Goal: Task Accomplishment & Management: Manage account settings

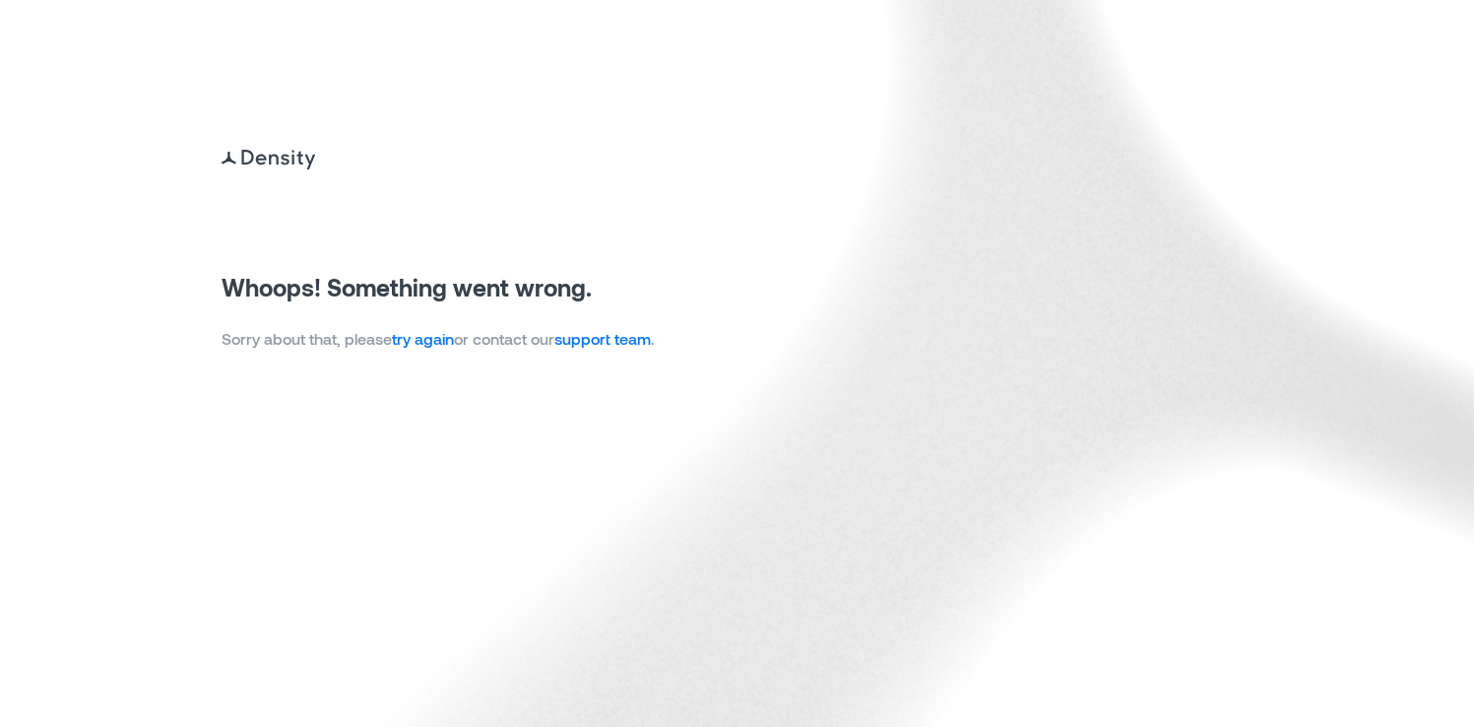
click at [425, 343] on link "try again" at bounding box center [423, 338] width 62 height 19
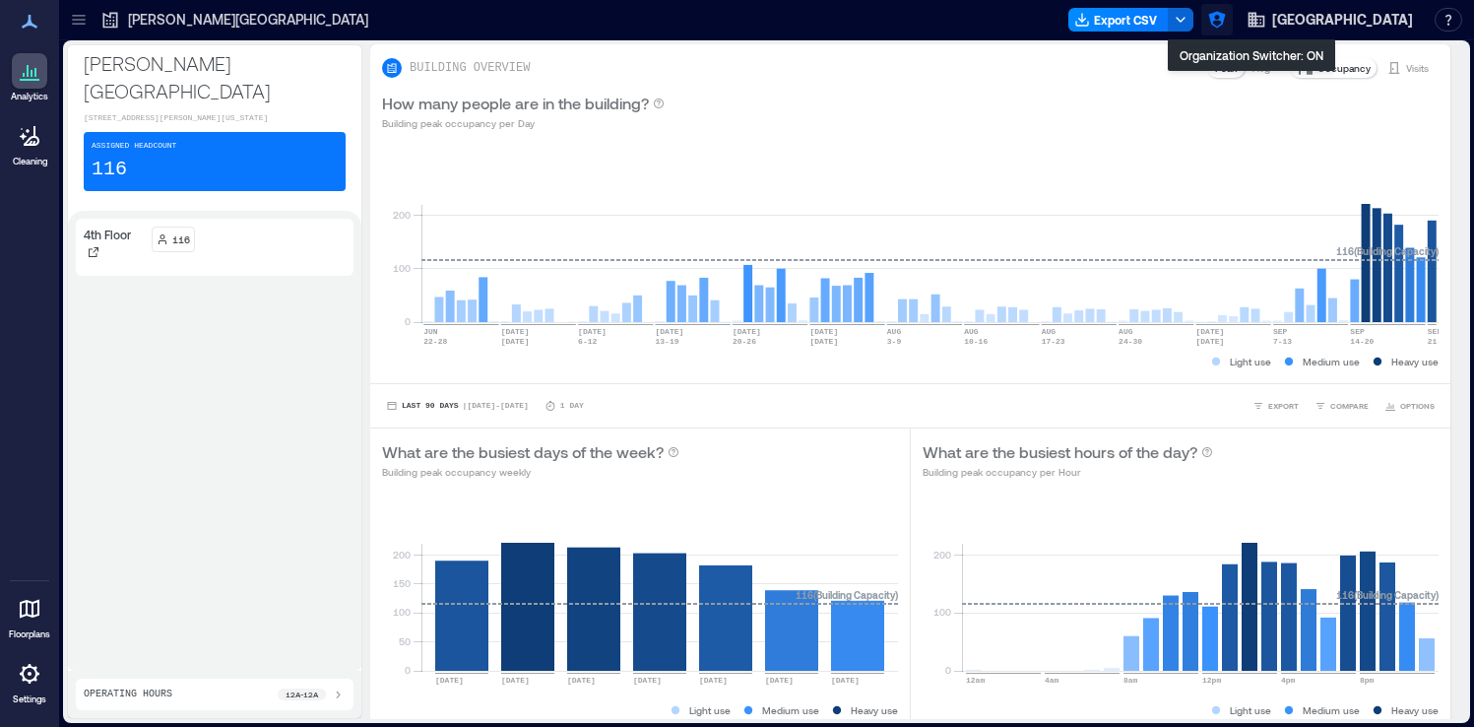
click at [1225, 23] on icon "button" at bounding box center [1216, 20] width 17 height 17
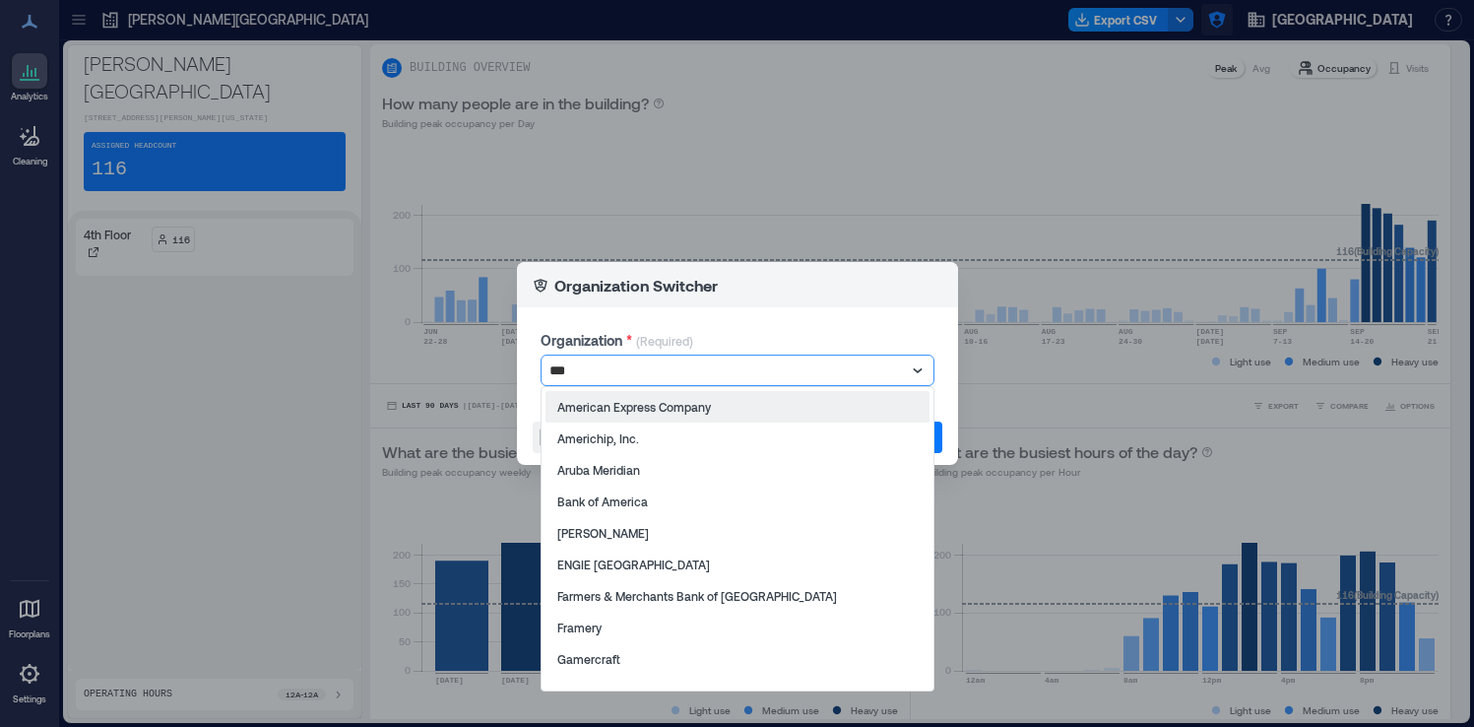
type input "****"
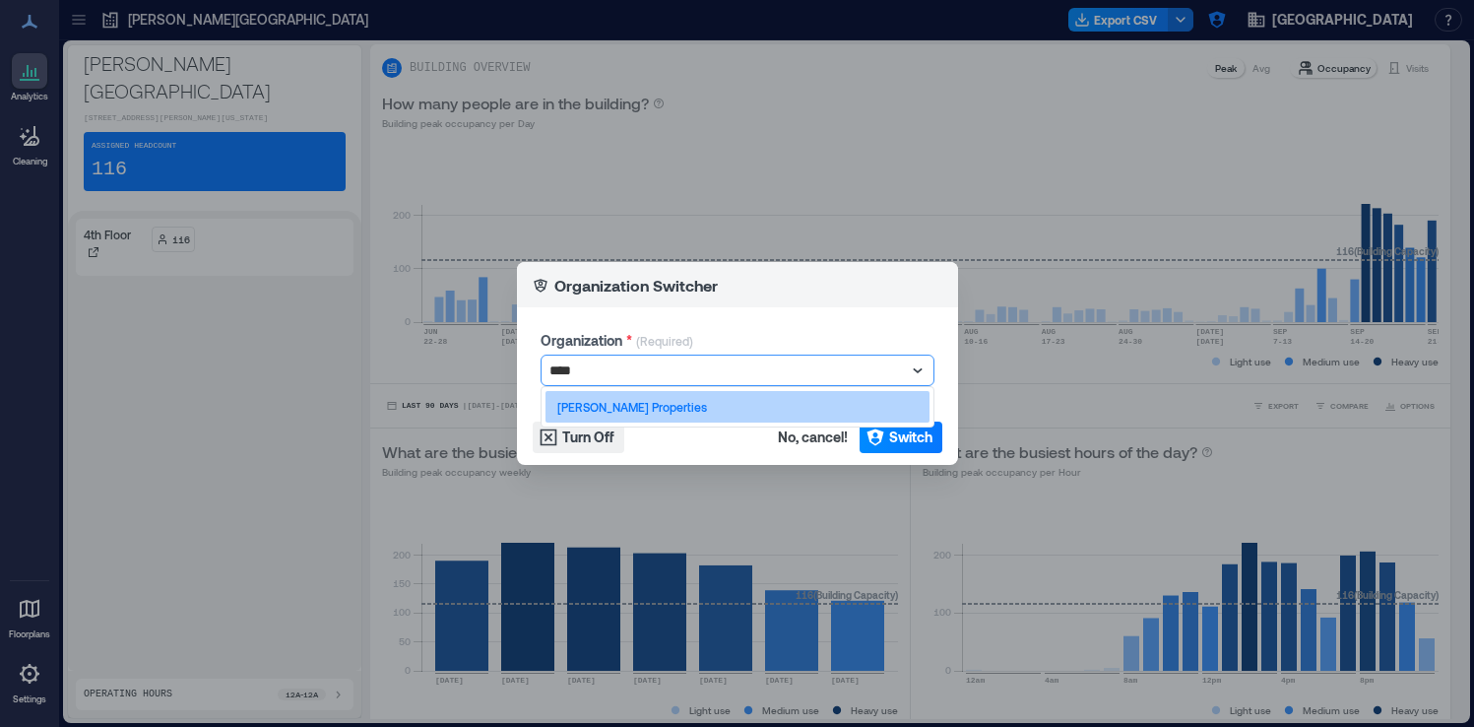
click at [862, 413] on div "[PERSON_NAME] Properties" at bounding box center [737, 407] width 384 height 32
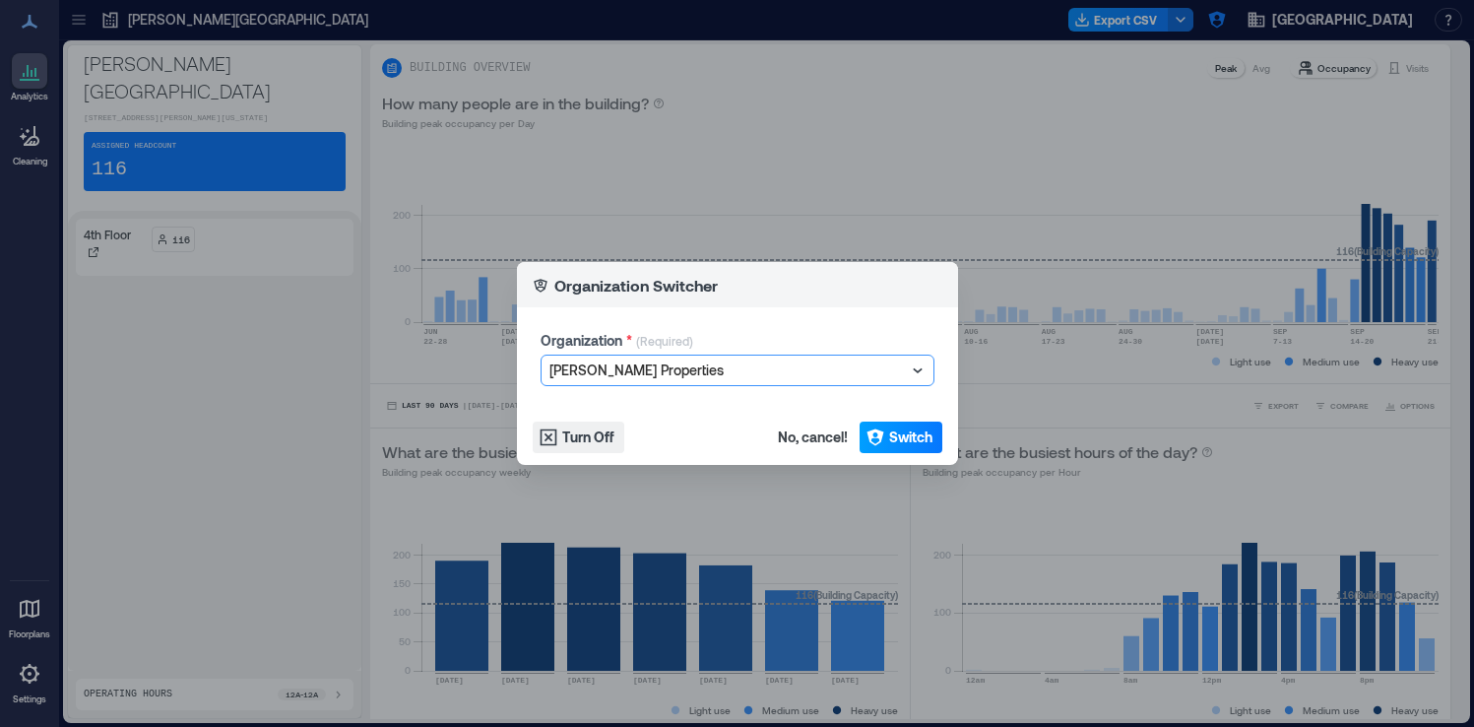
click at [899, 444] on span "Switch" at bounding box center [910, 437] width 43 height 20
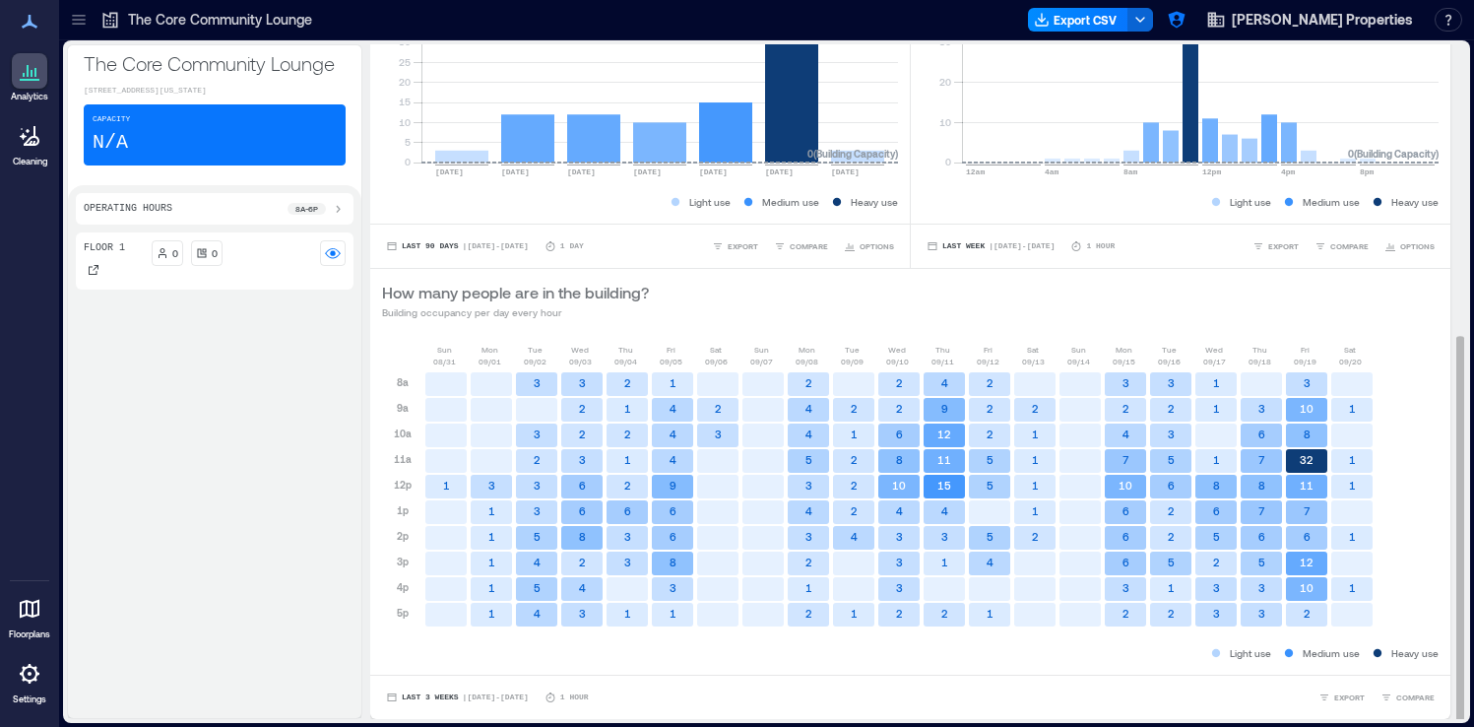
scroll to position [2, 0]
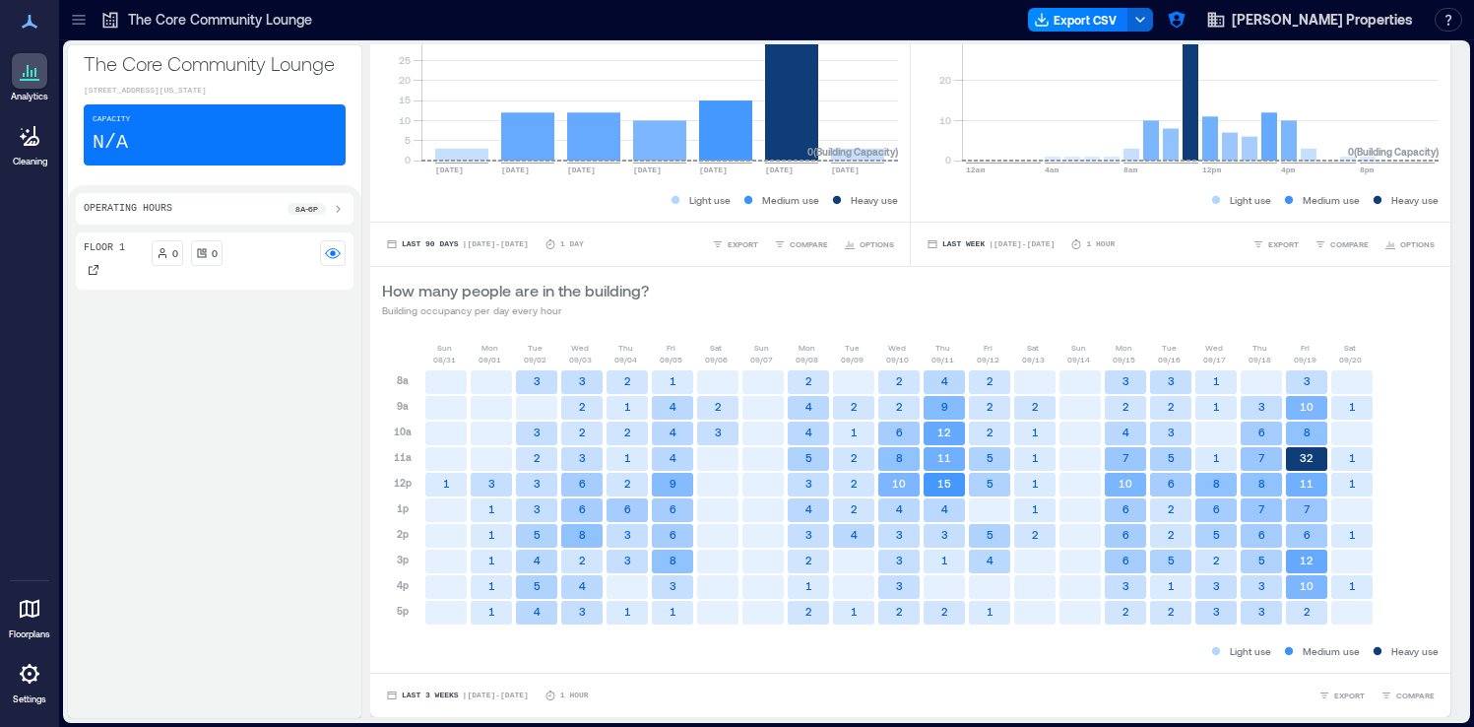
click at [23, 689] on div at bounding box center [29, 673] width 35 height 35
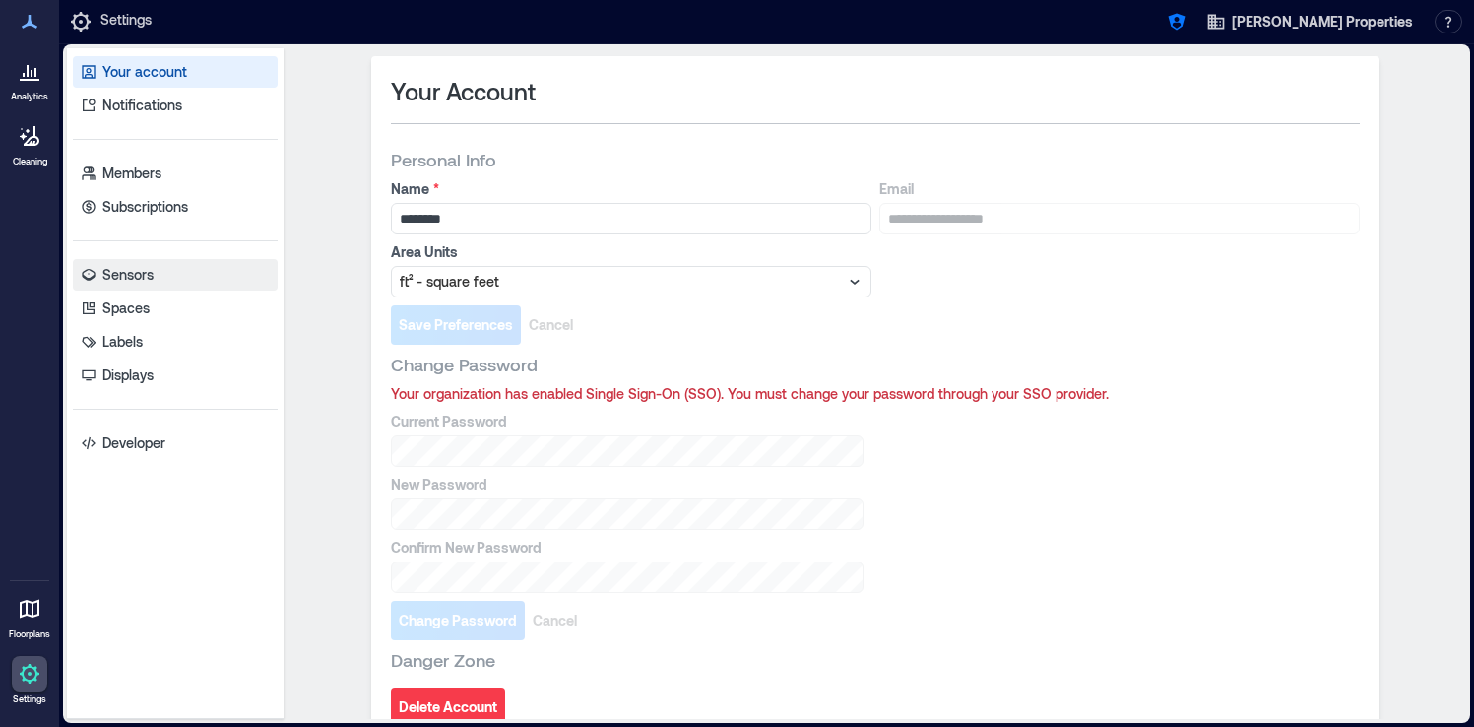
click at [162, 286] on link "Sensors" at bounding box center [175, 275] width 205 height 32
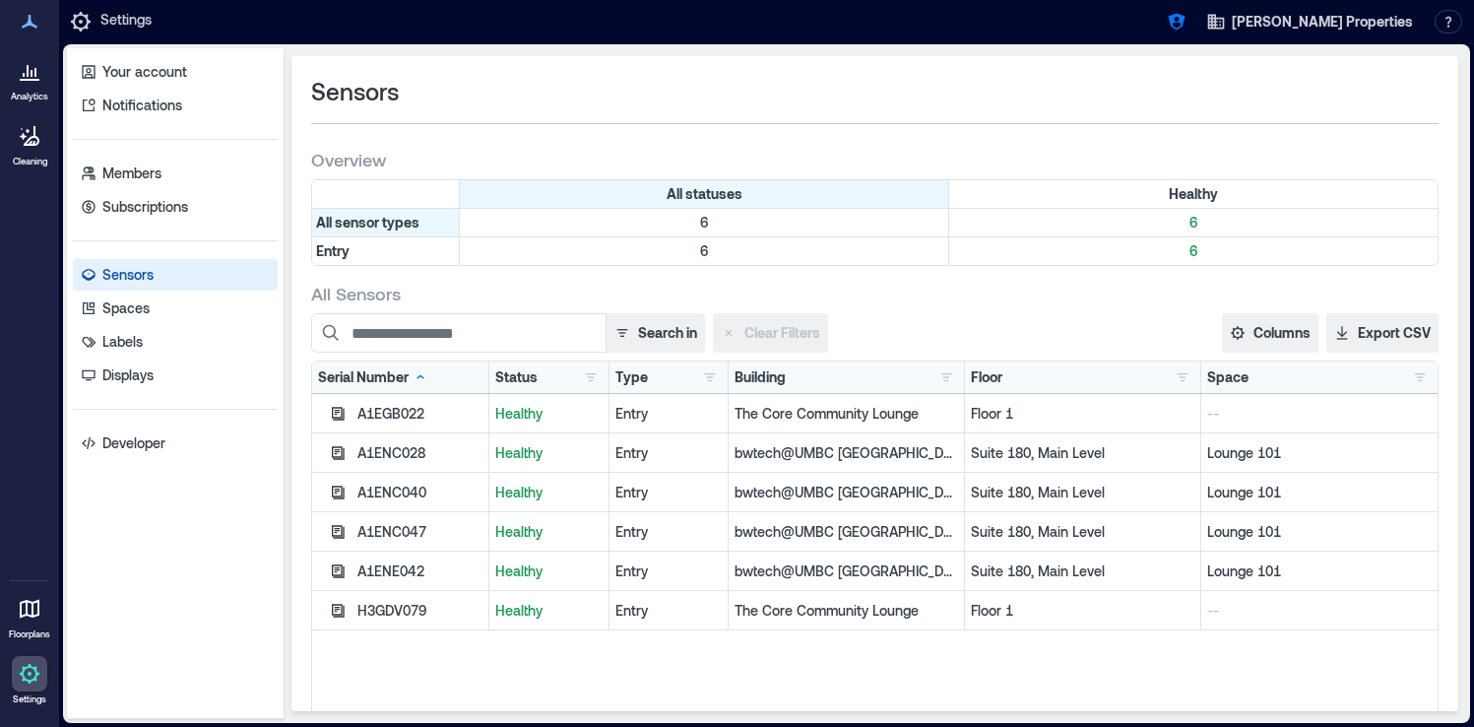
click at [38, 87] on div at bounding box center [29, 70] width 35 height 35
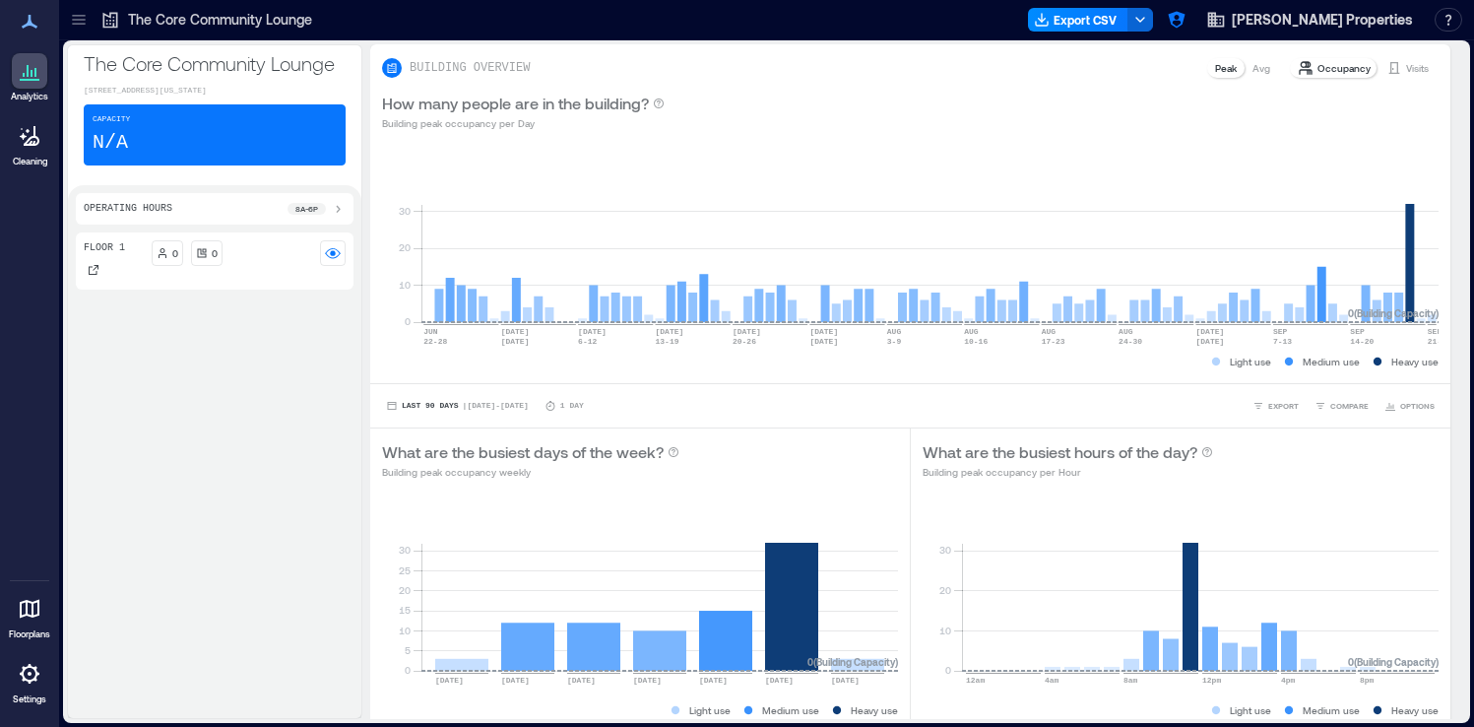
click at [33, 80] on icon at bounding box center [30, 80] width 20 height 2
click at [35, 80] on icon at bounding box center [30, 80] width 20 height 2
click at [73, 36] on div "The Core Community Lounge Export CSV Merritt Properties Resources API Documenta…" at bounding box center [766, 20] width 1415 height 40
click at [78, 23] on icon at bounding box center [78, 24] width 13 height 2
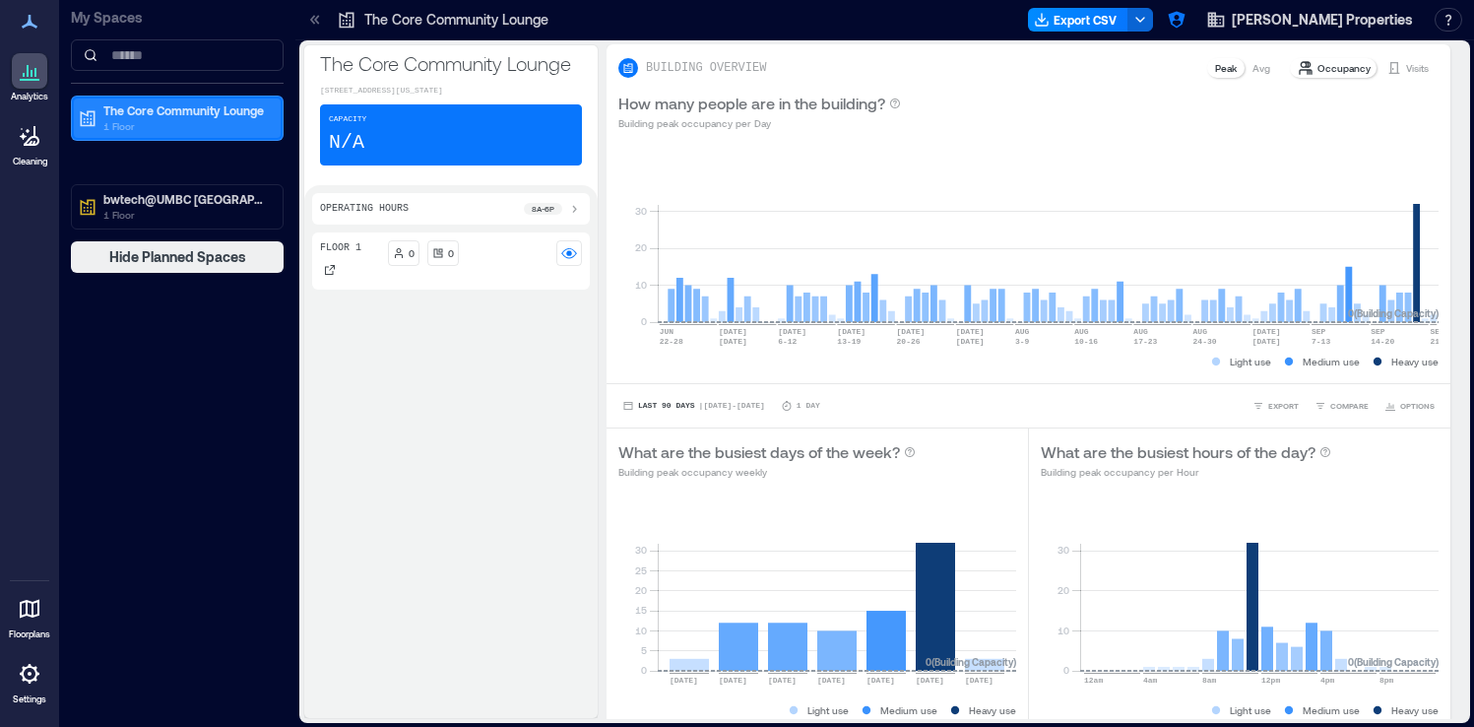
click at [133, 113] on p "The Core Community Lounge" at bounding box center [185, 110] width 165 height 16
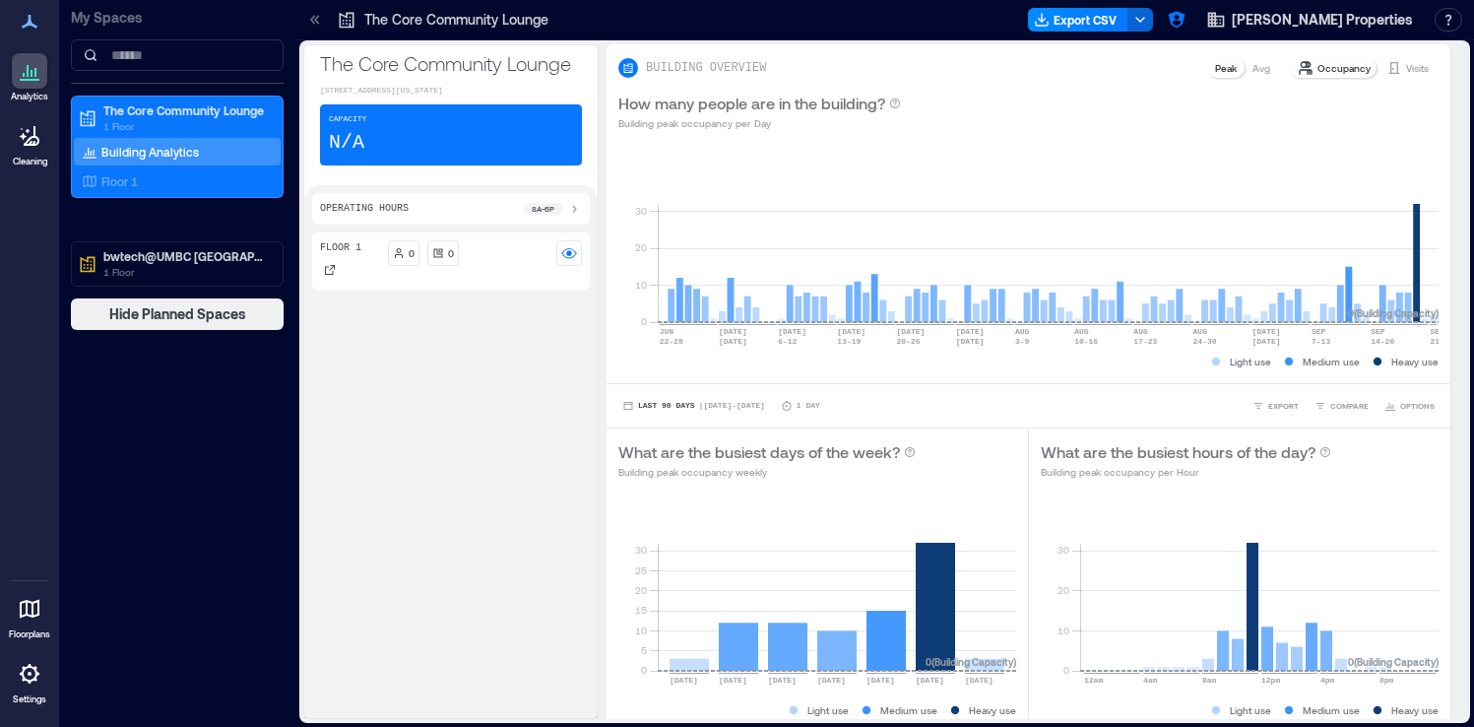
click at [131, 157] on p "Building Analytics" at bounding box center [149, 152] width 97 height 16
click at [320, 31] on div at bounding box center [315, 20] width 32 height 32
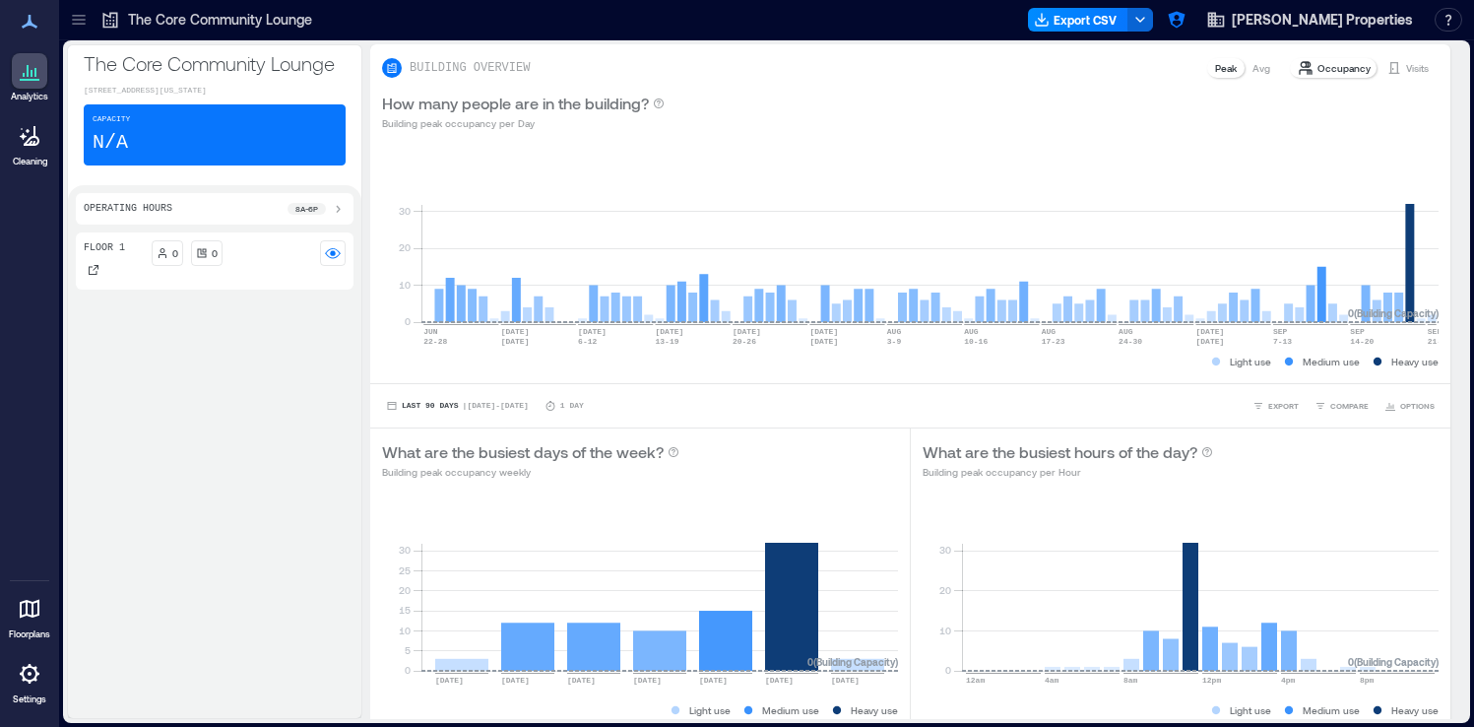
click at [77, 32] on div at bounding box center [79, 20] width 32 height 32
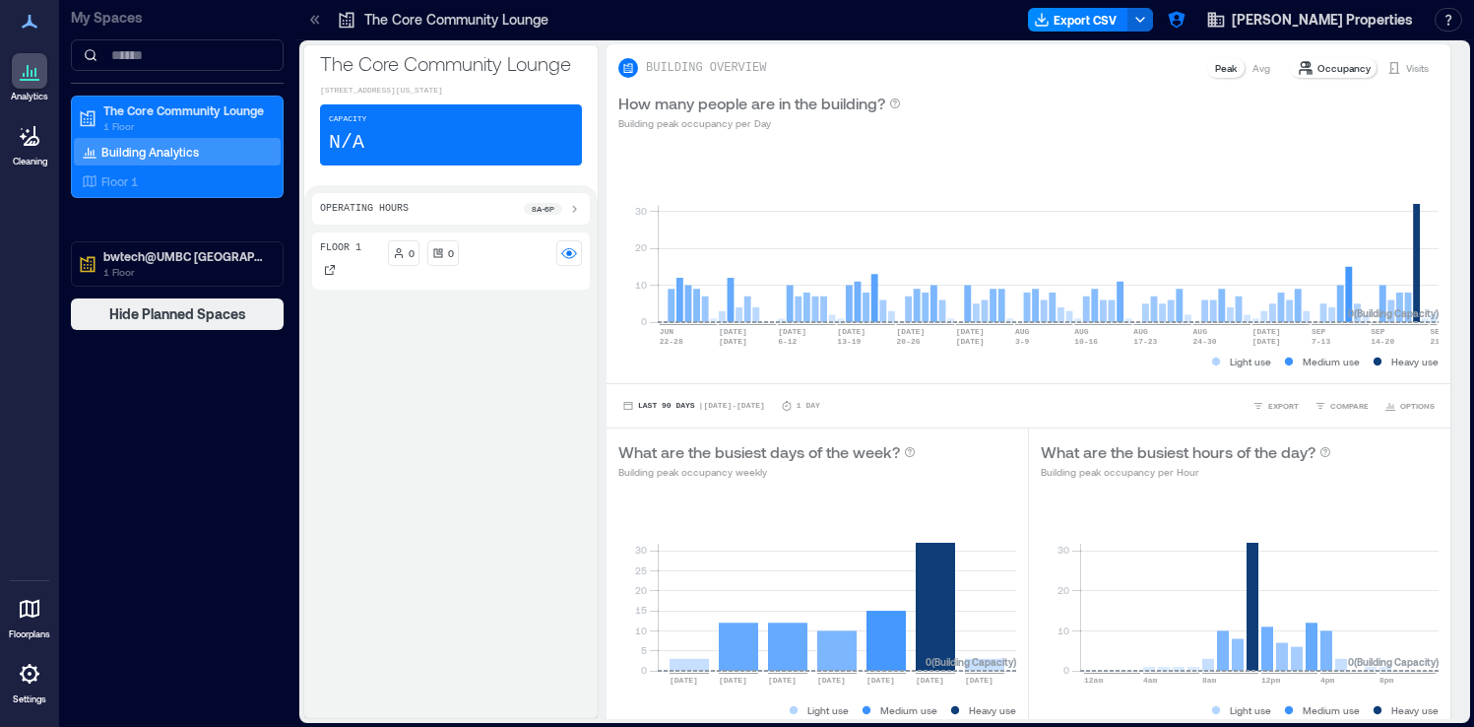
click at [307, 18] on icon at bounding box center [315, 20] width 20 height 20
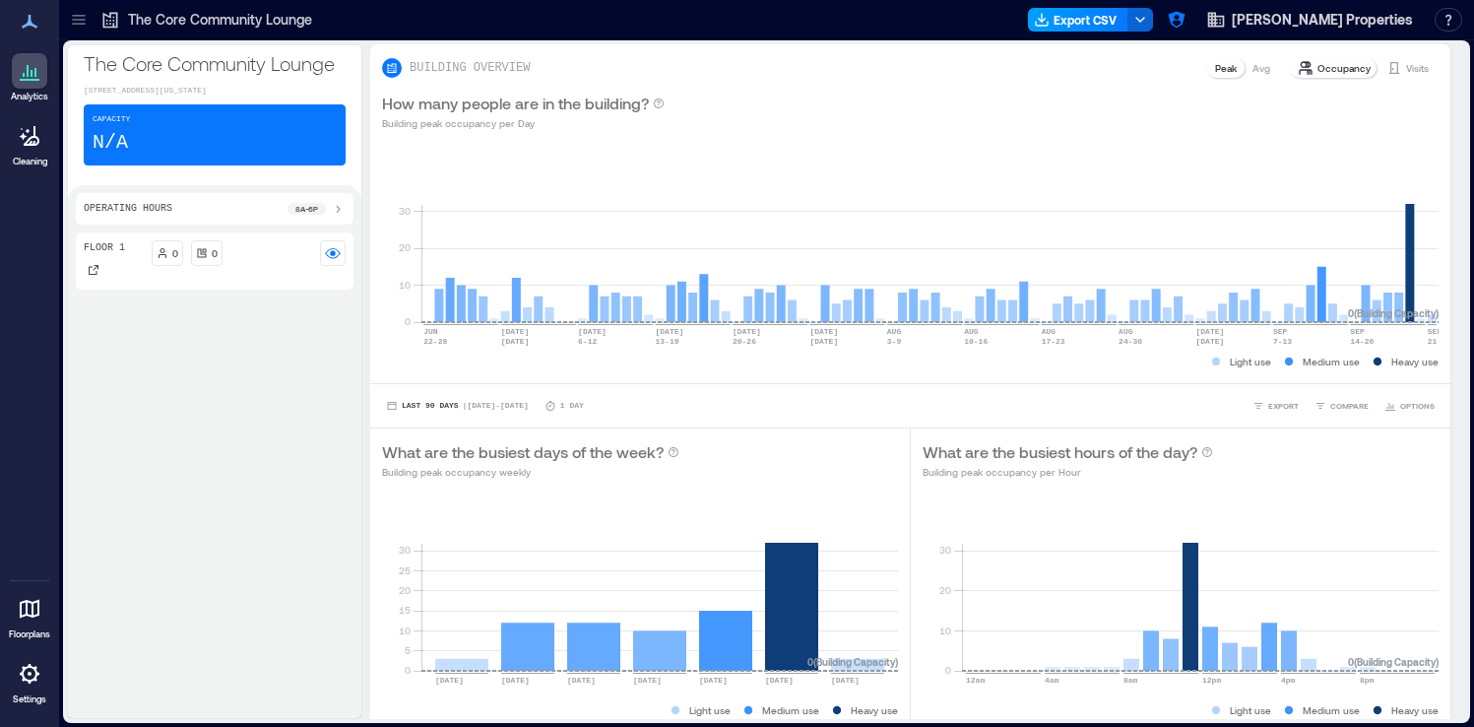
click at [1128, 20] on button "Export CSV" at bounding box center [1078, 20] width 100 height 24
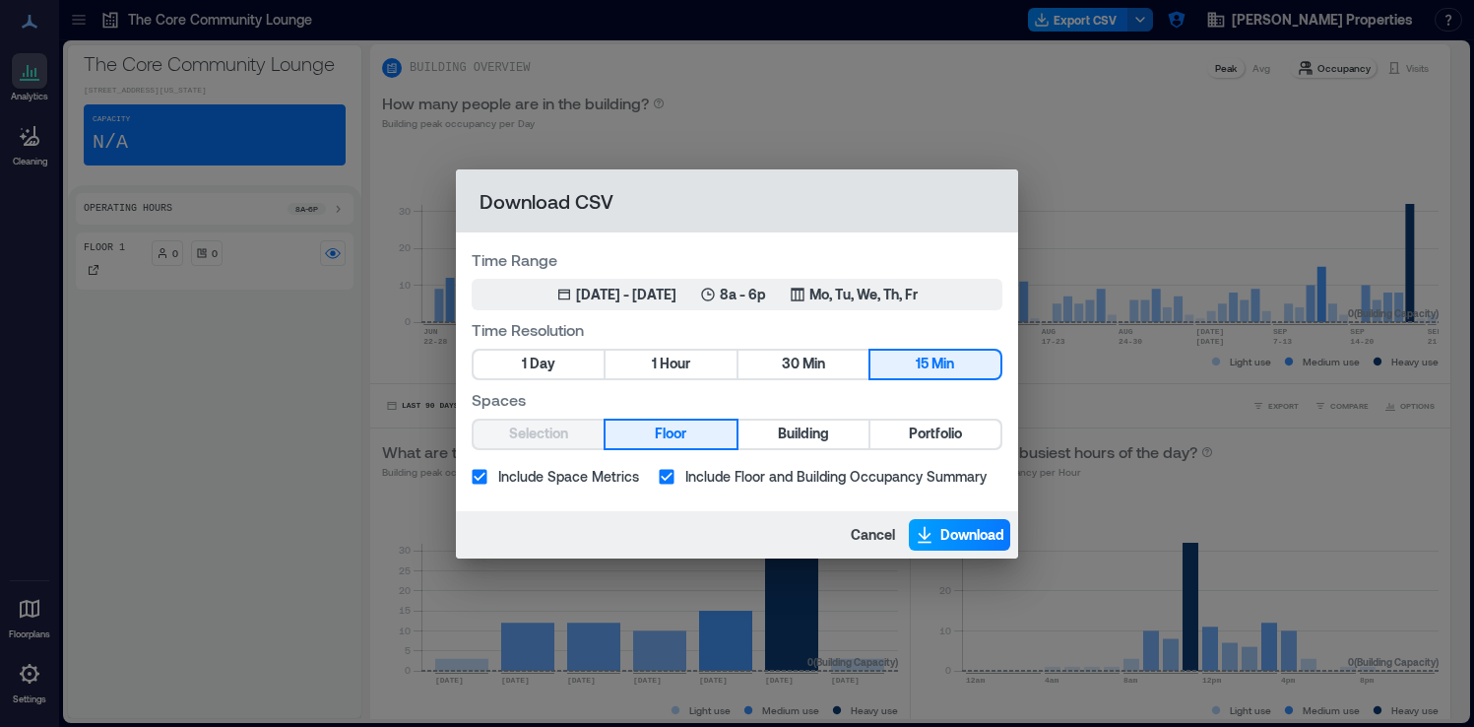
click at [980, 533] on span "Download" at bounding box center [972, 535] width 64 height 20
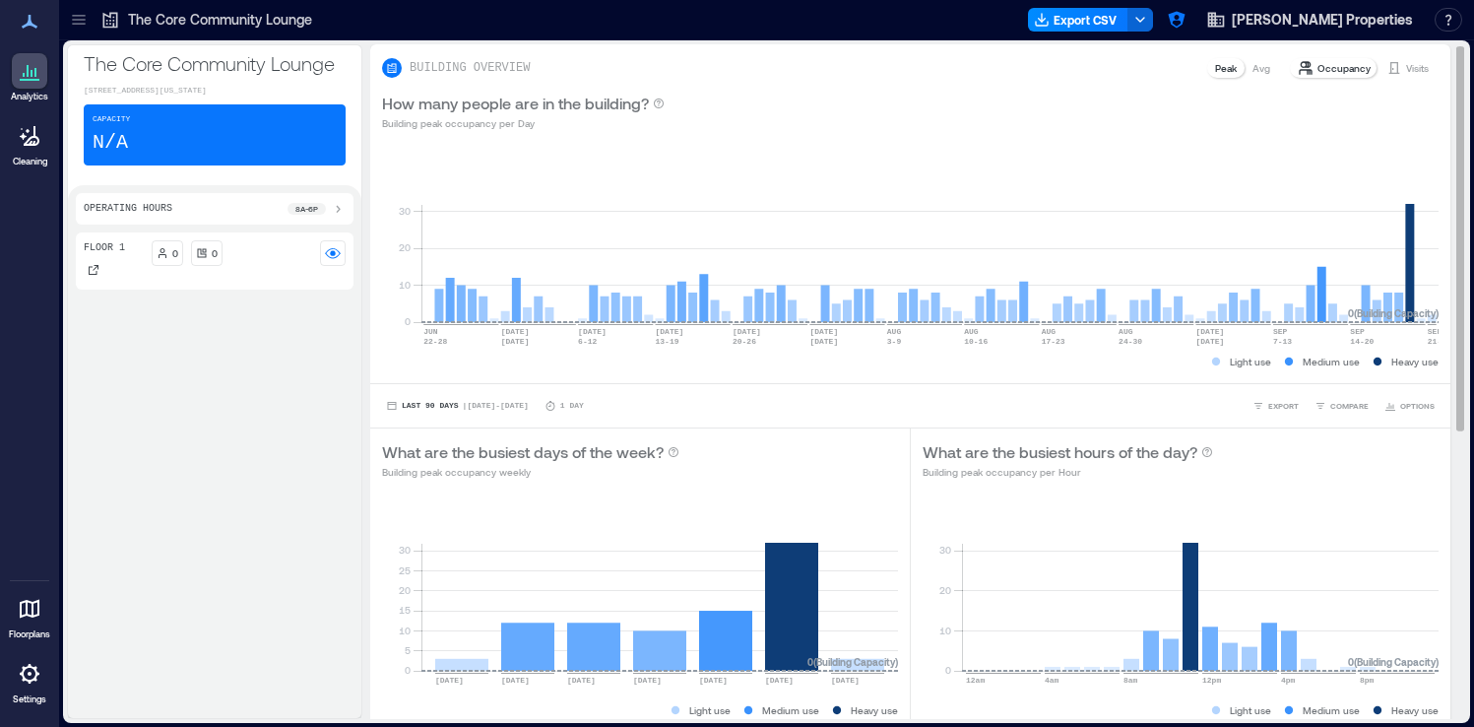
click at [471, 101] on p "How many people are in the building?" at bounding box center [515, 104] width 267 height 24
click at [515, 454] on p "What are the busiest days of the week?" at bounding box center [523, 452] width 282 height 24
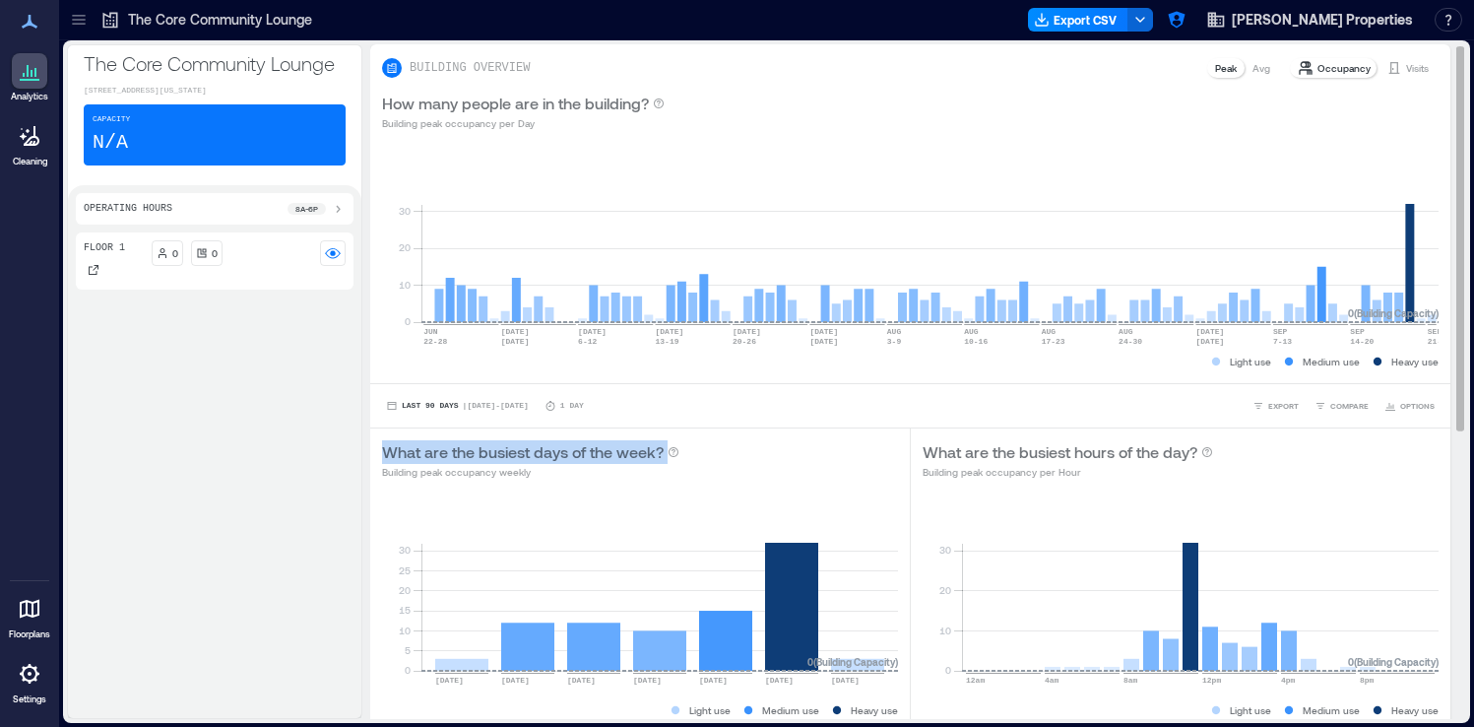
click at [515, 454] on p "What are the busiest days of the week?" at bounding box center [523, 452] width 282 height 24
click at [1088, 446] on p "What are the busiest hours of the day?" at bounding box center [1059, 452] width 275 height 24
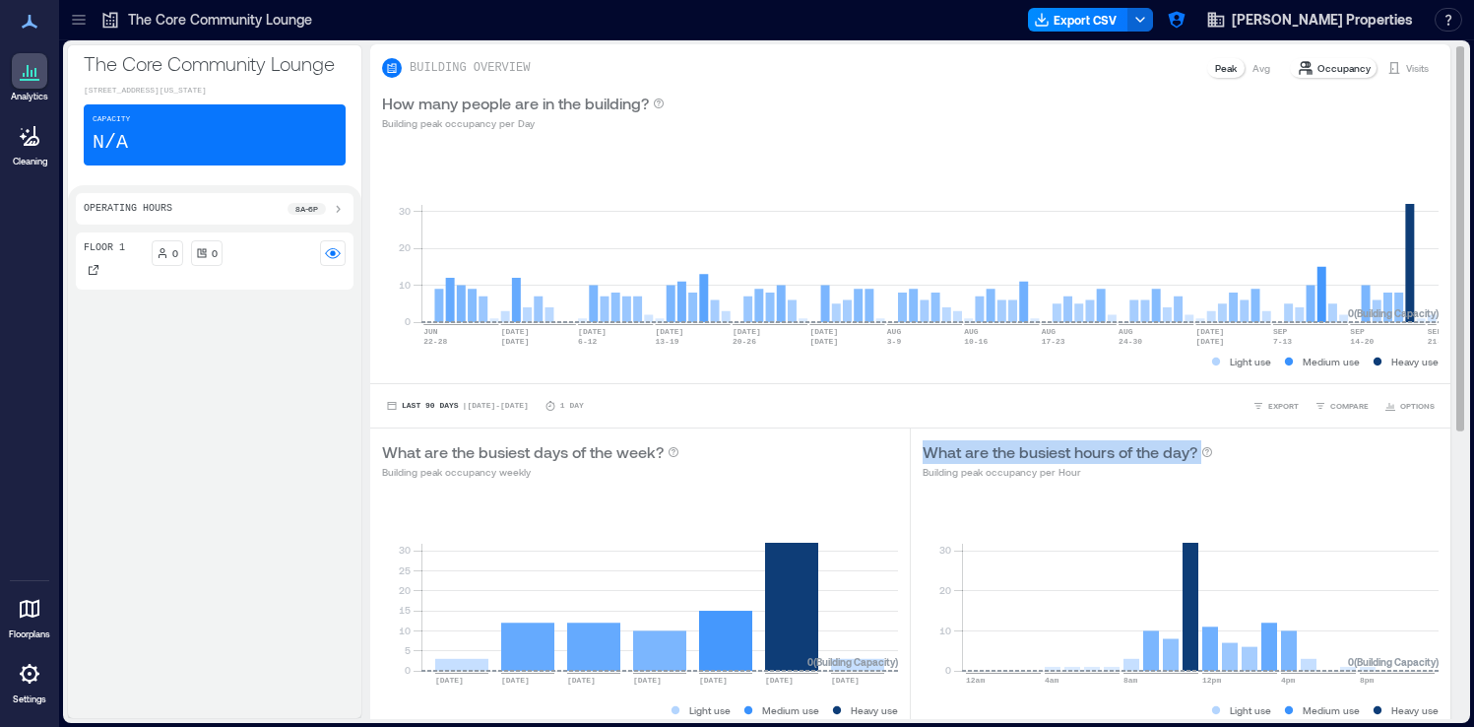
click at [1088, 446] on p "What are the busiest hours of the day?" at bounding box center [1059, 452] width 275 height 24
click at [1055, 388] on div "Last 90 Days | Jun 22 - Sep 21 1 Day EXPORT COMPARE OPTIONS" at bounding box center [910, 405] width 1080 height 44
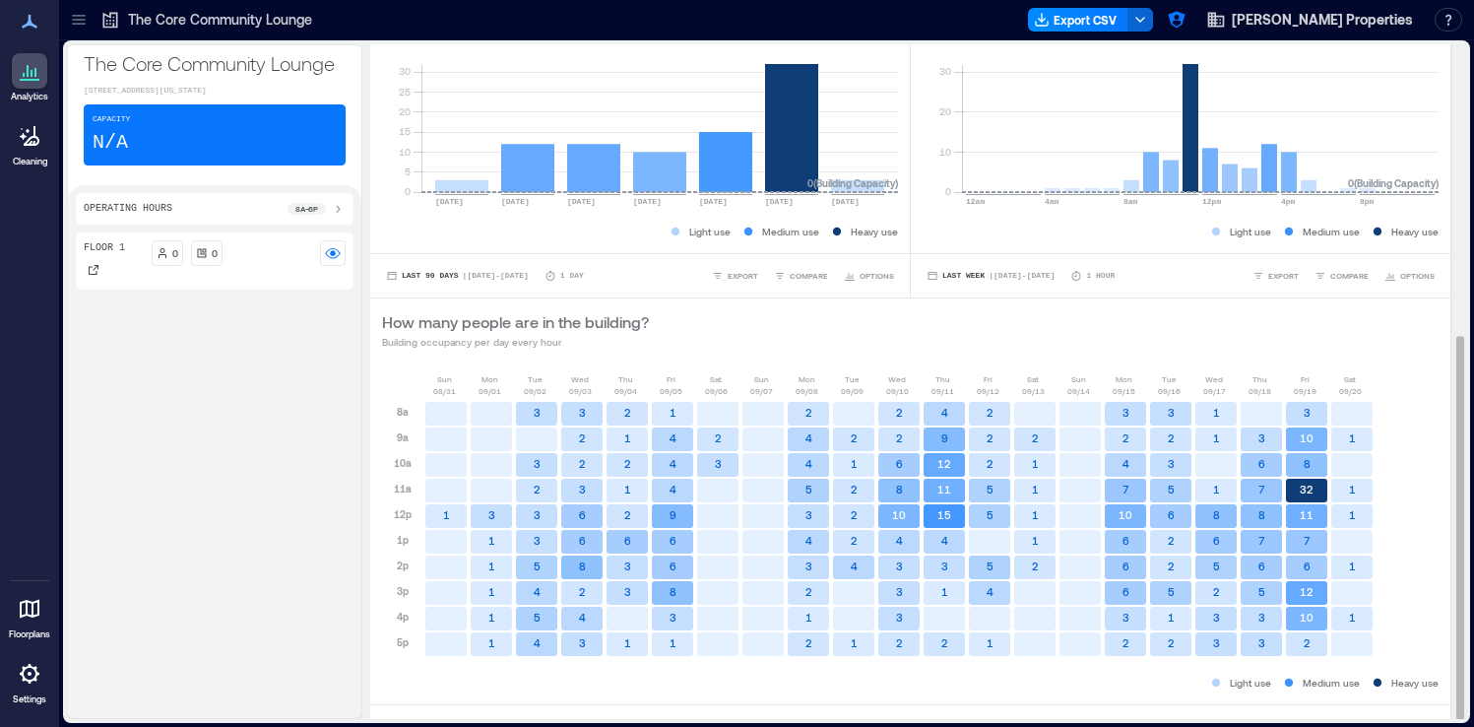
scroll to position [508, 0]
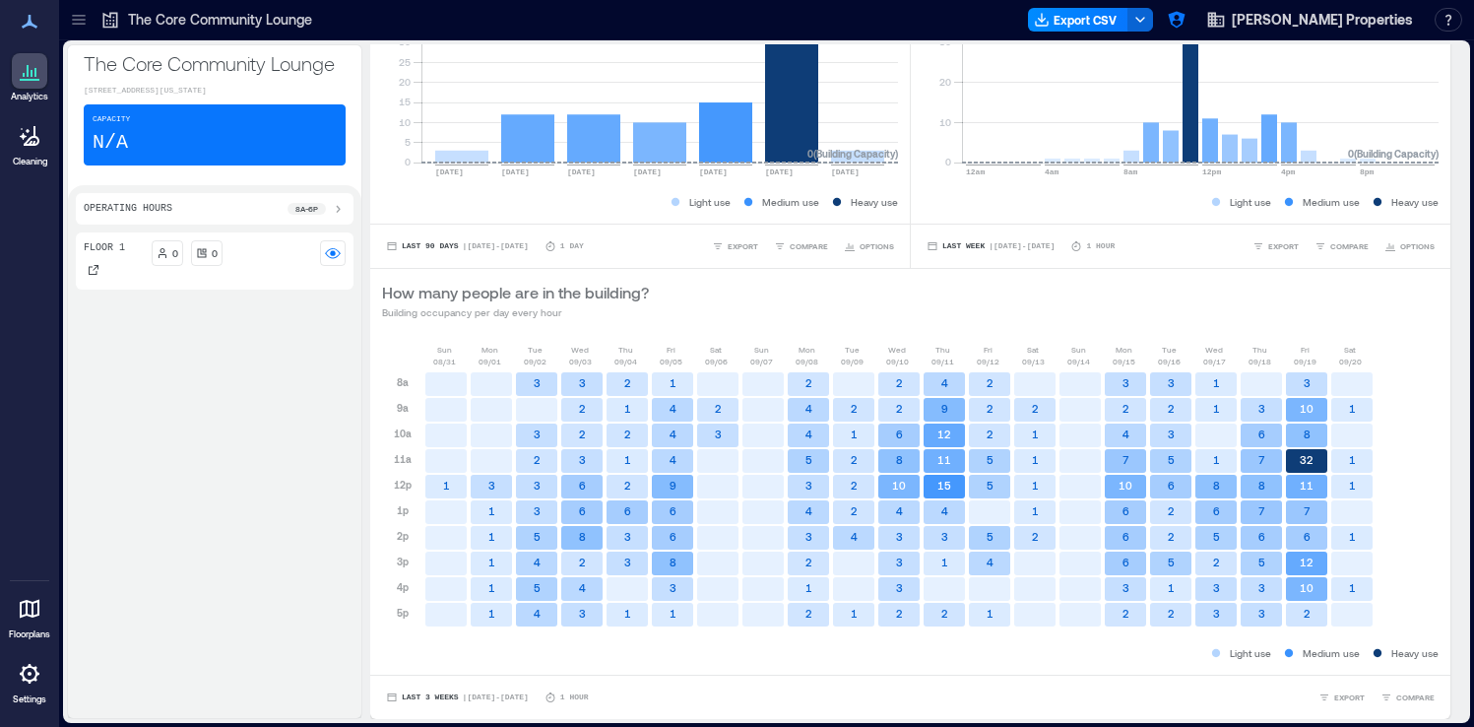
click at [81, 29] on icon at bounding box center [79, 20] width 20 height 20
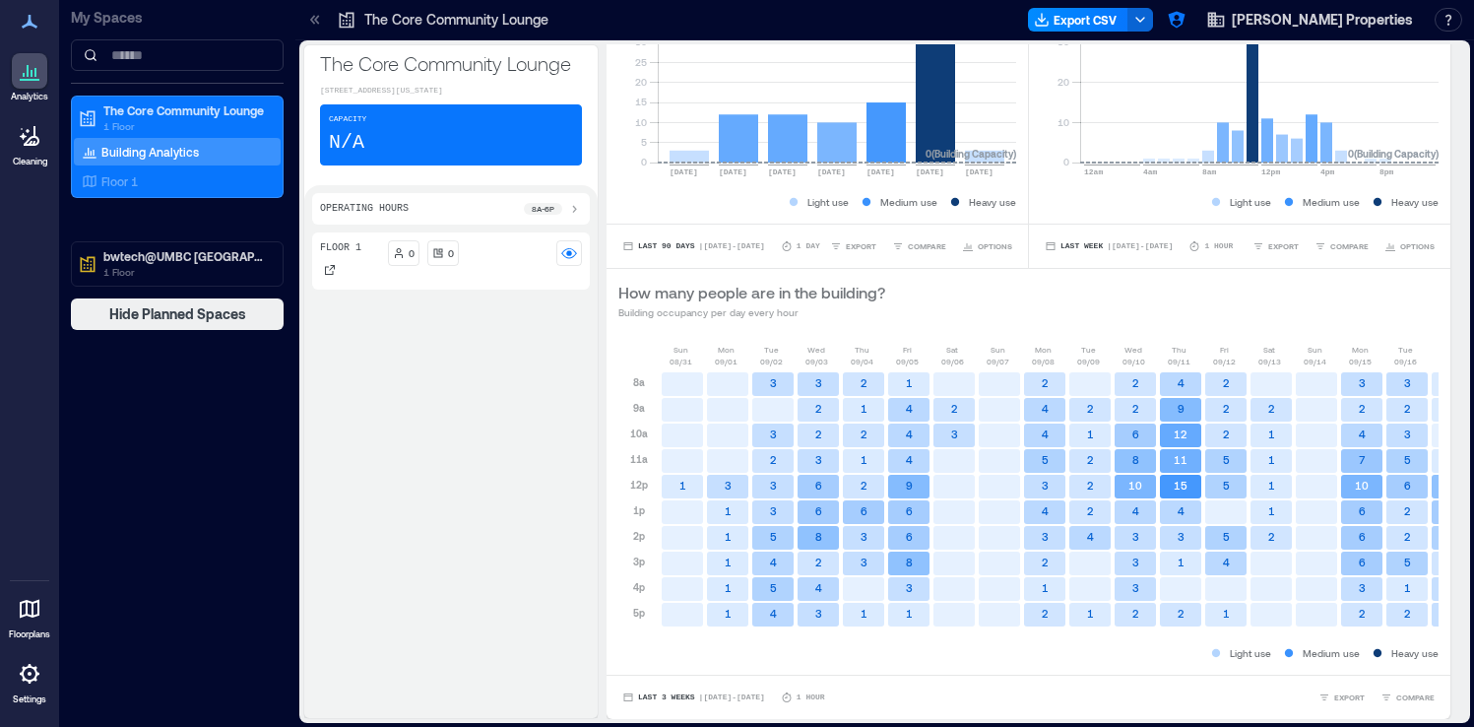
click at [303, 19] on div at bounding box center [315, 20] width 32 height 32
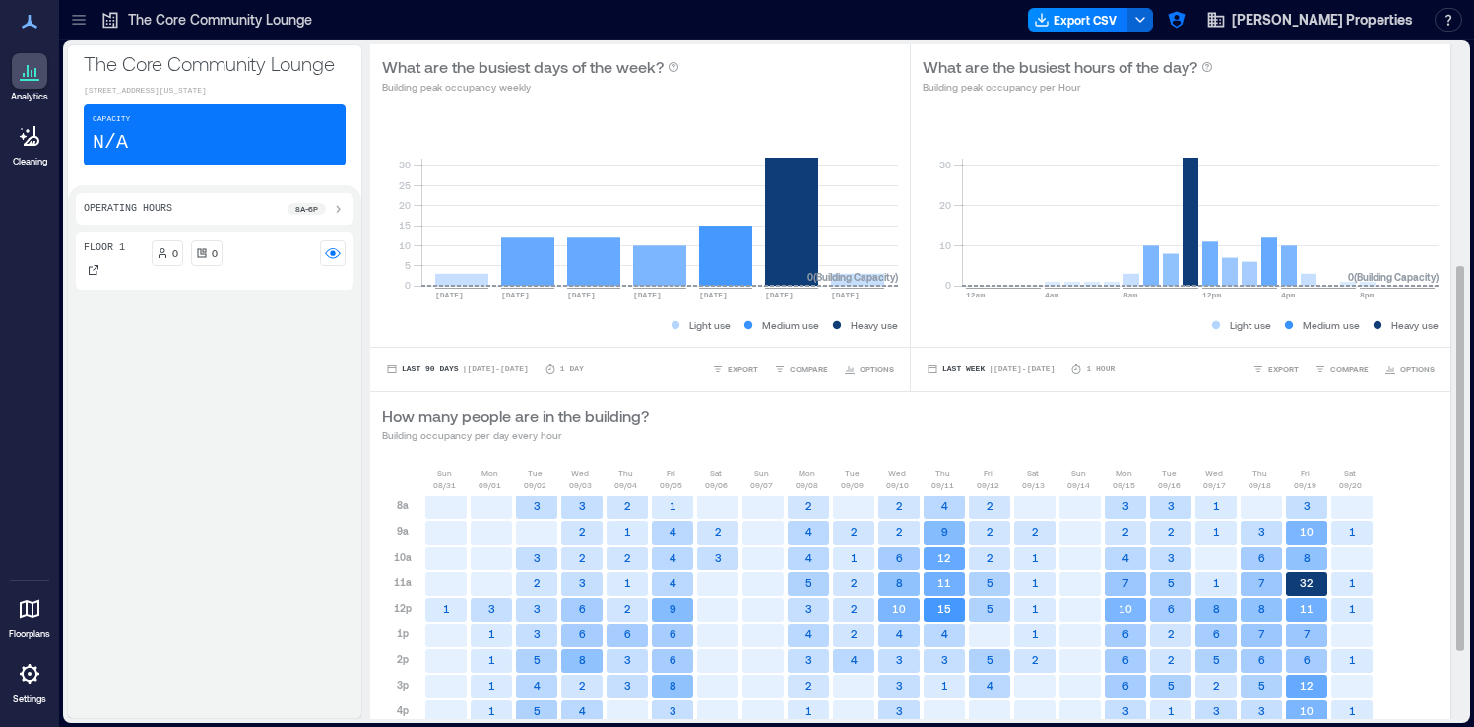
scroll to position [0, 0]
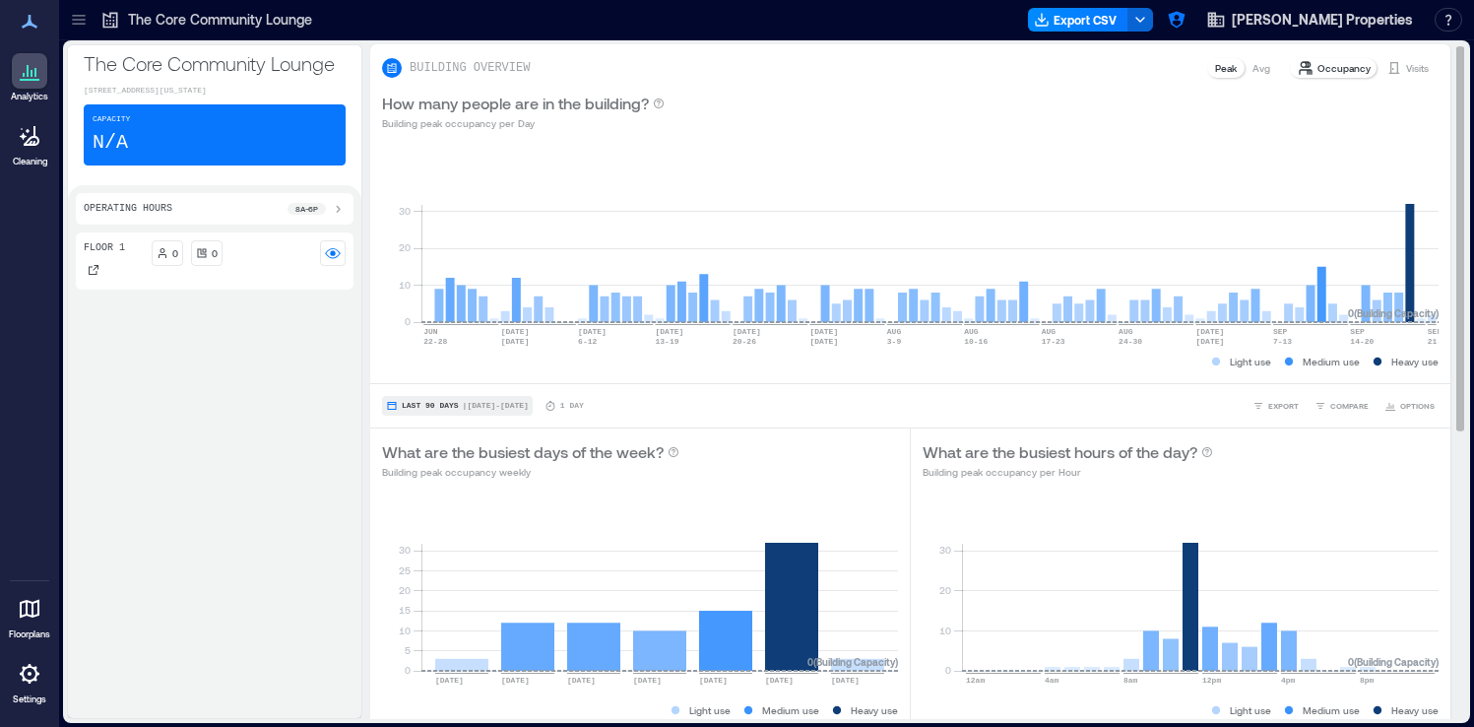
click at [491, 406] on span "| Jun 22 - Sep 21" at bounding box center [496, 406] width 66 height 0
click at [524, 414] on button "Last 90 Days | Jun 22 - Sep 21" at bounding box center [457, 406] width 151 height 20
click at [1334, 404] on span "COMPARE" at bounding box center [1349, 406] width 38 height 12
click at [1330, 401] on span "COMPARE" at bounding box center [1349, 406] width 38 height 12
click at [1279, 408] on span "EXPORT" at bounding box center [1283, 406] width 31 height 12
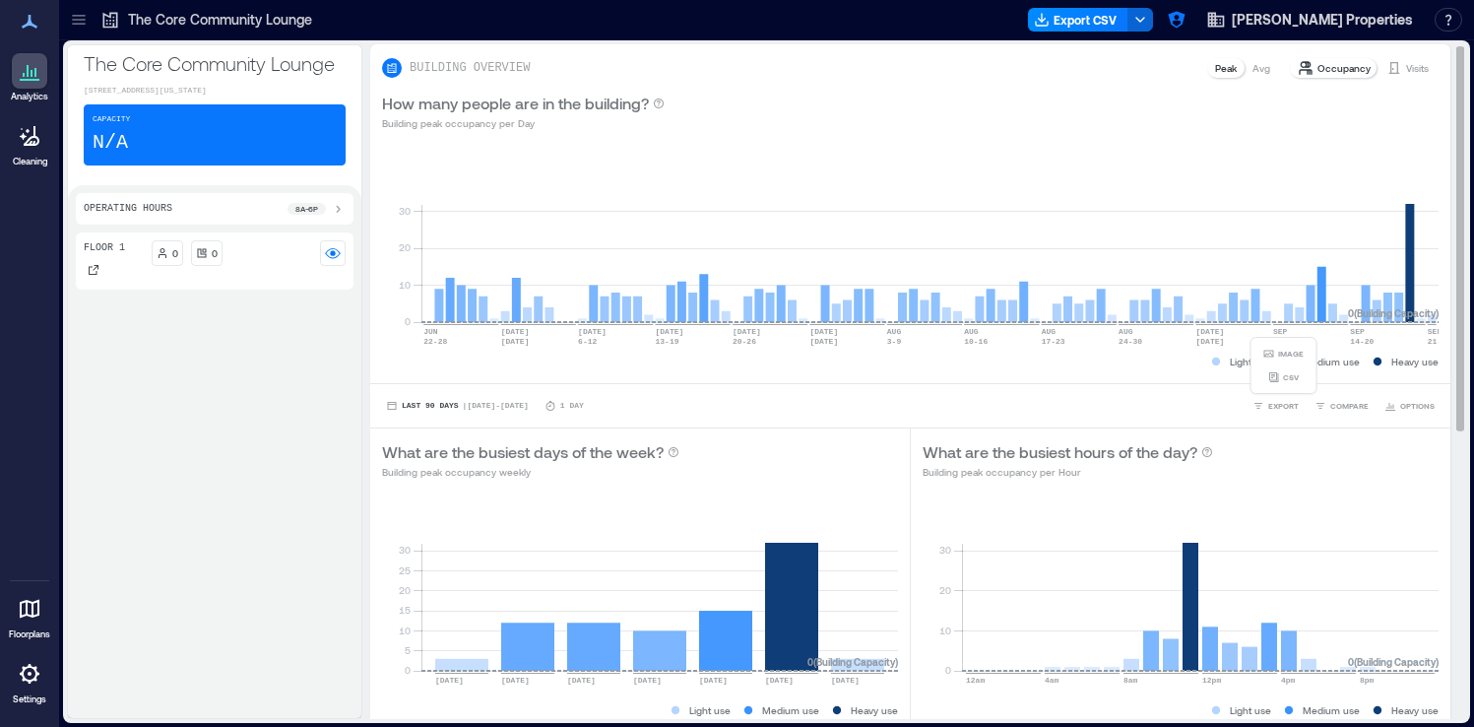
click at [1155, 409] on div "Last 90 Days | Jun 22 - Sep 21 1 Day EXPORT IMAGE CSV COMPARE OPTIONS" at bounding box center [910, 406] width 1056 height 20
click at [1276, 404] on span "EXPORT" at bounding box center [1283, 406] width 31 height 12
click at [1190, 406] on div "Last 90 Days | Jun 22 - Sep 21 1 Day EXPORT COMPARE OPTIONS" at bounding box center [910, 406] width 1056 height 20
click at [1128, 30] on button "Export CSV" at bounding box center [1078, 20] width 100 height 24
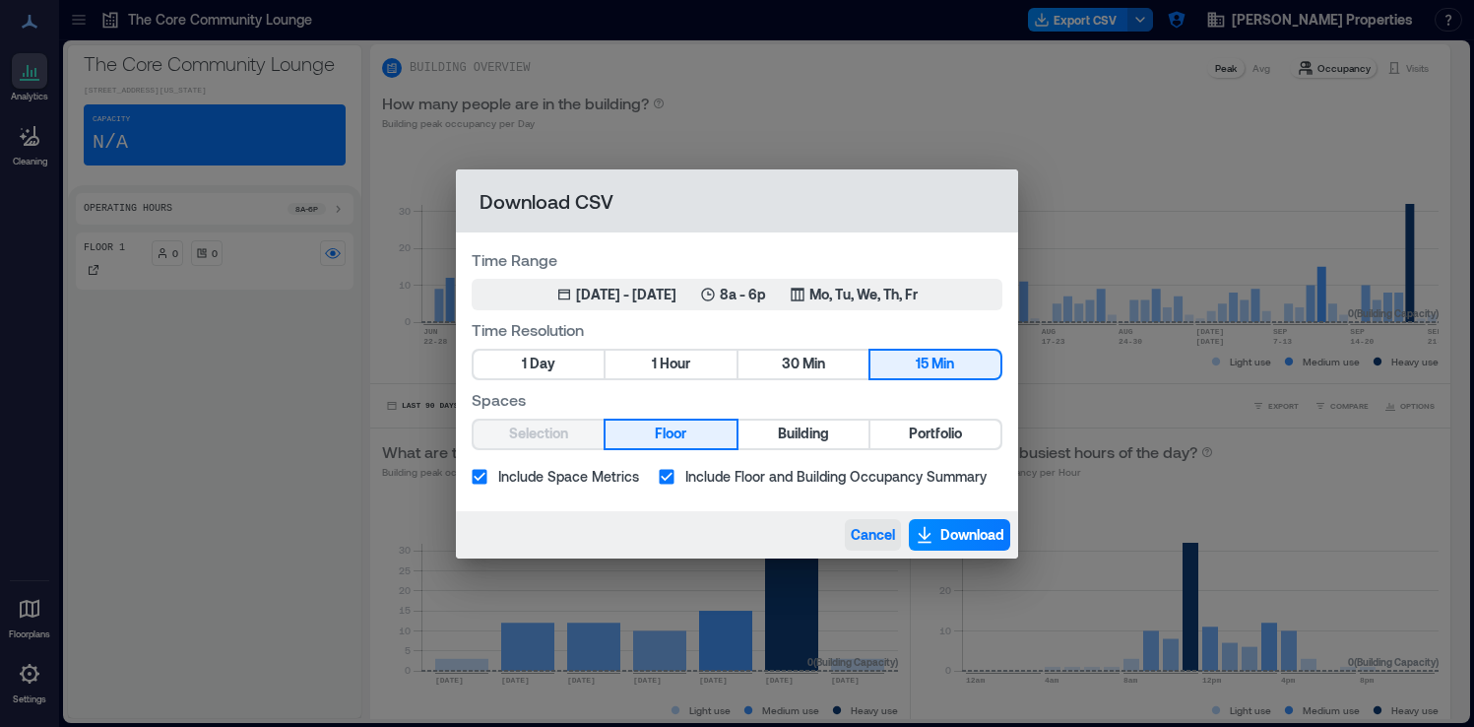
click at [884, 533] on span "Cancel" at bounding box center [873, 535] width 44 height 20
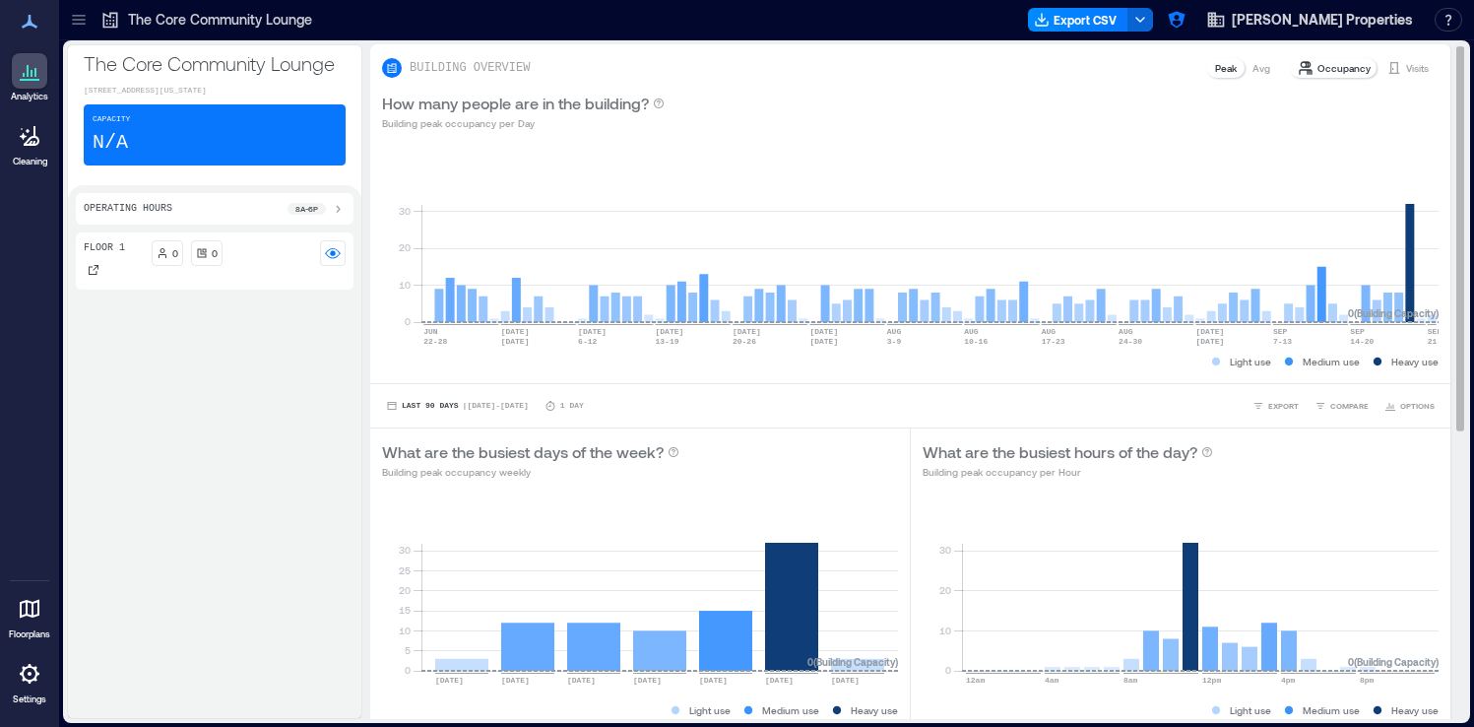
click at [1261, 75] on p "Avg" at bounding box center [1261, 68] width 18 height 16
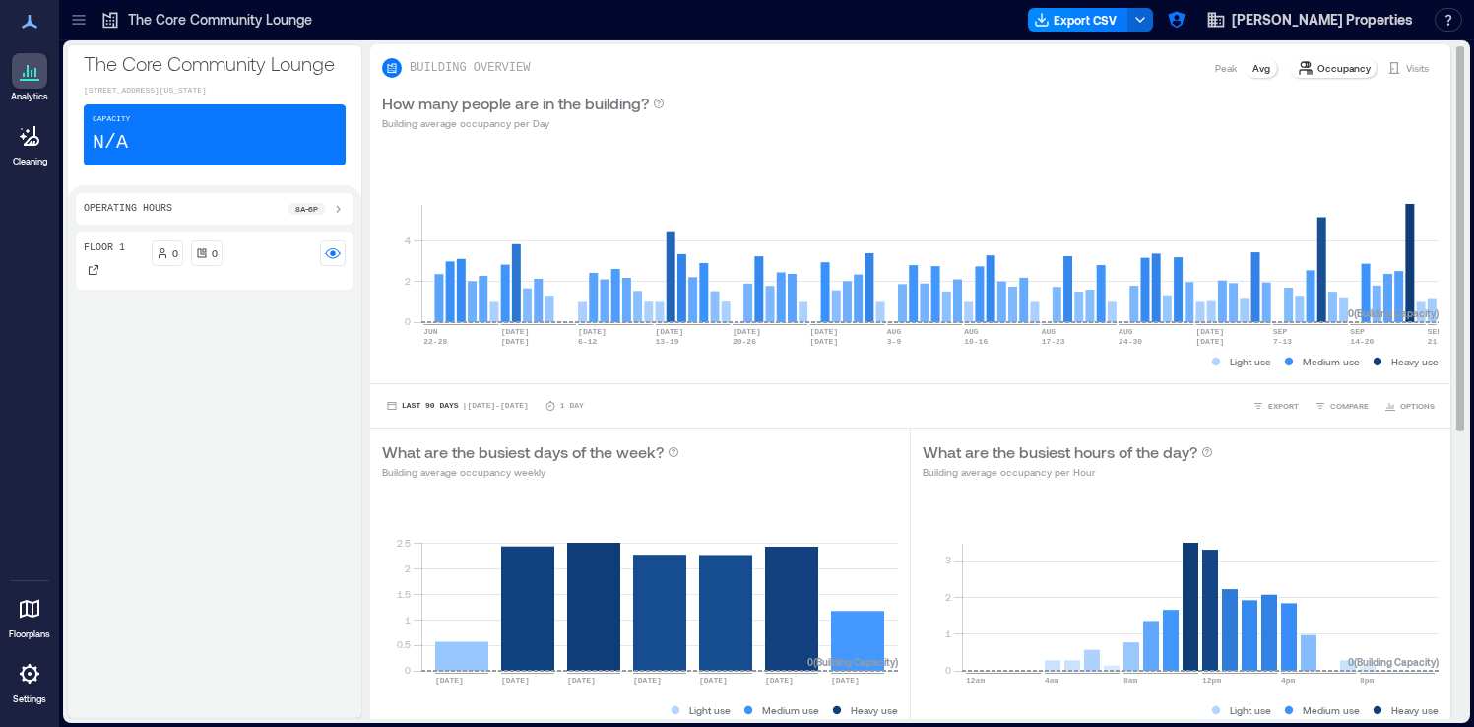
click at [1220, 70] on p "Peak" at bounding box center [1226, 68] width 22 height 16
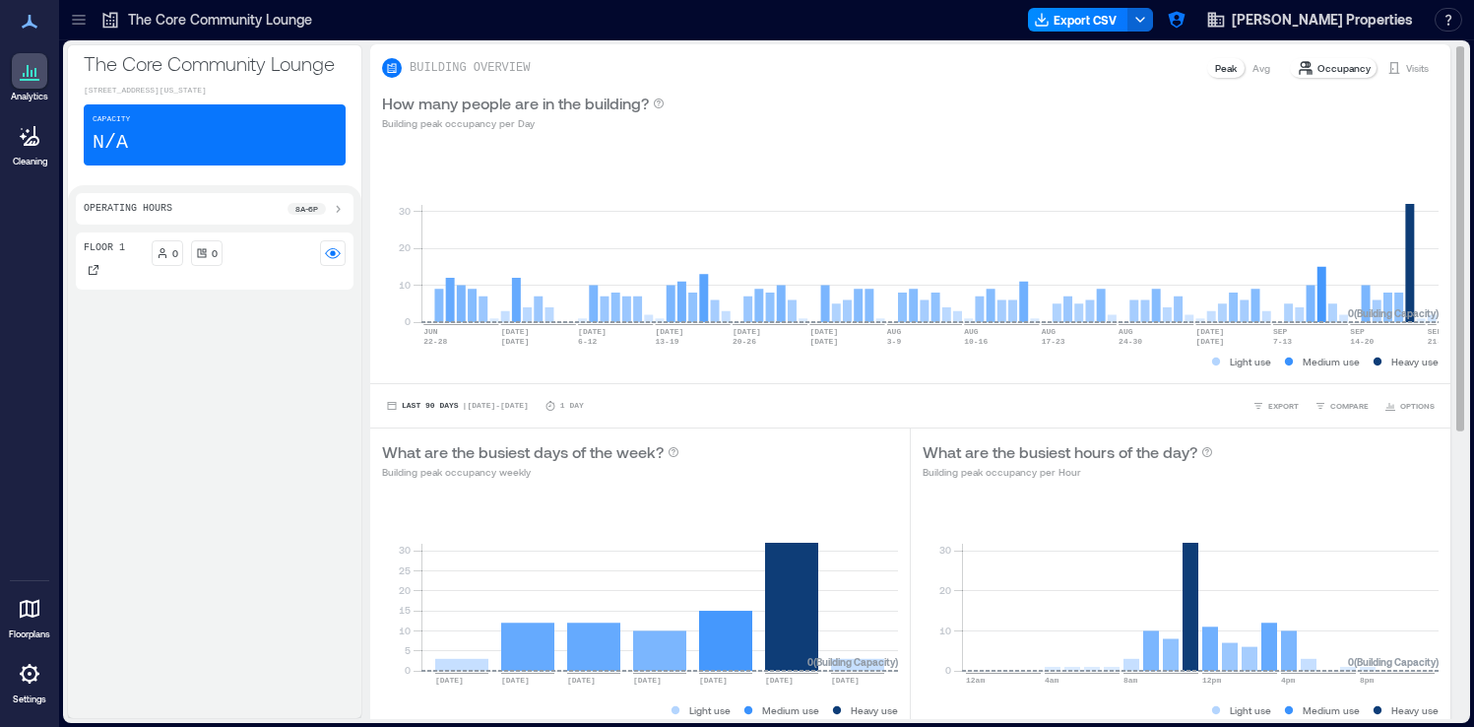
click at [1262, 71] on p "Avg" at bounding box center [1261, 68] width 18 height 16
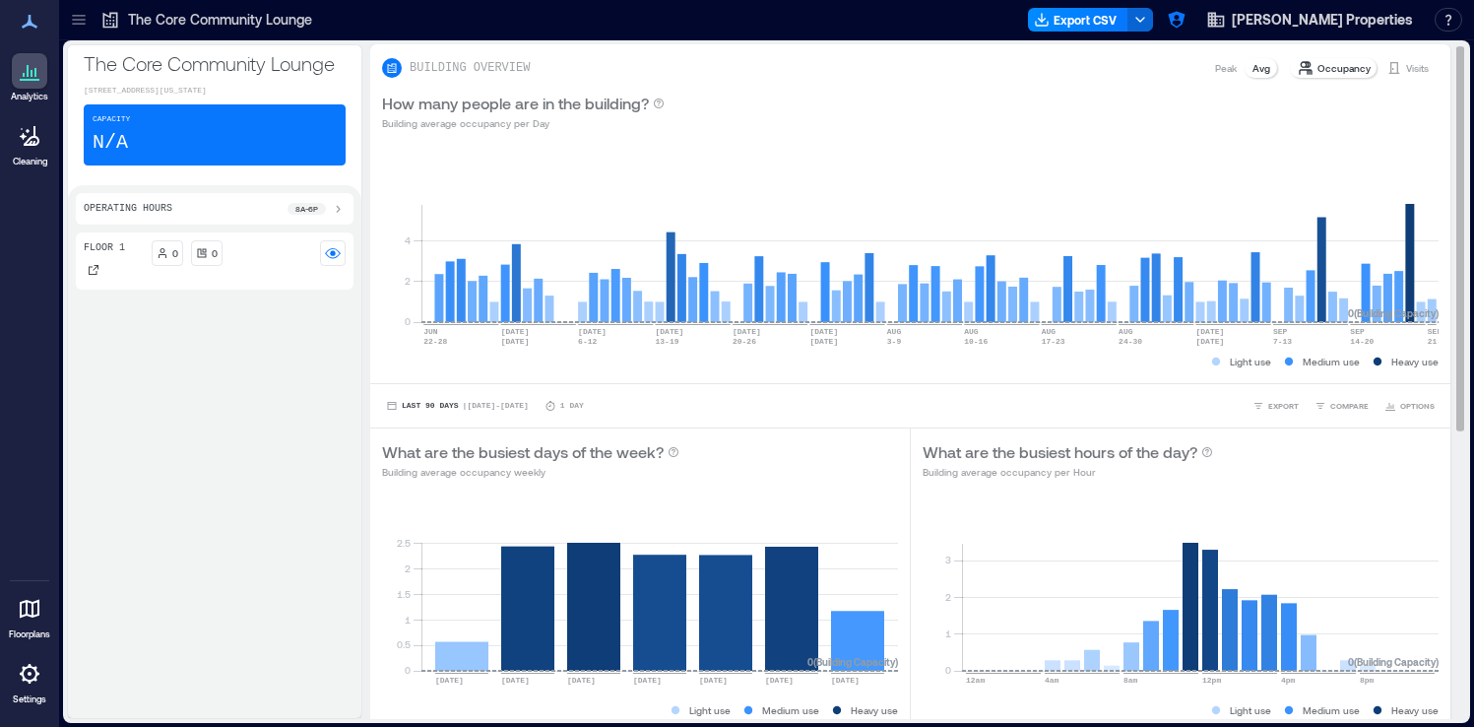
click at [1421, 73] on p "Visits" at bounding box center [1417, 68] width 23 height 16
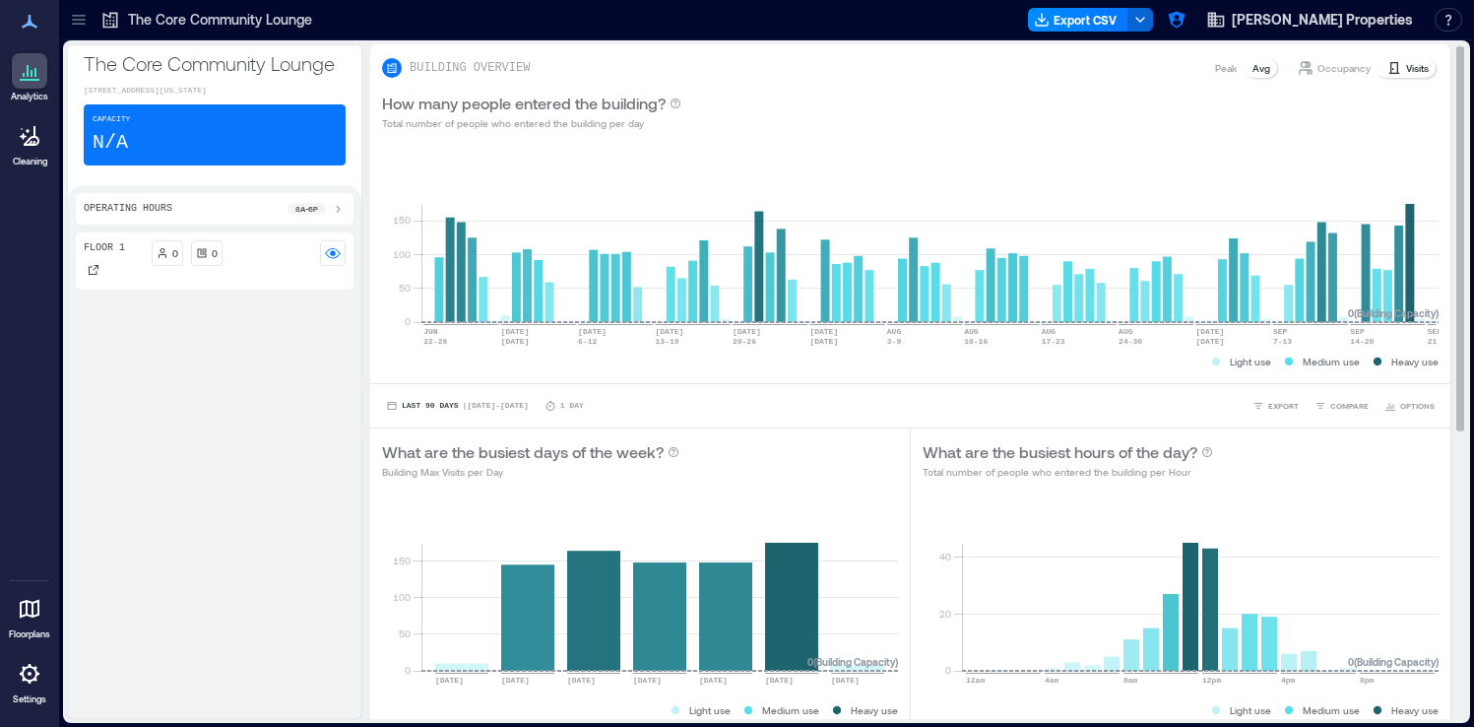
click at [1332, 65] on p "Occupancy" at bounding box center [1343, 68] width 53 height 16
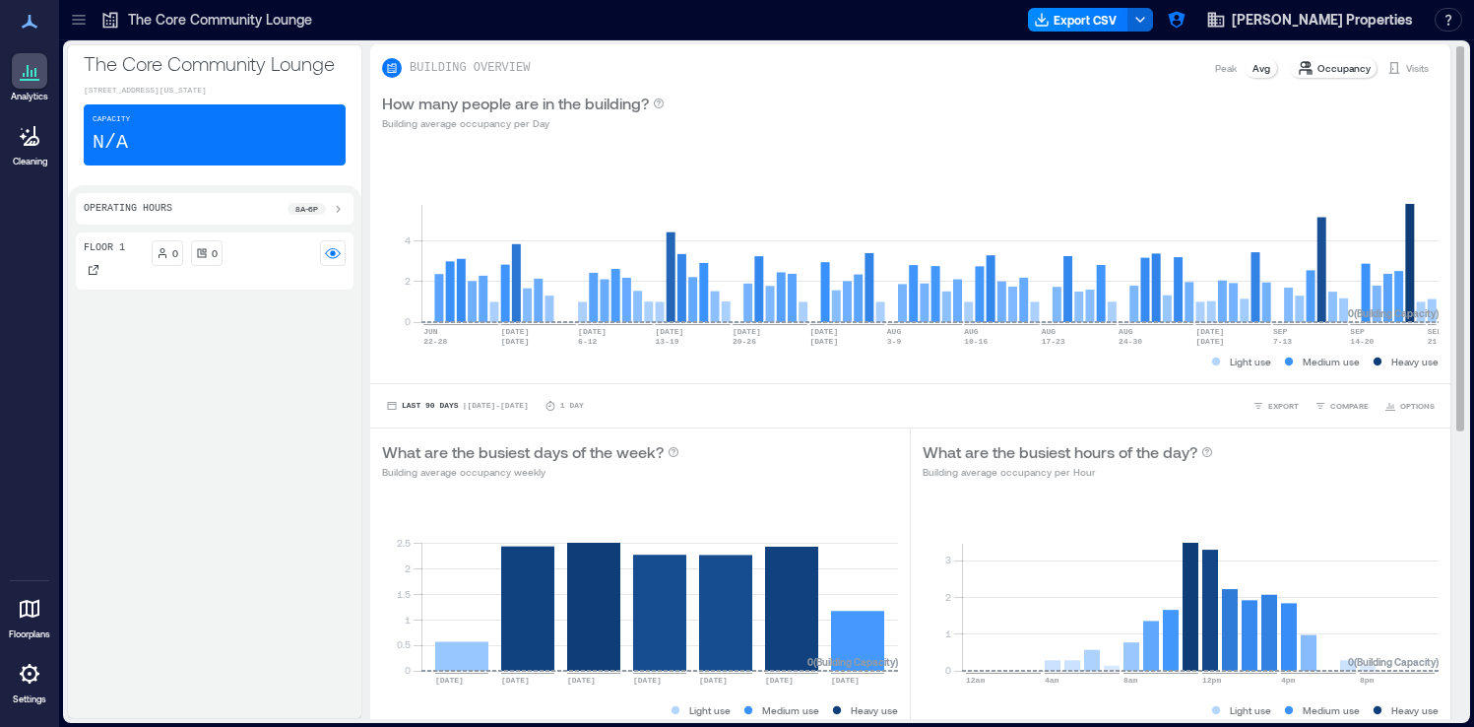
click at [1220, 69] on p "Peak" at bounding box center [1226, 68] width 22 height 16
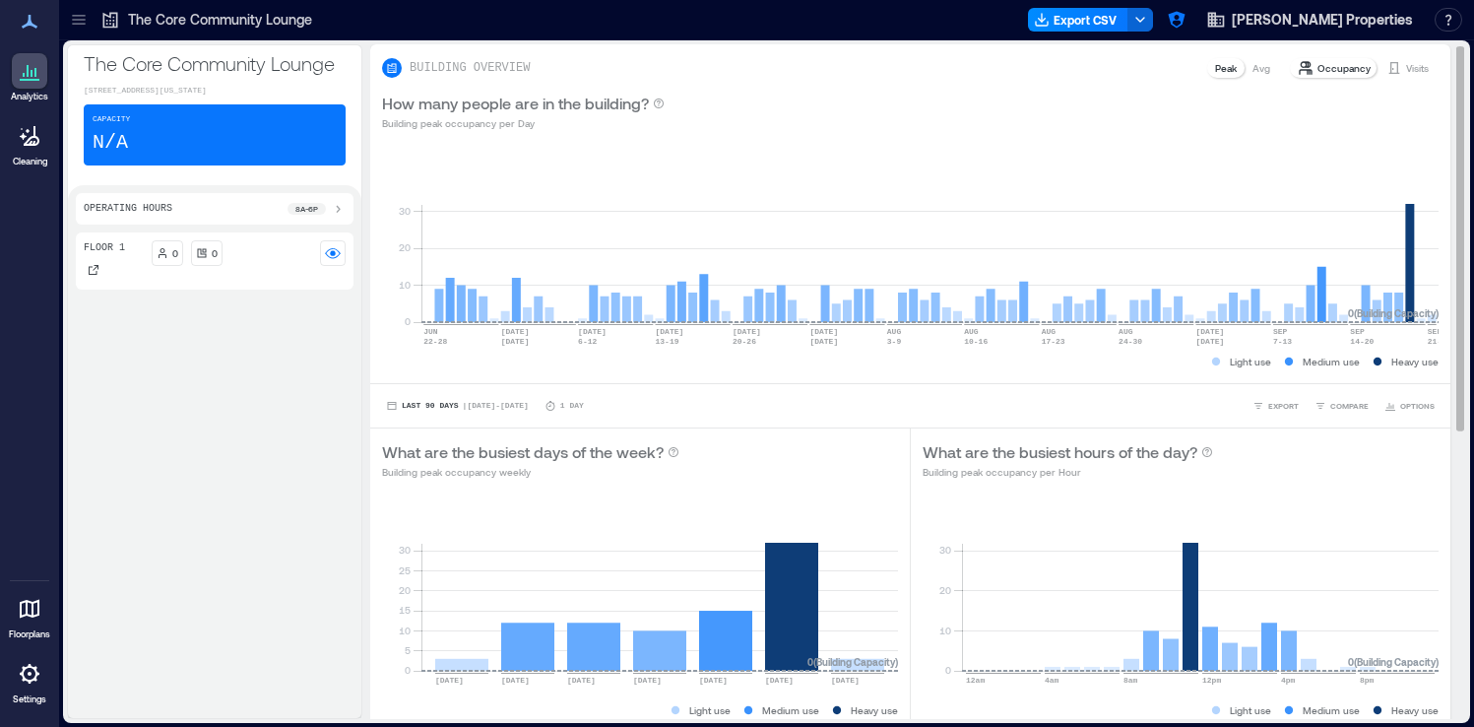
click at [1262, 73] on p "Avg" at bounding box center [1261, 68] width 18 height 16
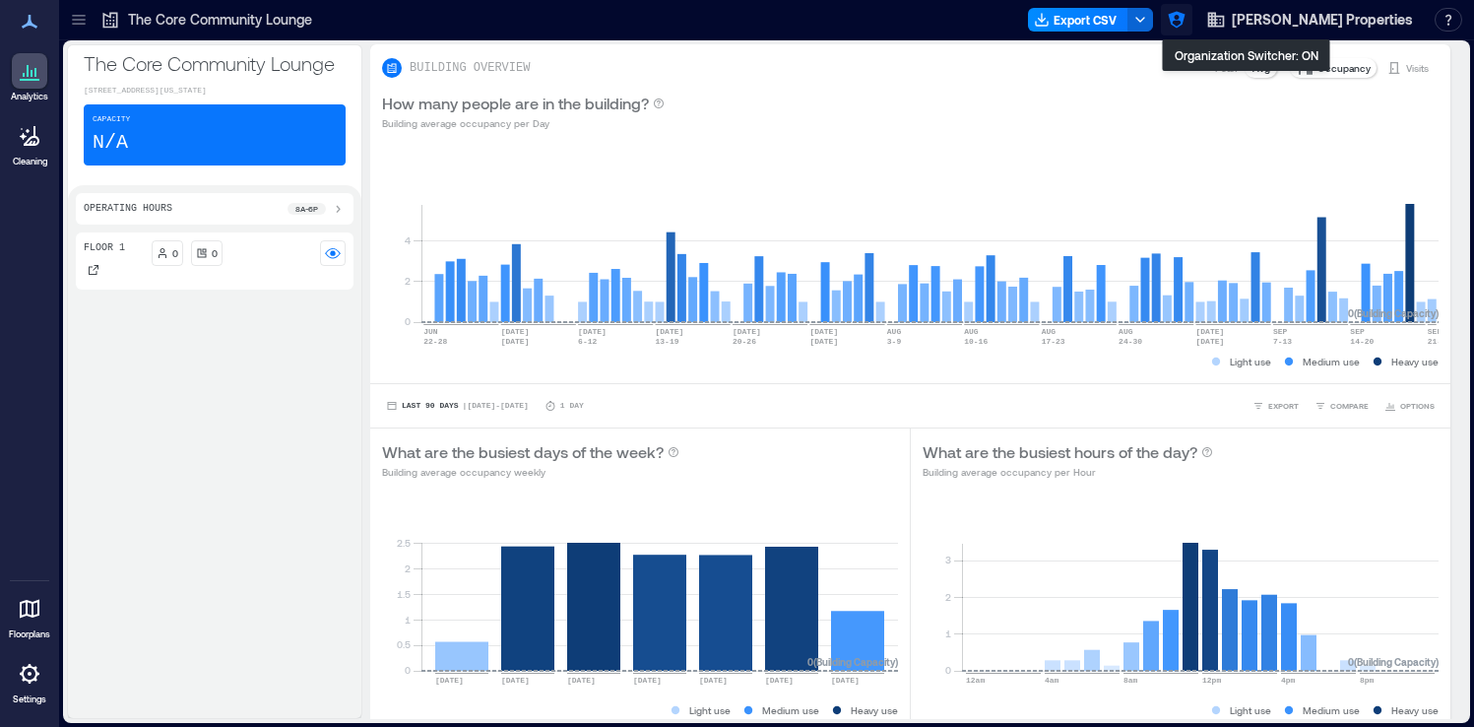
click at [1184, 20] on icon "button" at bounding box center [1176, 20] width 17 height 17
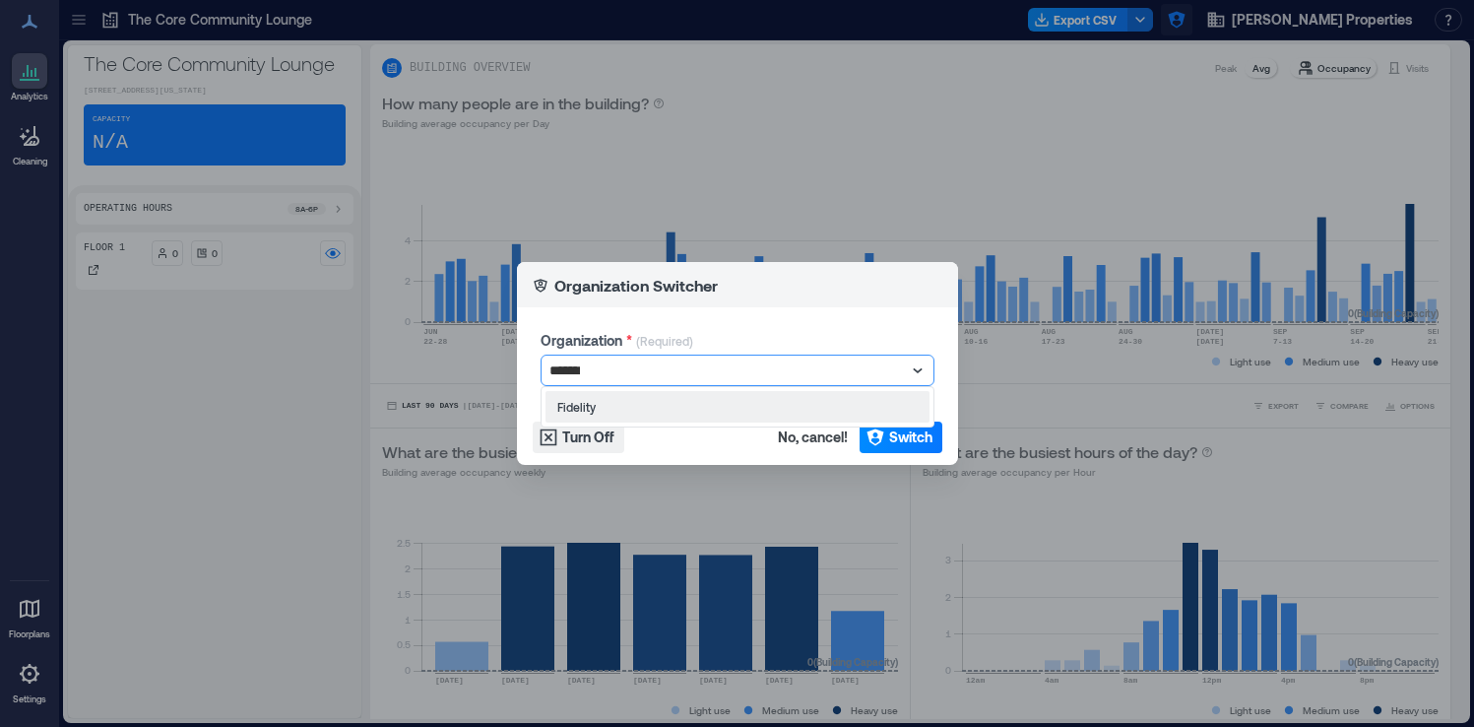
type input "********"
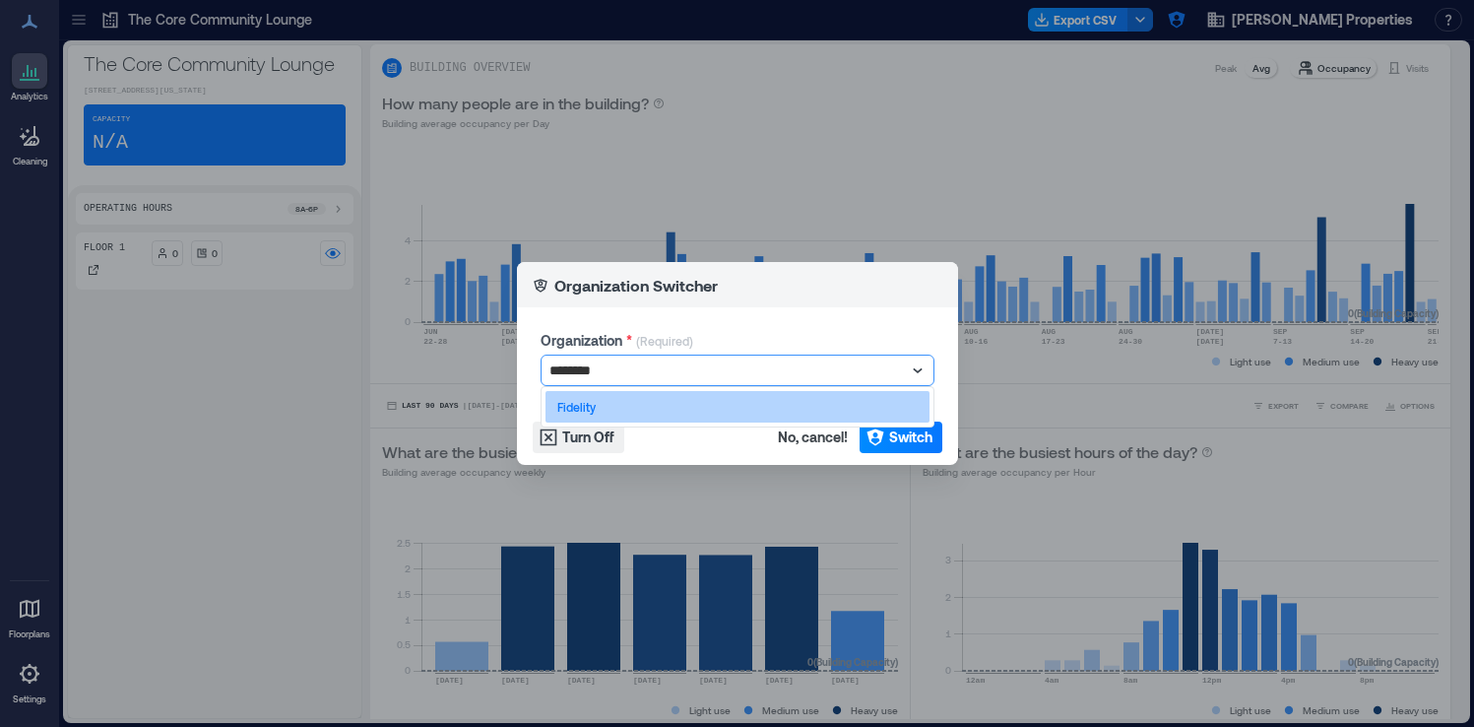
click at [879, 408] on div "Fidelity" at bounding box center [737, 407] width 384 height 32
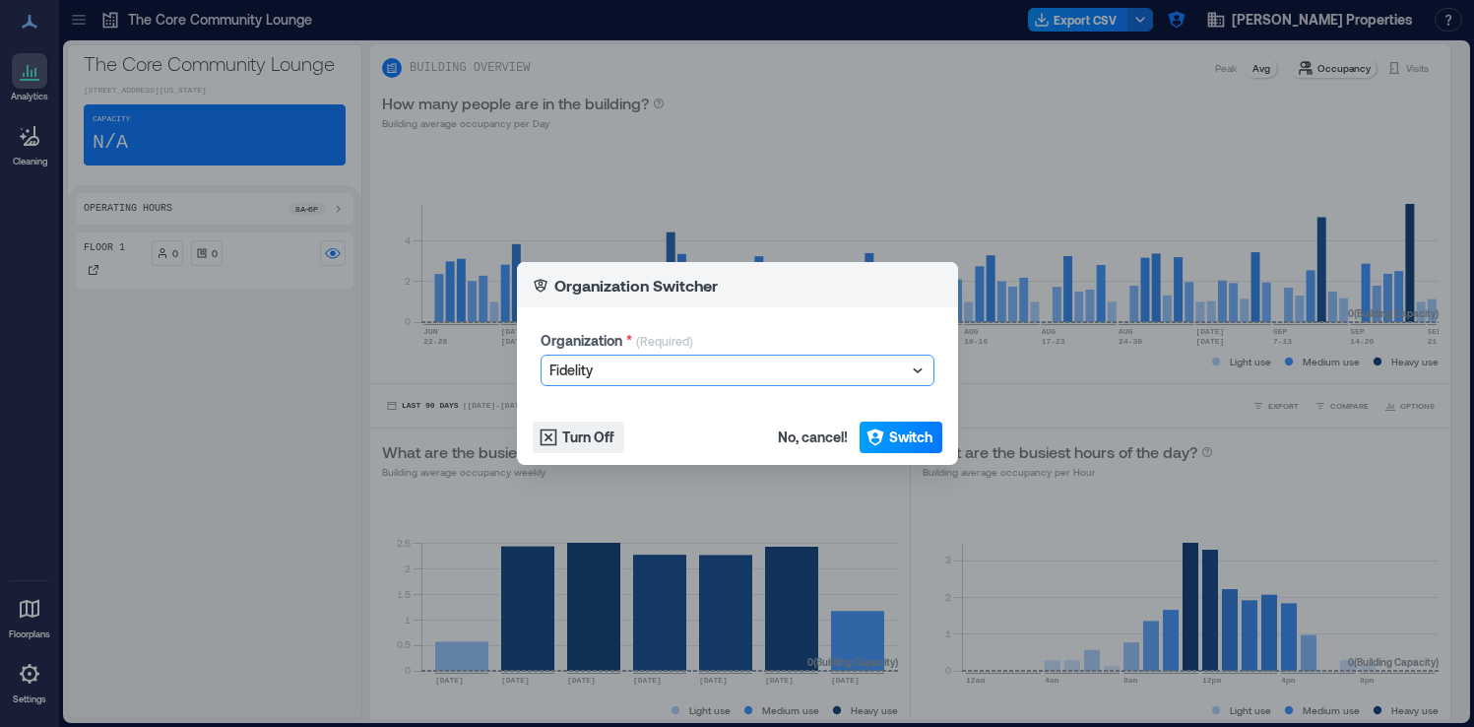
click at [883, 430] on button "Switch" at bounding box center [900, 437] width 83 height 32
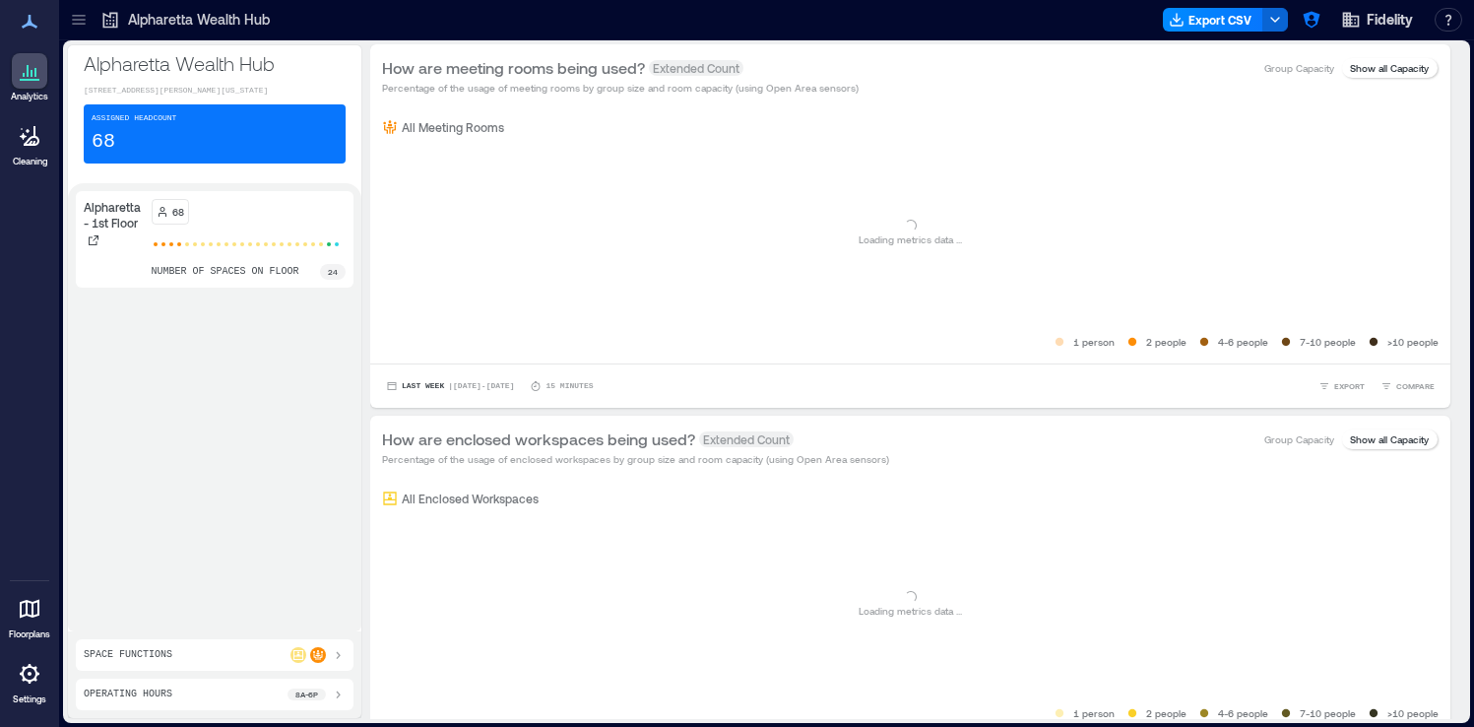
click at [82, 28] on icon at bounding box center [79, 20] width 20 height 20
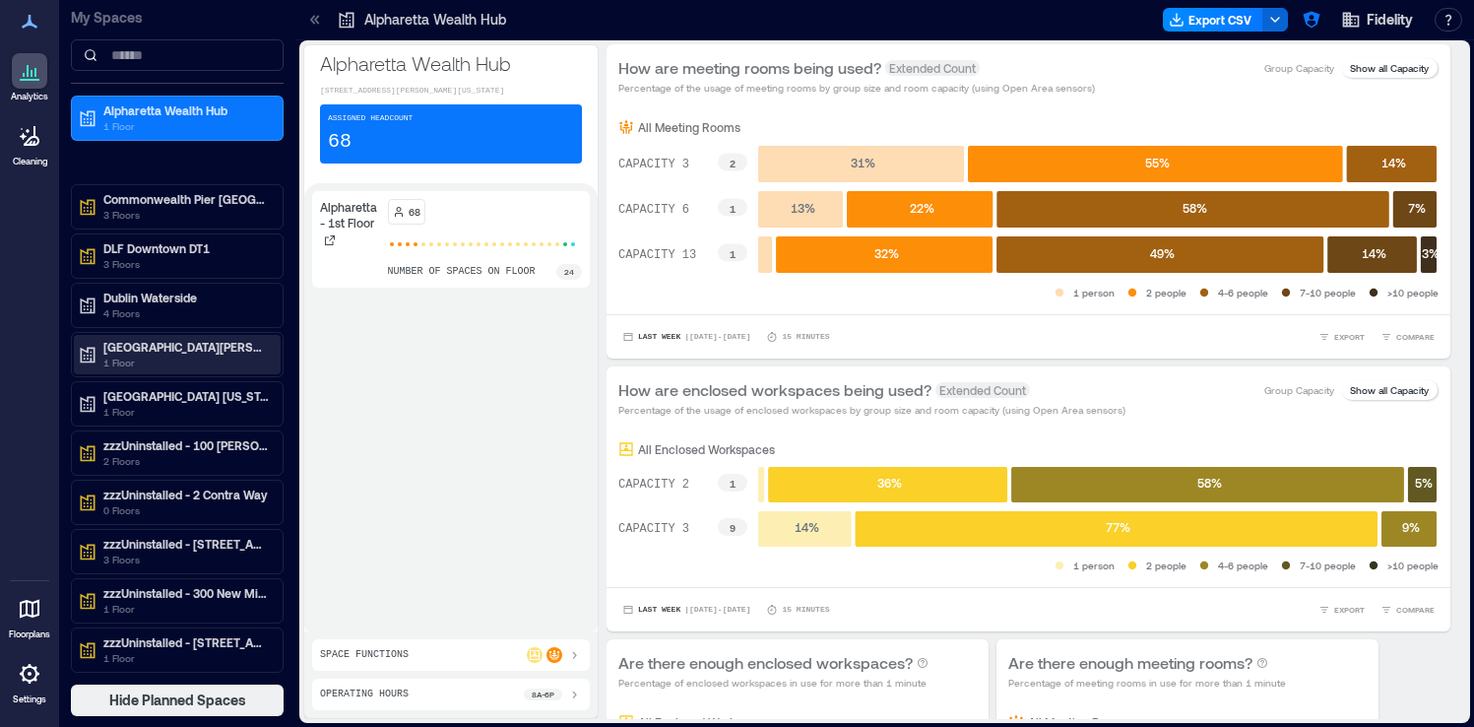
click at [178, 353] on p "Rancho Bernardo" at bounding box center [185, 347] width 165 height 16
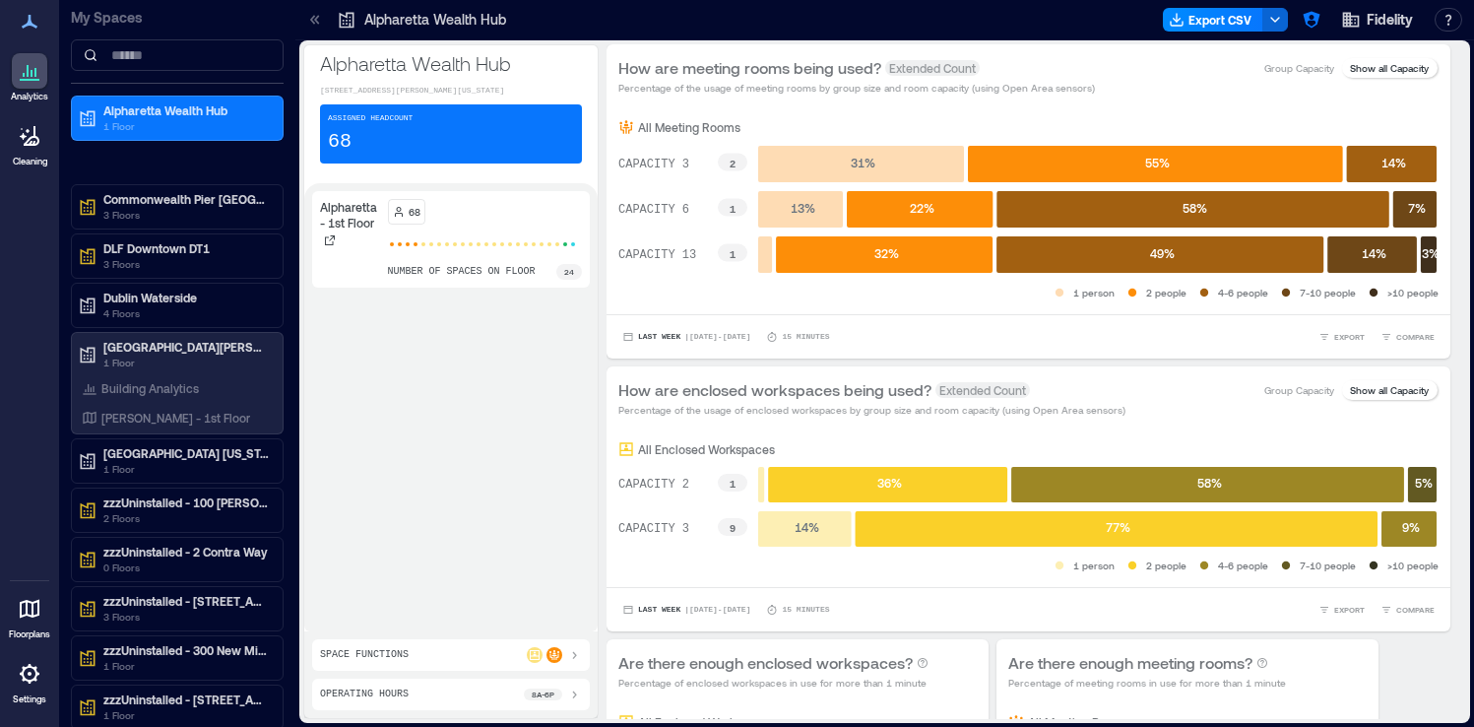
click at [32, 670] on icon at bounding box center [30, 674] width 24 height 24
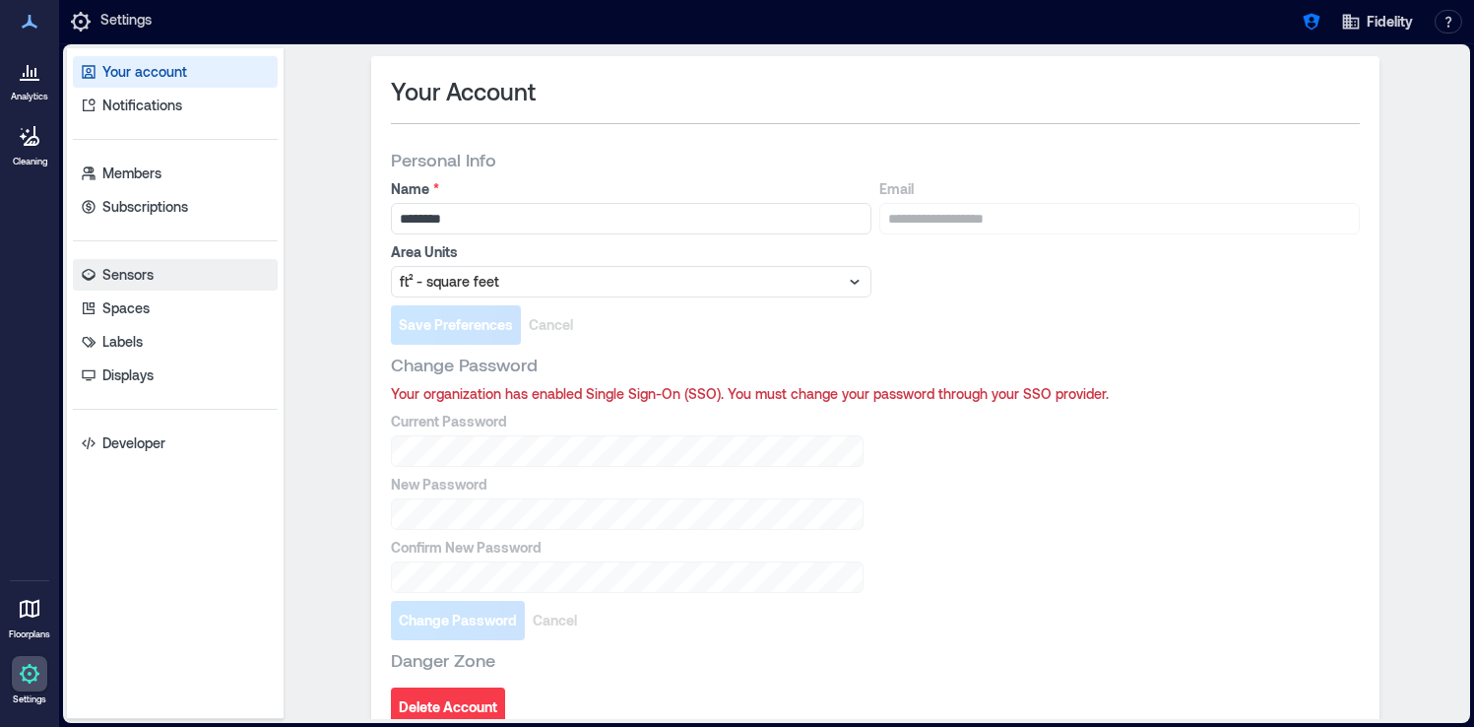
click at [161, 279] on link "Sensors" at bounding box center [175, 275] width 205 height 32
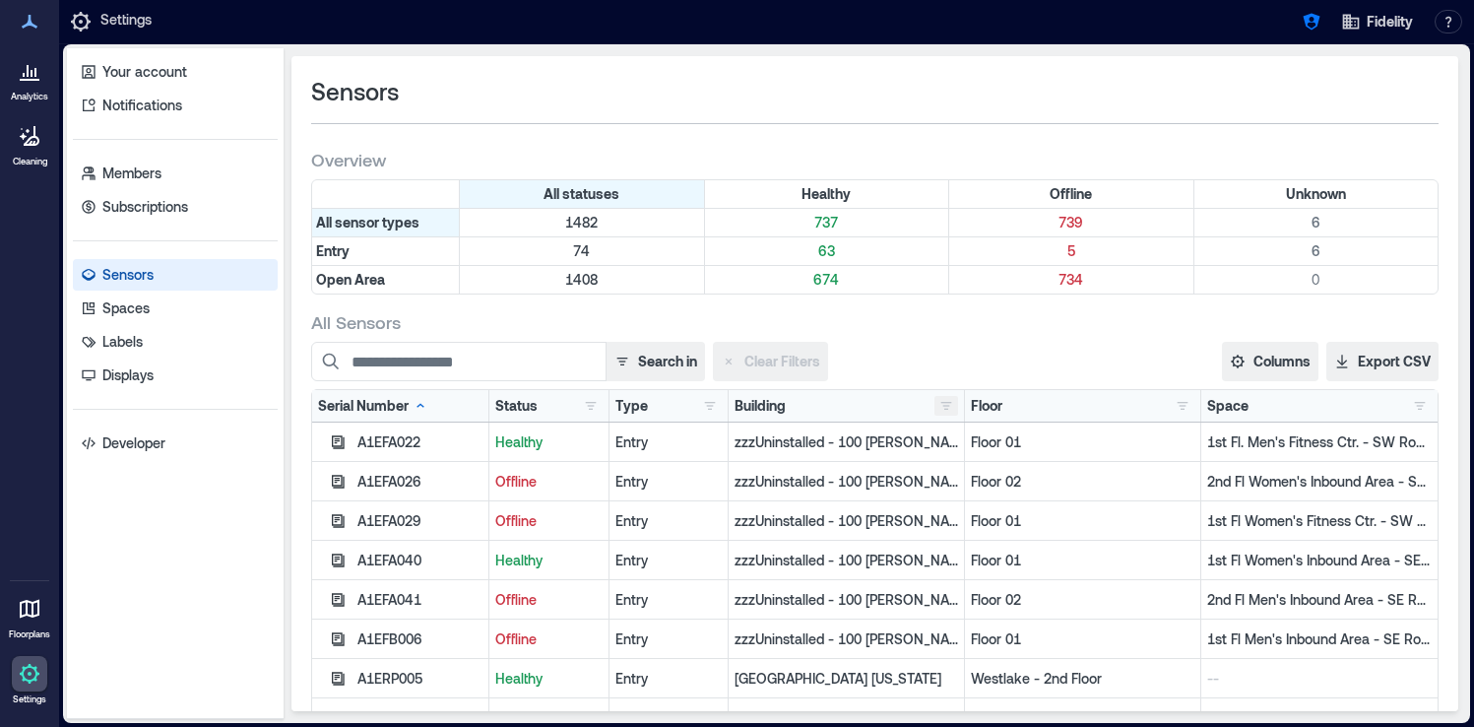
click at [946, 409] on button "button" at bounding box center [946, 406] width 24 height 20
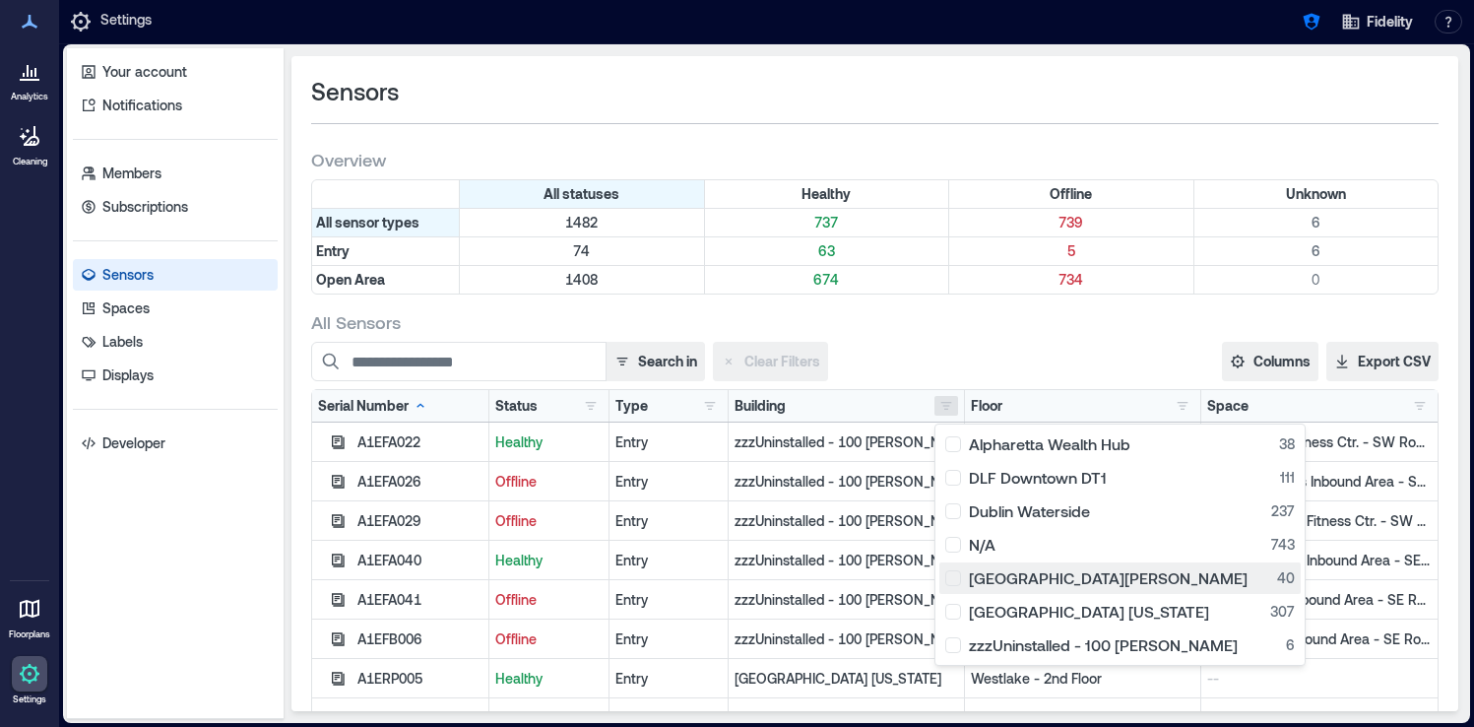
click at [975, 580] on div "Rancho Bernardo 40" at bounding box center [1119, 578] width 349 height 20
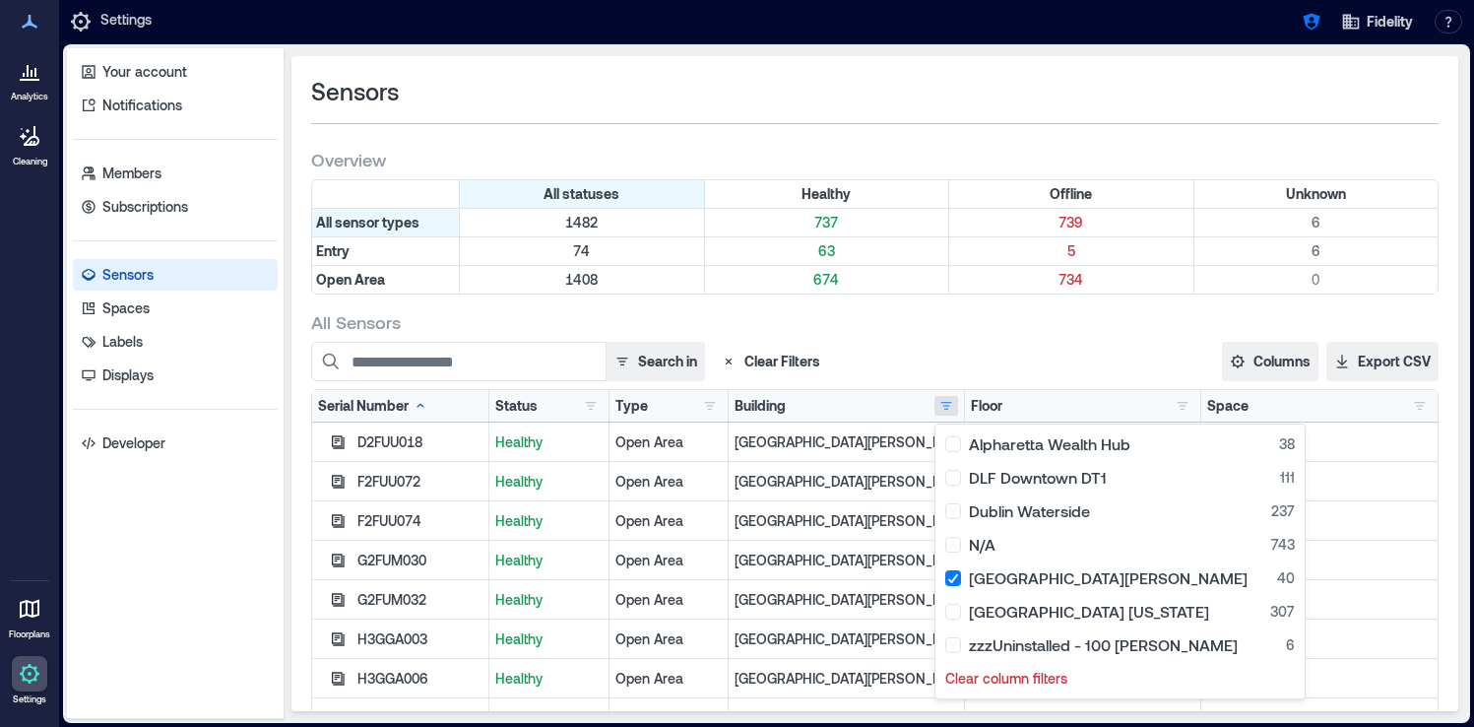
click at [957, 293] on div "All statuses Healthy Offline Unknown All sensor types 1482 737 739 6 Entry 74 6…" at bounding box center [874, 236] width 1127 height 115
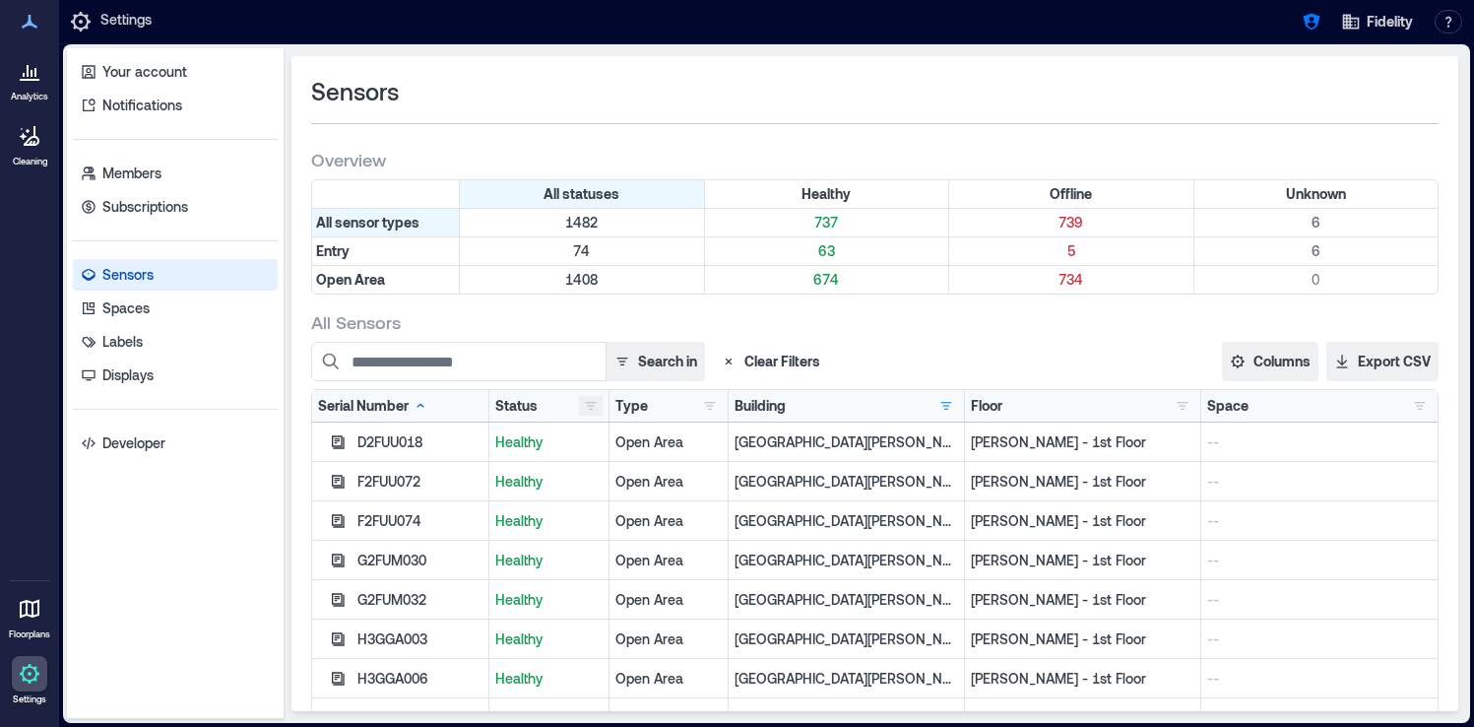
click at [585, 412] on button "button" at bounding box center [591, 406] width 24 height 20
click at [1314, 26] on icon "button" at bounding box center [1310, 22] width 17 height 17
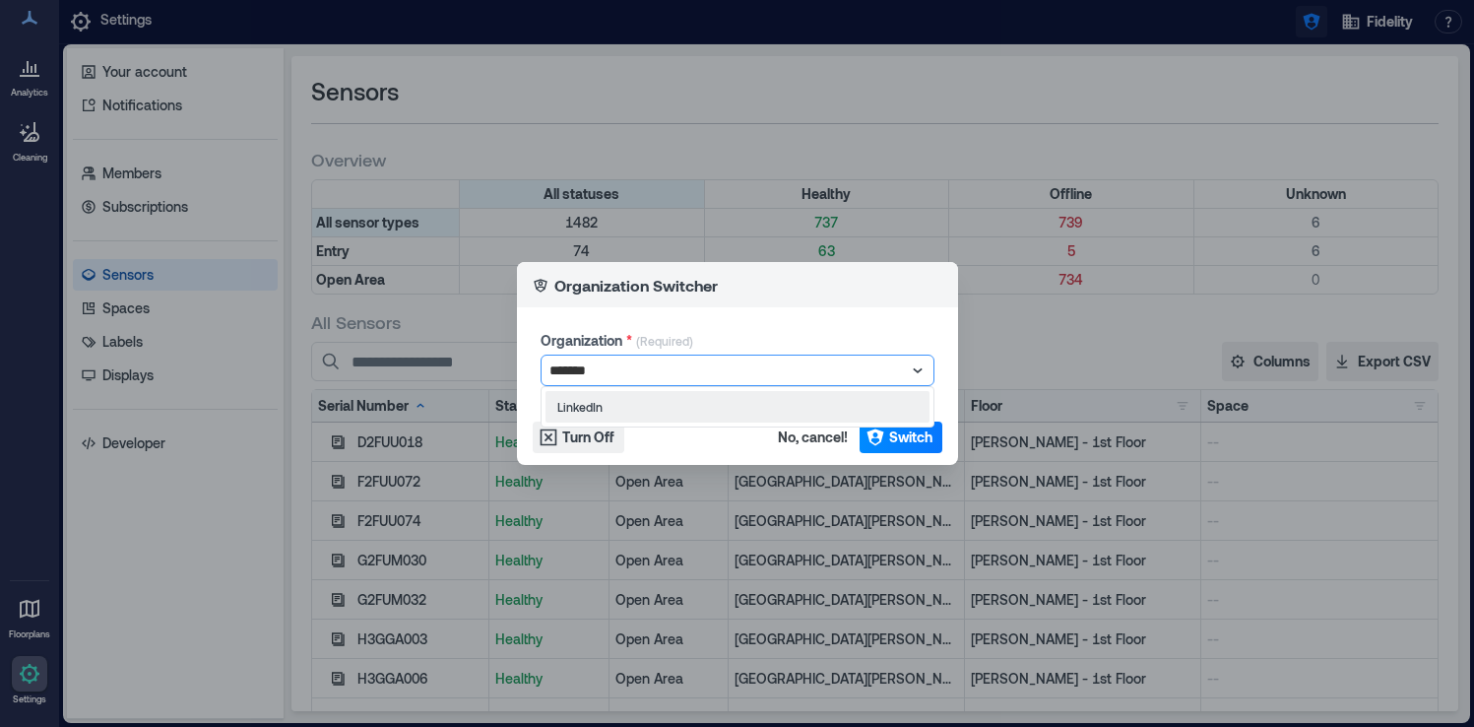
type input "********"
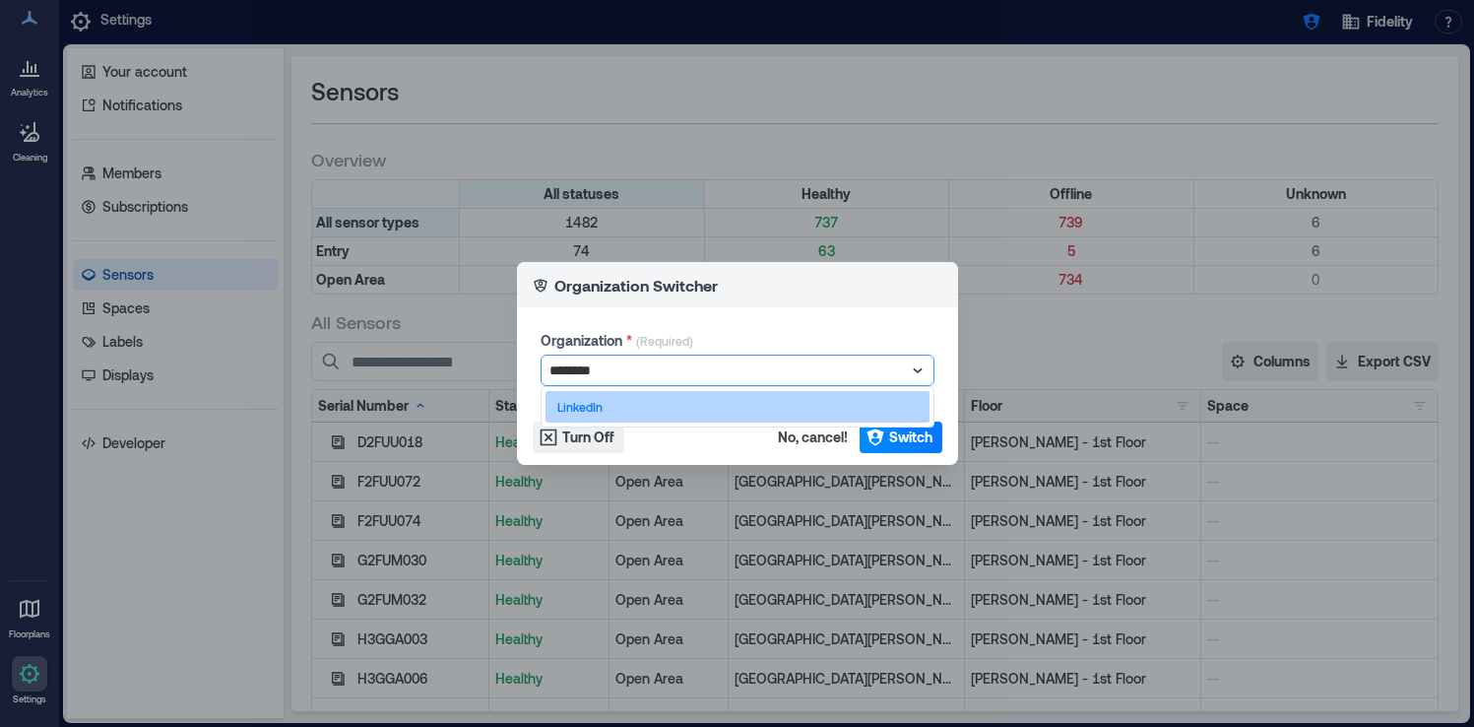
click at [824, 406] on div "LinkedIn" at bounding box center [737, 407] width 384 height 32
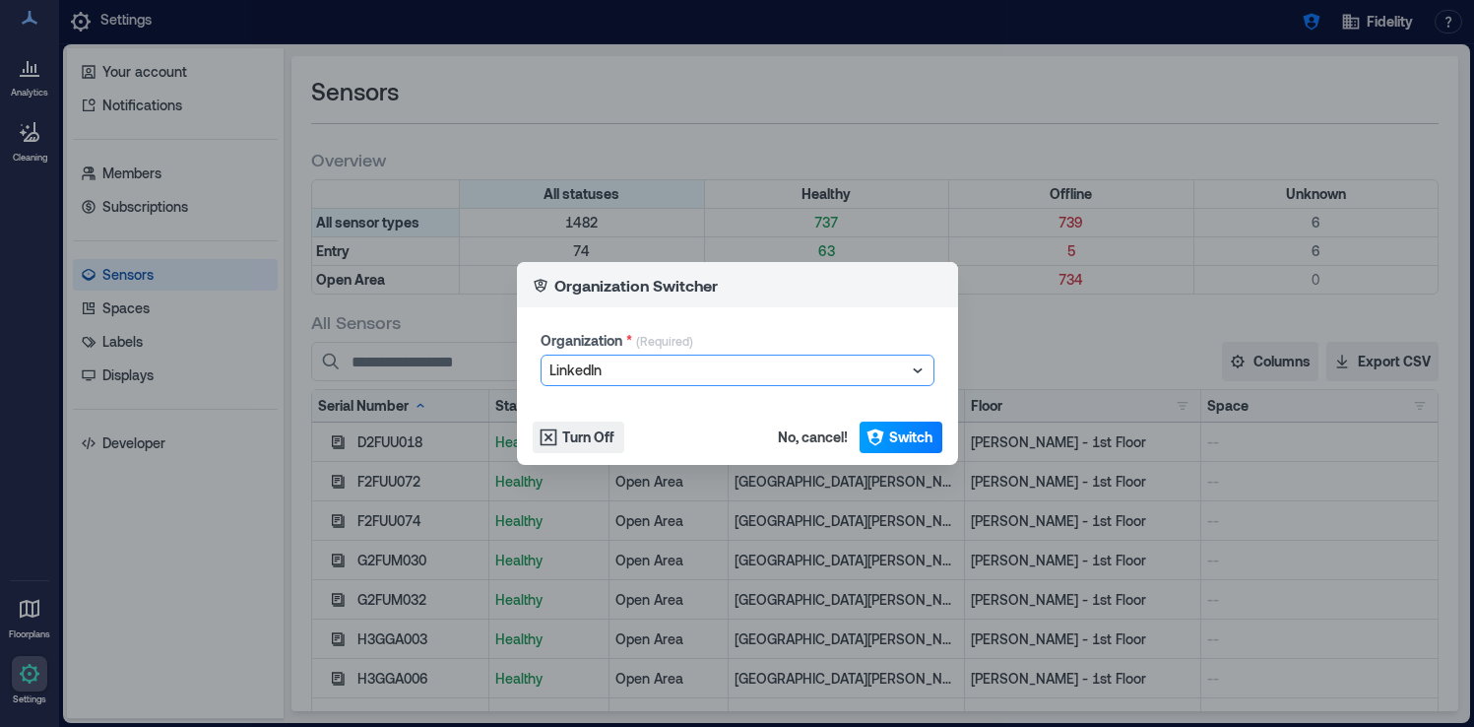
click at [900, 440] on span "Switch" at bounding box center [910, 437] width 43 height 20
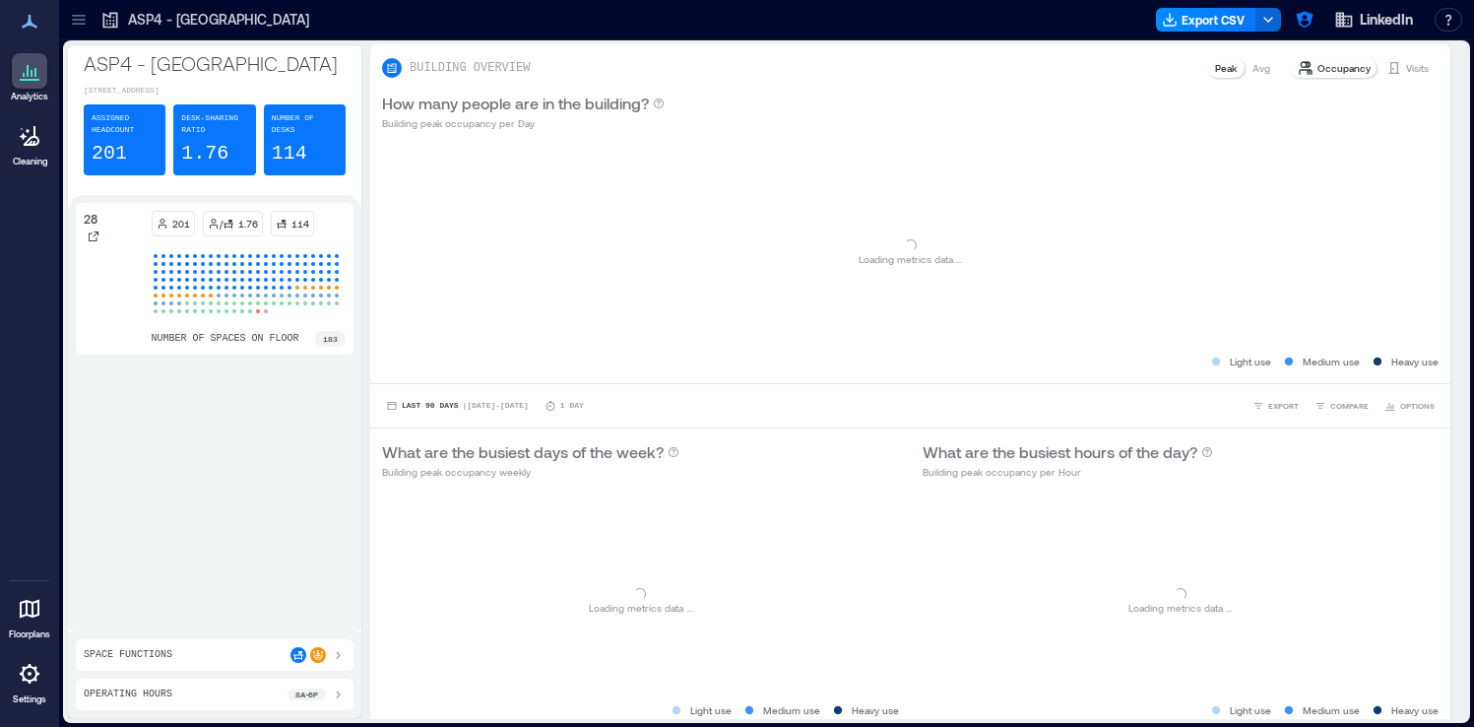
click at [74, 26] on icon at bounding box center [79, 20] width 20 height 20
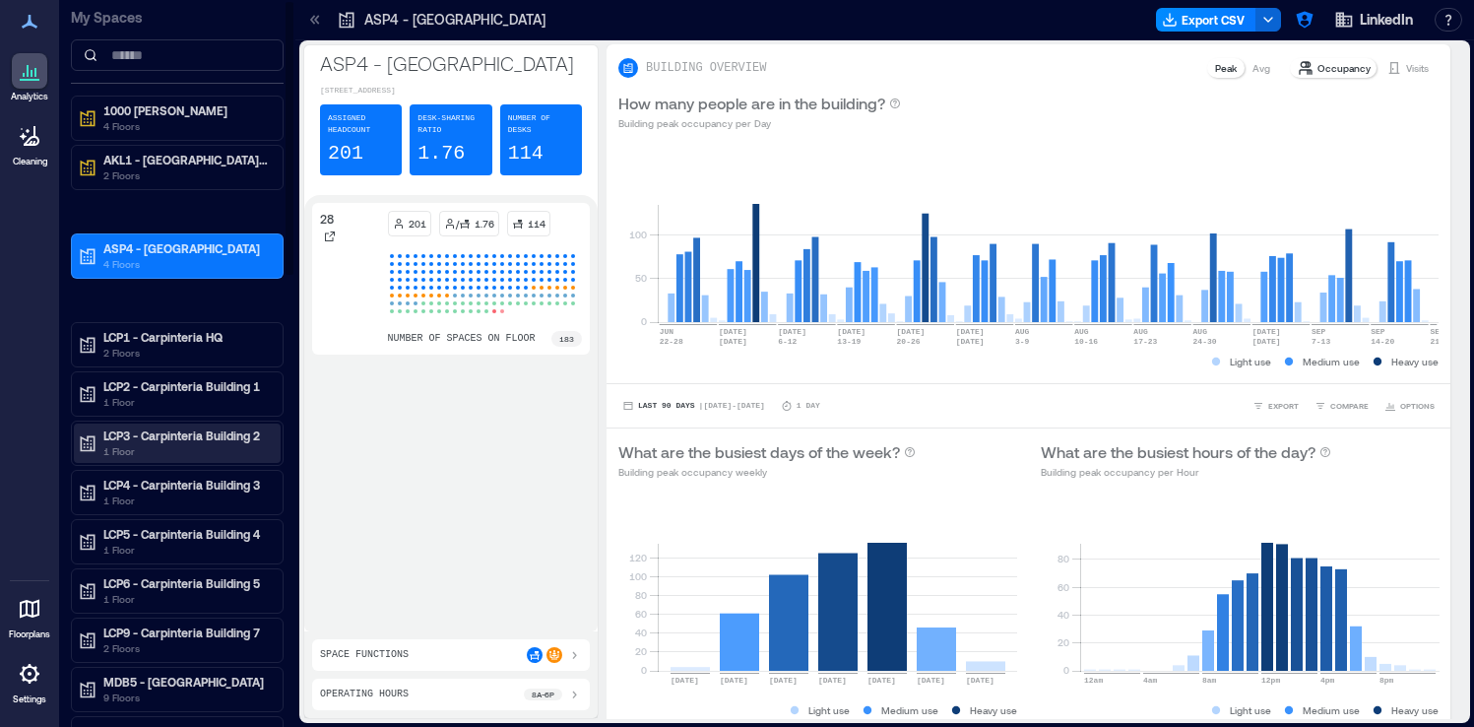
click at [191, 432] on p "LCP3 - Carpinteria Building 2" at bounding box center [185, 435] width 165 height 16
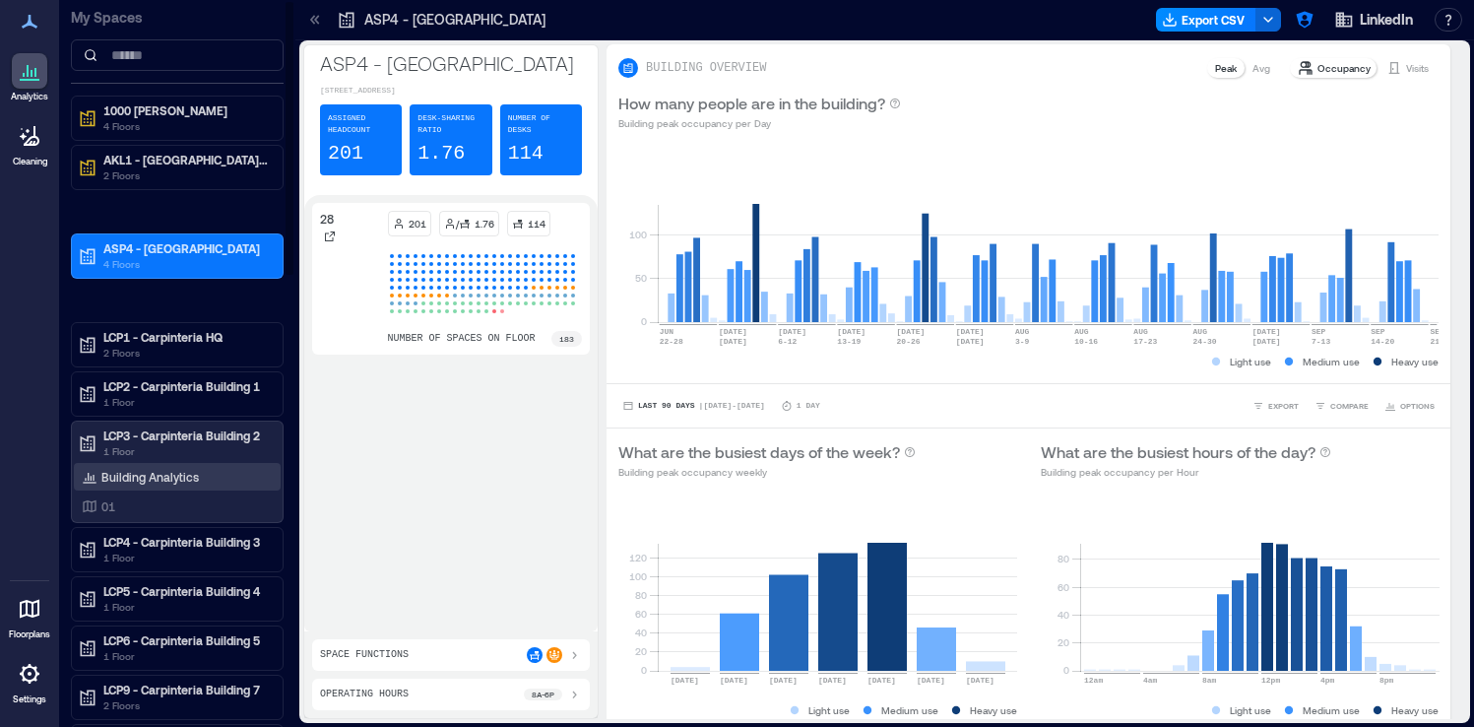
click at [167, 484] on div "Building Analytics" at bounding box center [140, 477] width 125 height 20
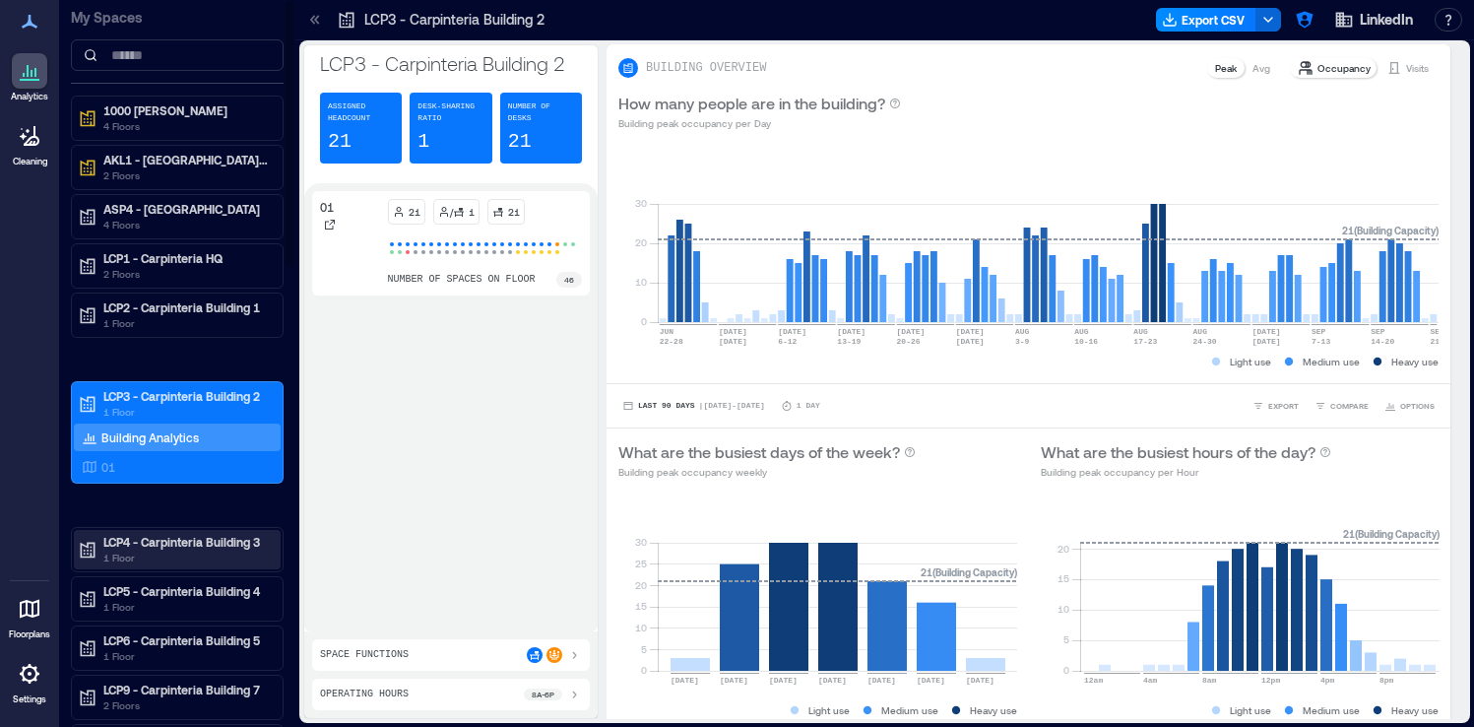
click at [190, 556] on p "1 Floor" at bounding box center [185, 557] width 165 height 16
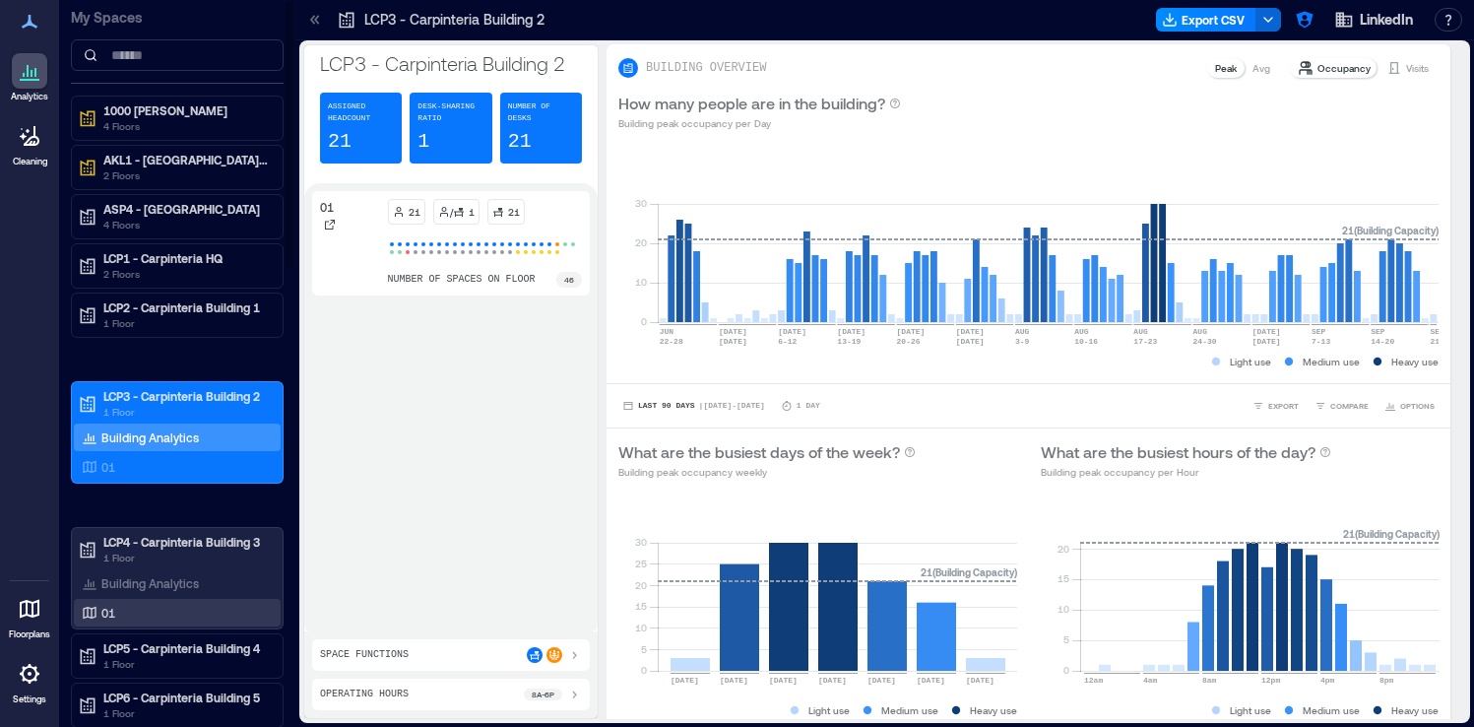
click at [171, 606] on div "01" at bounding box center [173, 613] width 191 height 20
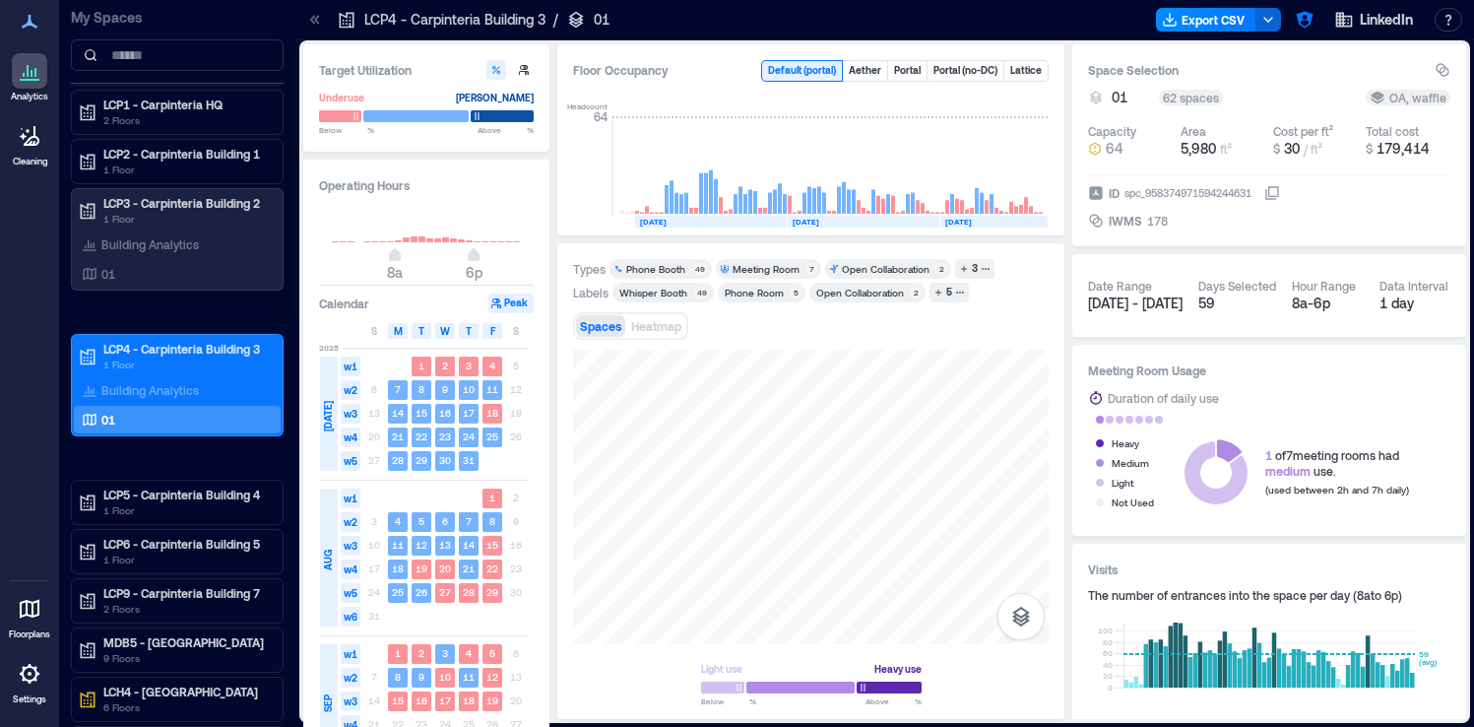
scroll to position [172, 0]
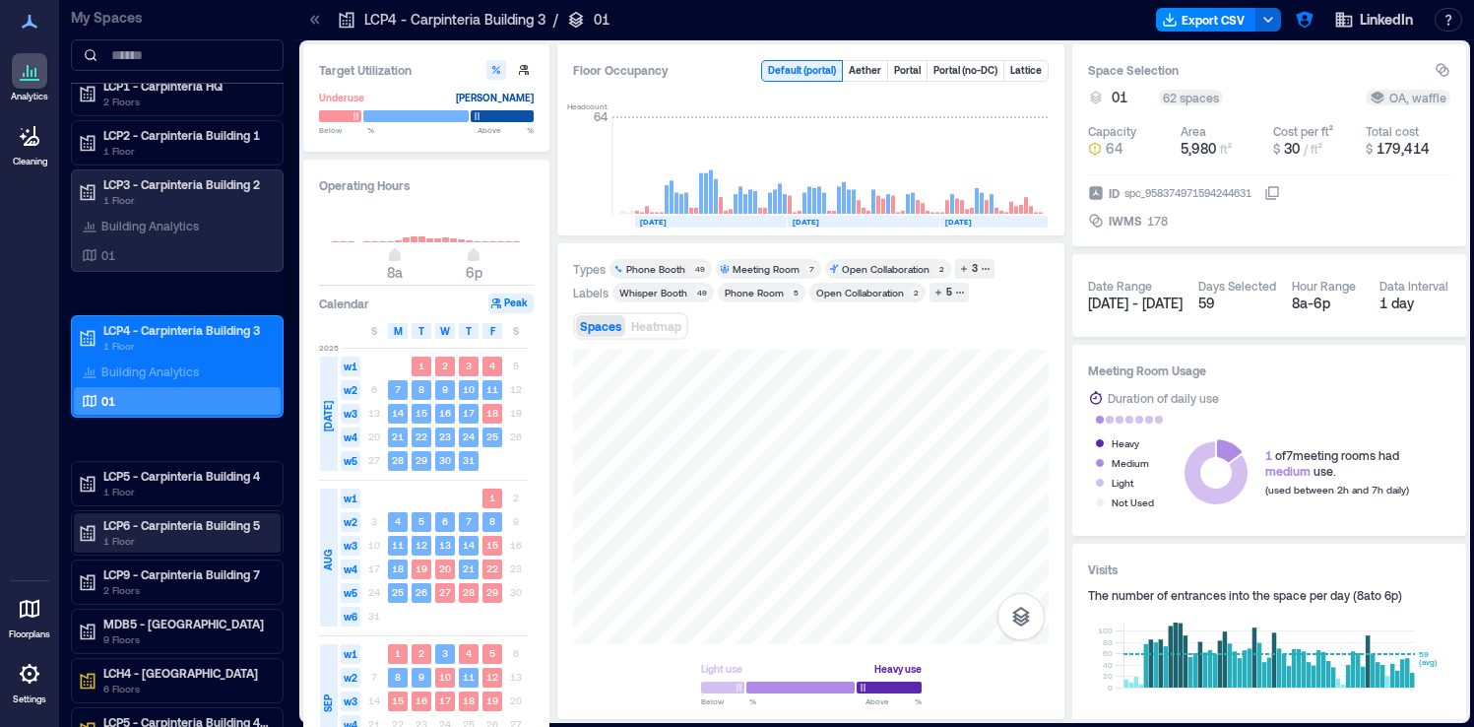
click at [222, 541] on p "1 Floor" at bounding box center [185, 541] width 165 height 16
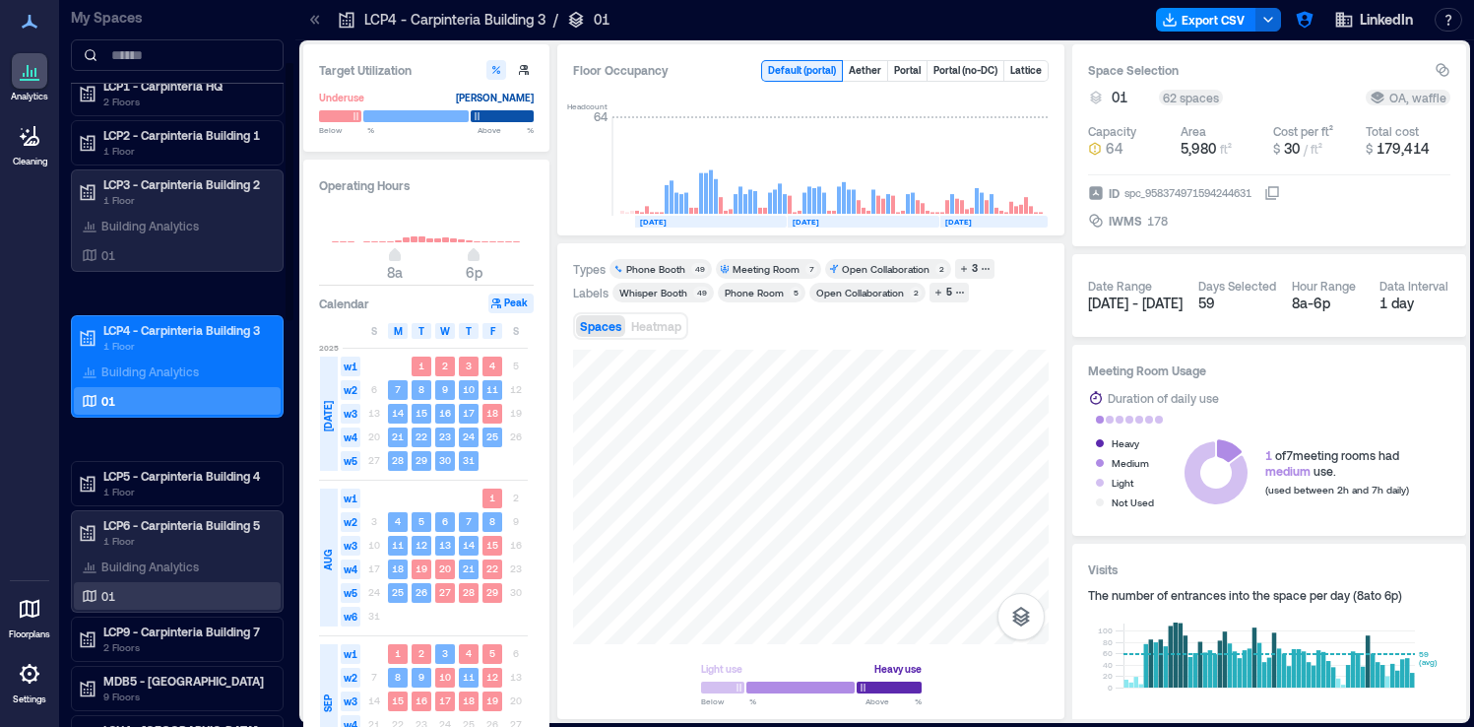
click at [178, 597] on div "01" at bounding box center [173, 596] width 191 height 20
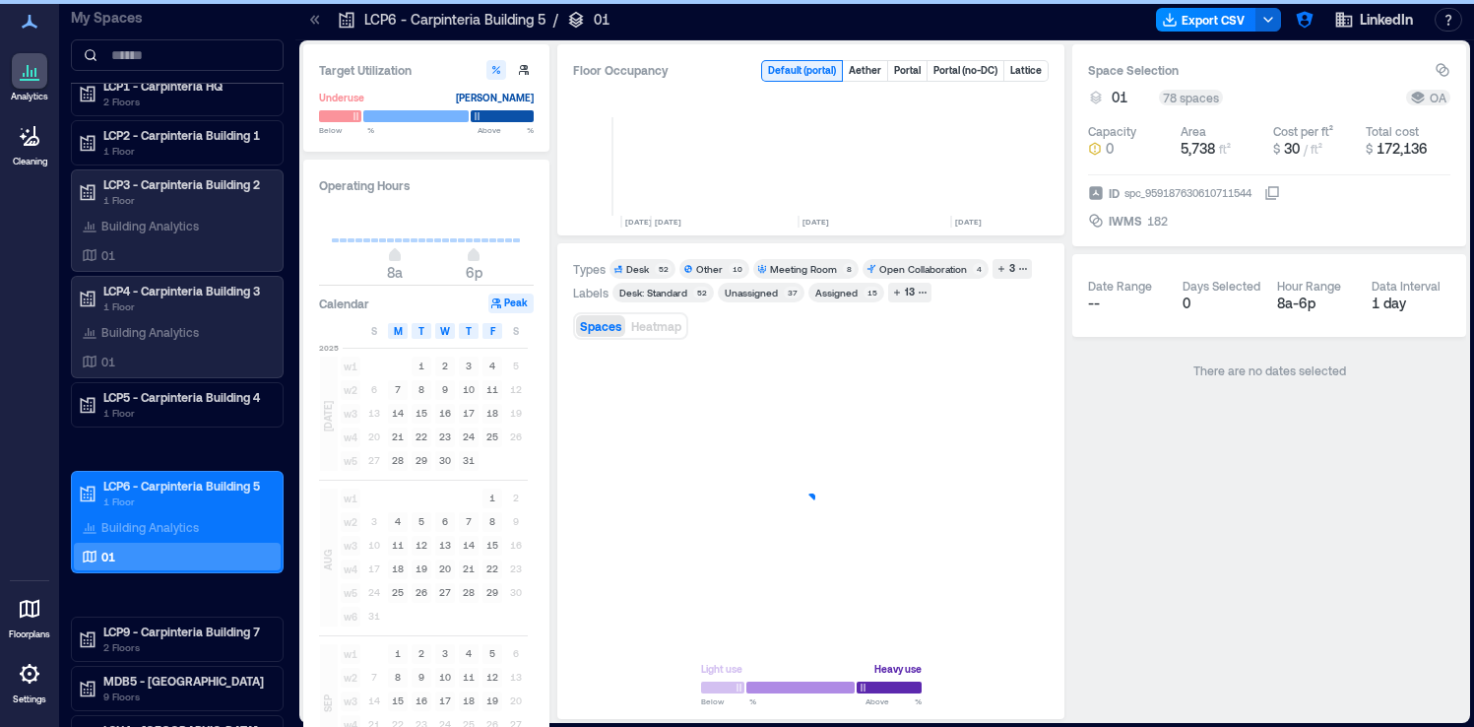
scroll to position [0, 4804]
click at [317, 17] on icon at bounding box center [316, 19] width 5 height 9
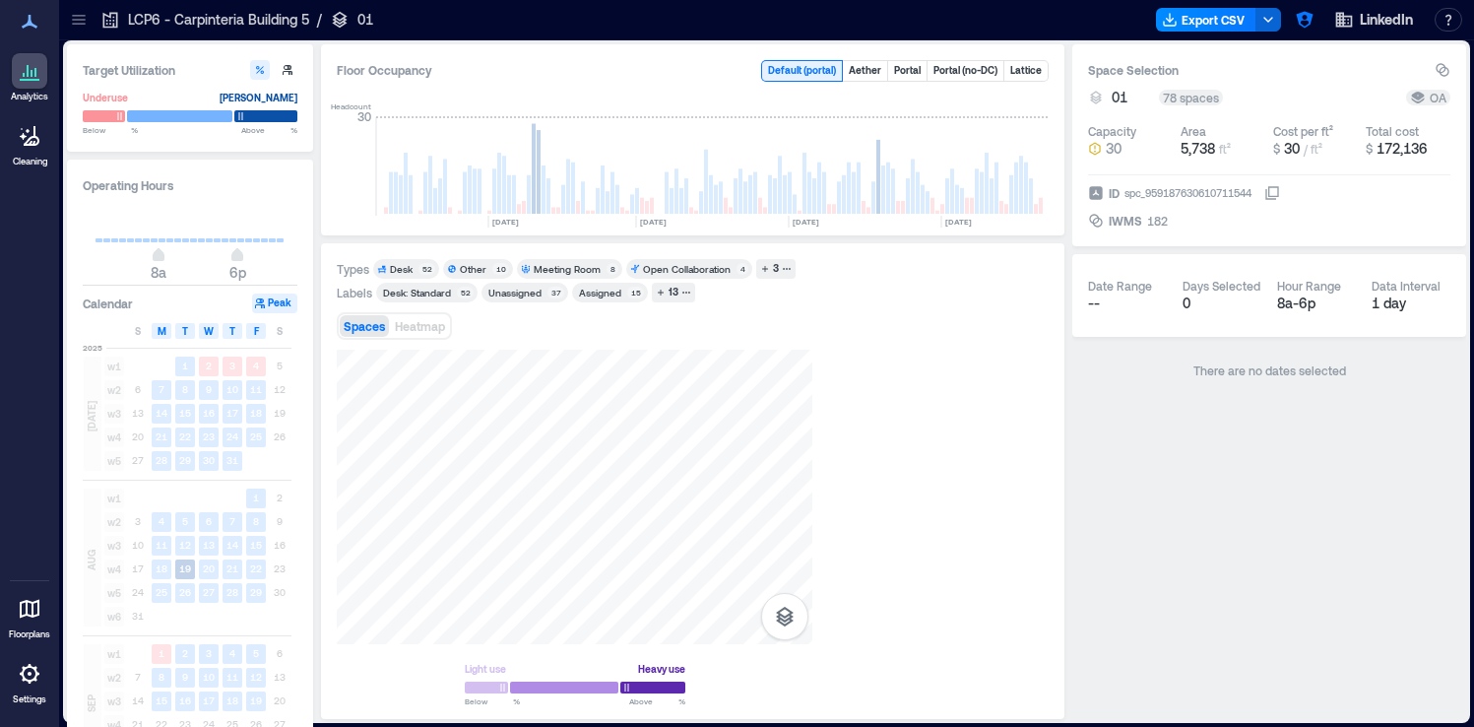
scroll to position [0, 4568]
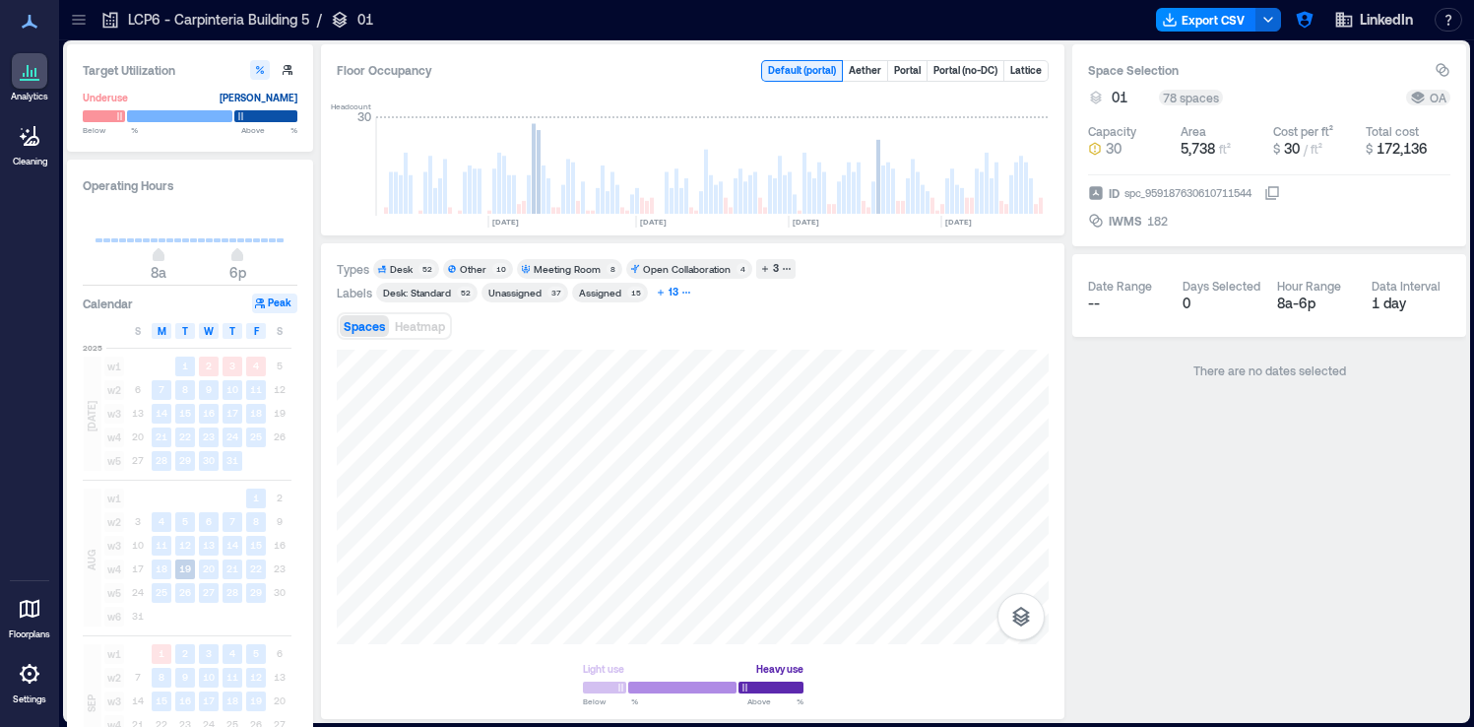
click at [675, 288] on div "13" at bounding box center [674, 293] width 16 height 18
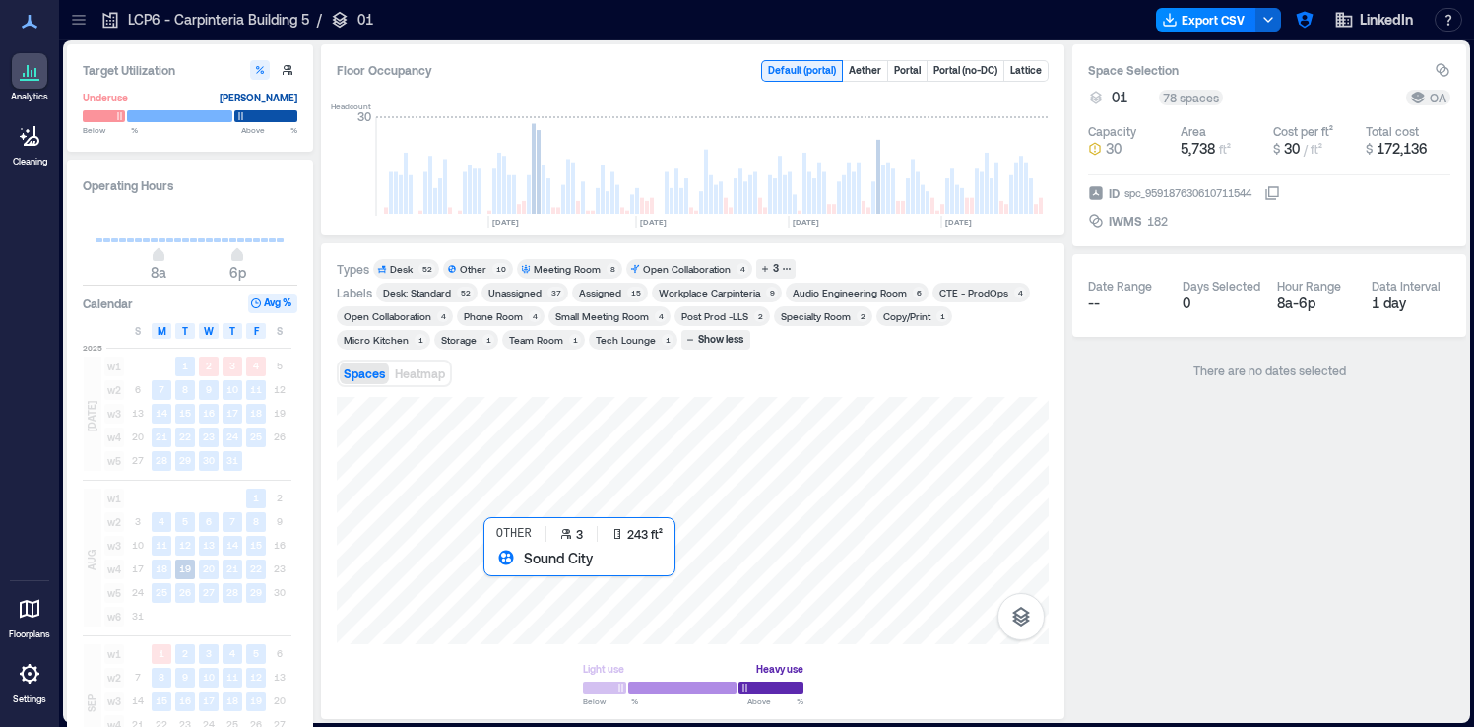
click at [506, 575] on div at bounding box center [693, 520] width 712 height 247
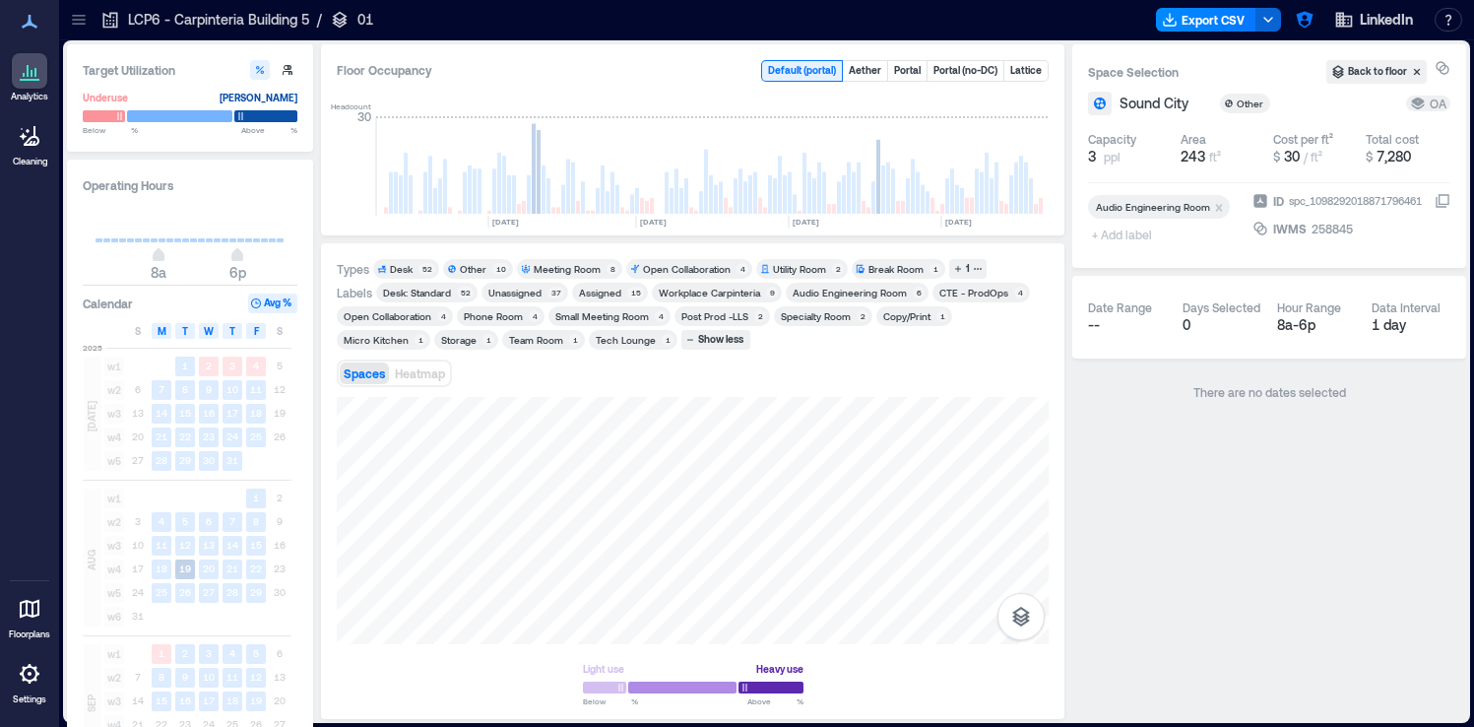
click at [87, 19] on icon at bounding box center [79, 20] width 20 height 20
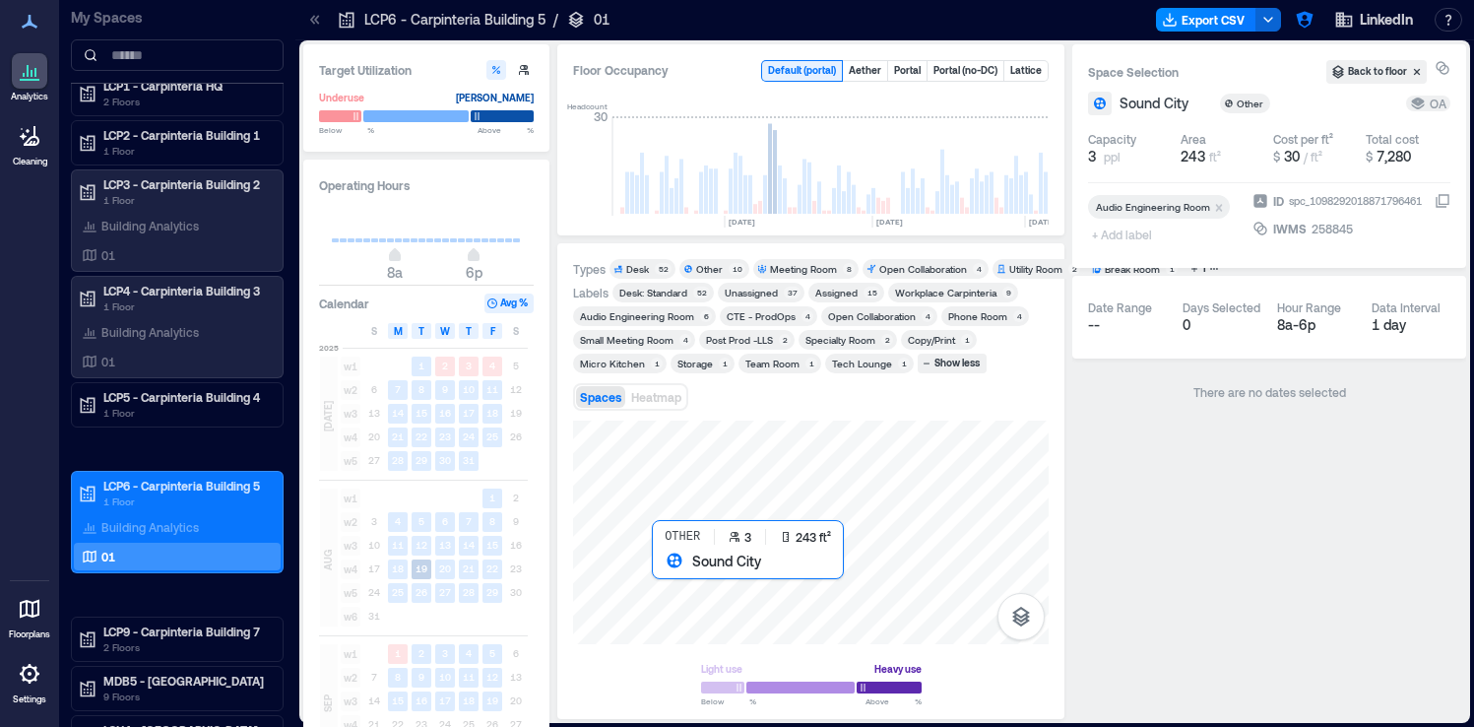
click at [665, 574] on div at bounding box center [811, 531] width 476 height 223
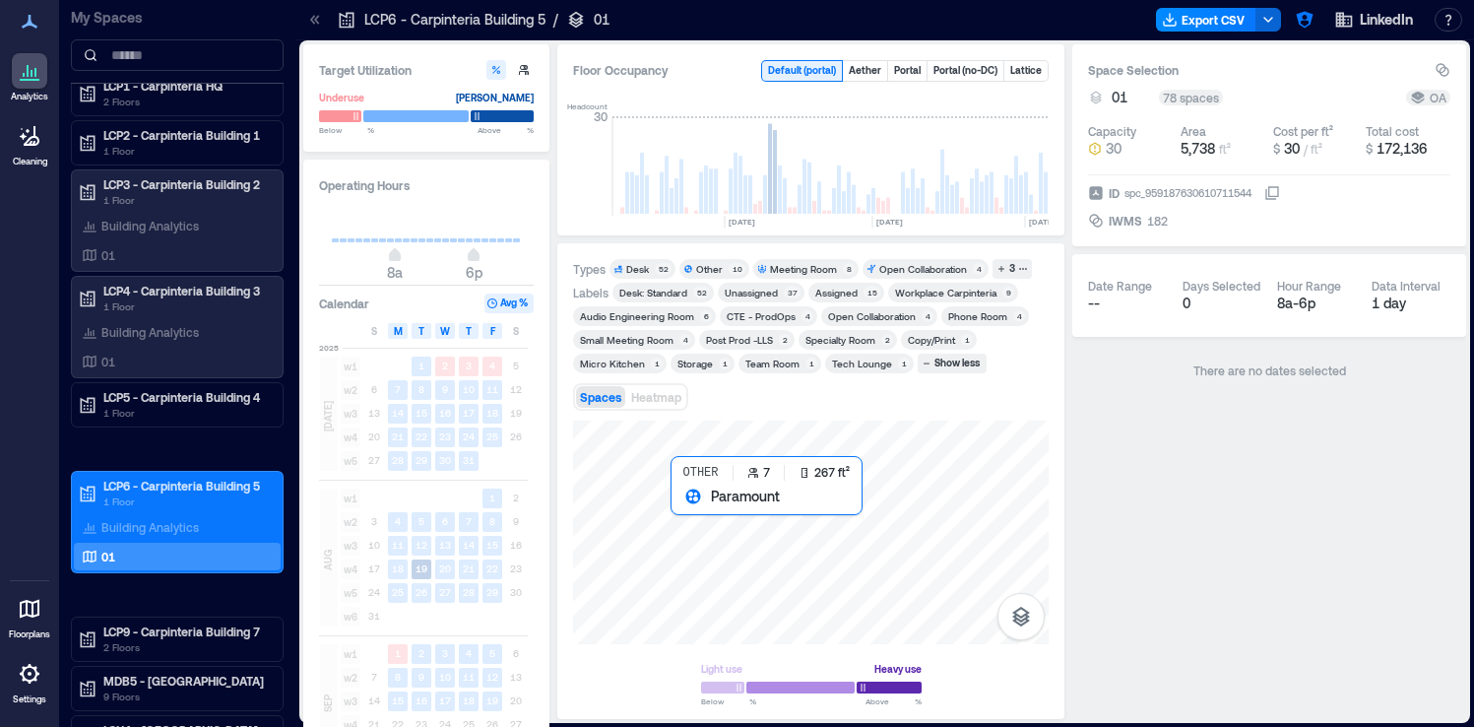
click at [686, 504] on div at bounding box center [811, 531] width 476 height 223
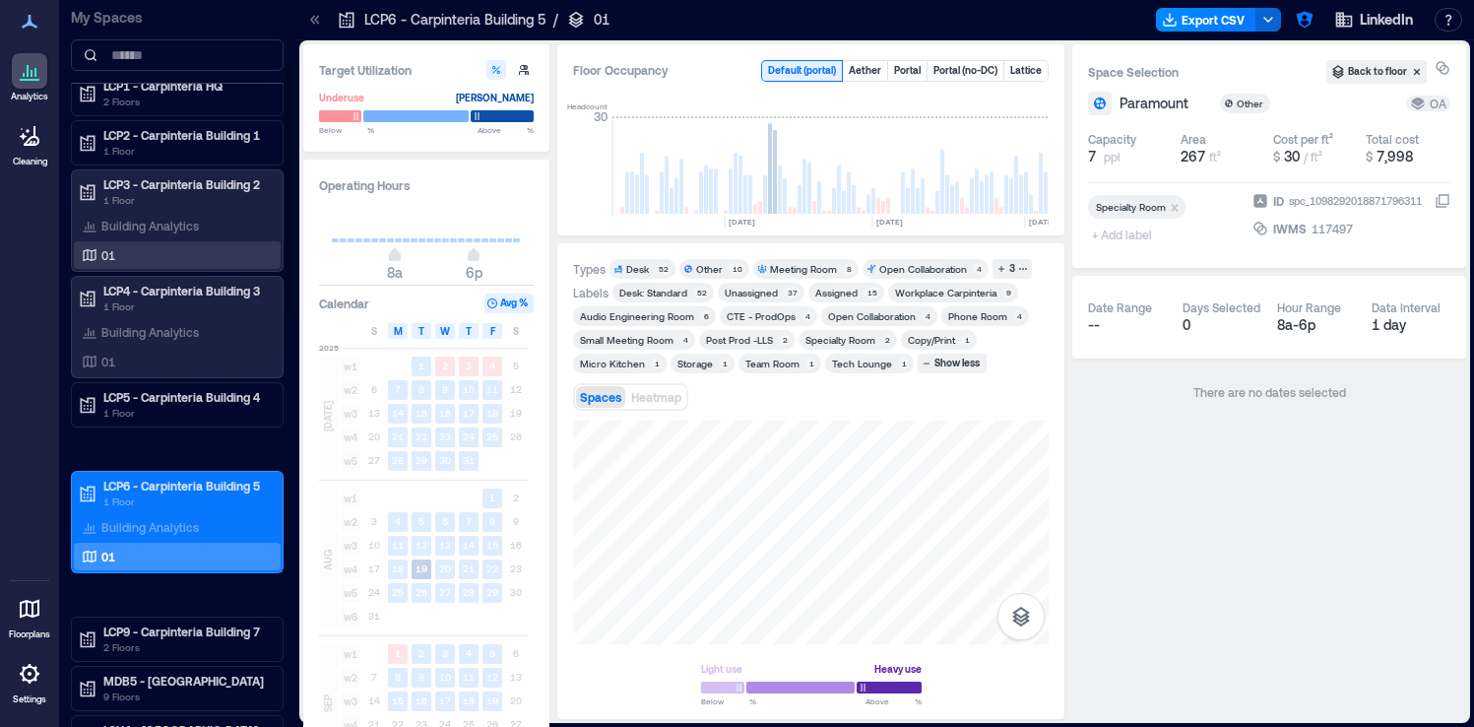
click at [122, 261] on div "01" at bounding box center [173, 255] width 191 height 20
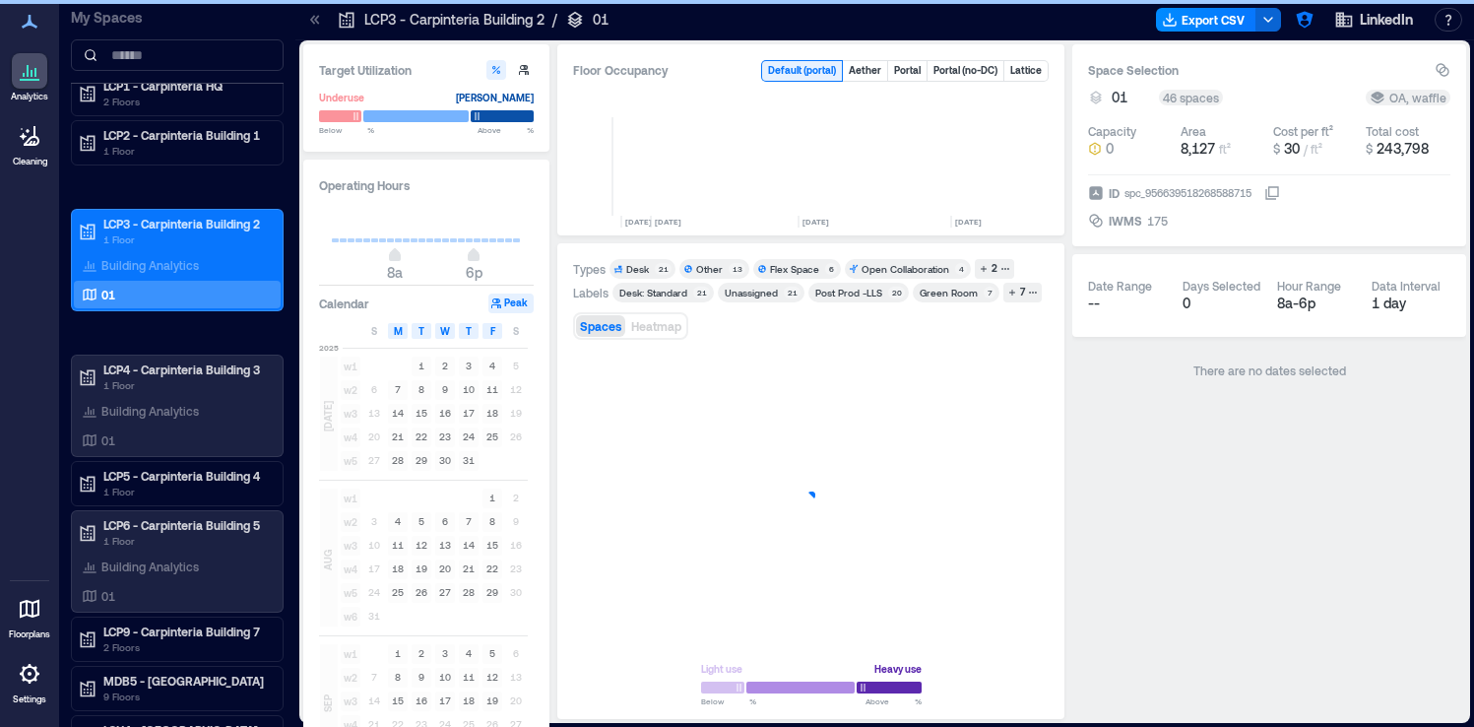
scroll to position [0, 4804]
click at [313, 14] on icon at bounding box center [315, 20] width 20 height 20
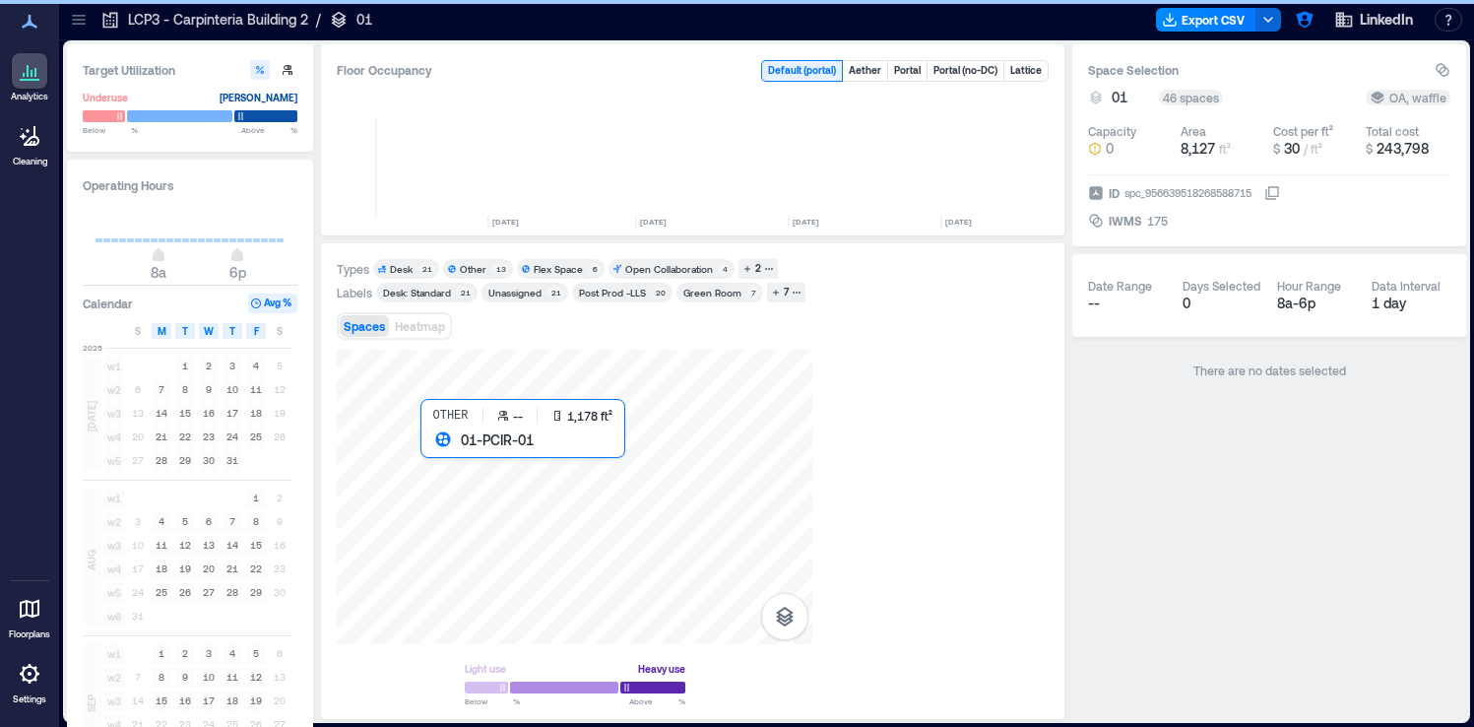
scroll to position [0, 4568]
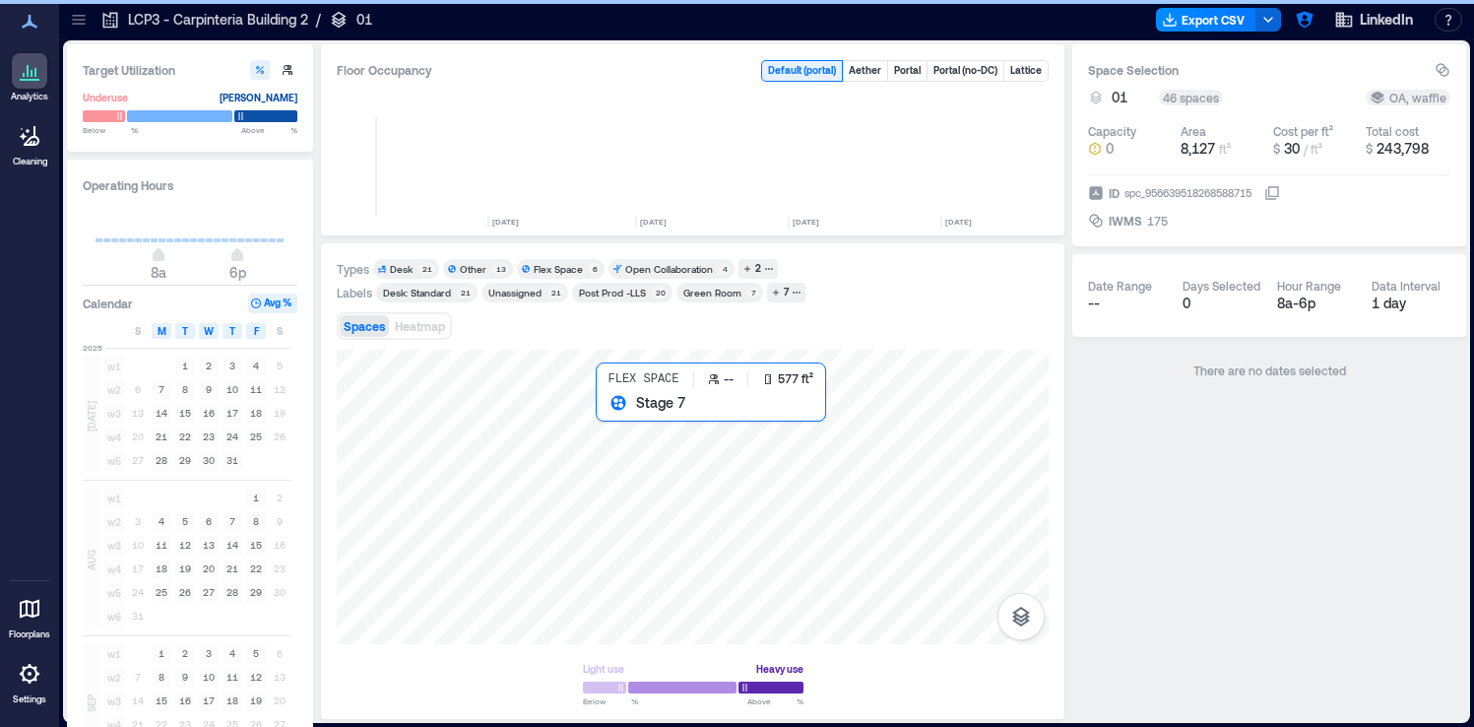
click at [640, 433] on div at bounding box center [693, 496] width 712 height 294
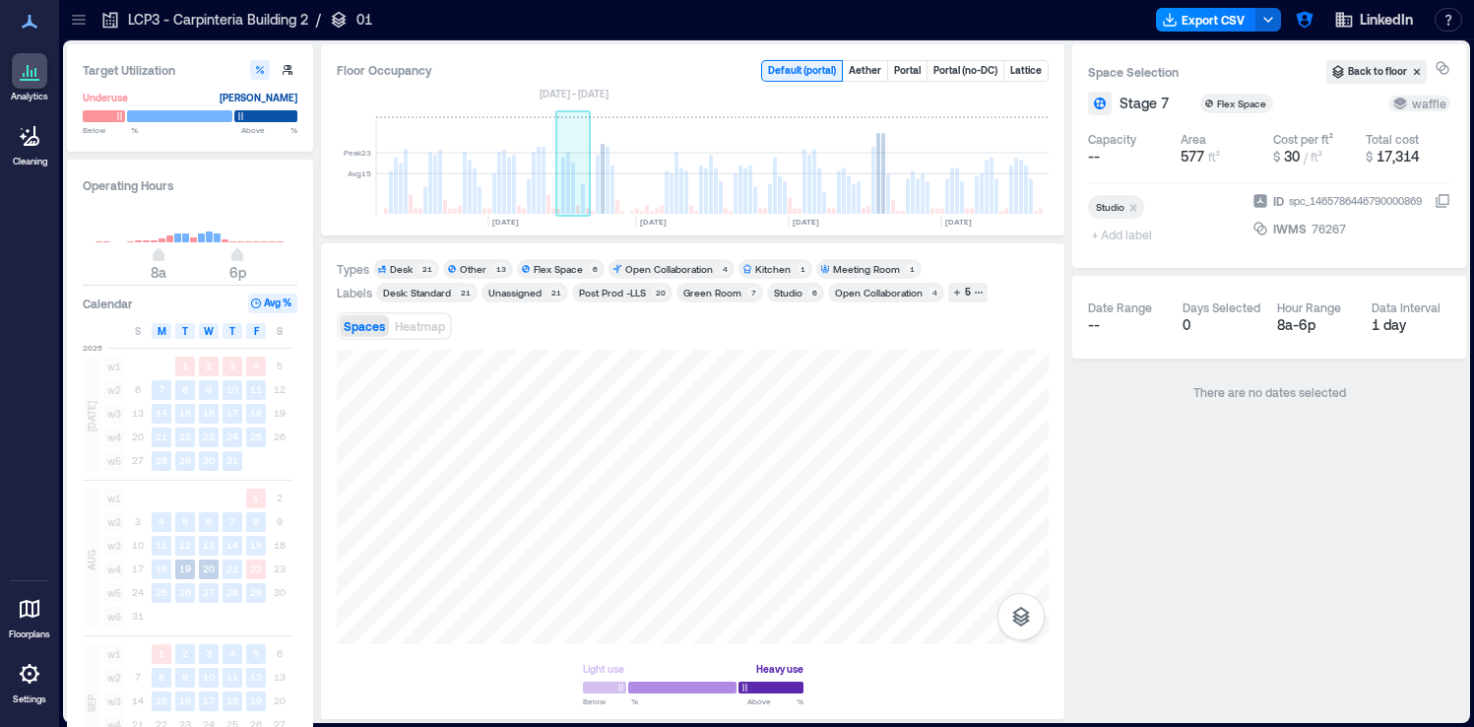
click at [562, 170] on rect at bounding box center [563, 186] width 4 height 56
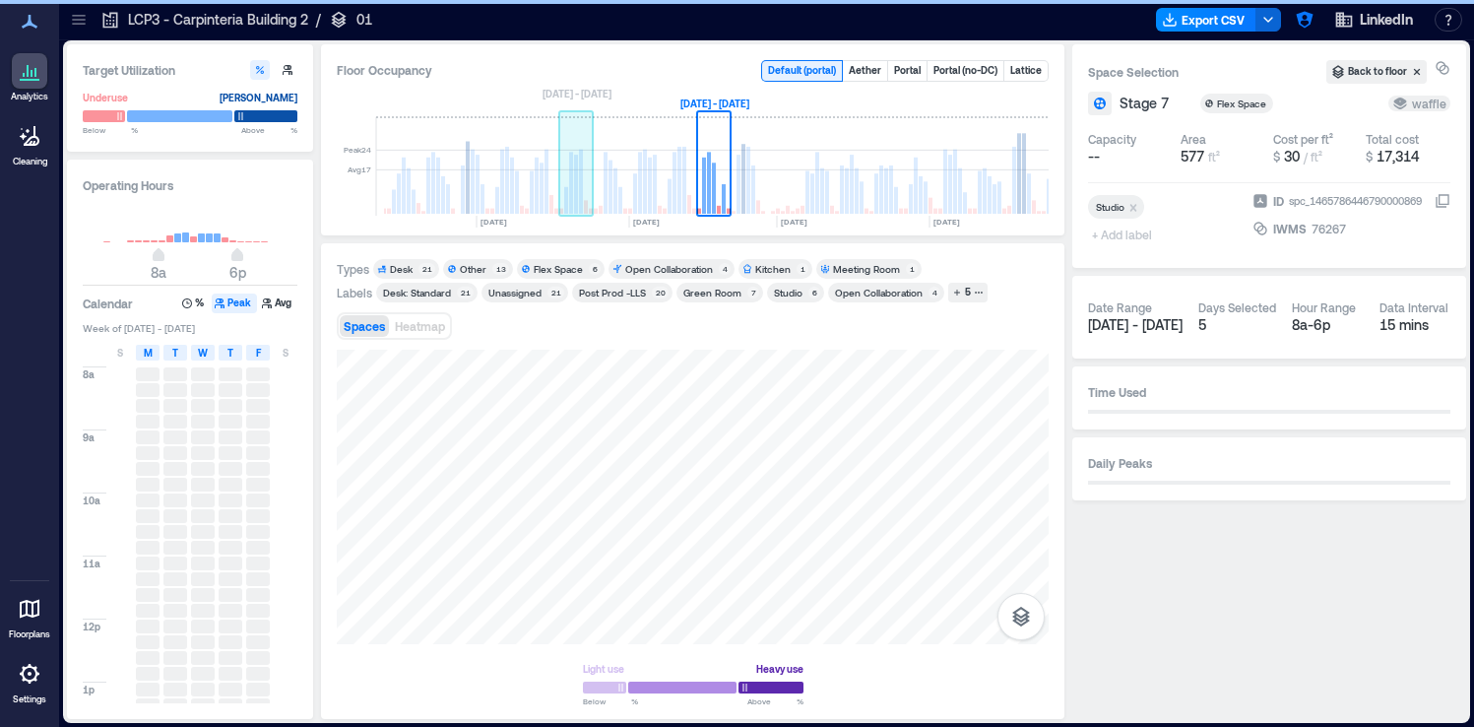
scroll to position [0, 4425]
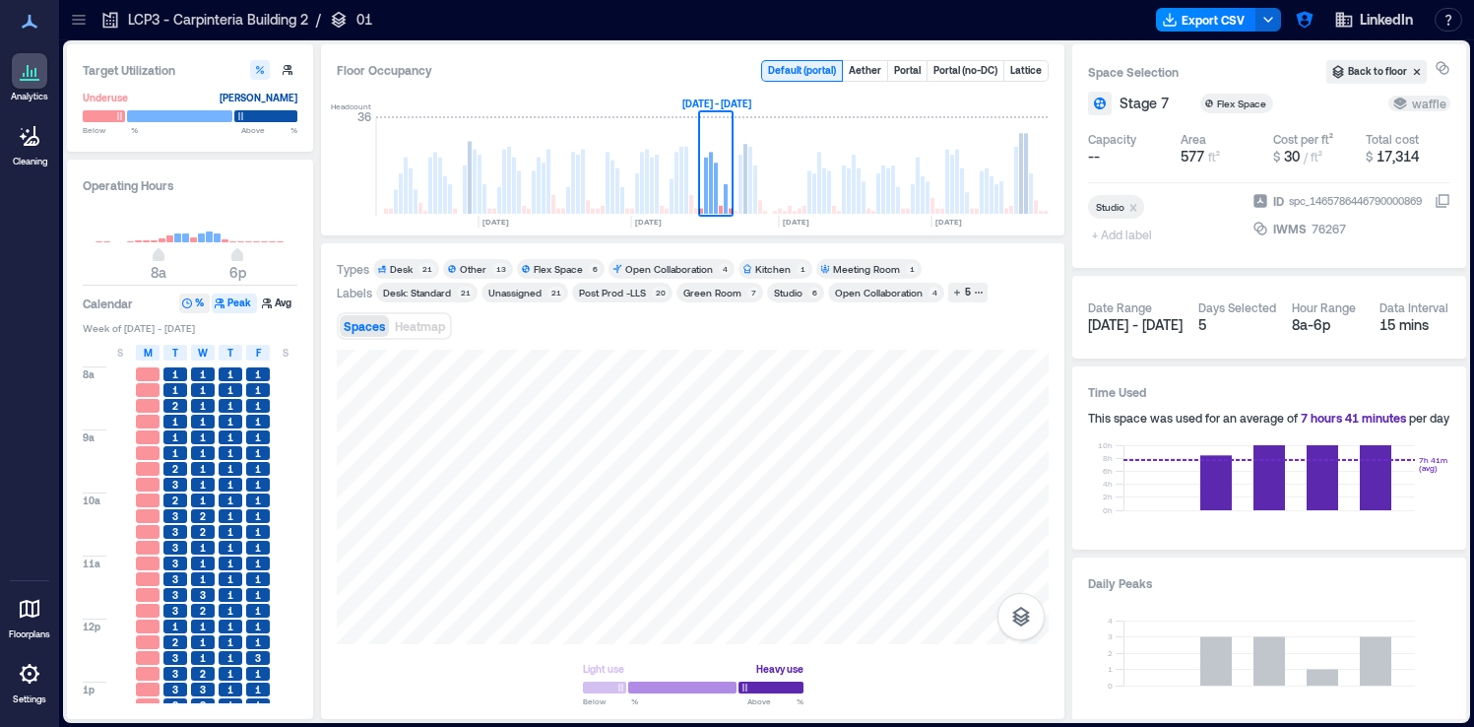
click at [185, 307] on icon "button" at bounding box center [187, 303] width 12 height 12
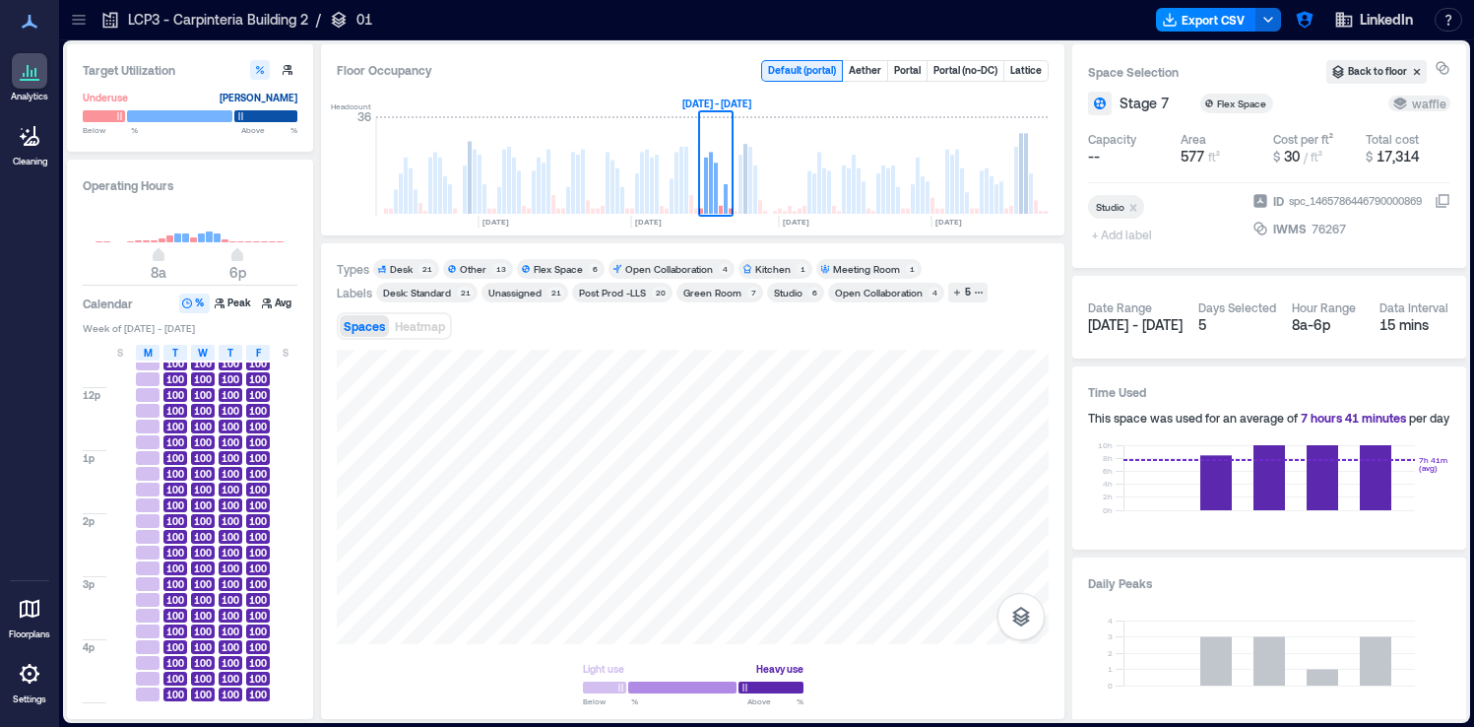
scroll to position [271, 0]
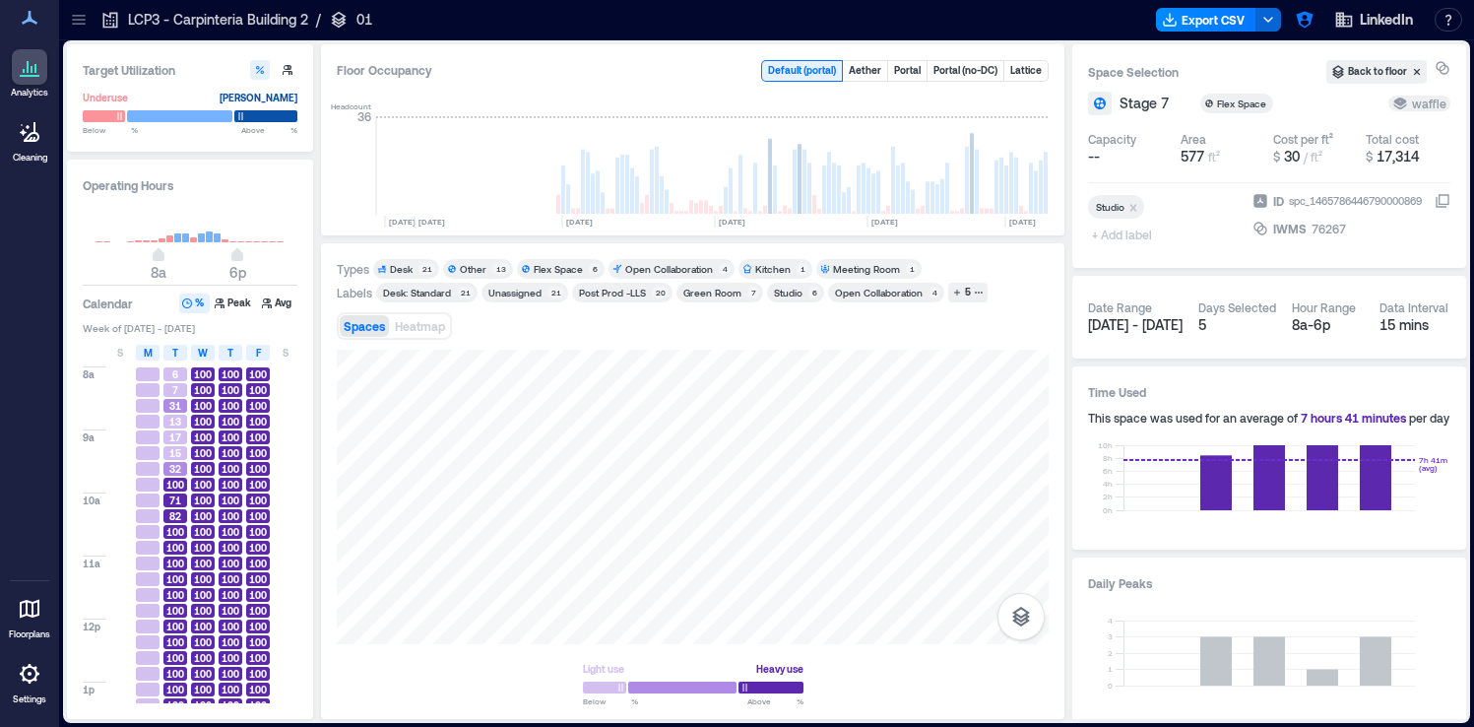
scroll to position [0, 4425]
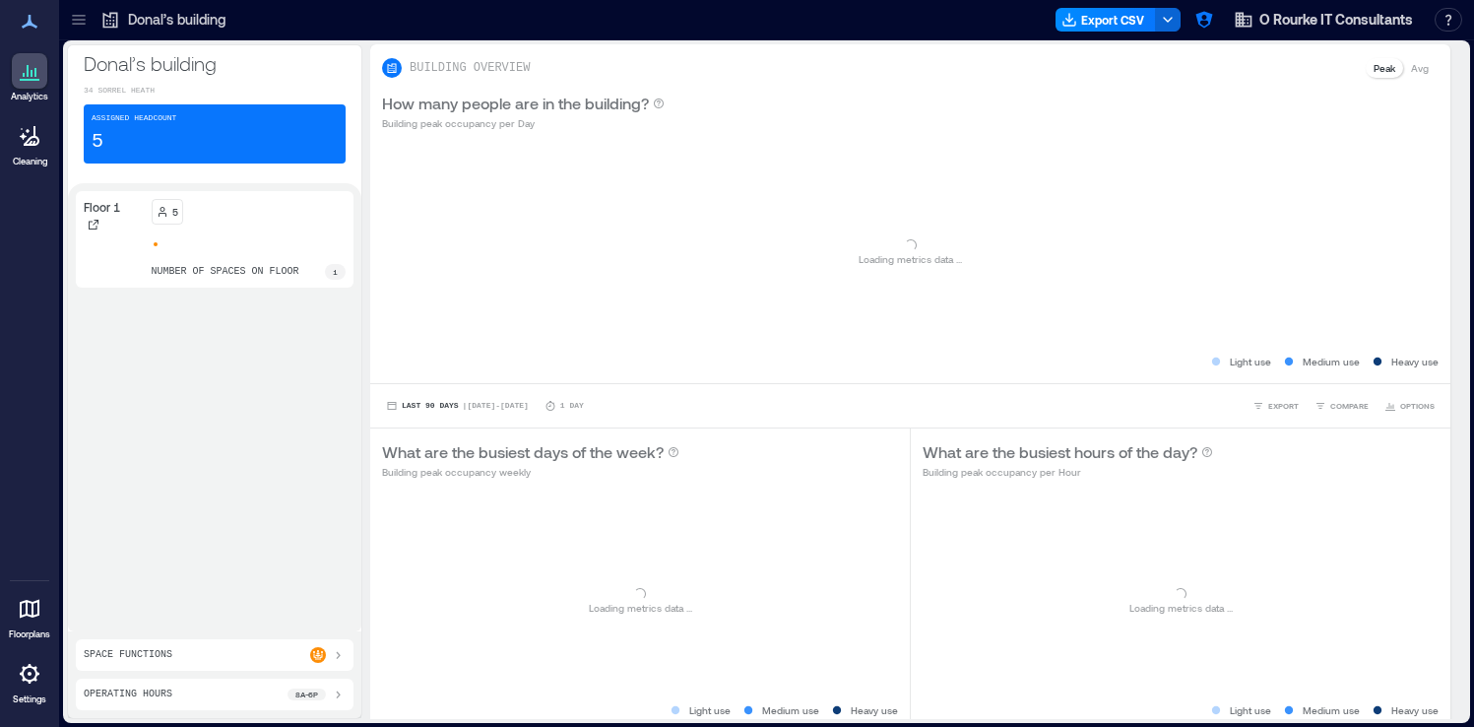
click at [26, 699] on p "Settings" at bounding box center [29, 699] width 33 height 12
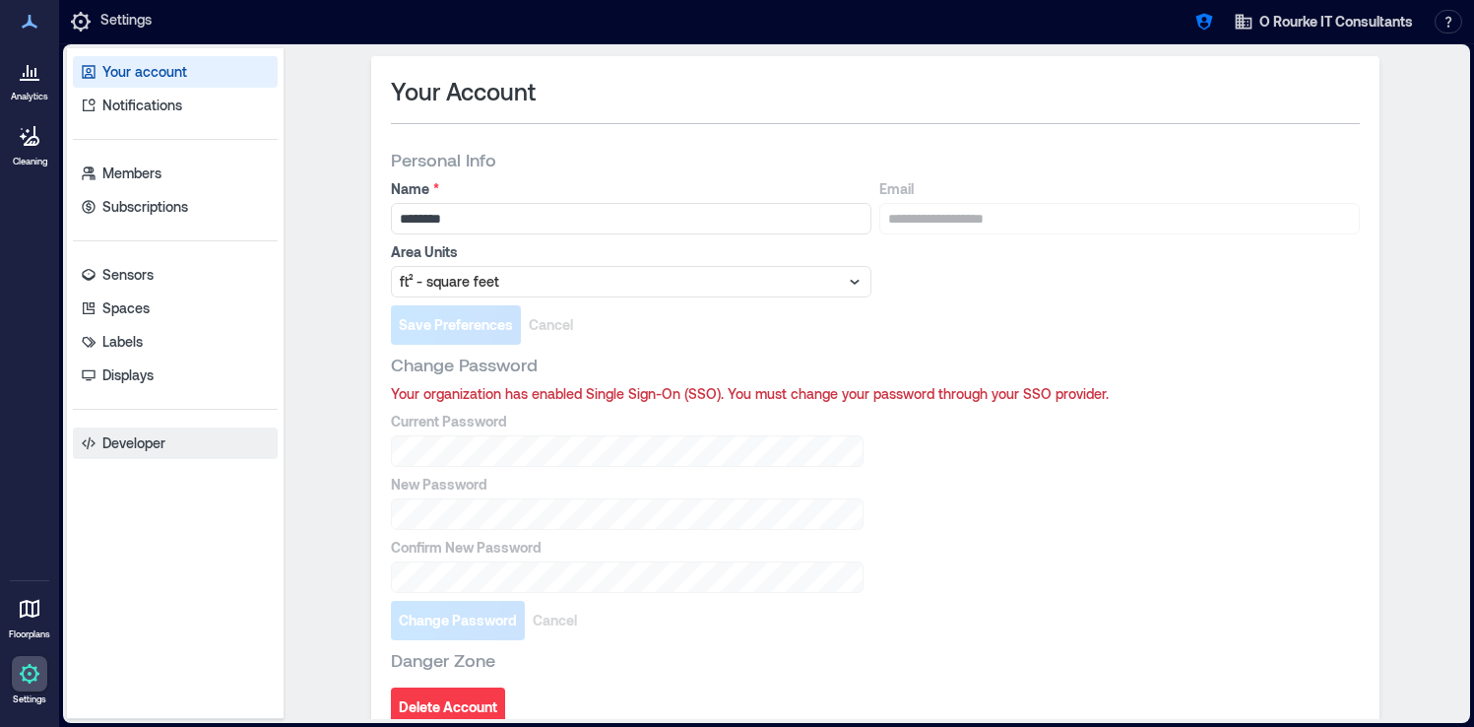
click at [138, 435] on p "Developer" at bounding box center [133, 443] width 63 height 20
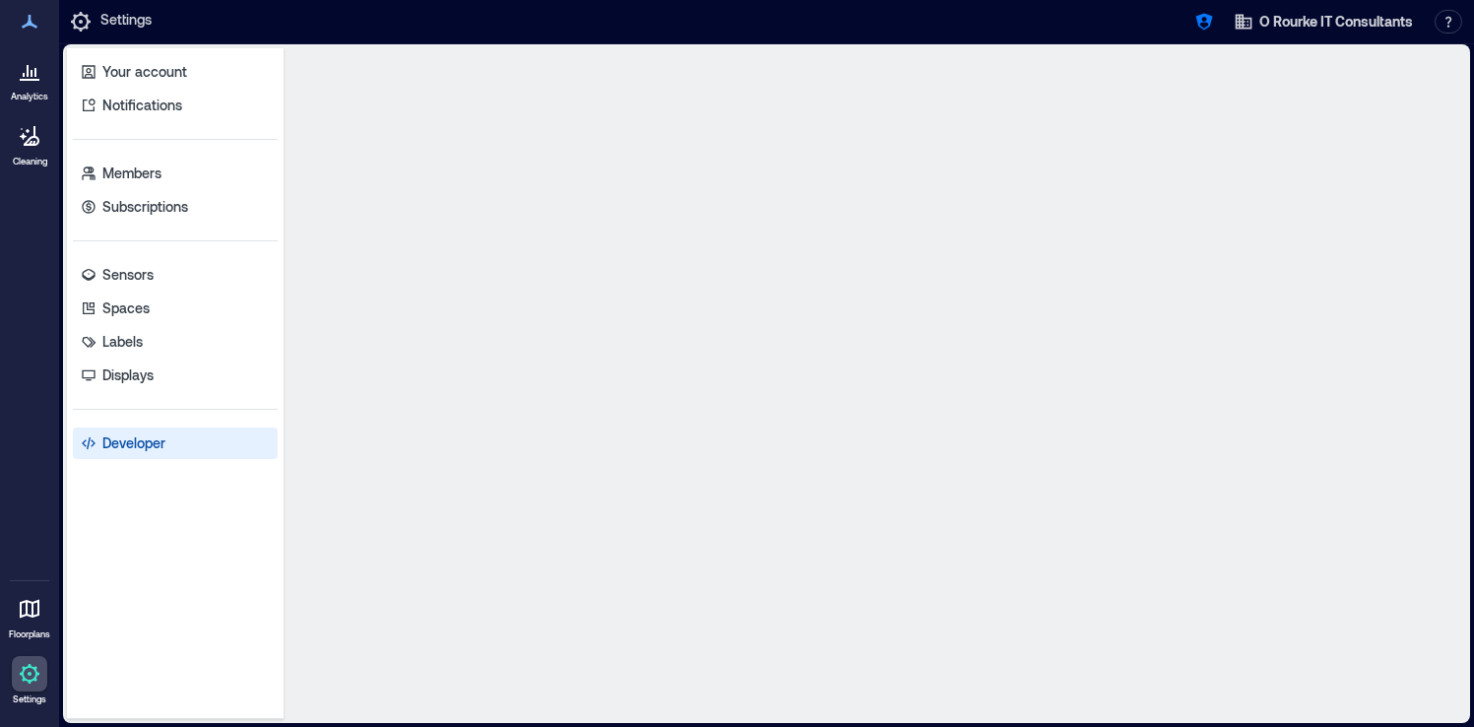
select select "*****"
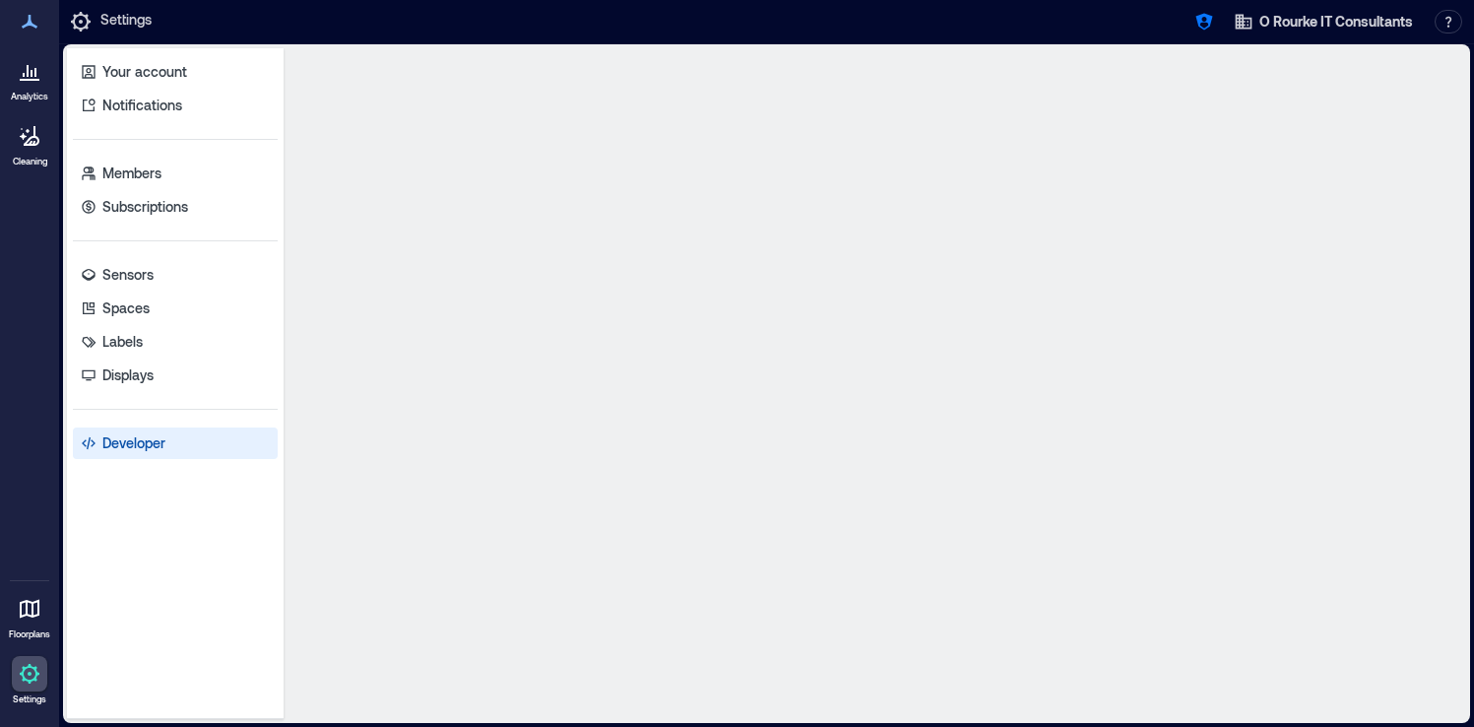
select select "*****"
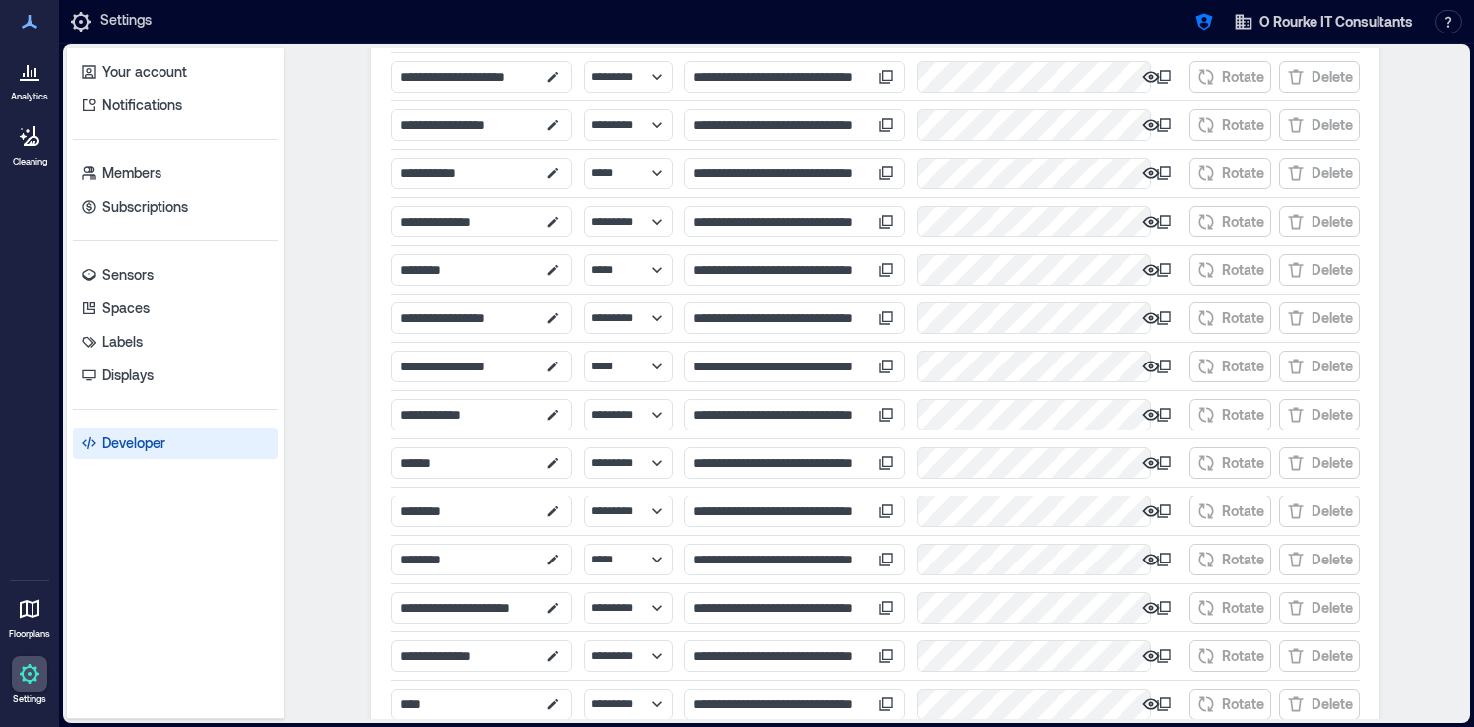
scroll to position [653, 0]
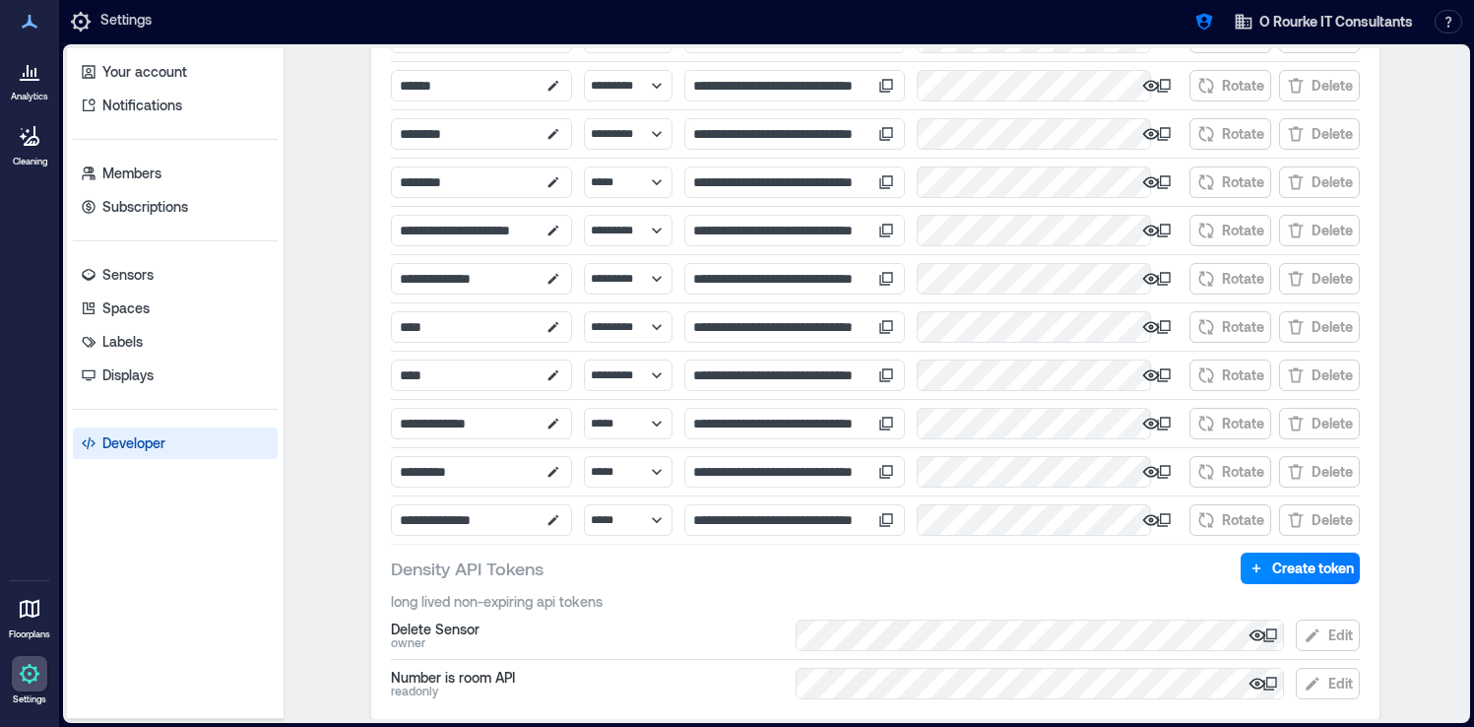
click at [1272, 684] on icon at bounding box center [1270, 683] width 16 height 16
click at [32, 86] on div at bounding box center [29, 70] width 35 height 35
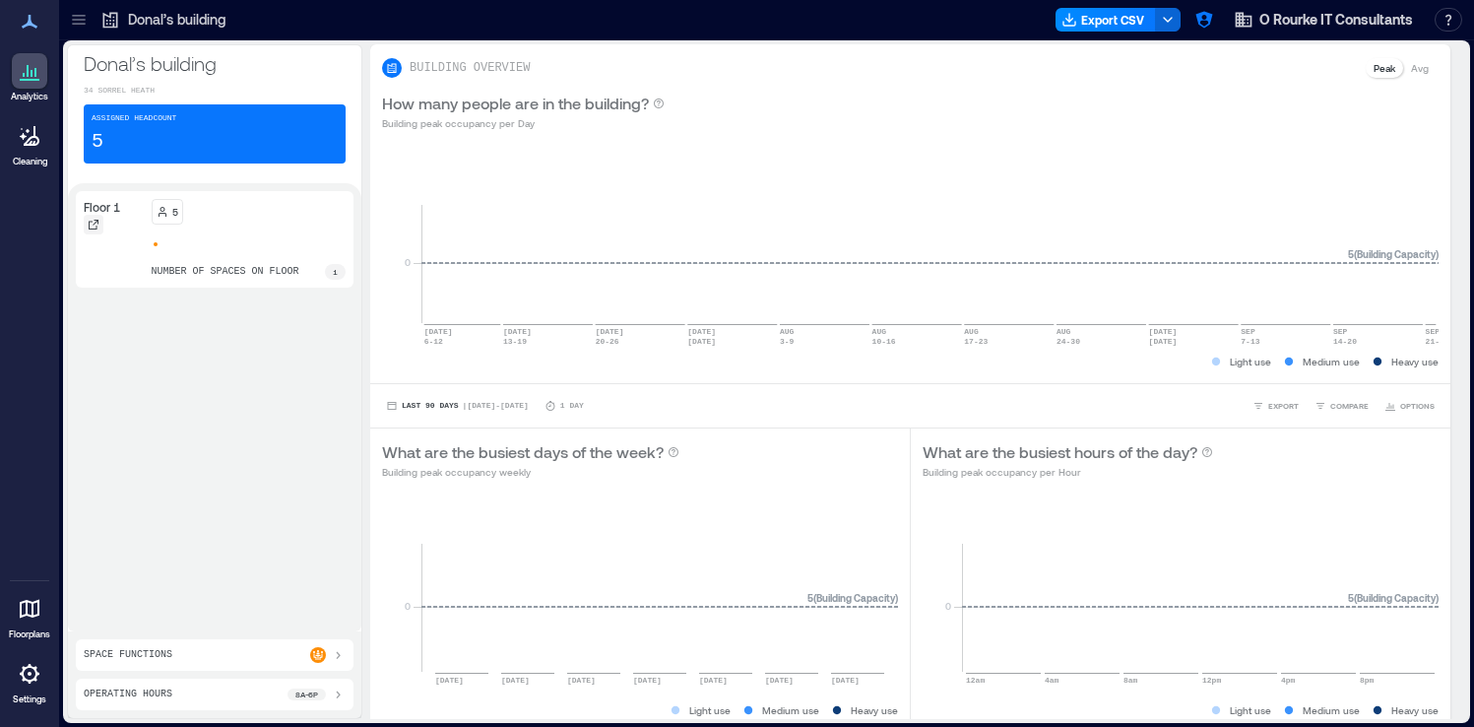
click at [96, 226] on icon at bounding box center [94, 225] width 12 height 12
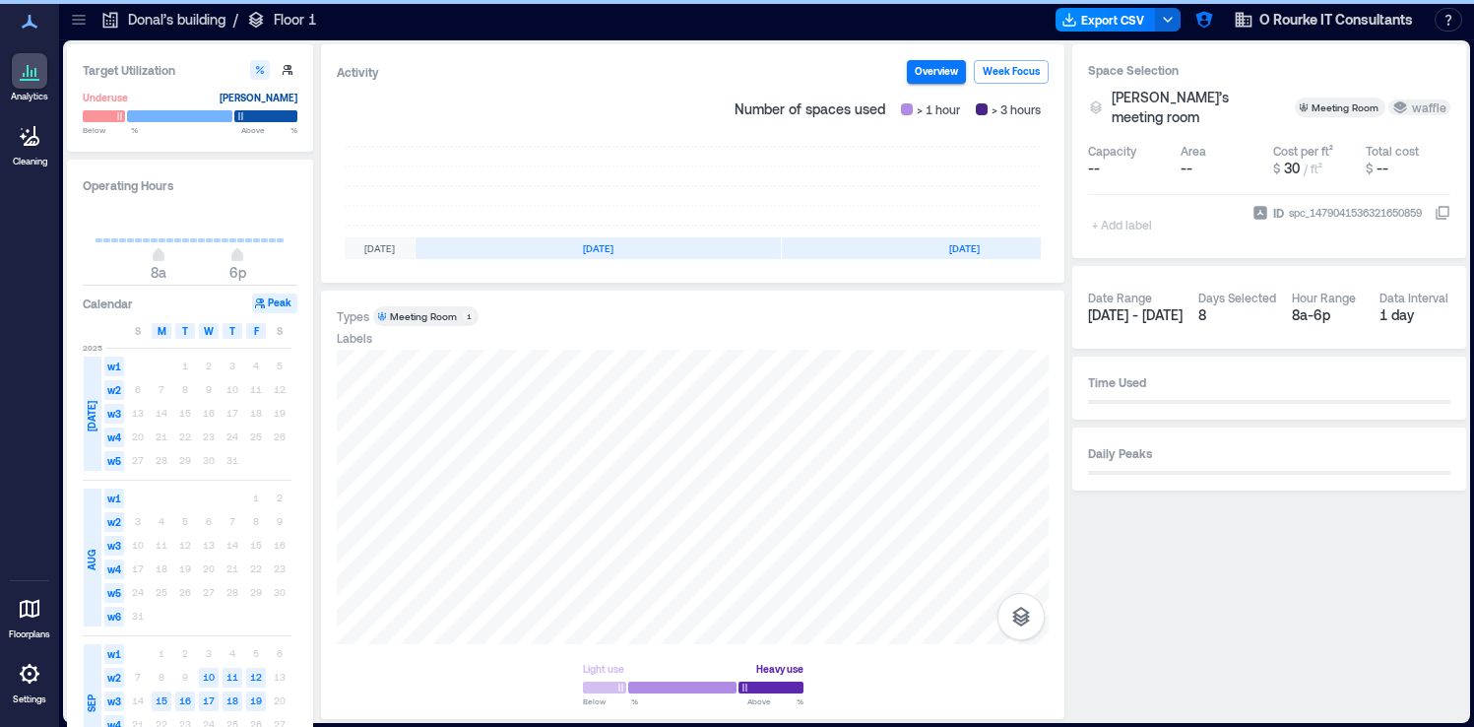
scroll to position [0, 367]
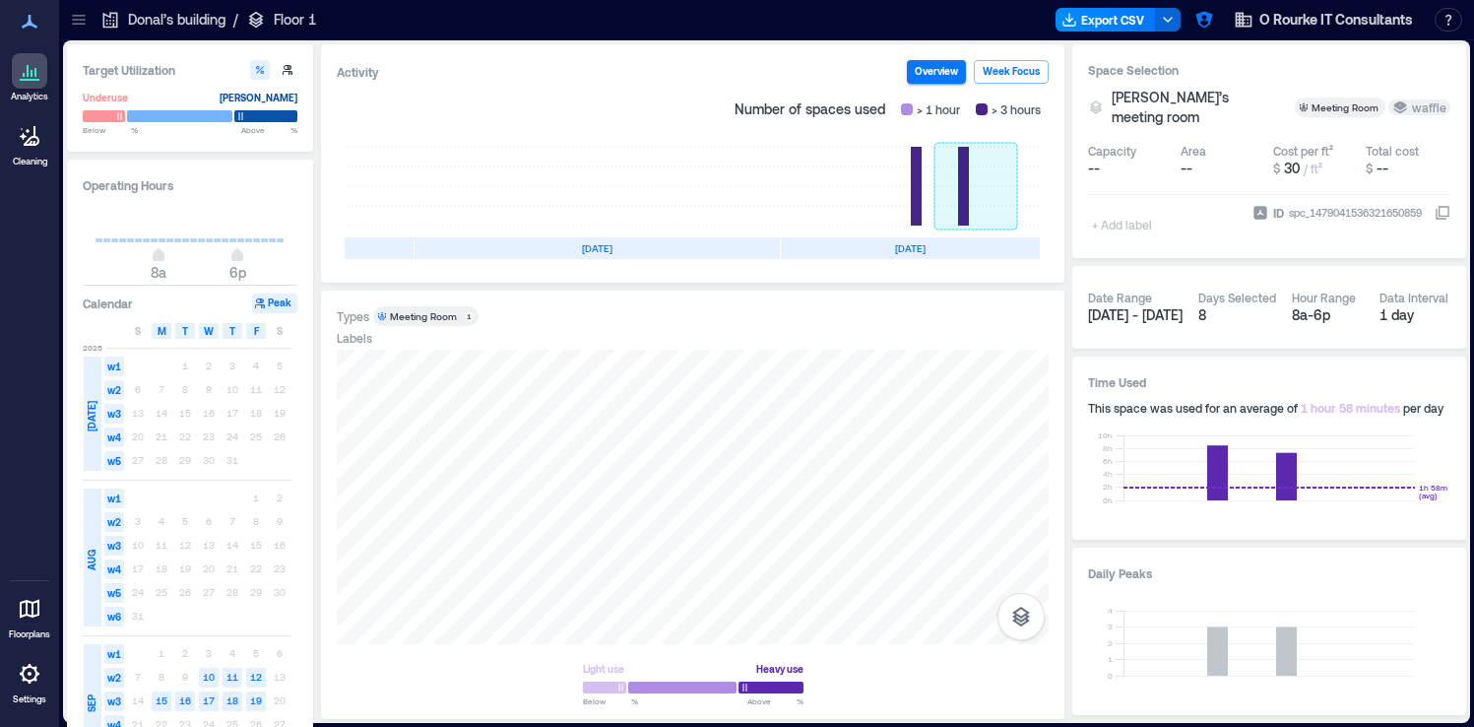
click at [969, 208] on rect at bounding box center [975, 186] width 83 height 79
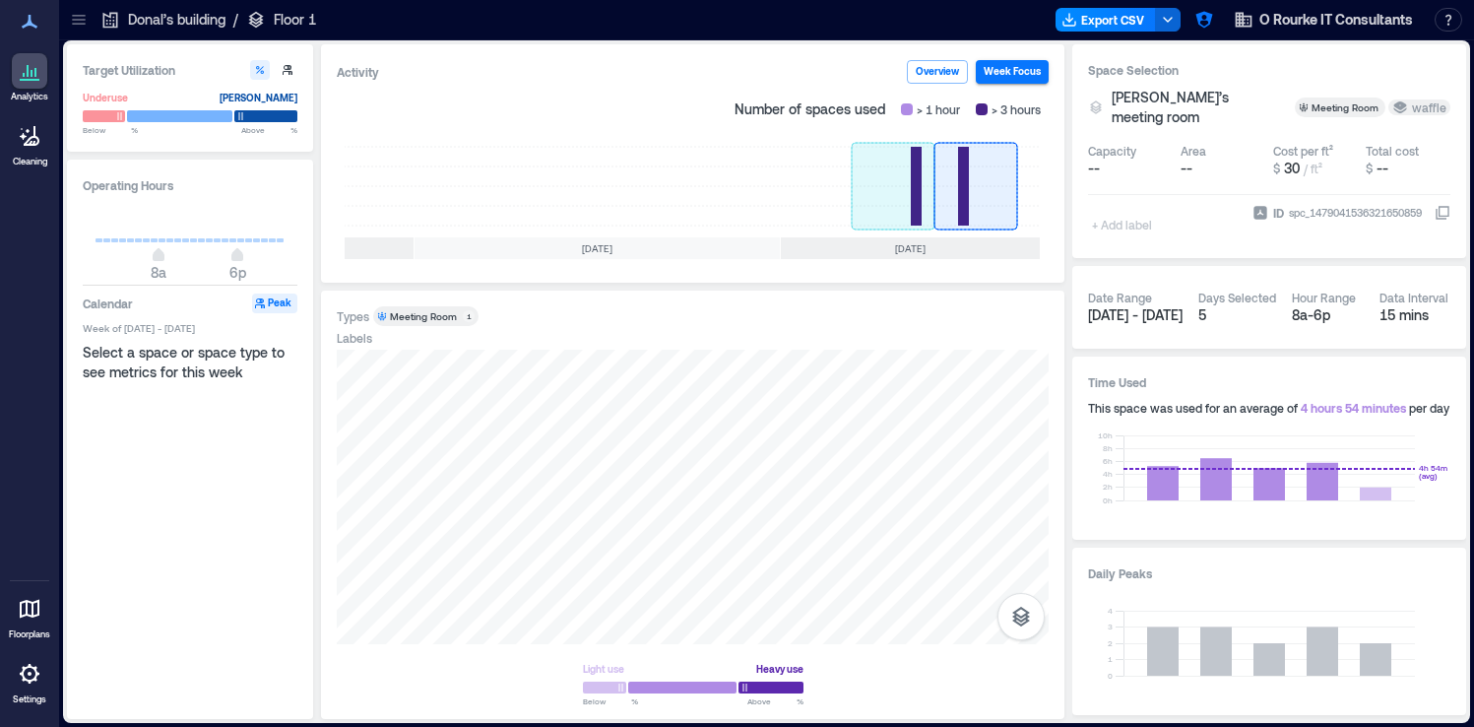
click at [901, 200] on rect at bounding box center [893, 186] width 83 height 79
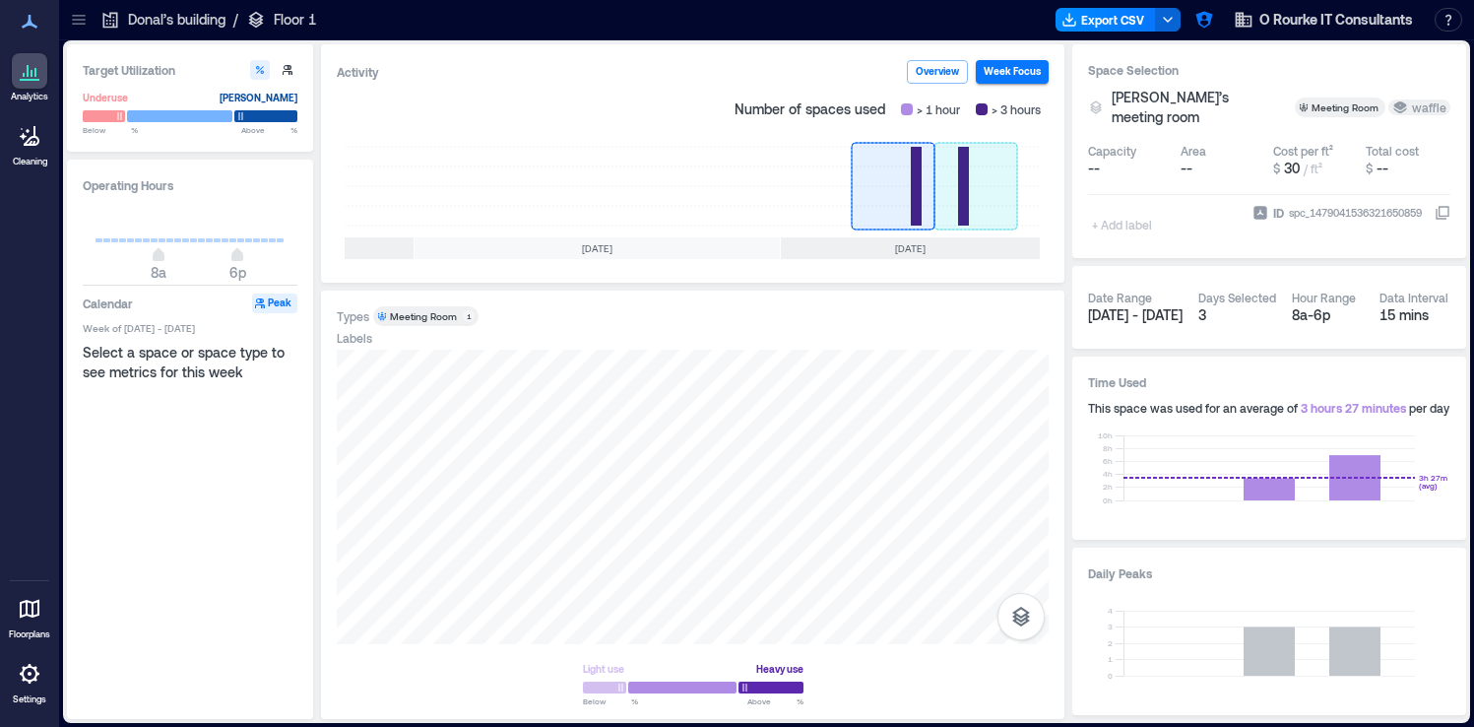
click at [946, 183] on rect at bounding box center [975, 186] width 83 height 79
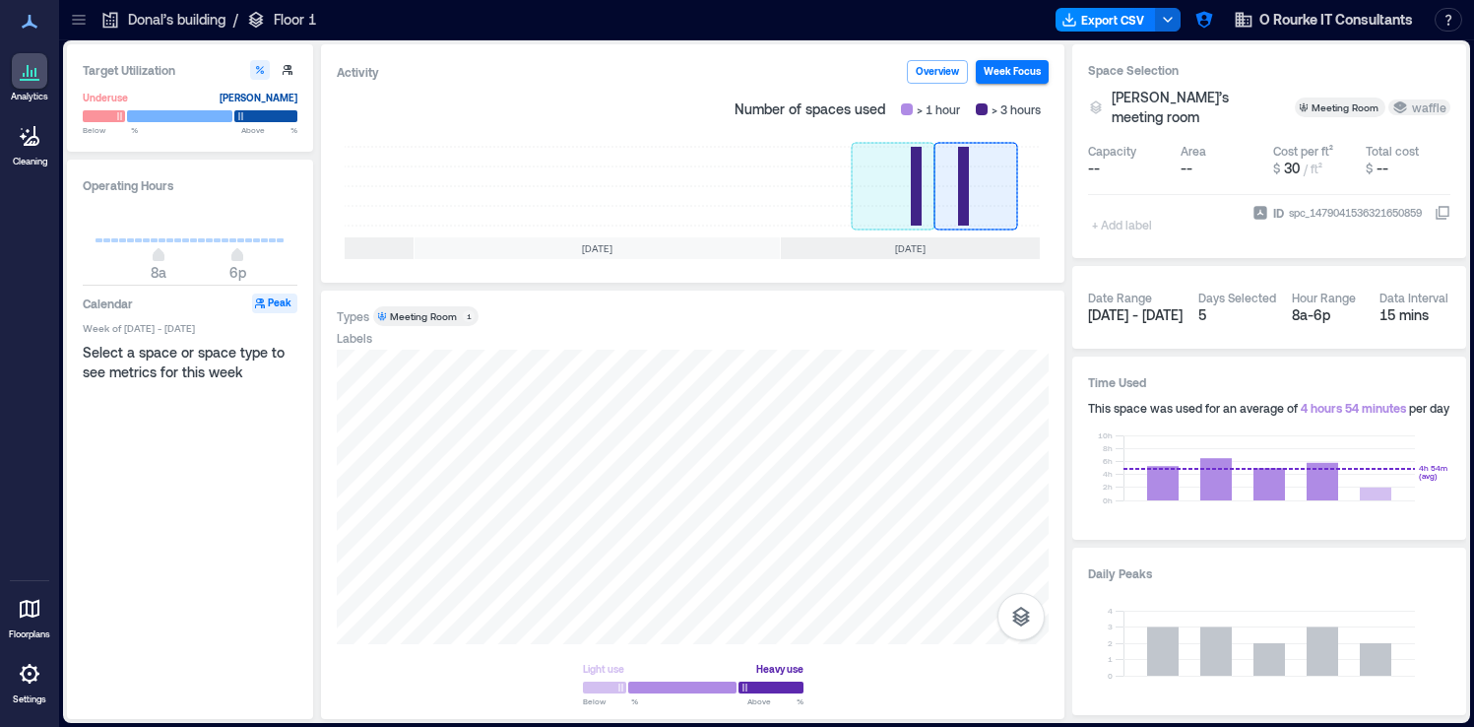
click at [911, 189] on rect at bounding box center [893, 186] width 83 height 79
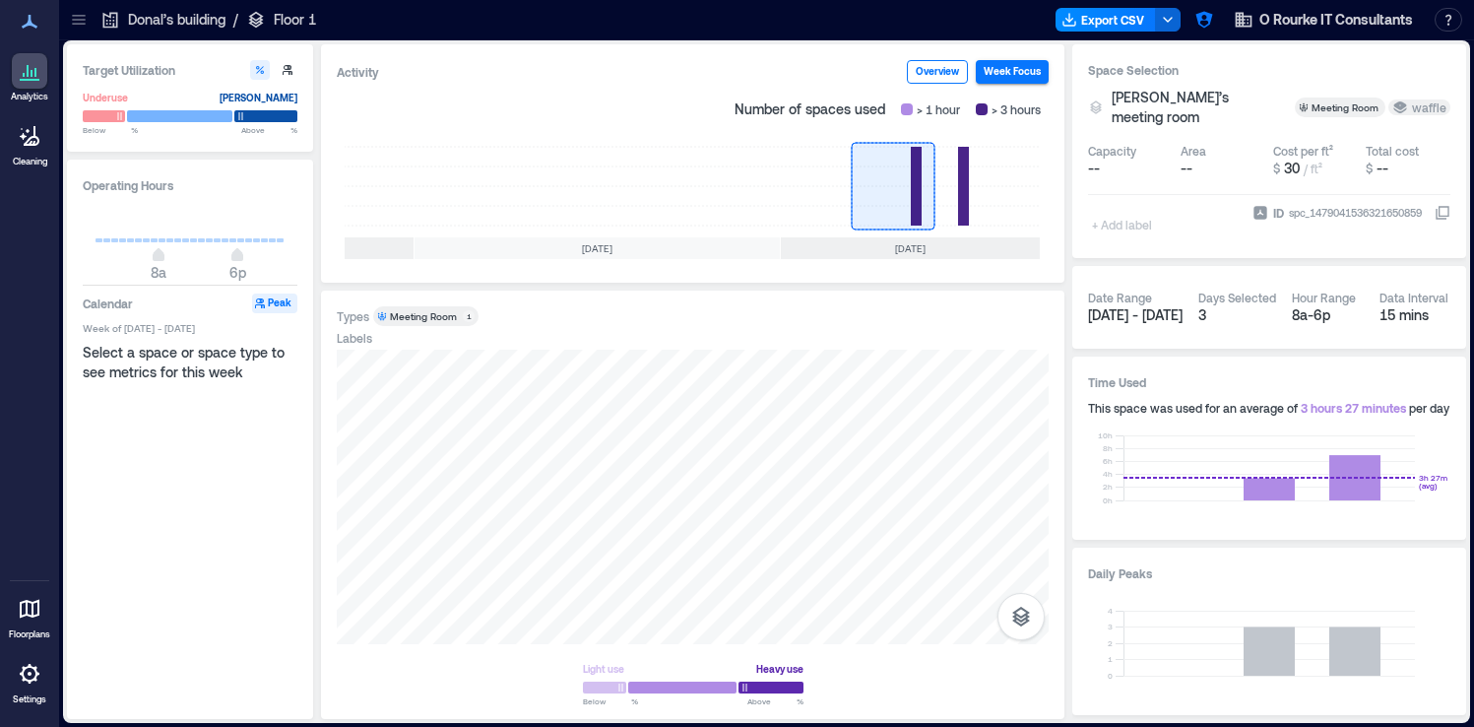
click at [921, 81] on button "Overview" at bounding box center [937, 72] width 61 height 24
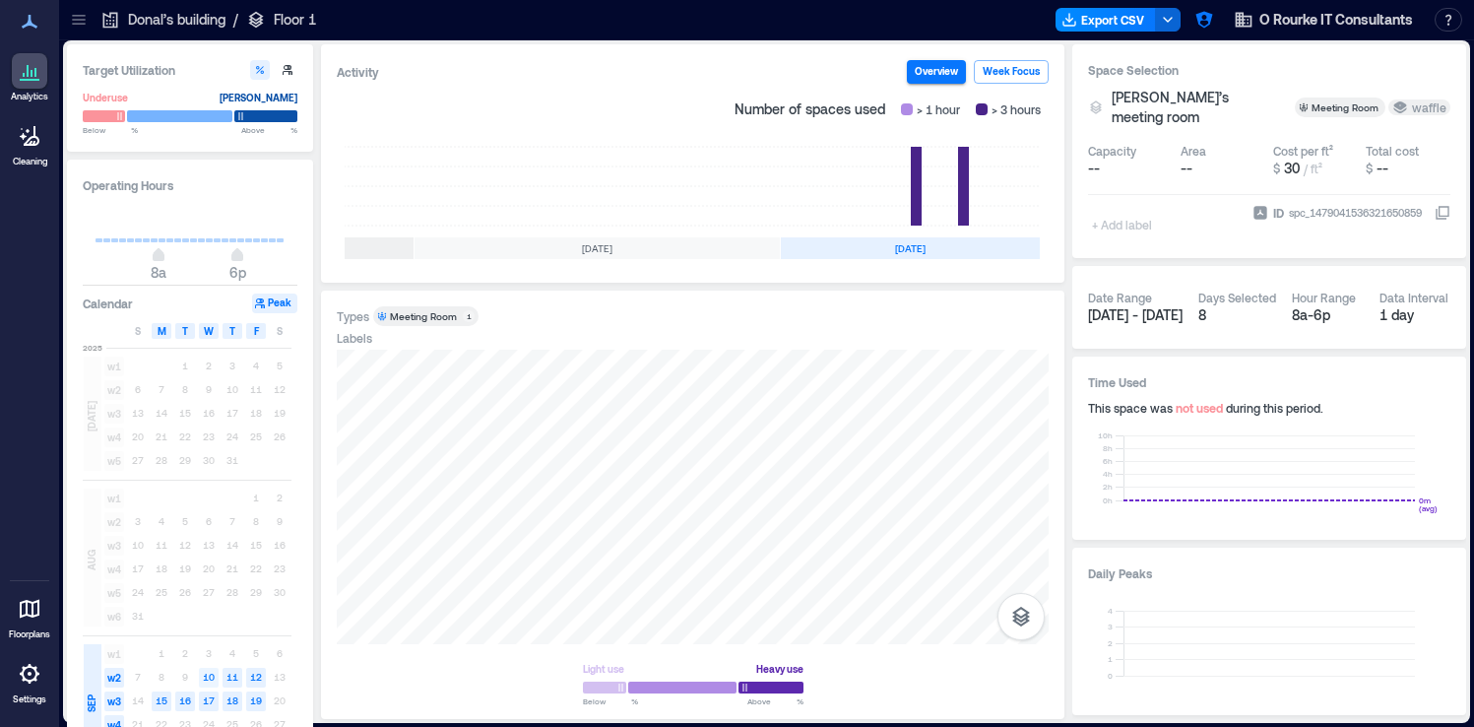
click at [212, 674] on text "10" at bounding box center [209, 676] width 12 height 12
click at [962, 206] on rect at bounding box center [975, 186] width 83 height 79
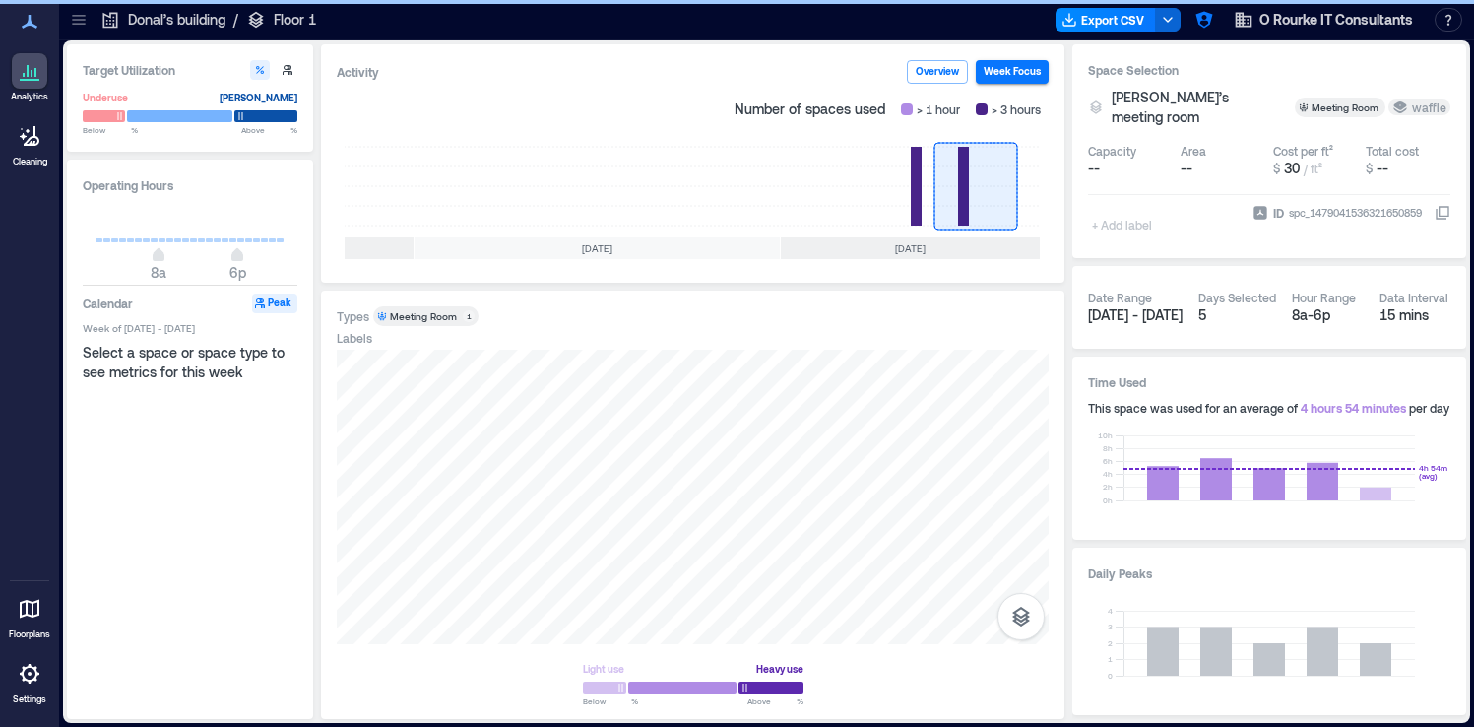
click at [36, 613] on icon at bounding box center [30, 609] width 24 height 24
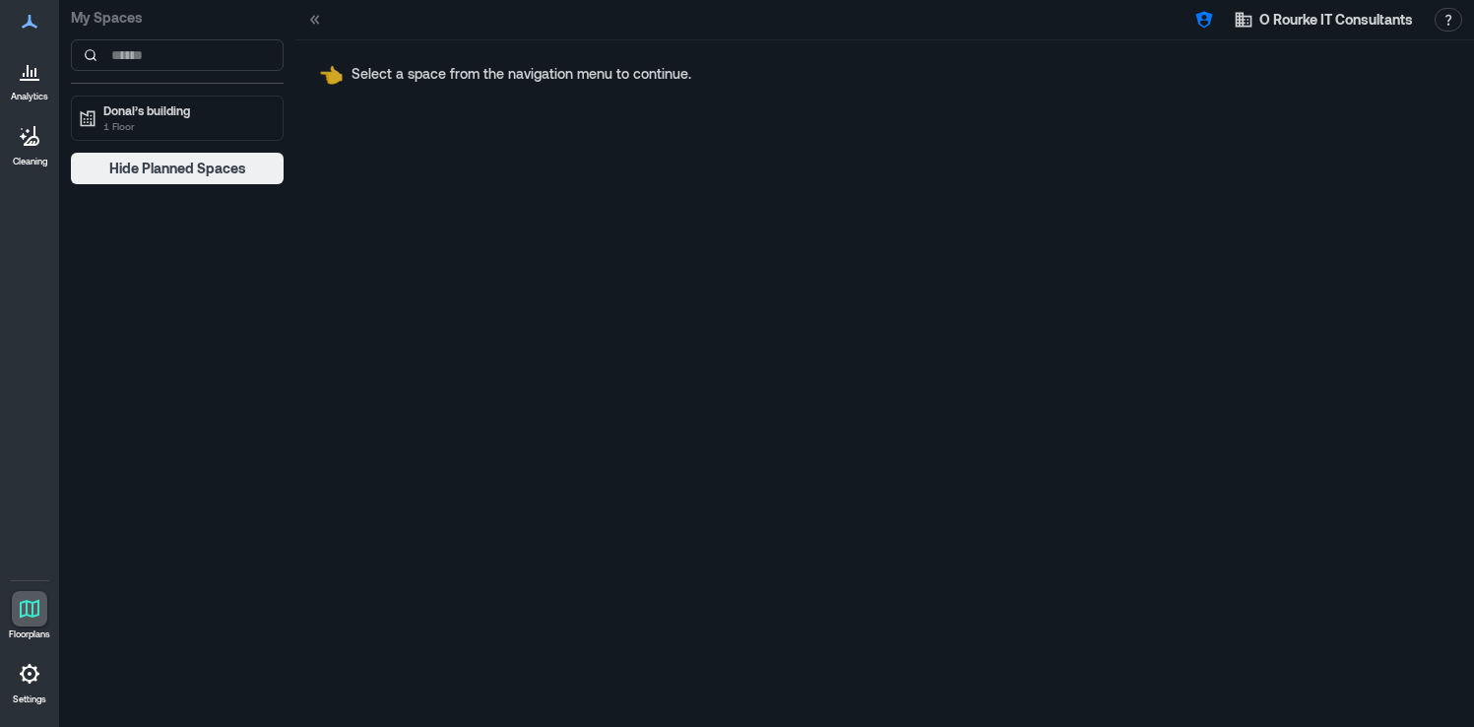
click at [29, 701] on p "Settings" at bounding box center [29, 699] width 33 height 12
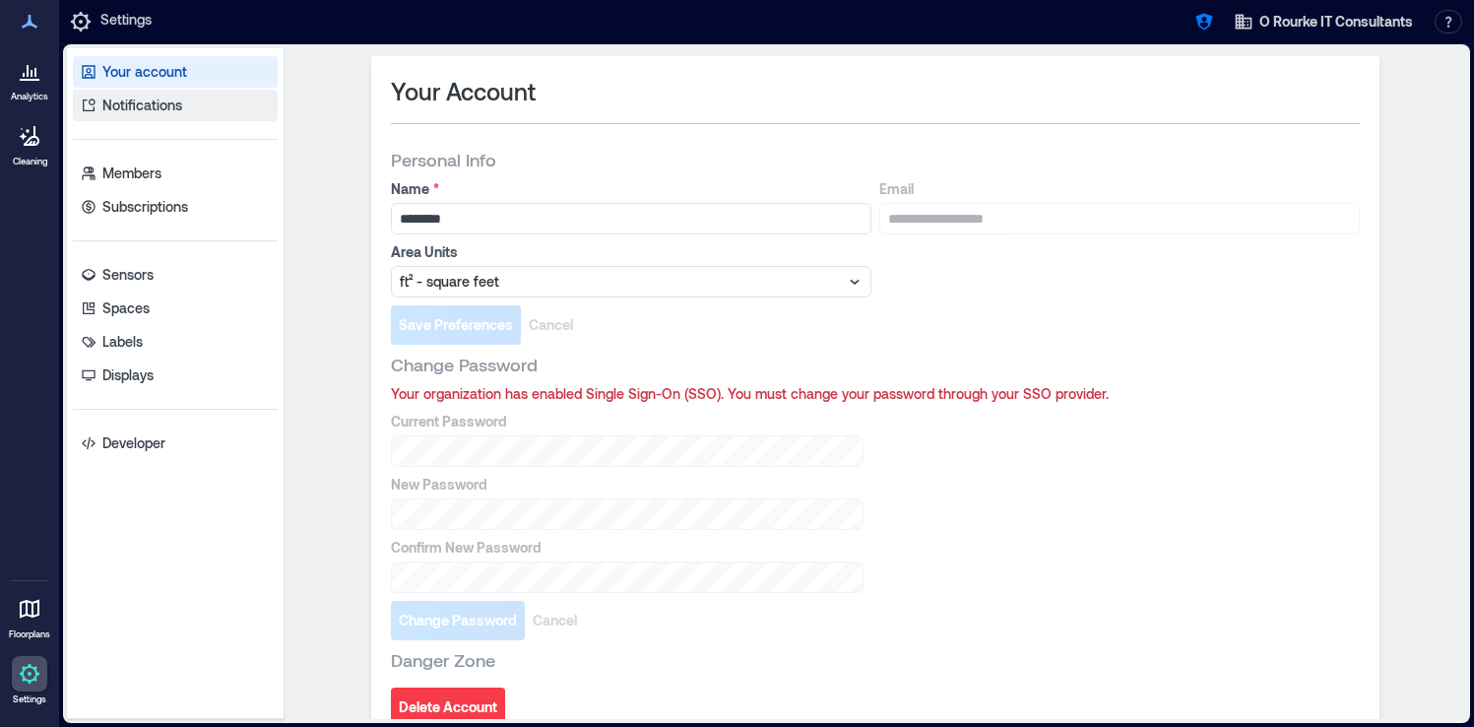
click at [193, 114] on link "Notifications" at bounding box center [175, 106] width 205 height 32
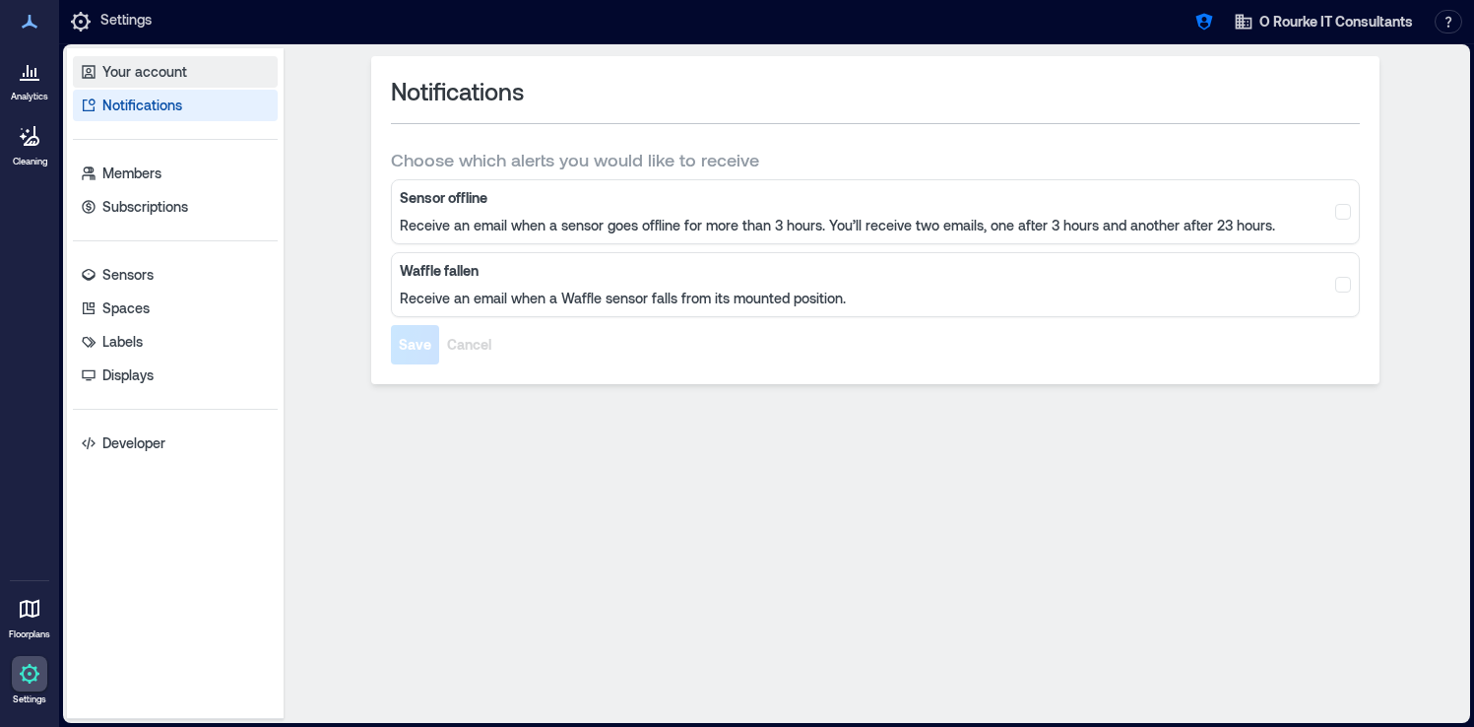
click at [191, 73] on link "Your account" at bounding box center [175, 72] width 205 height 32
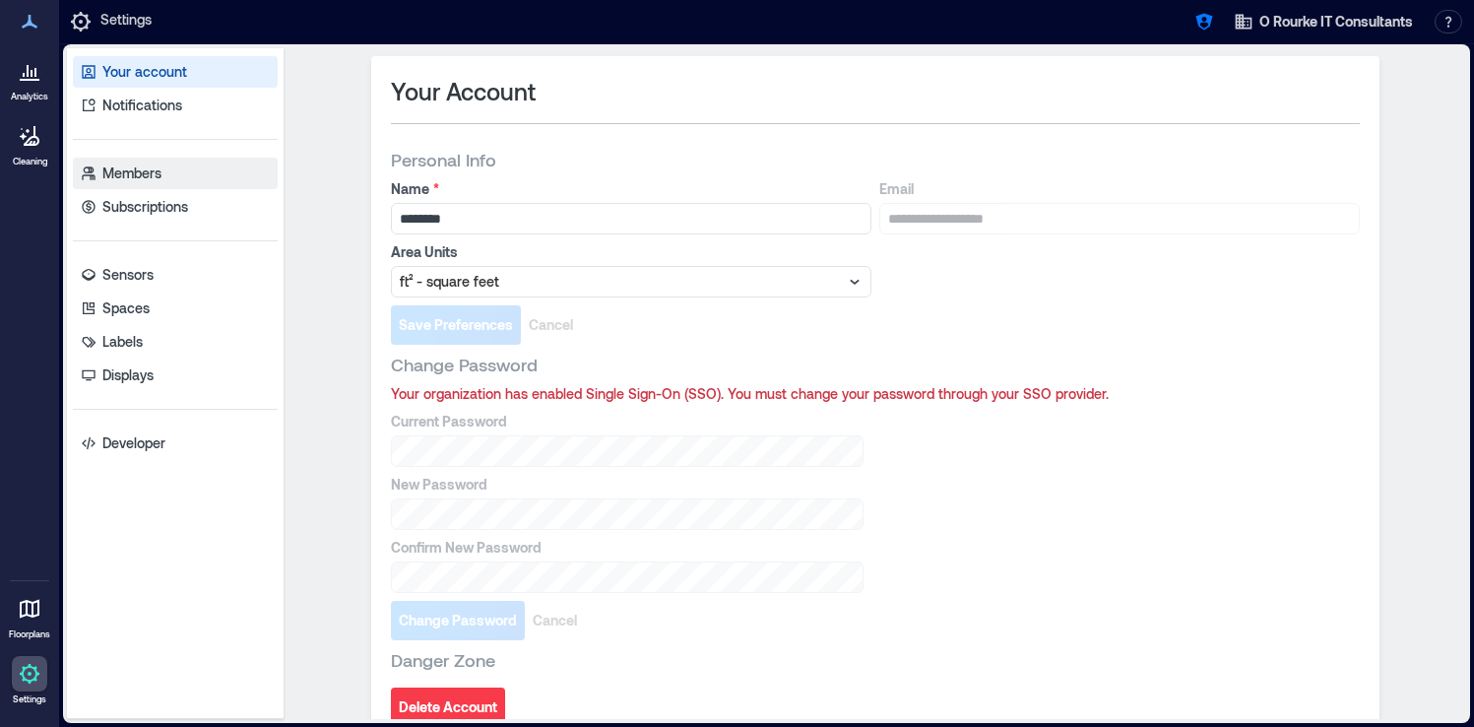
click at [167, 180] on link "Members" at bounding box center [175, 174] width 205 height 32
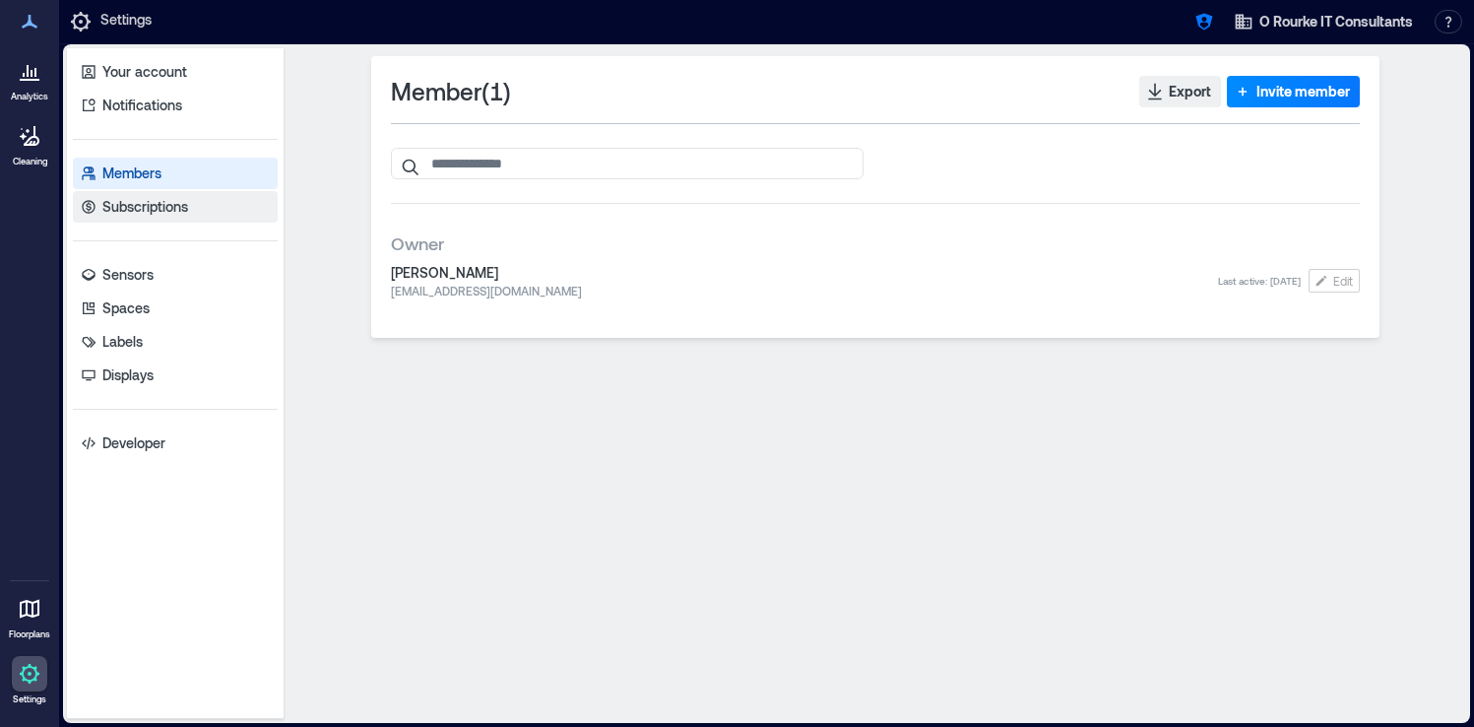
click at [167, 211] on p "Subscriptions" at bounding box center [145, 207] width 86 height 20
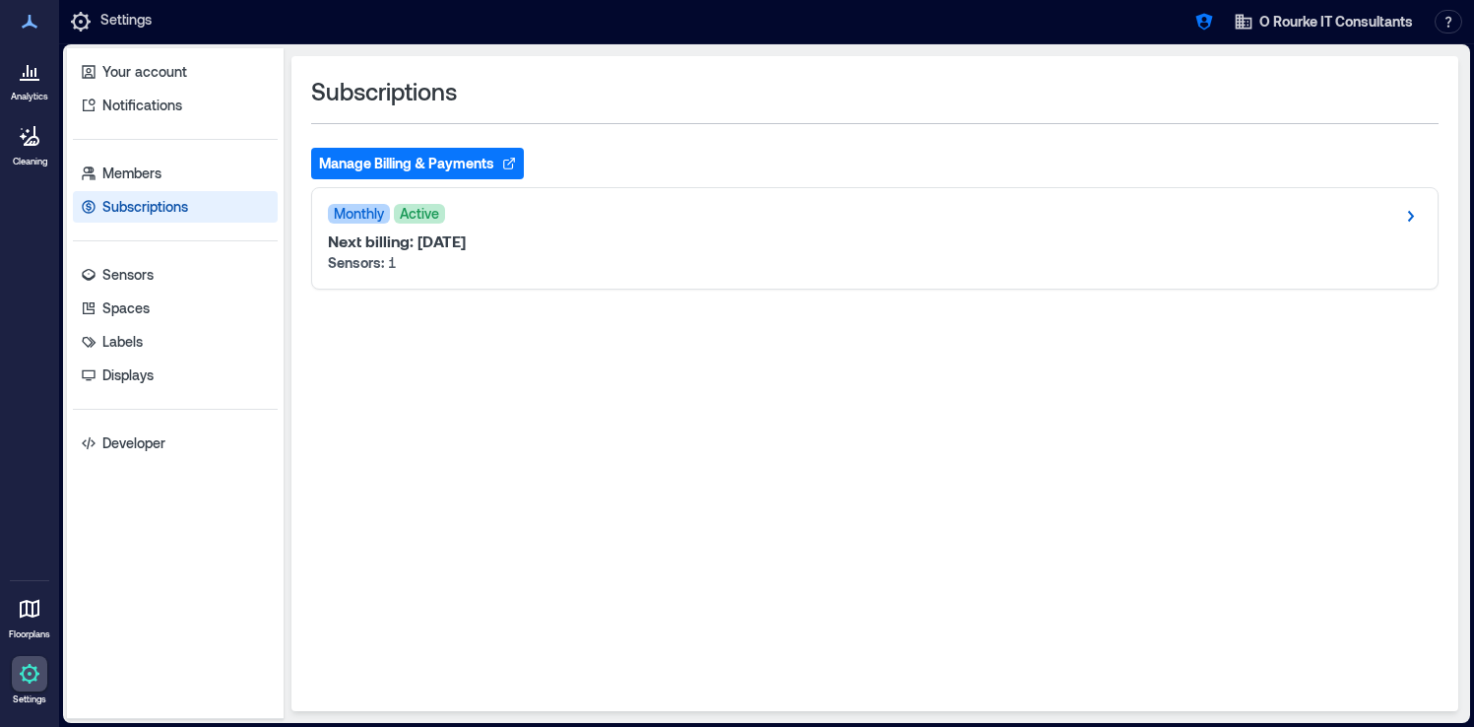
click at [36, 81] on icon at bounding box center [30, 71] width 24 height 24
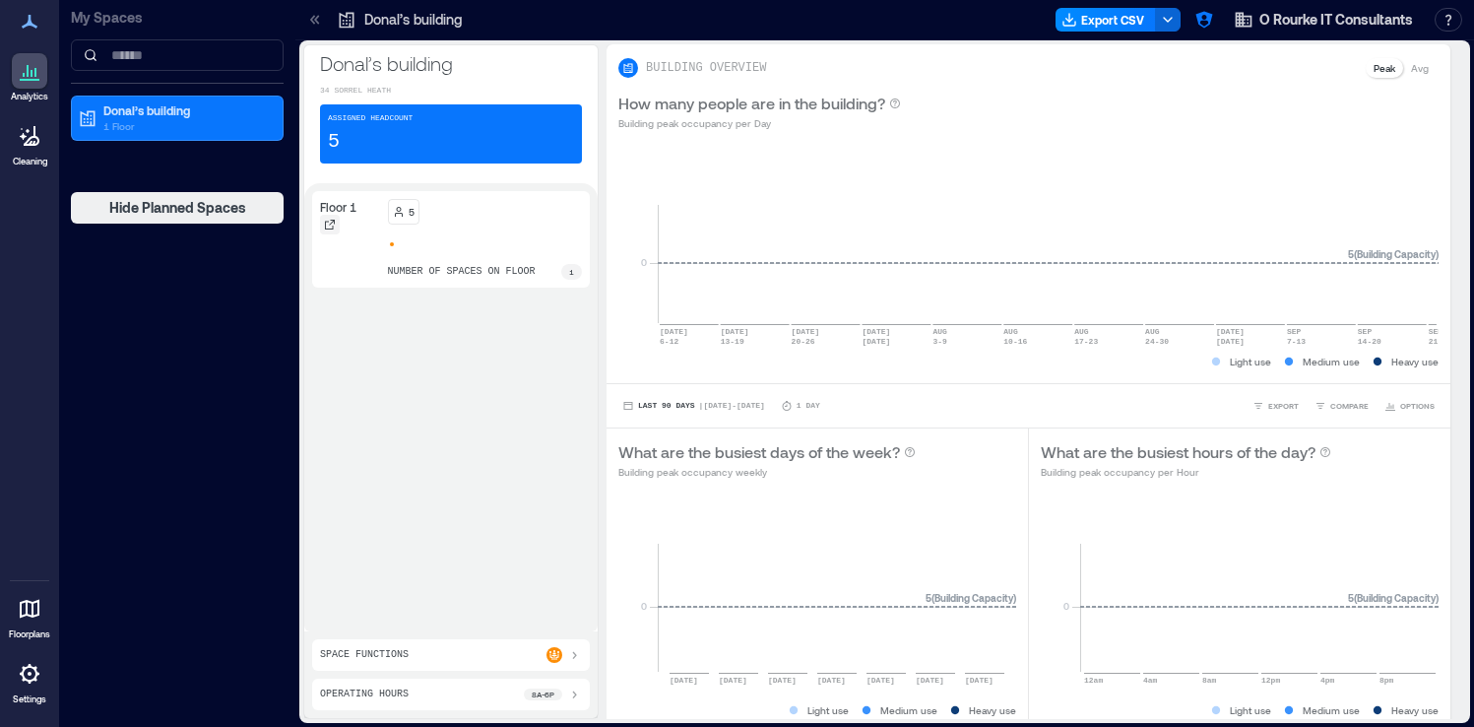
click at [330, 229] on icon at bounding box center [330, 225] width 12 height 12
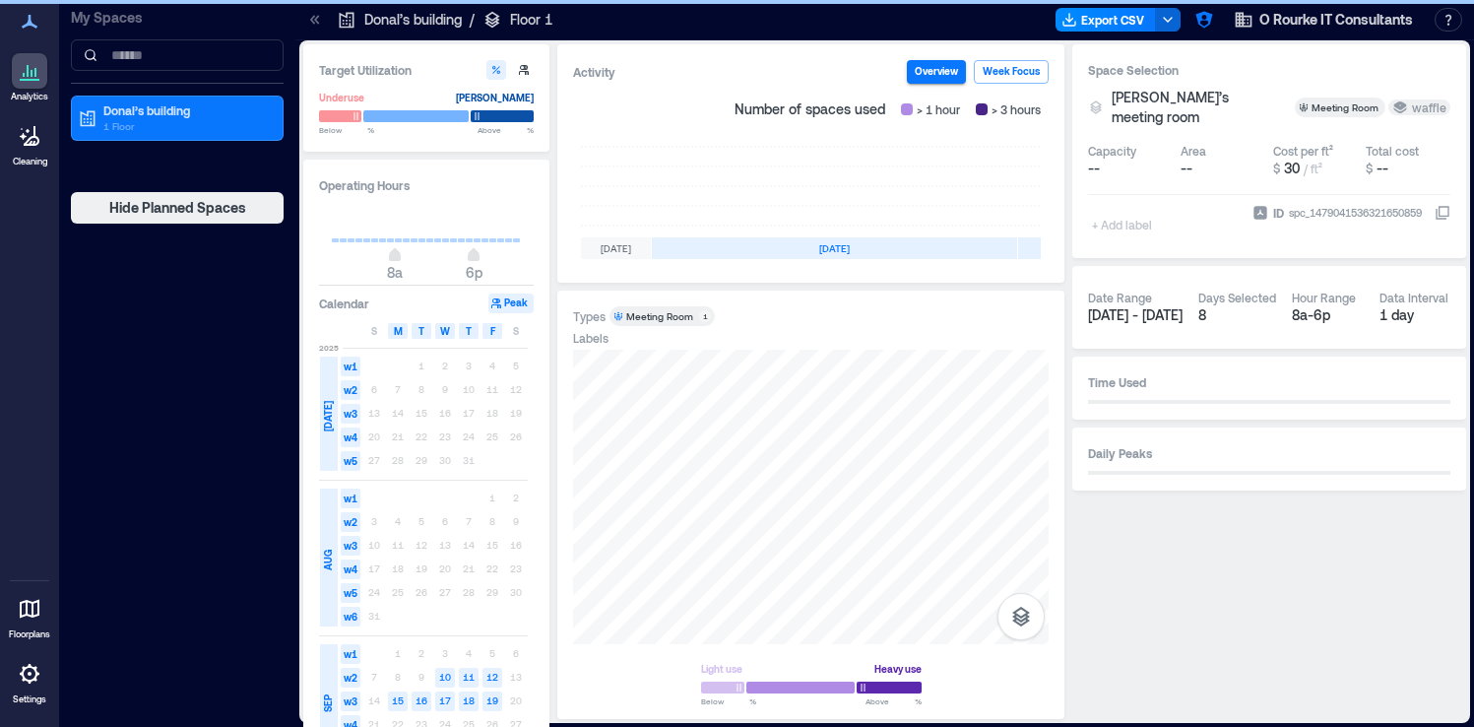
scroll to position [0, 603]
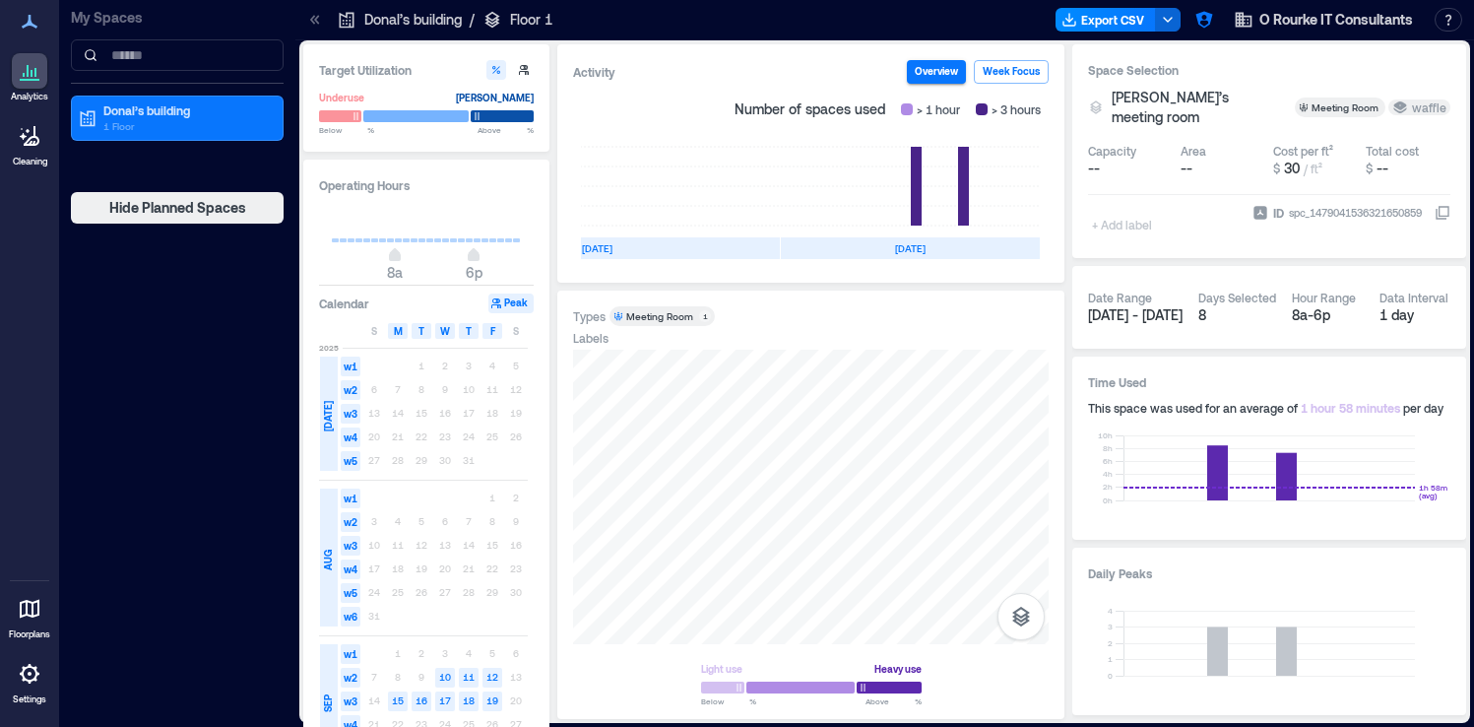
click at [1440, 209] on icon at bounding box center [1442, 213] width 16 height 16
click at [1204, 15] on icon "button" at bounding box center [1203, 20] width 17 height 17
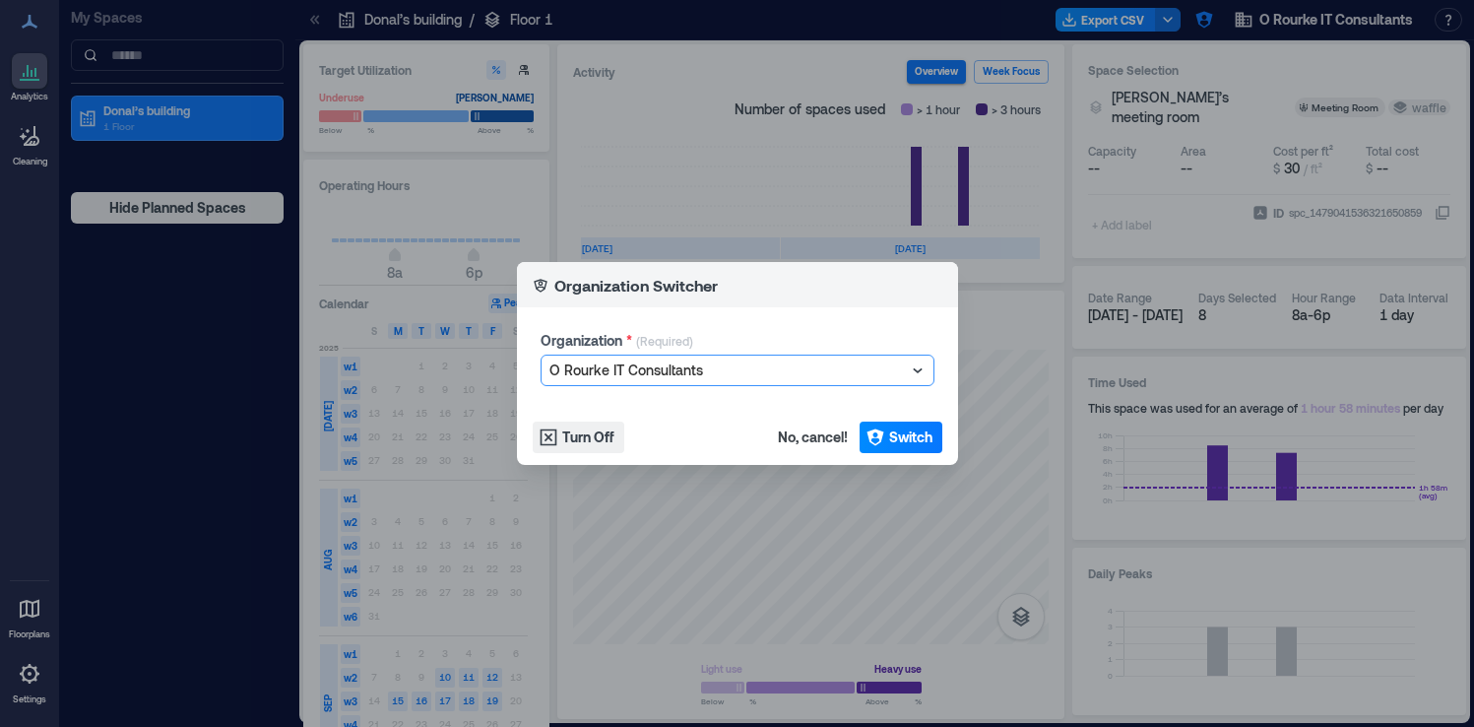
click at [645, 377] on div at bounding box center [727, 370] width 356 height 24
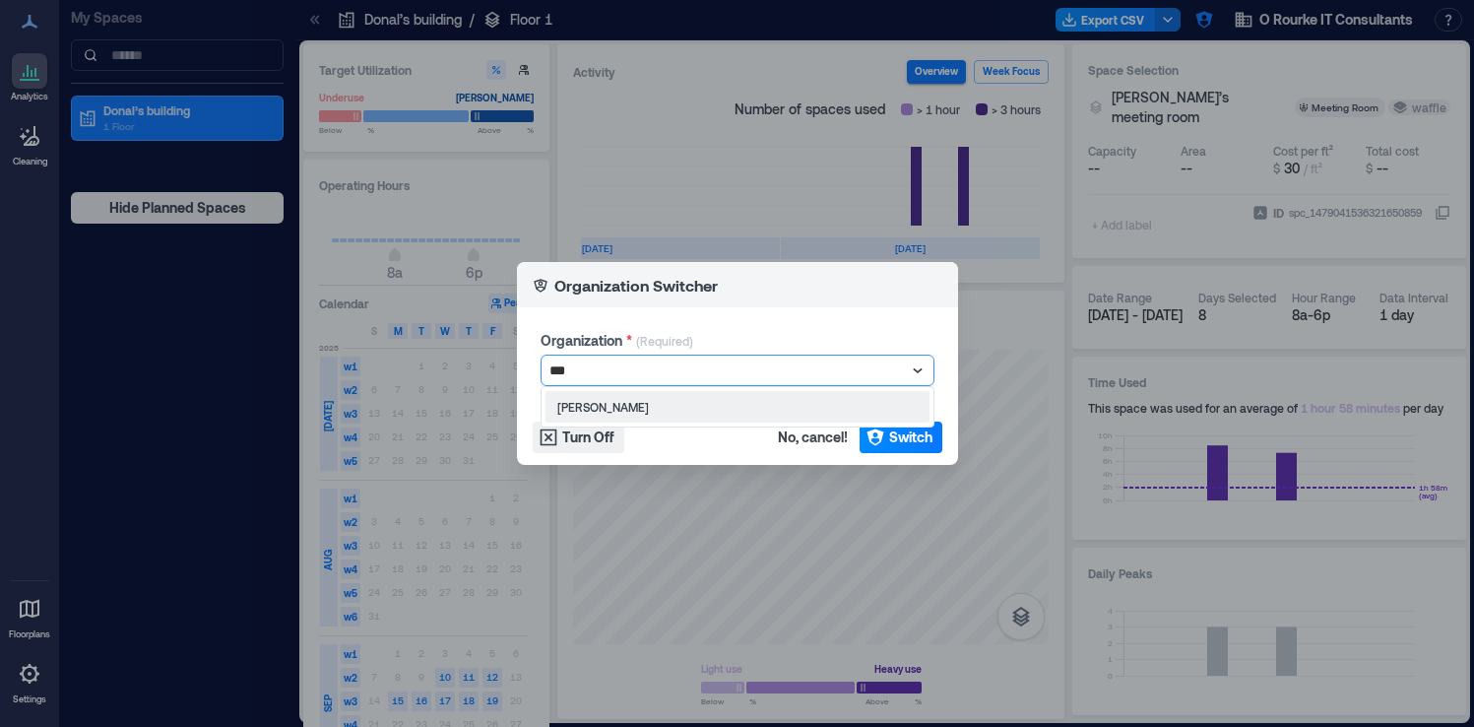
type input "****"
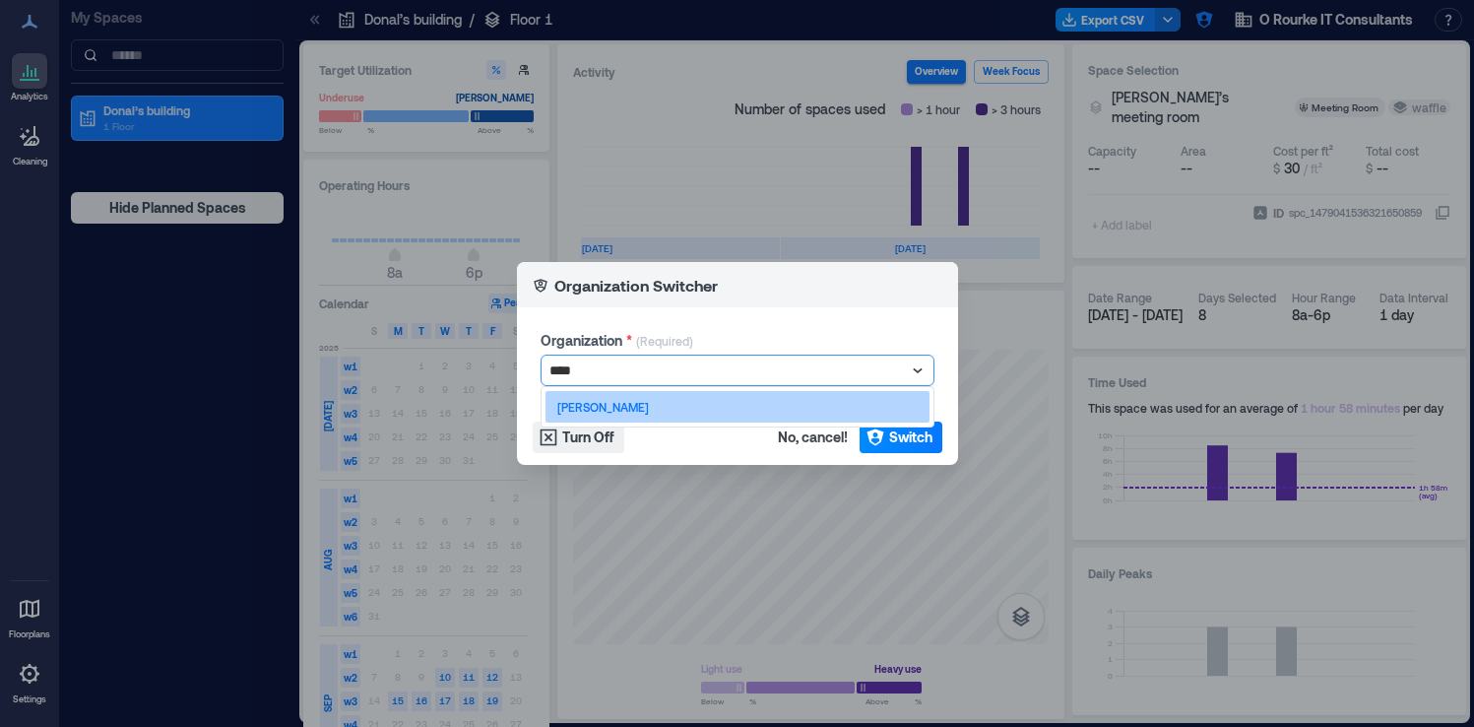
click at [645, 403] on div "[PERSON_NAME]" at bounding box center [737, 407] width 384 height 32
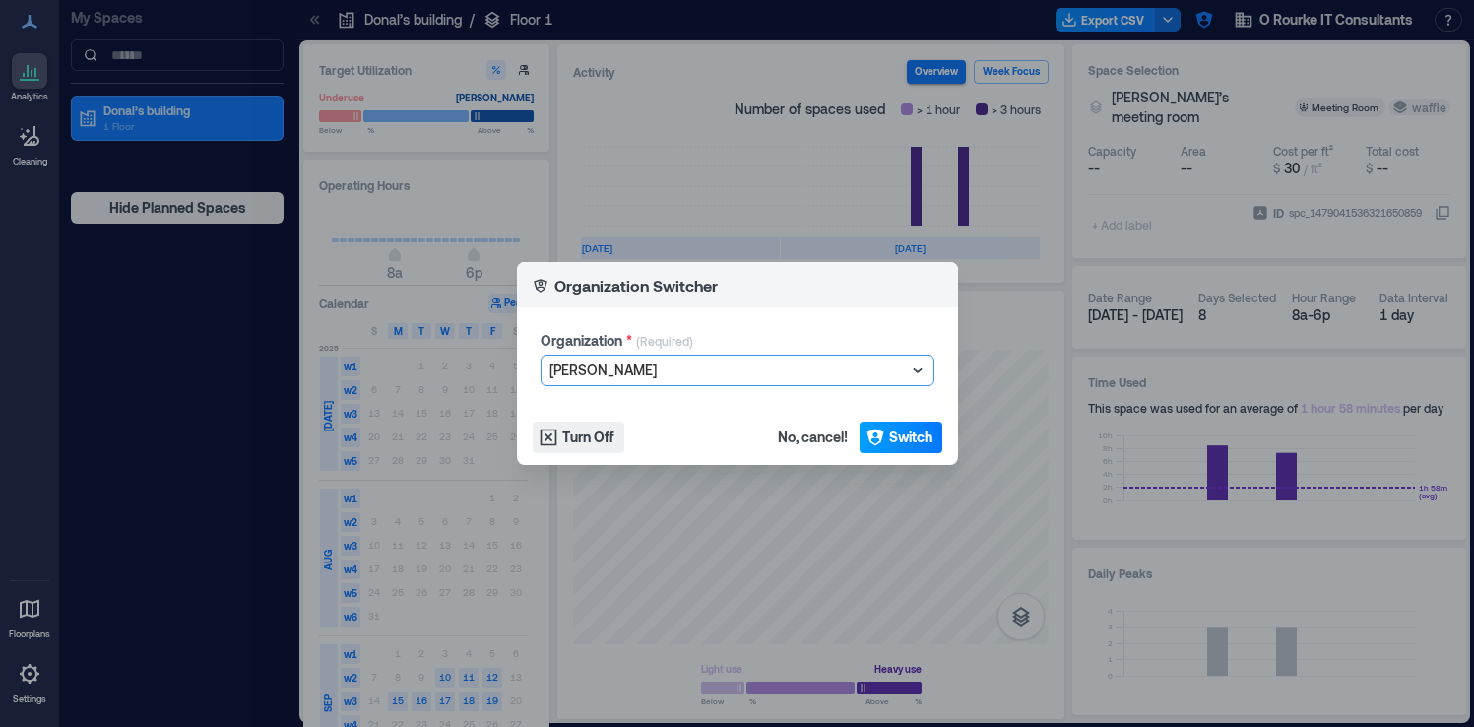
click at [901, 442] on span "Switch" at bounding box center [910, 437] width 43 height 20
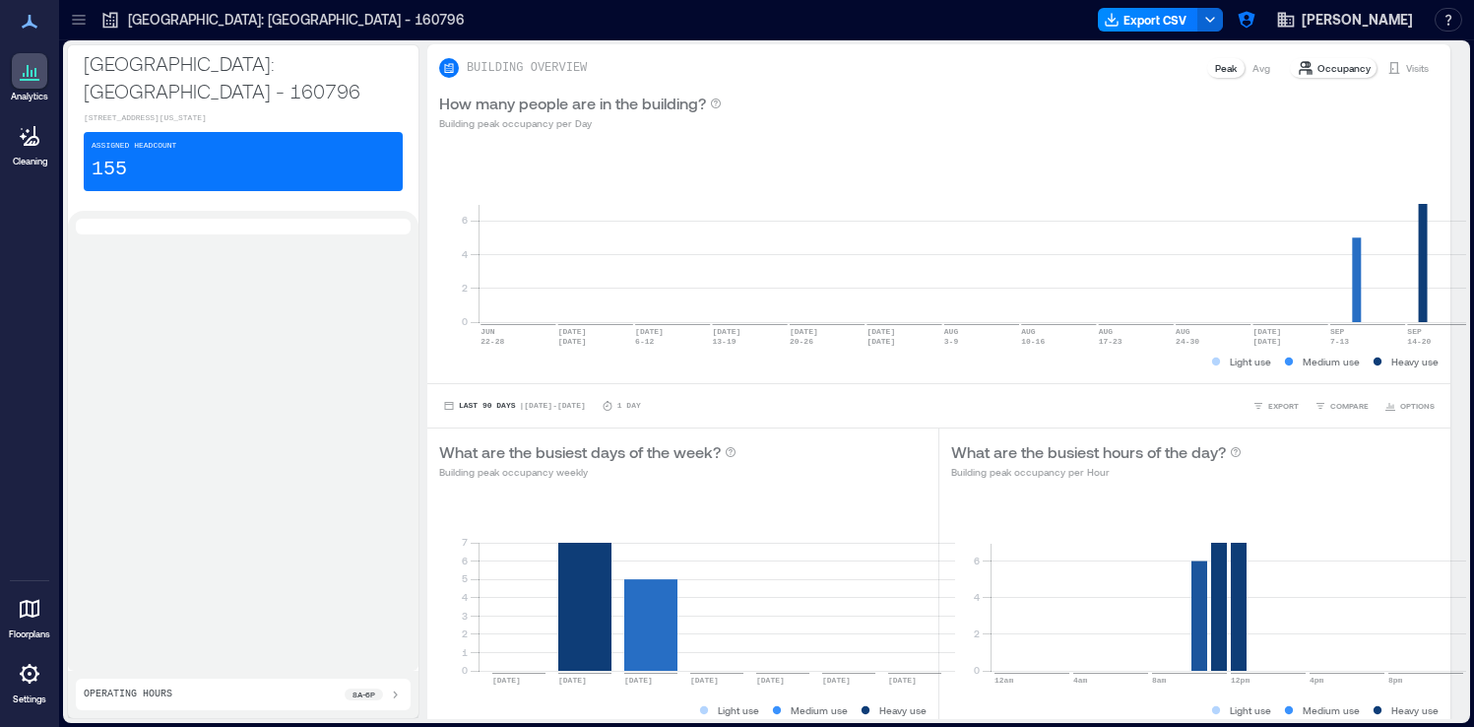
click at [36, 673] on icon at bounding box center [30, 674] width 20 height 20
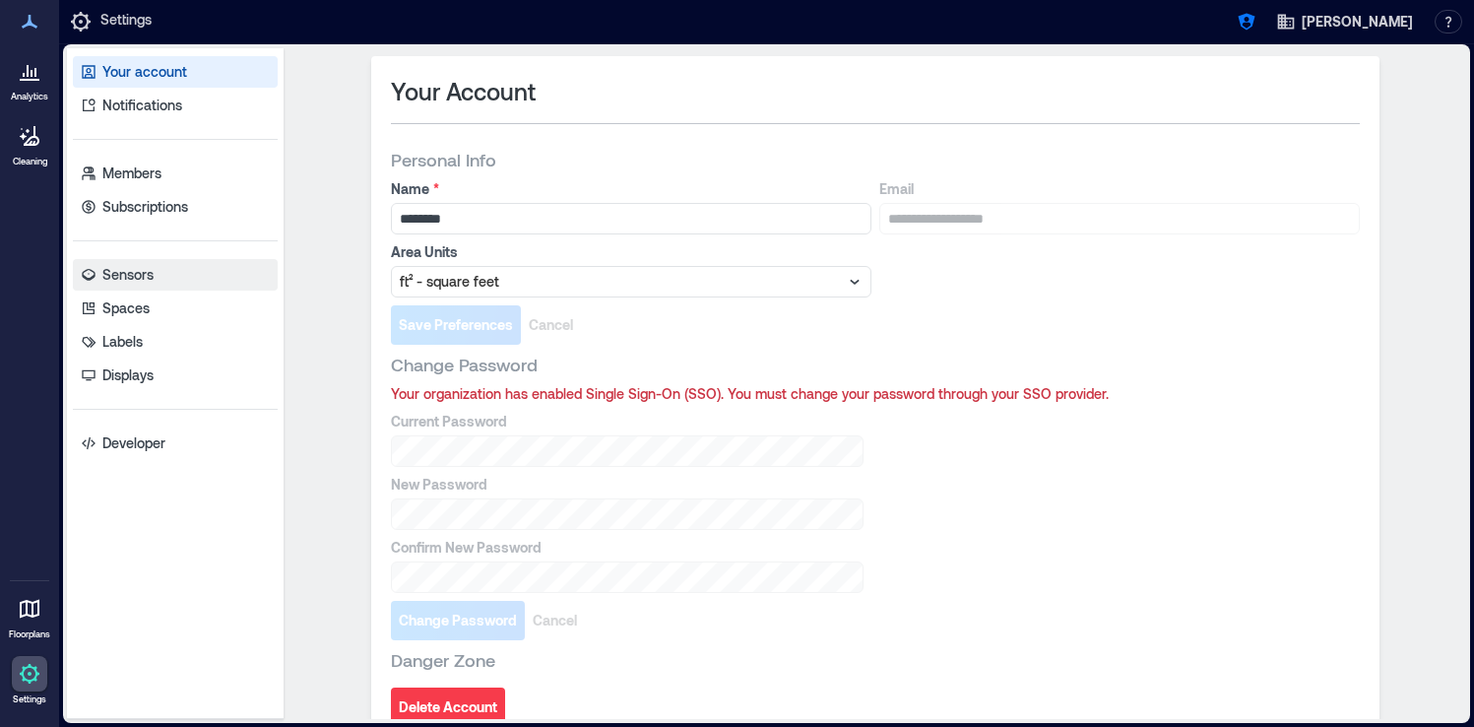
click at [163, 266] on link "Sensors" at bounding box center [175, 275] width 205 height 32
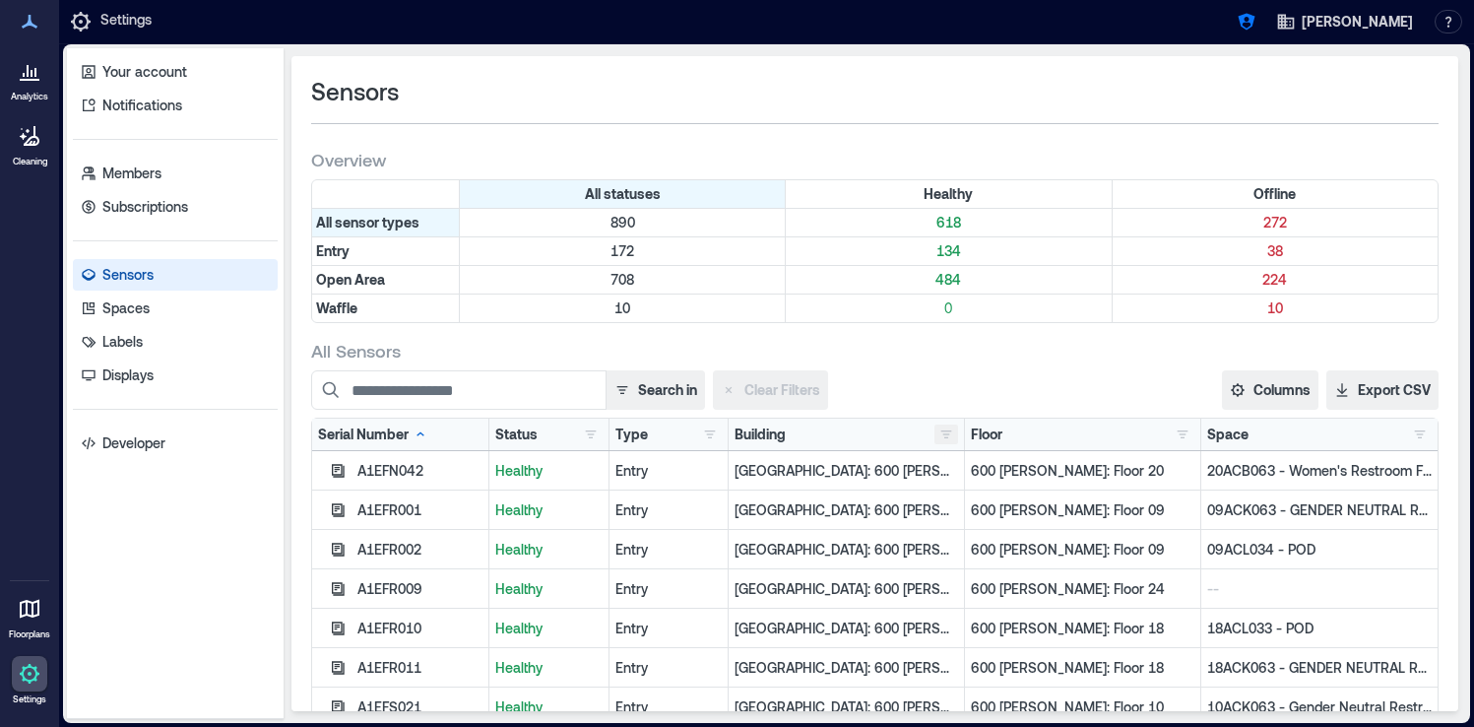
click at [947, 436] on button "button" at bounding box center [946, 434] width 24 height 20
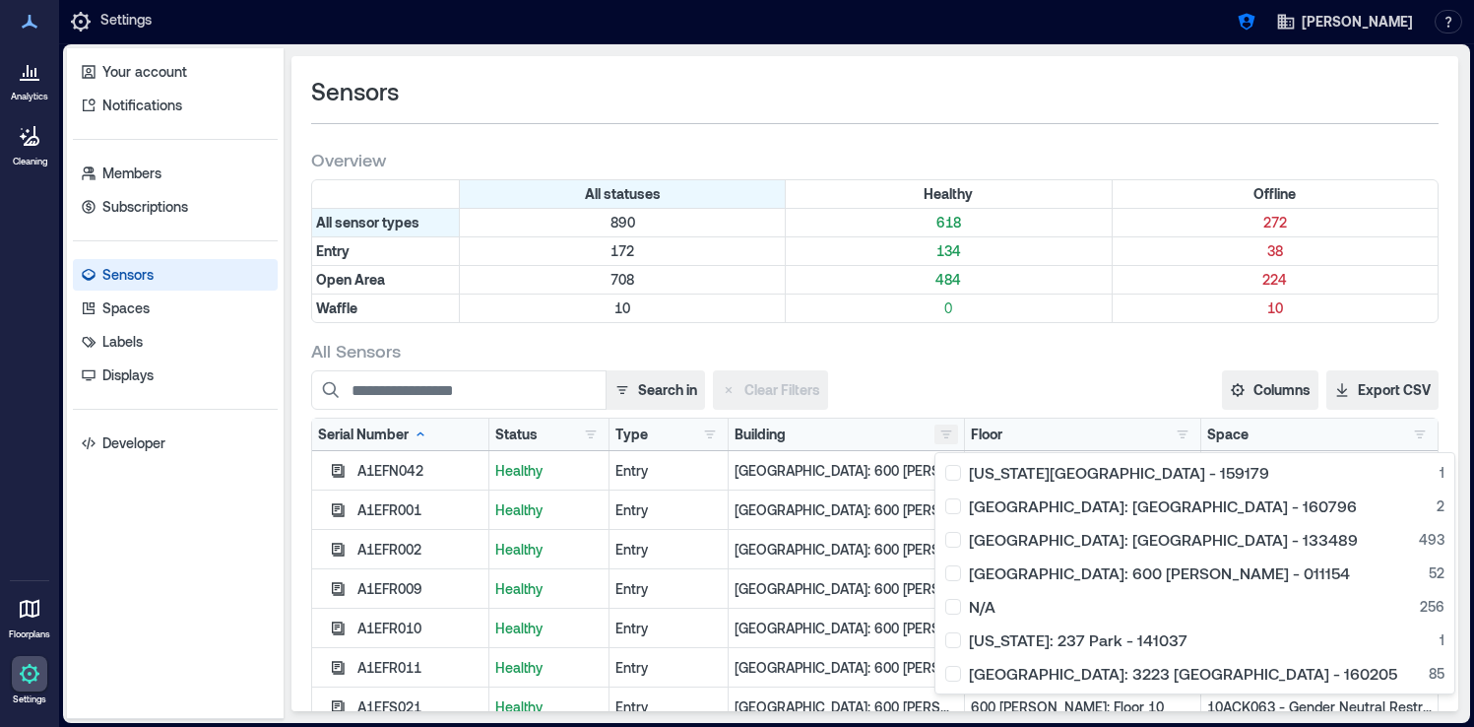
click at [947, 436] on button "button" at bounding box center [946, 434] width 24 height 20
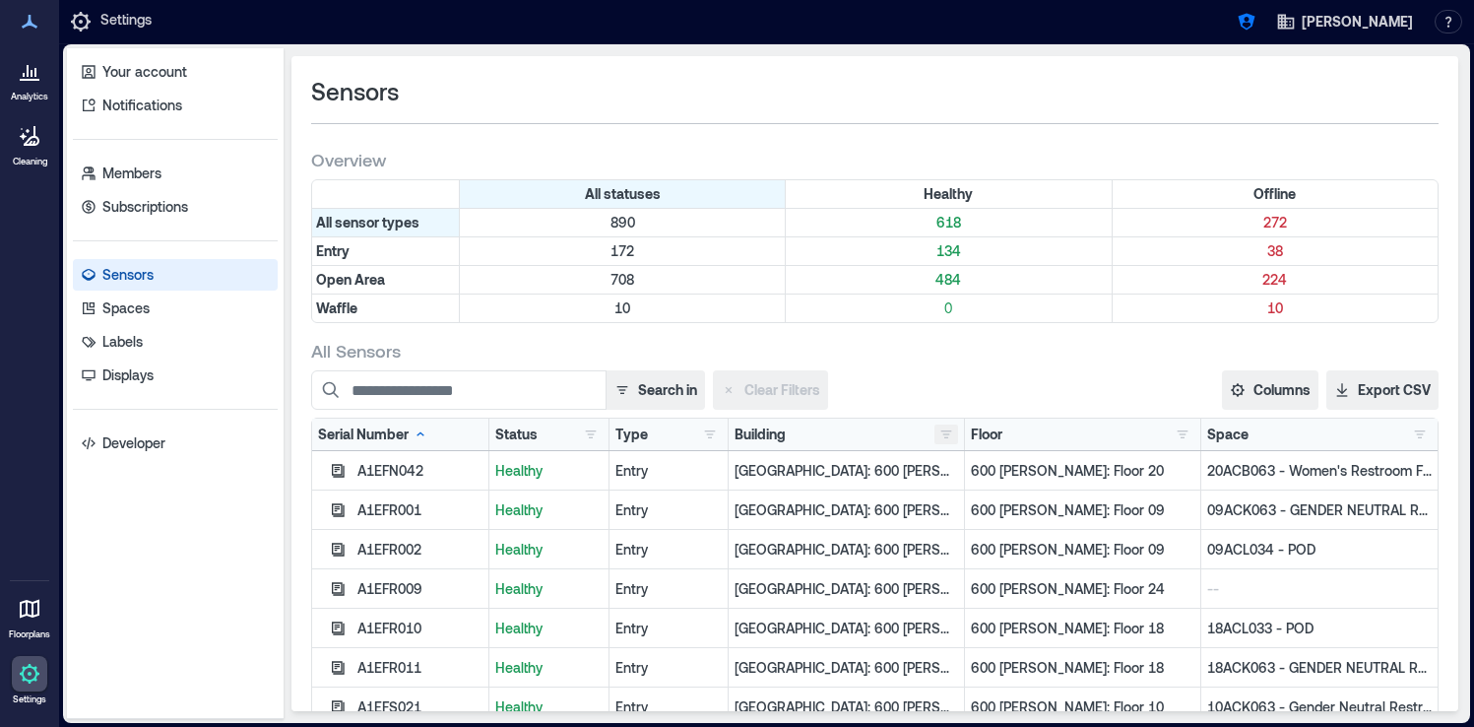
click at [947, 436] on button "button" at bounding box center [946, 434] width 24 height 20
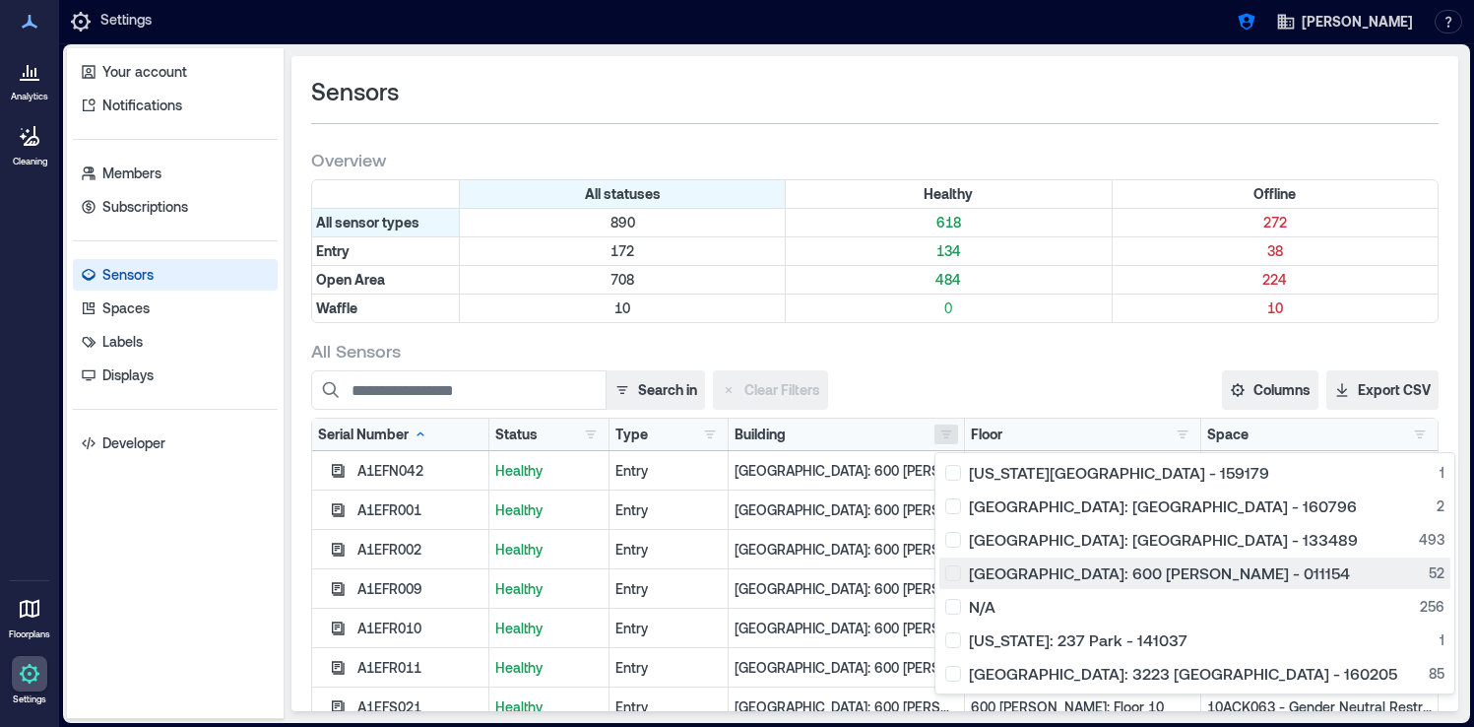
click at [955, 571] on div "[GEOGRAPHIC_DATA]: 600 [PERSON_NAME] - 011154 52" at bounding box center [1194, 573] width 499 height 20
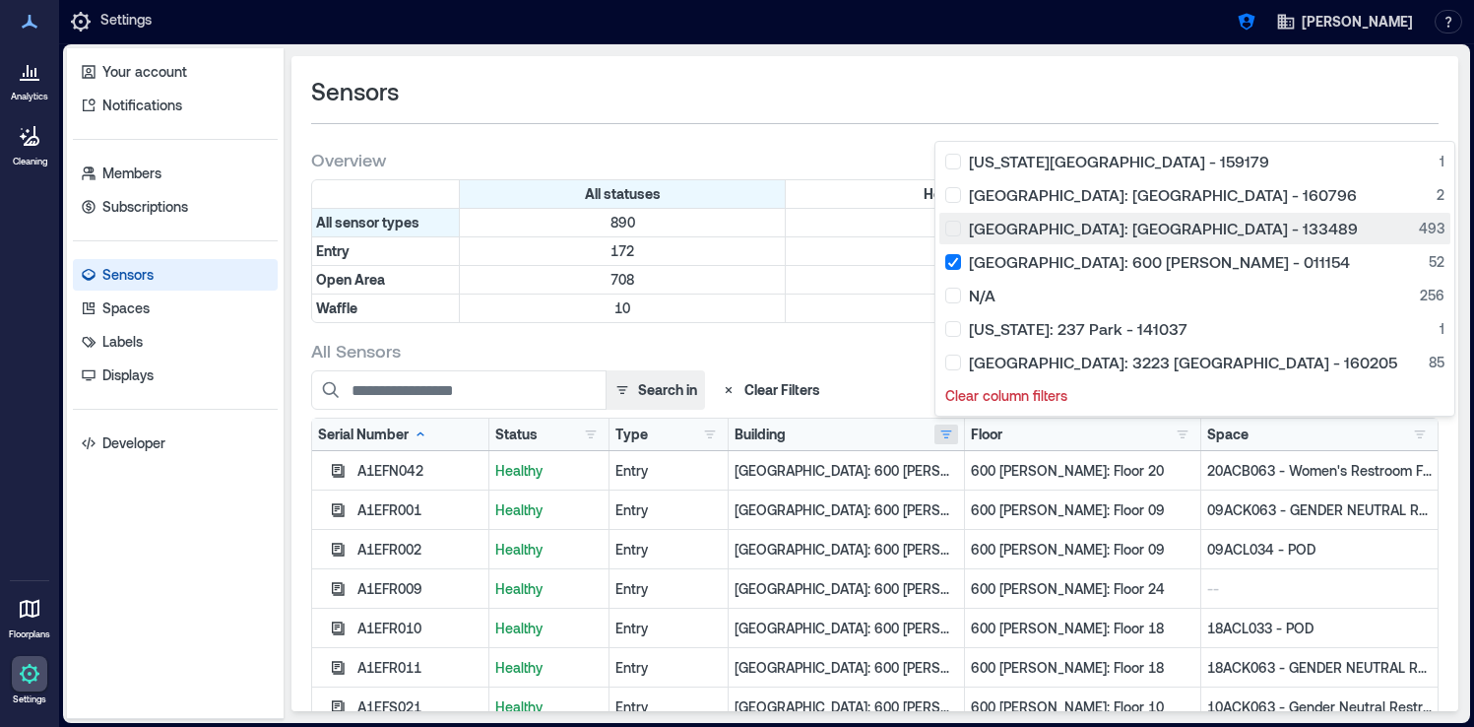
click at [947, 227] on div "[GEOGRAPHIC_DATA]: [GEOGRAPHIC_DATA] - 133489 493" at bounding box center [1194, 229] width 499 height 20
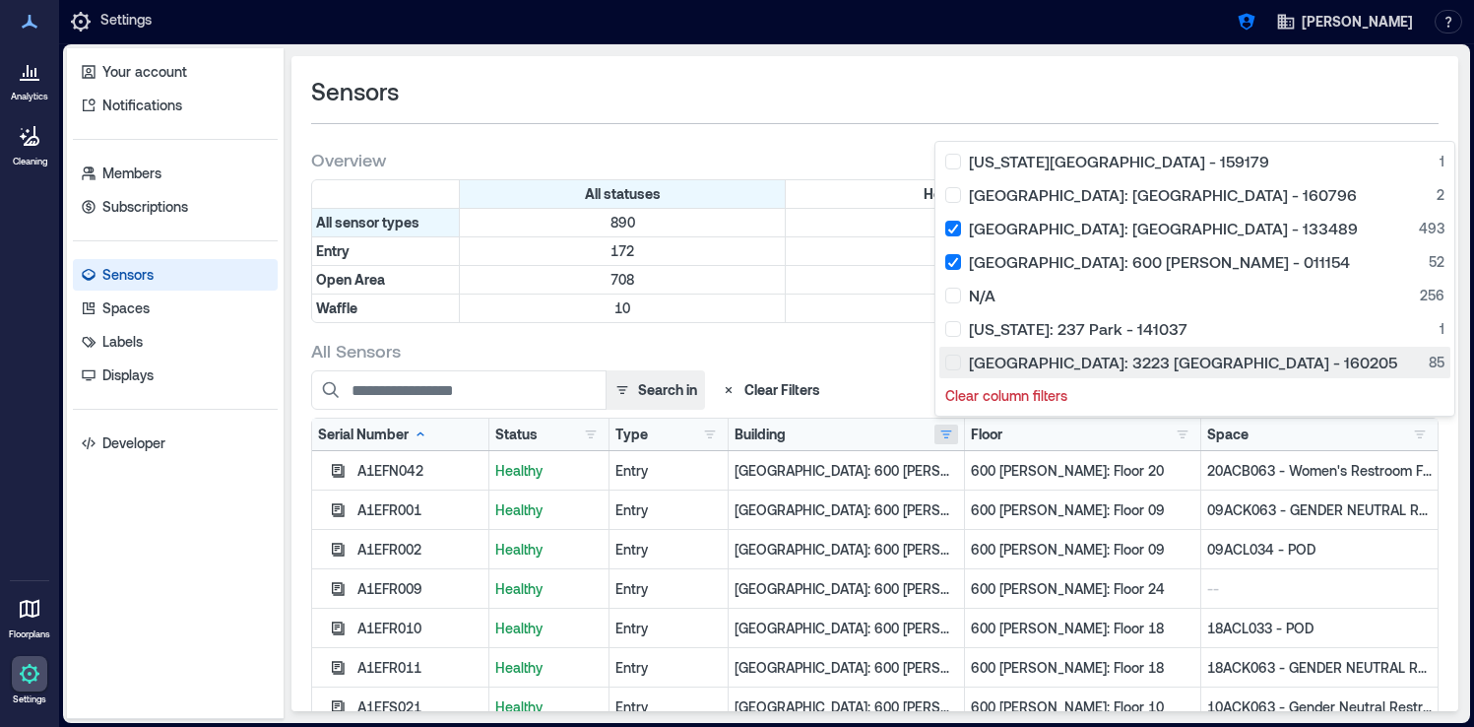
click at [960, 363] on div "[GEOGRAPHIC_DATA]: 3223 [GEOGRAPHIC_DATA] - 160205 85" at bounding box center [1194, 362] width 499 height 20
click at [876, 371] on div "Search in Clear Filters" at bounding box center [705, 389] width 788 height 39
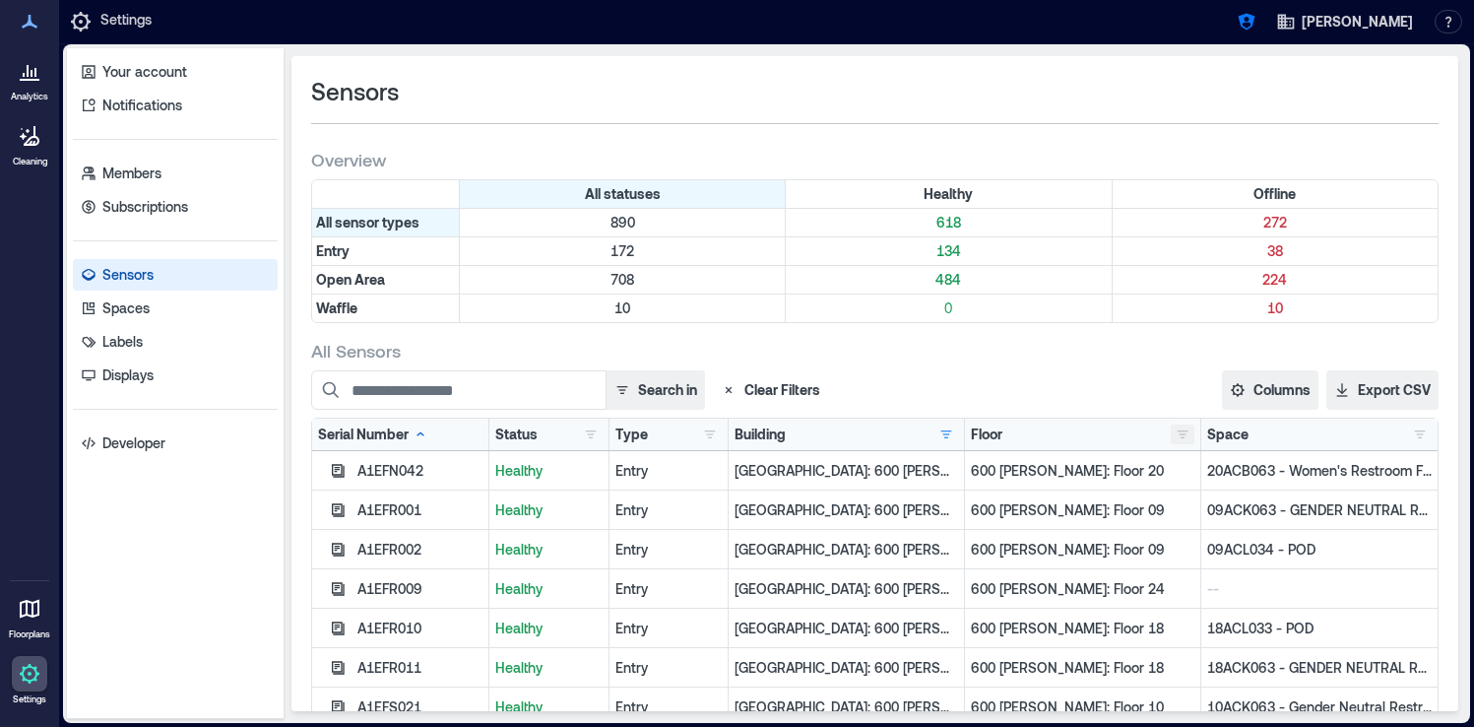
click at [1184, 434] on button "button" at bounding box center [1183, 434] width 24 height 20
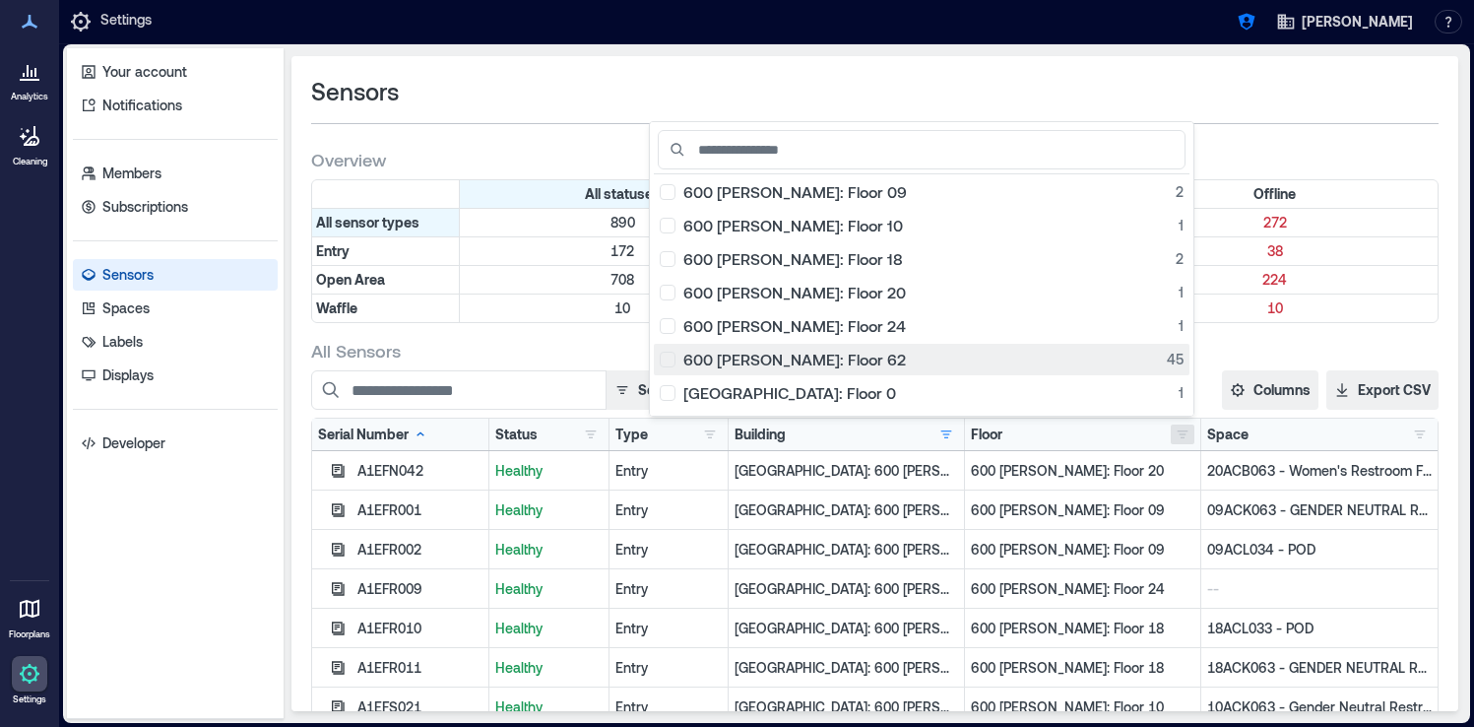
click at [853, 357] on div "600 Travis: Floor 62 45" at bounding box center [922, 359] width 524 height 20
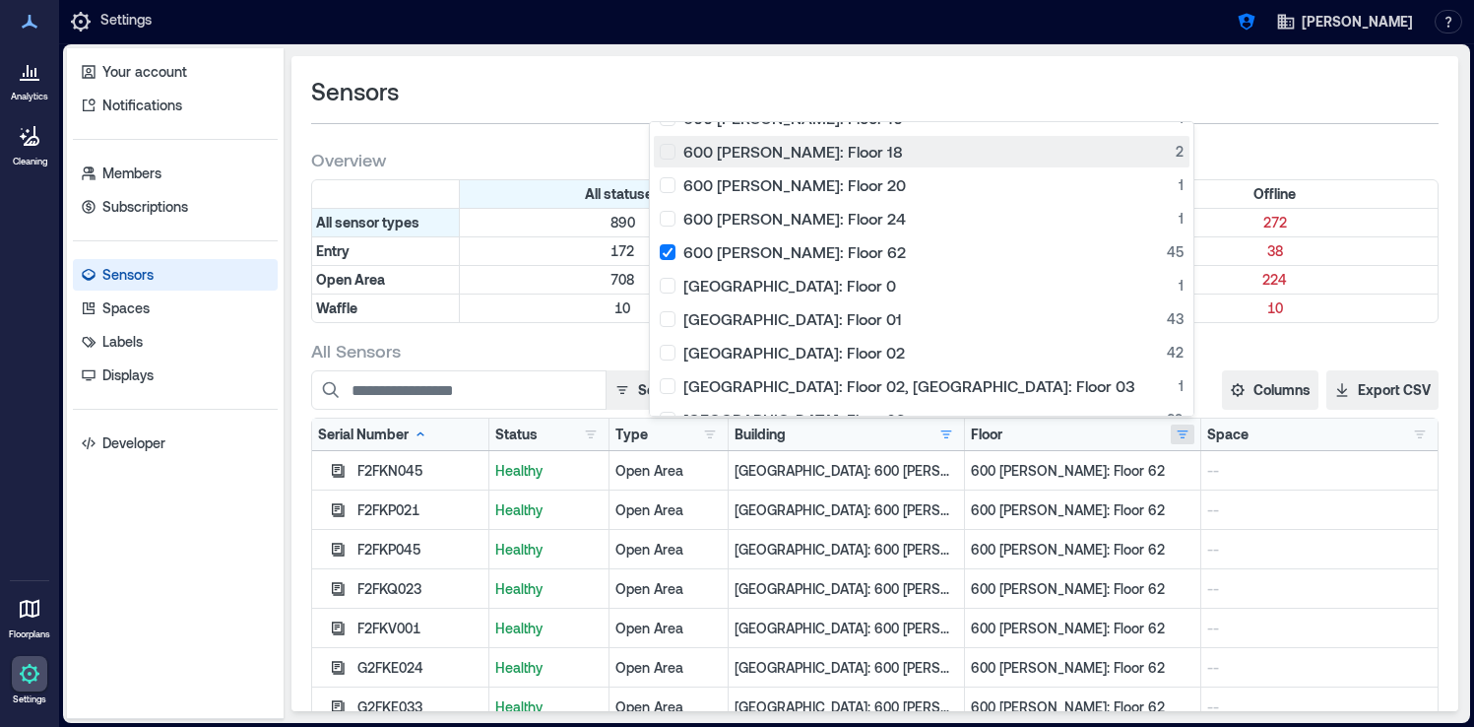
scroll to position [133, 0]
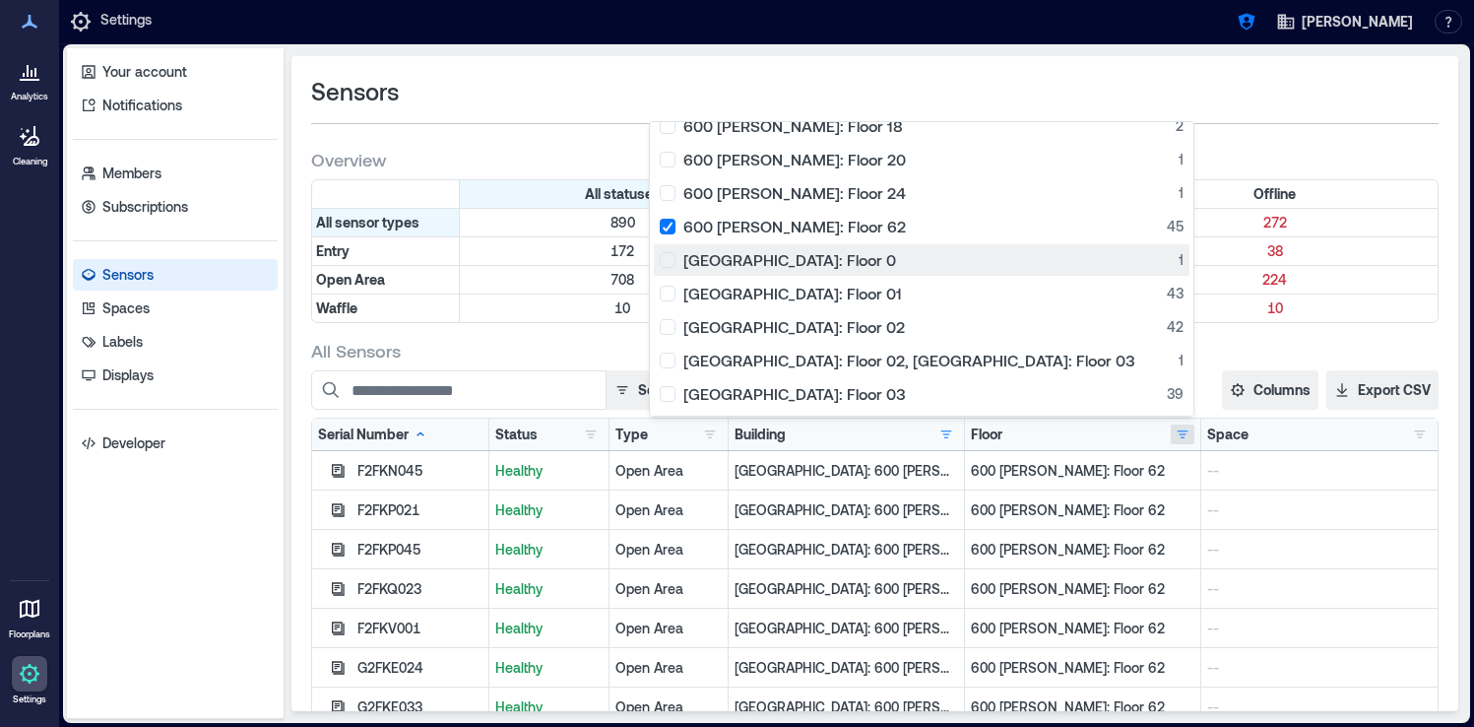
click at [850, 262] on div "Glasgow: Floor 0 1" at bounding box center [922, 260] width 524 height 20
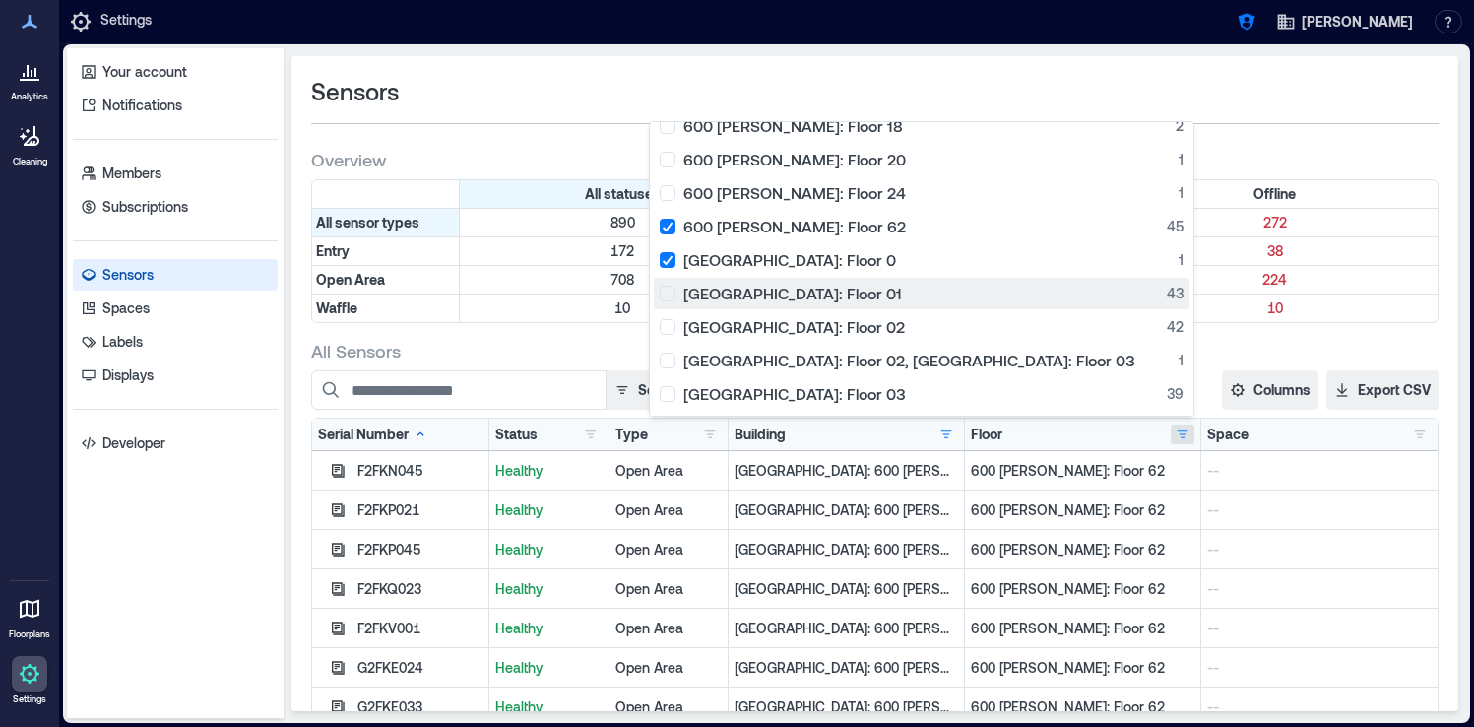
click at [852, 287] on div "Glasgow: Floor 01 43" at bounding box center [922, 294] width 524 height 20
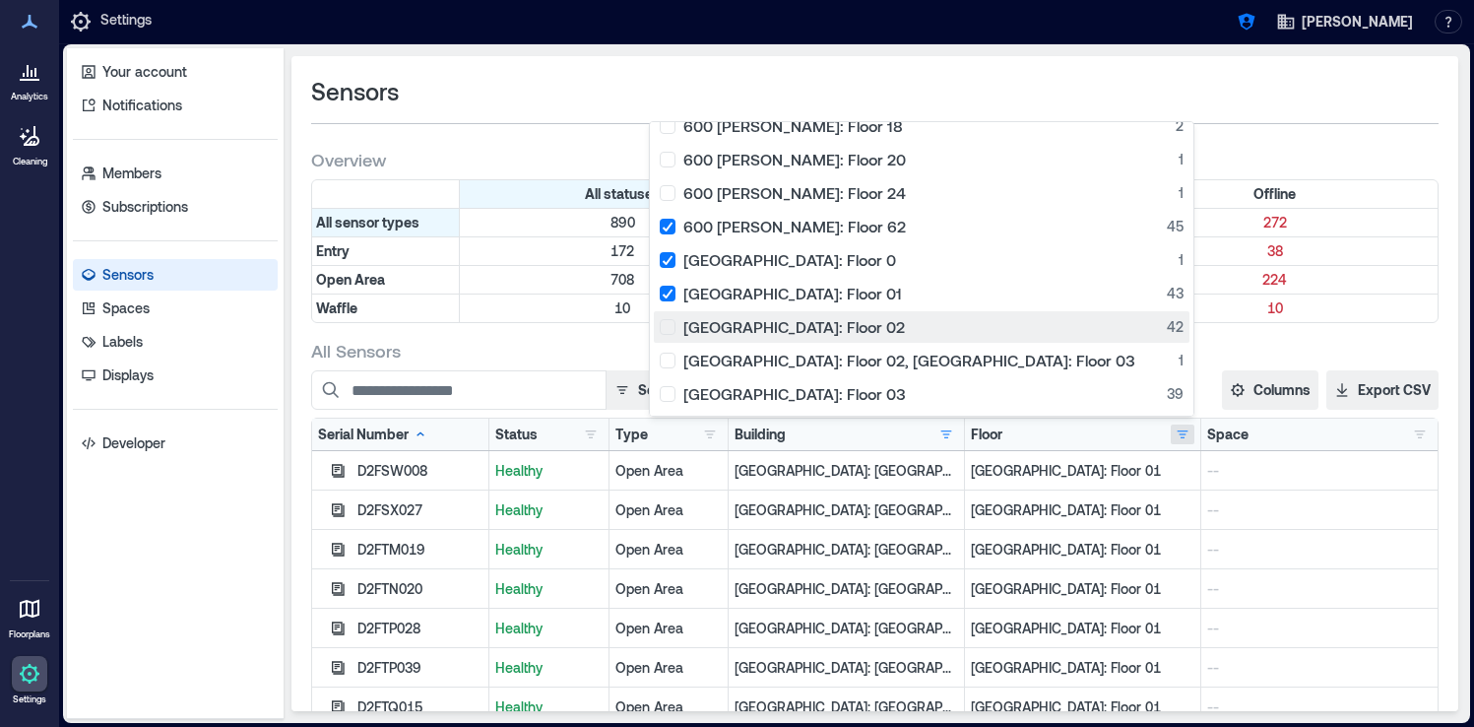
click at [852, 322] on div "Glasgow: Floor 02 42" at bounding box center [922, 327] width 524 height 20
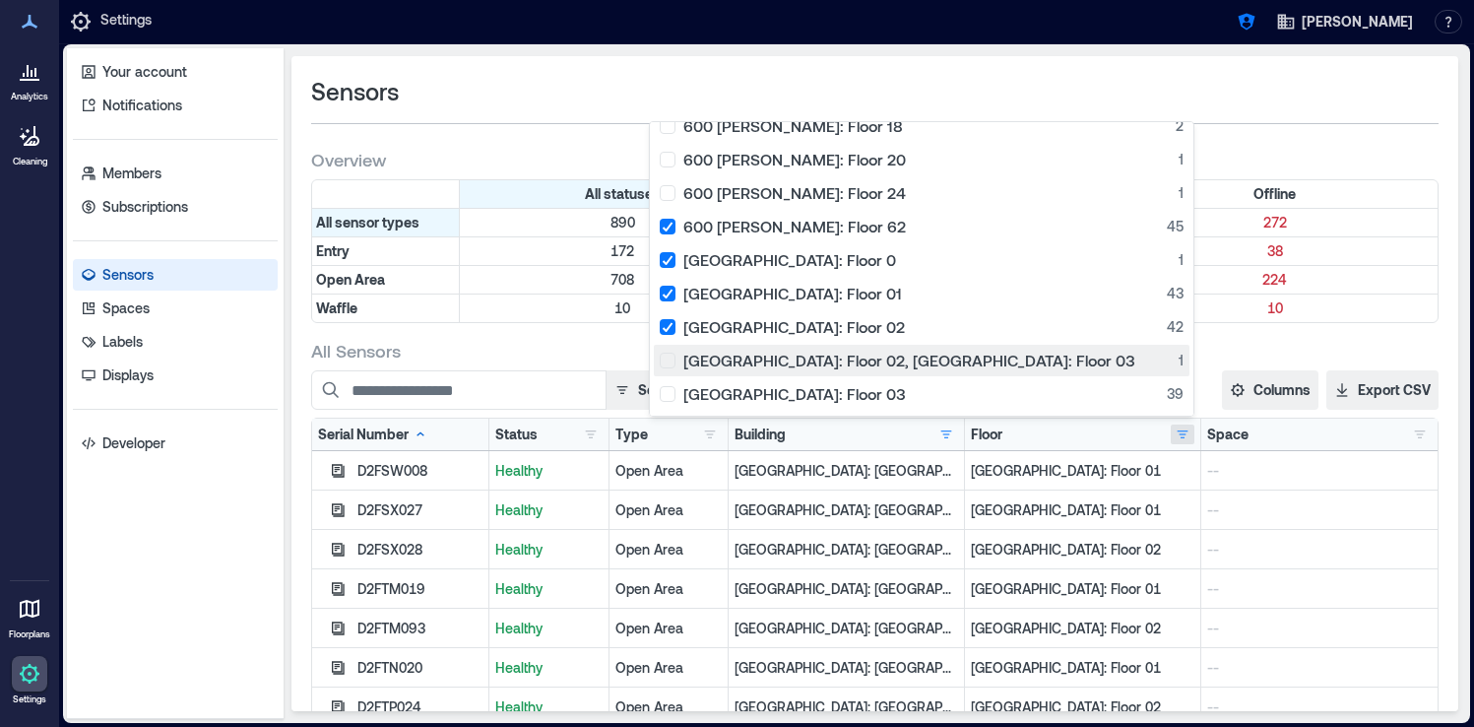
click at [856, 362] on div "Glasgow: Floor 02, Glasgow: Floor 03 1" at bounding box center [922, 360] width 524 height 20
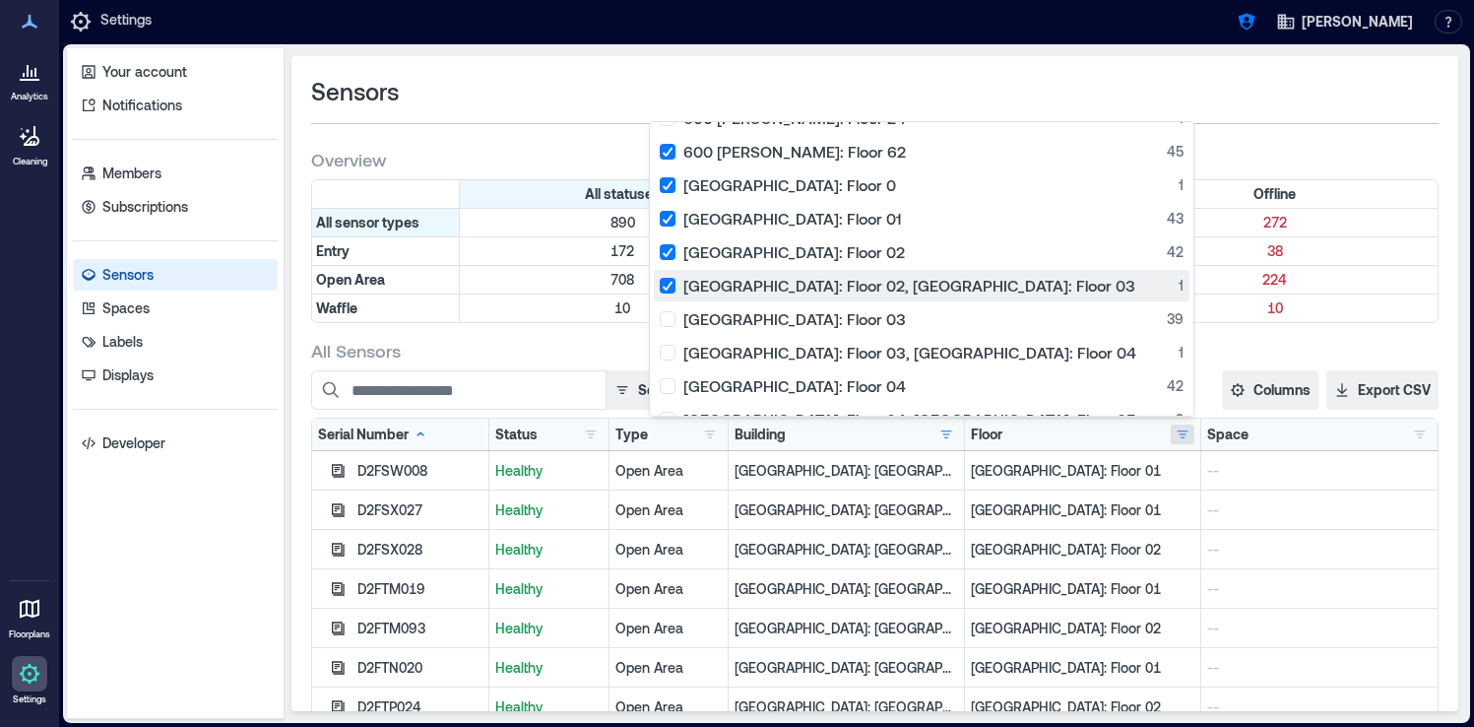
scroll to position [220, 0]
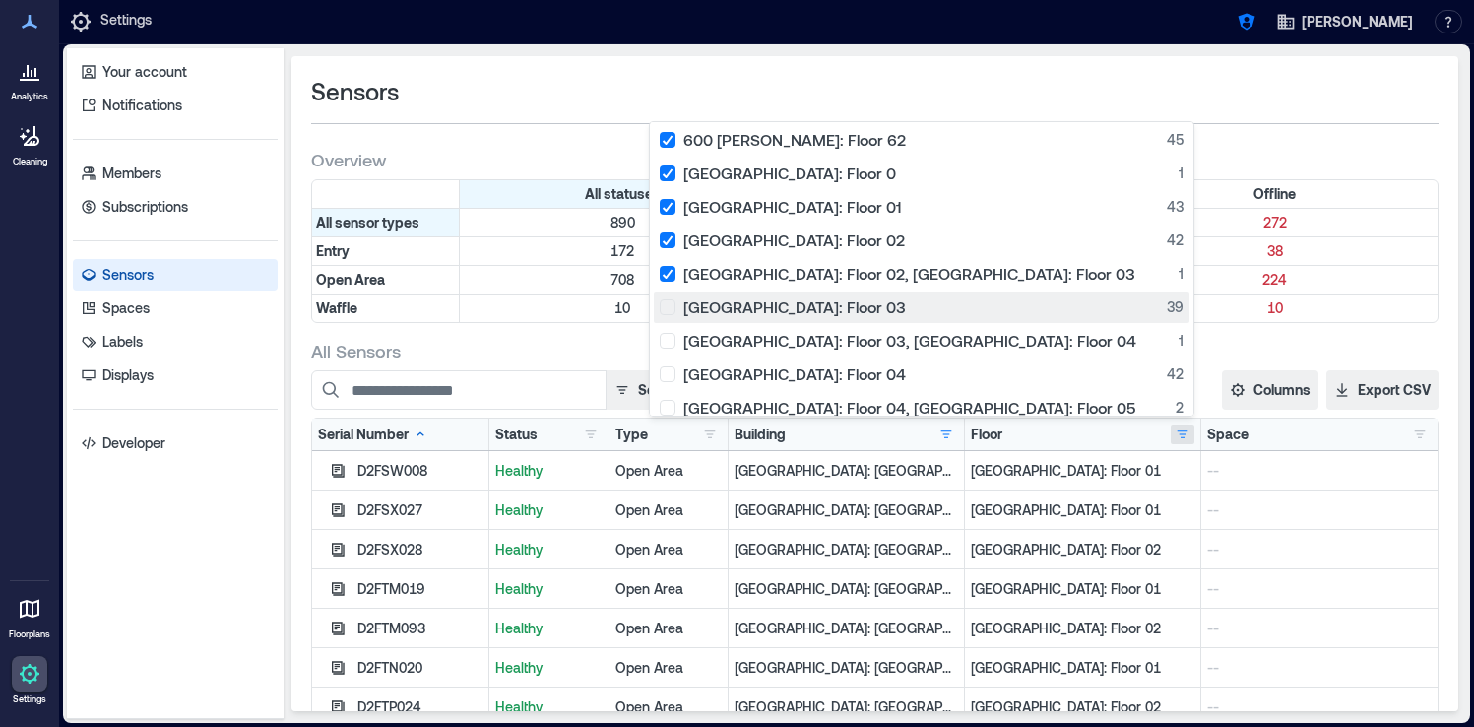
click at [856, 317] on button "Glasgow: Floor 03 39" at bounding box center [922, 307] width 536 height 32
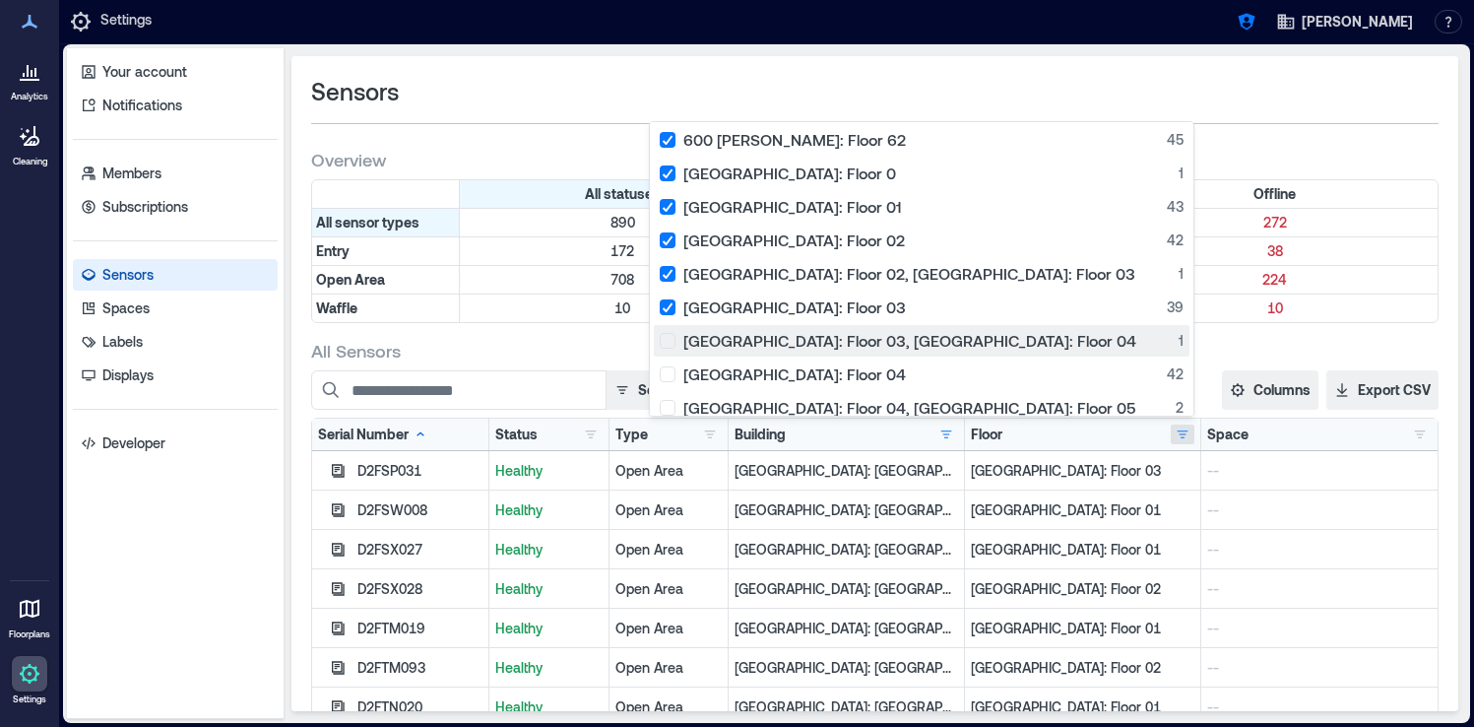
click at [857, 350] on button "Glasgow: Floor 03, Glasgow: Floor 04 1" at bounding box center [922, 341] width 536 height 32
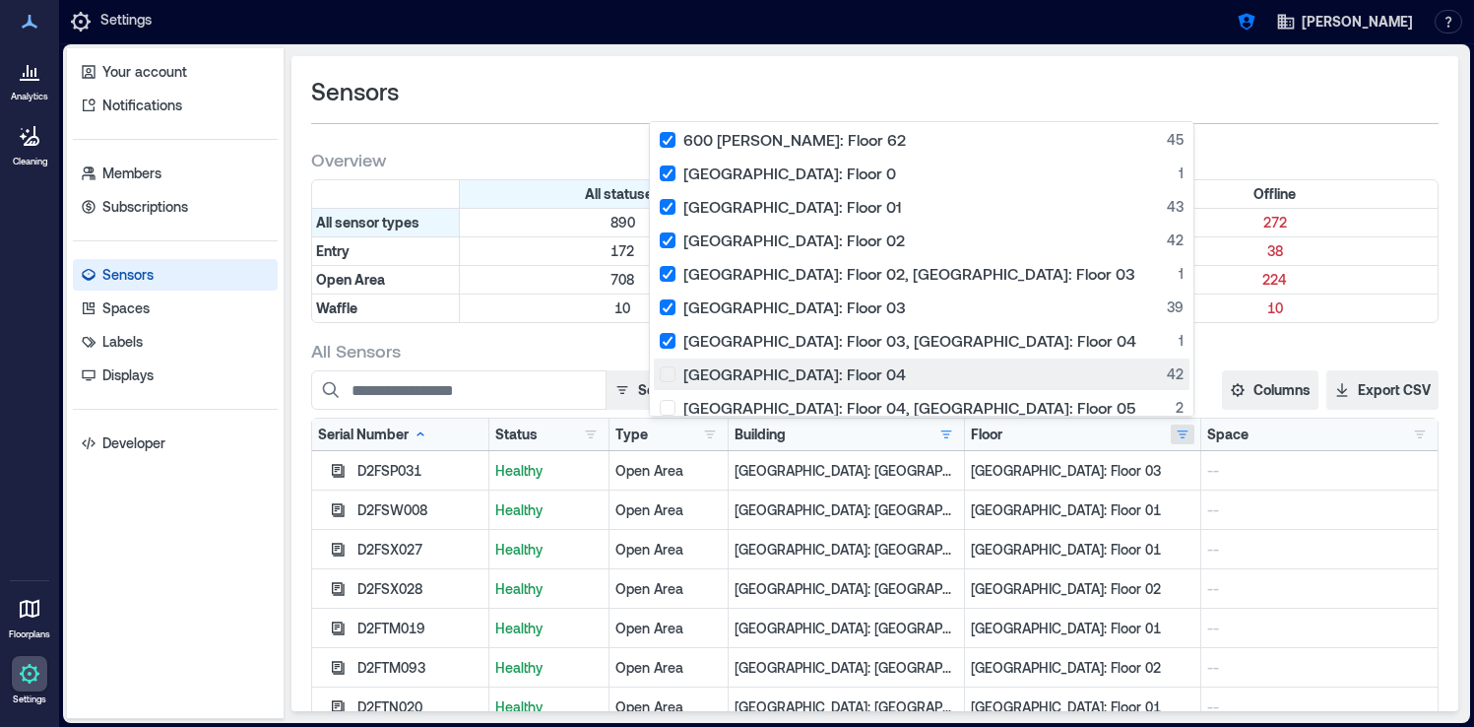
click at [857, 389] on button "Glasgow: Floor 04 42" at bounding box center [922, 374] width 536 height 32
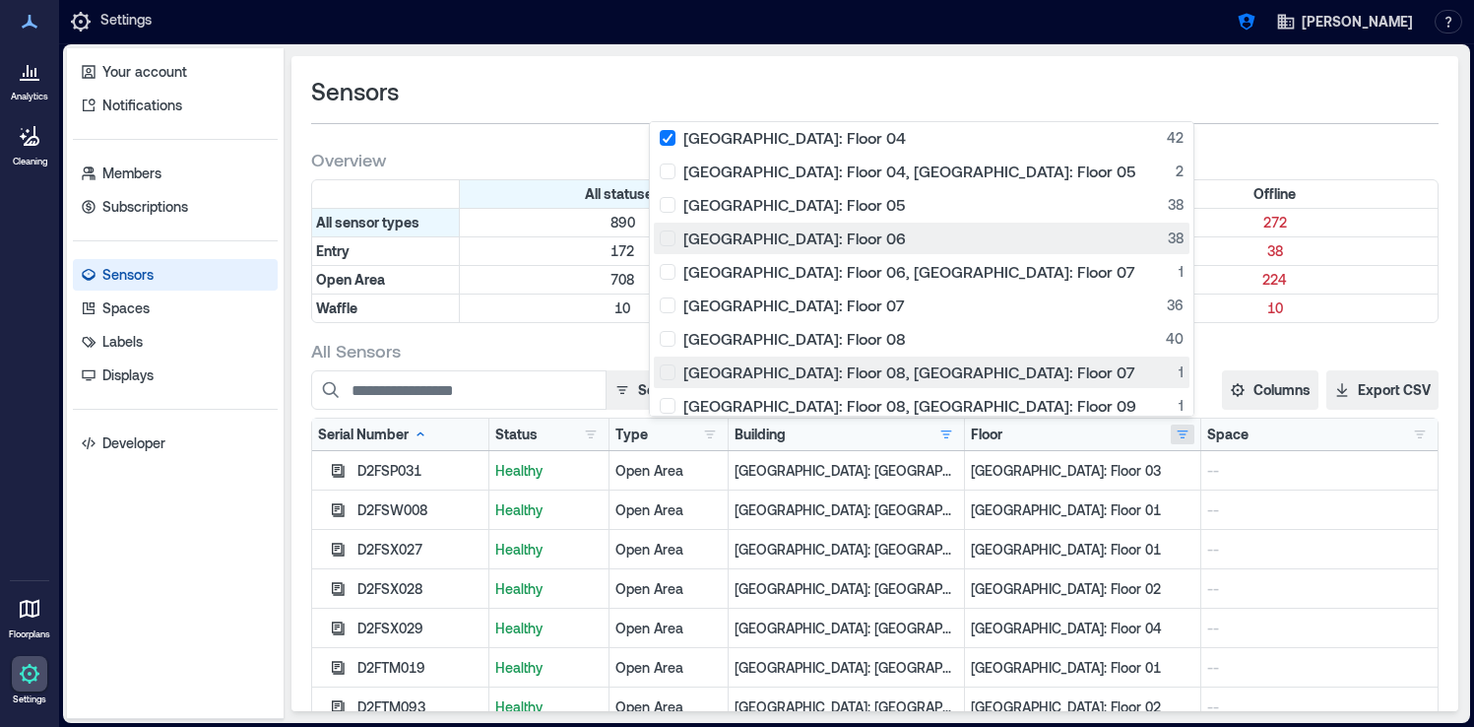
scroll to position [459, 0]
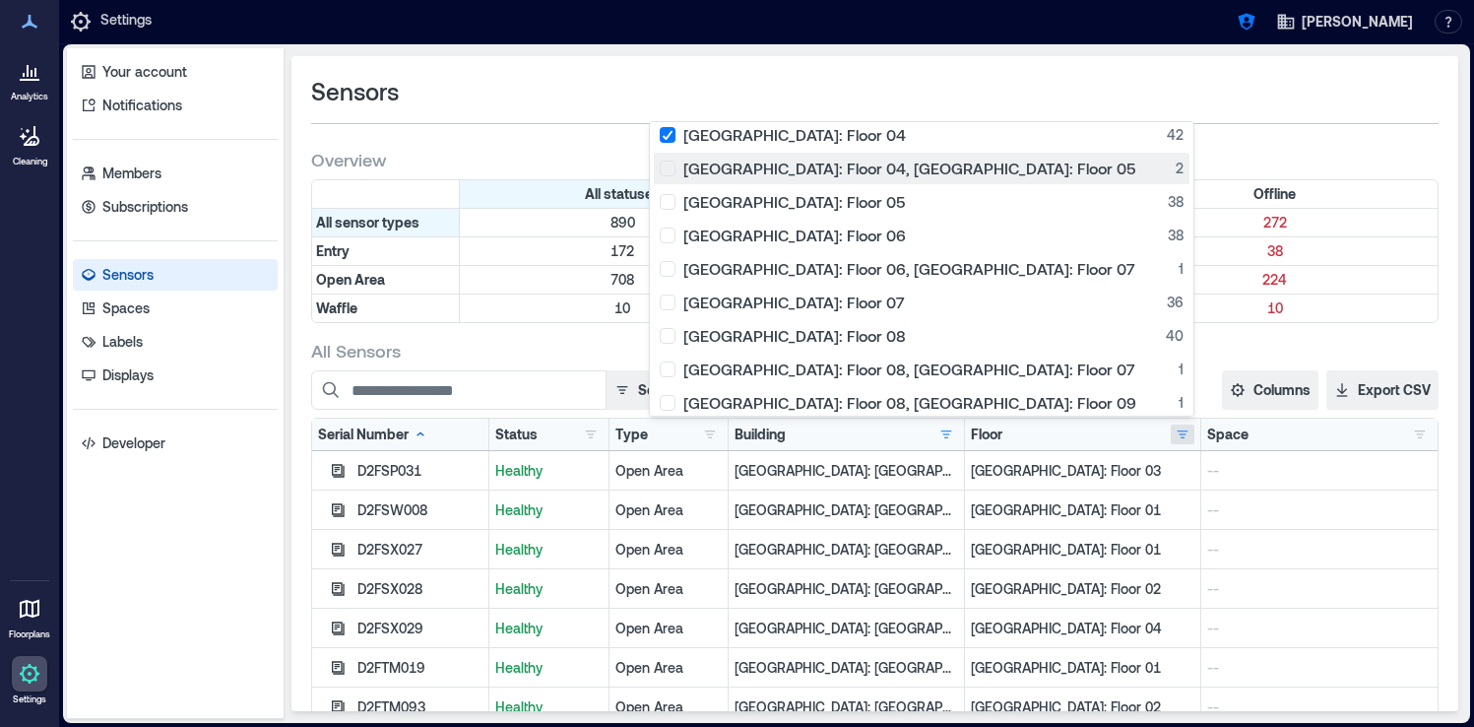
click at [845, 165] on div "Glasgow: Floor 04, Glasgow: Floor 05 2" at bounding box center [922, 169] width 524 height 20
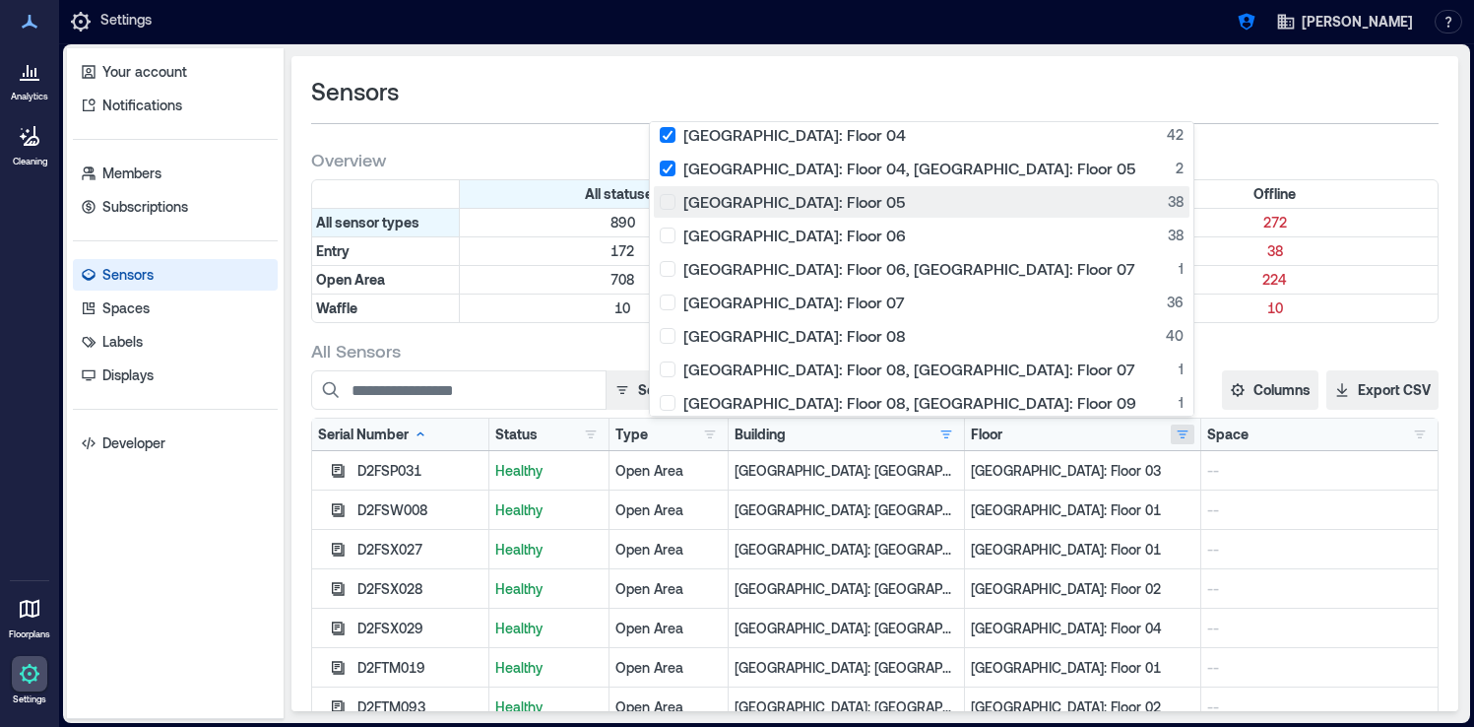
click at [851, 193] on div "Glasgow: Floor 05 38" at bounding box center [922, 202] width 524 height 20
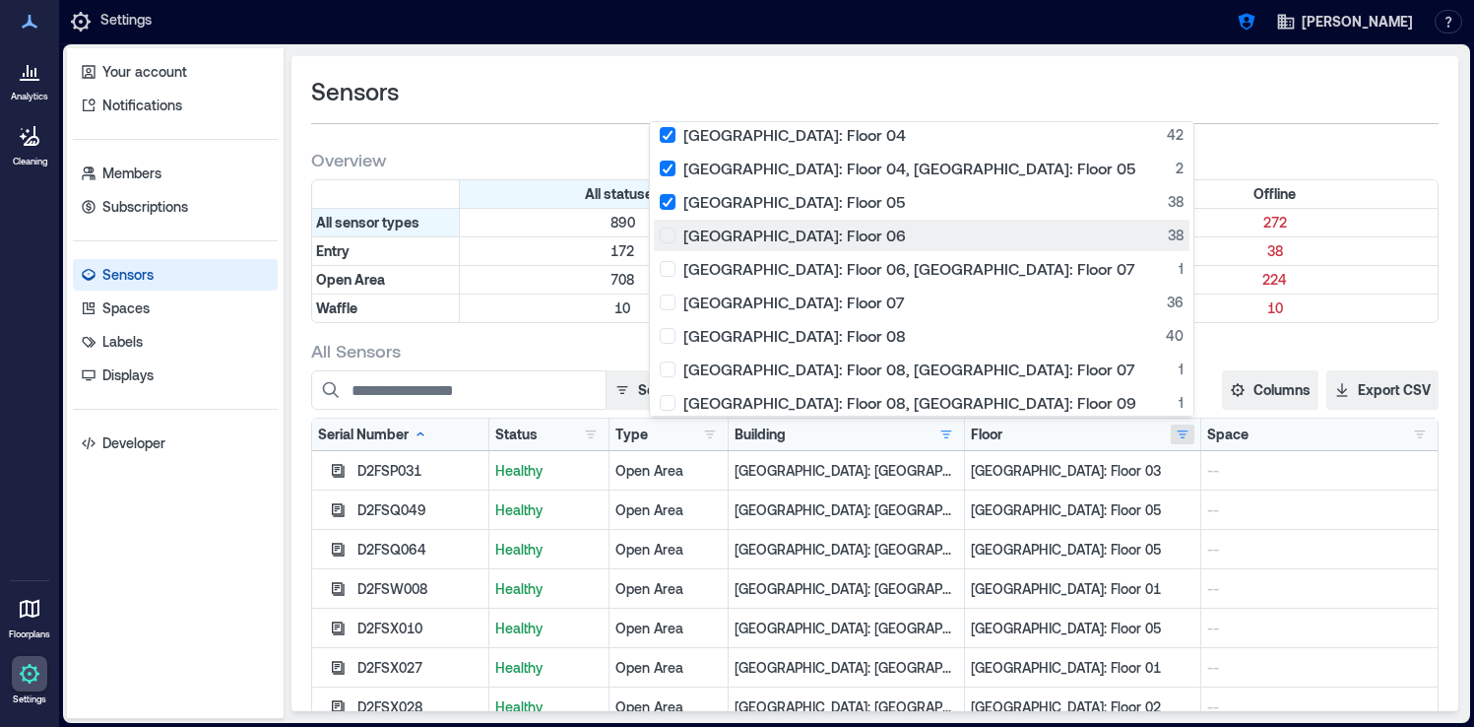
click at [849, 234] on div "Glasgow: Floor 06 38" at bounding box center [922, 235] width 524 height 20
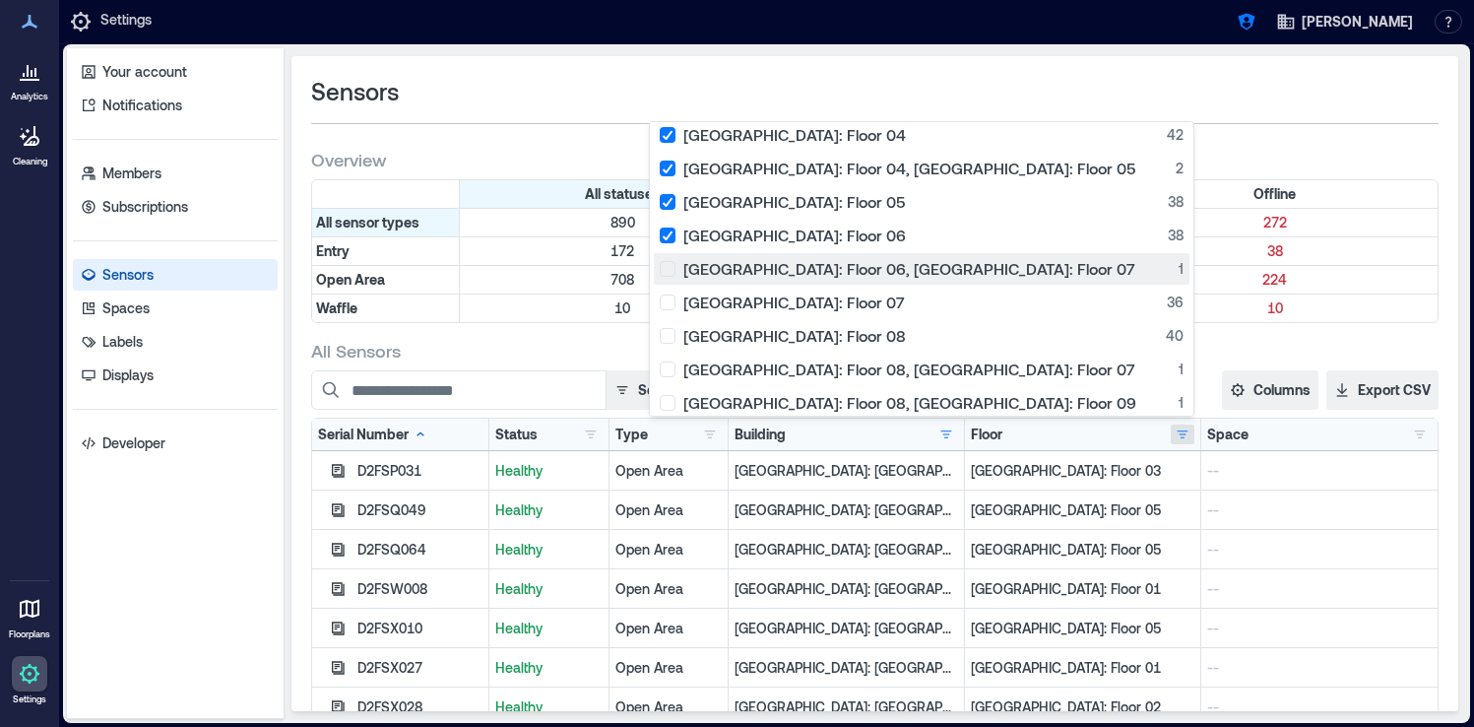
click at [853, 272] on div "Glasgow: Floor 06, Glasgow: Floor 07 1" at bounding box center [922, 269] width 524 height 20
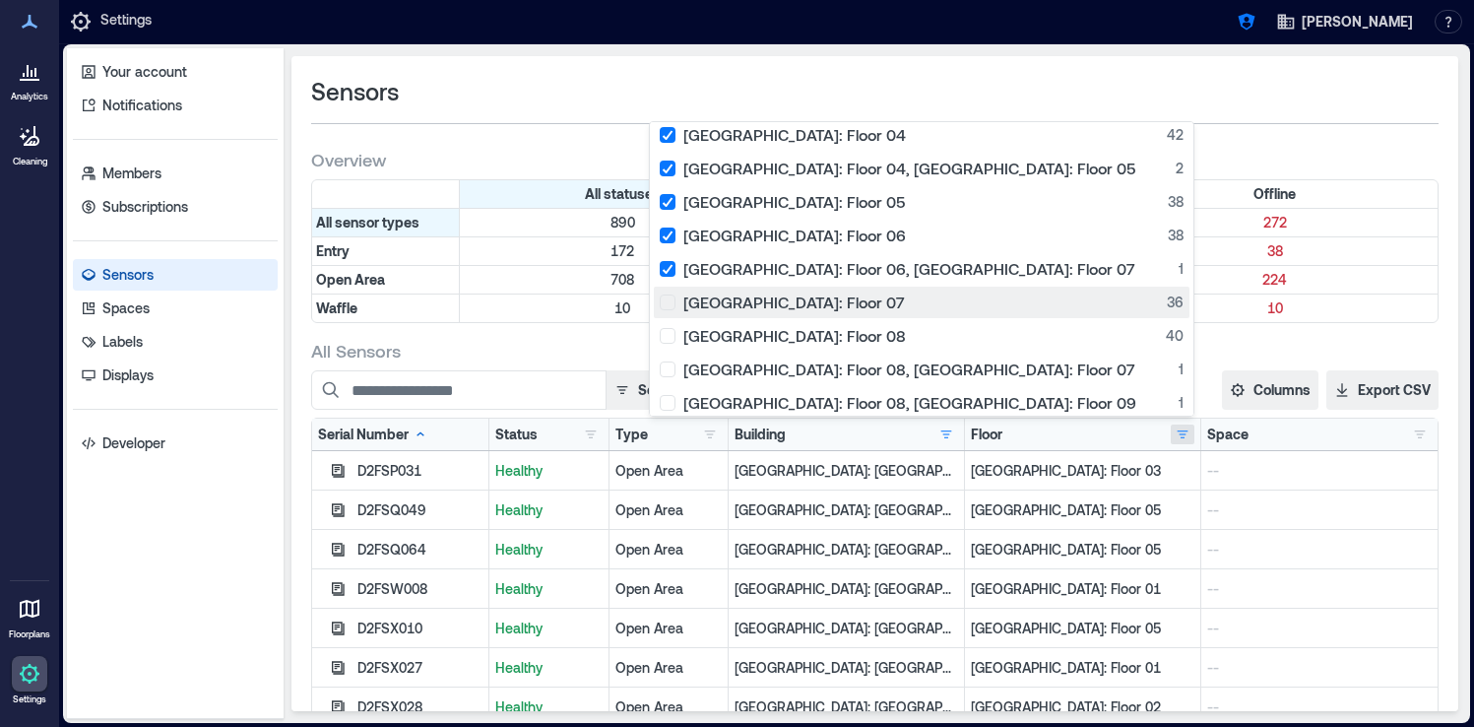
click at [853, 299] on div "Glasgow: Floor 07 36" at bounding box center [922, 302] width 524 height 20
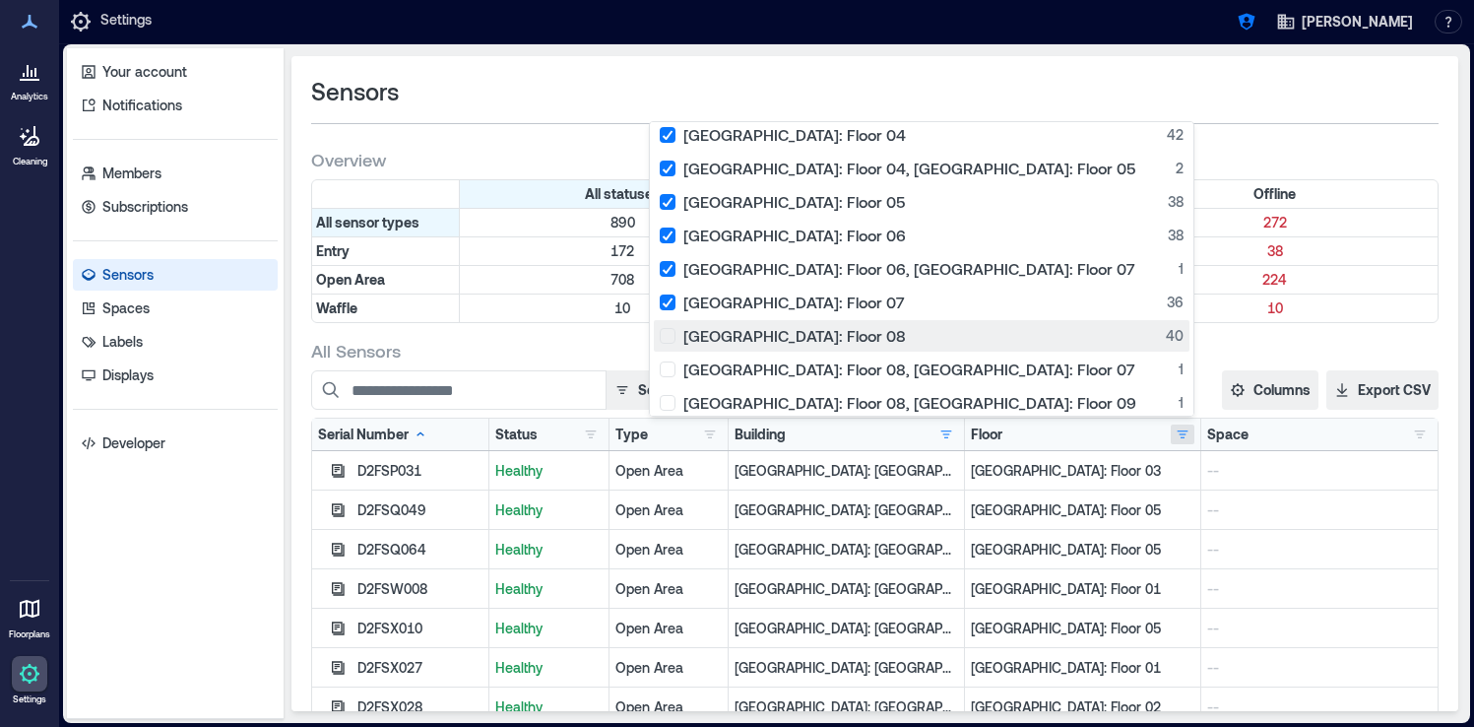
click at [854, 332] on div "Glasgow: Floor 08 40" at bounding box center [922, 336] width 524 height 20
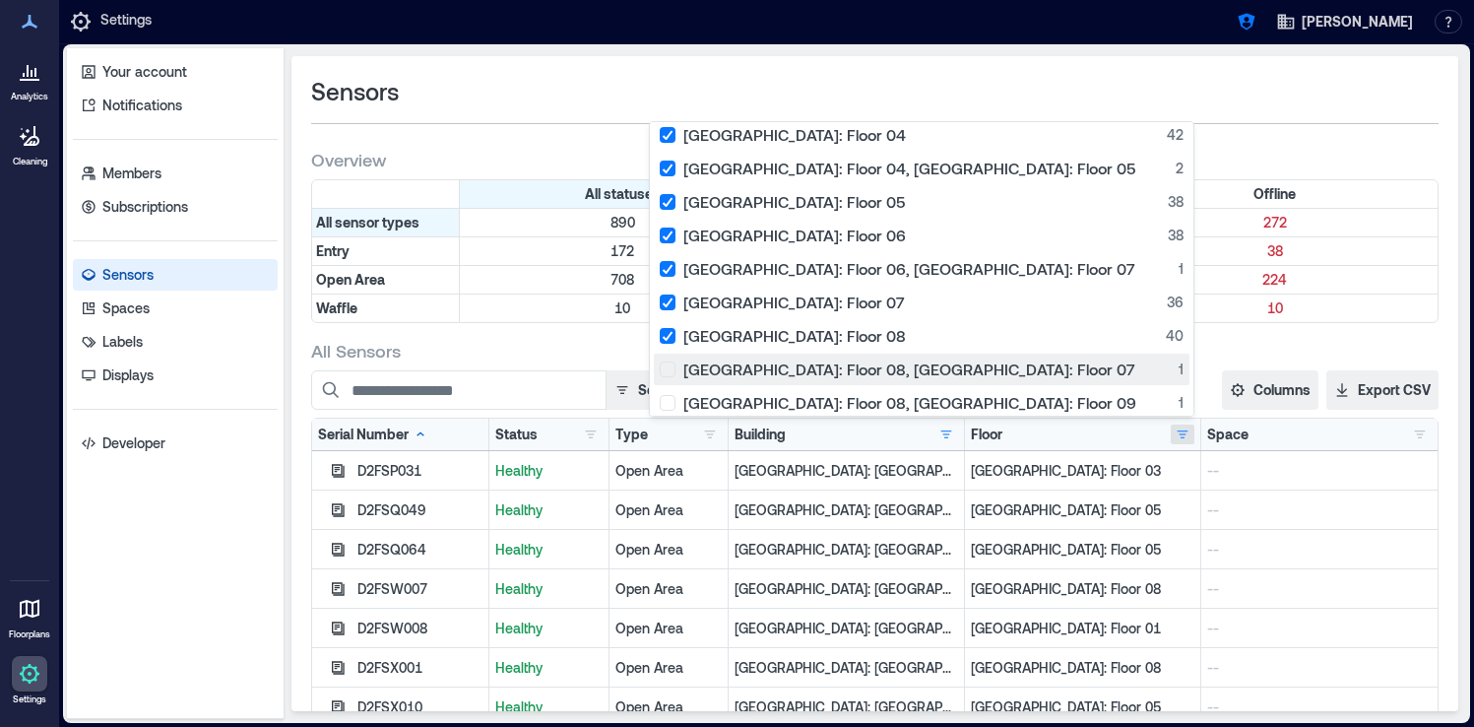
click at [854, 360] on div "Glasgow: Floor 08, Glasgow: Floor 07 1" at bounding box center [922, 369] width 524 height 20
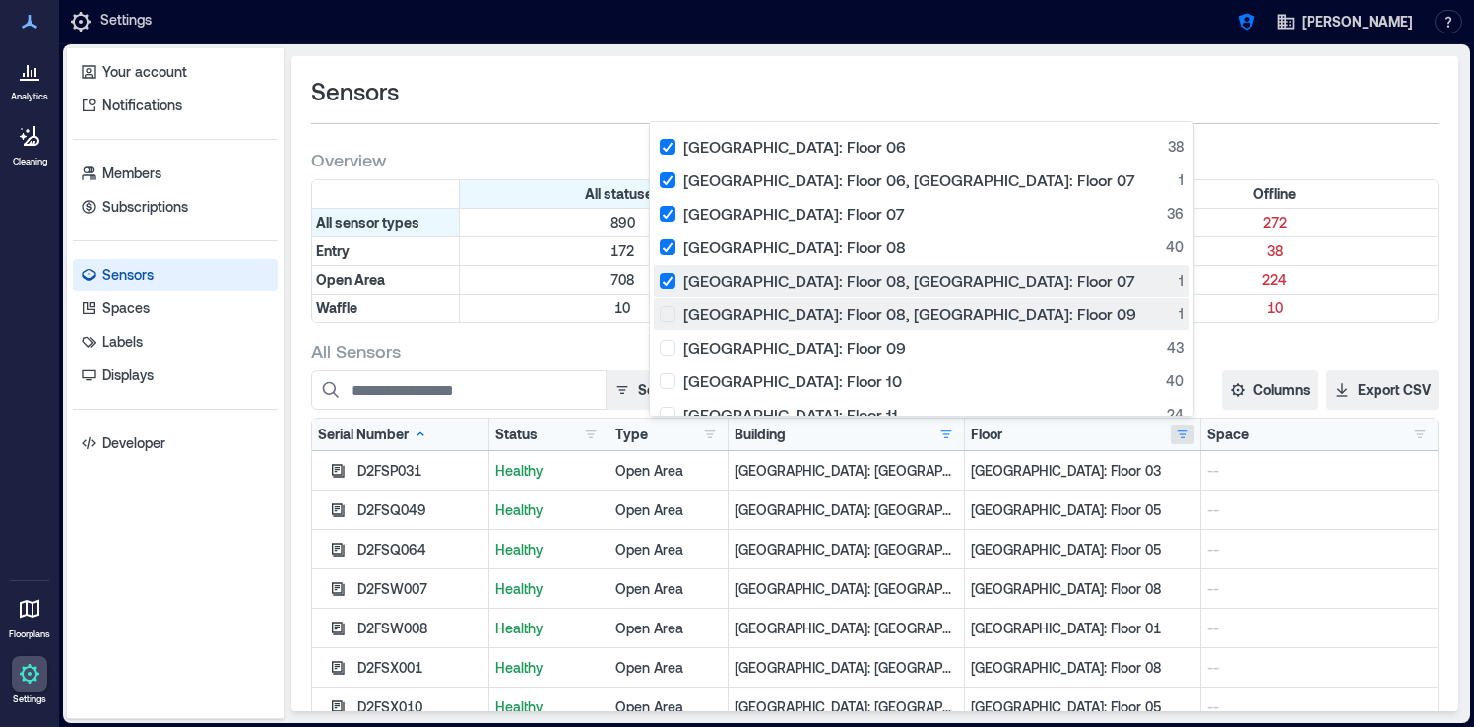
scroll to position [565, 0]
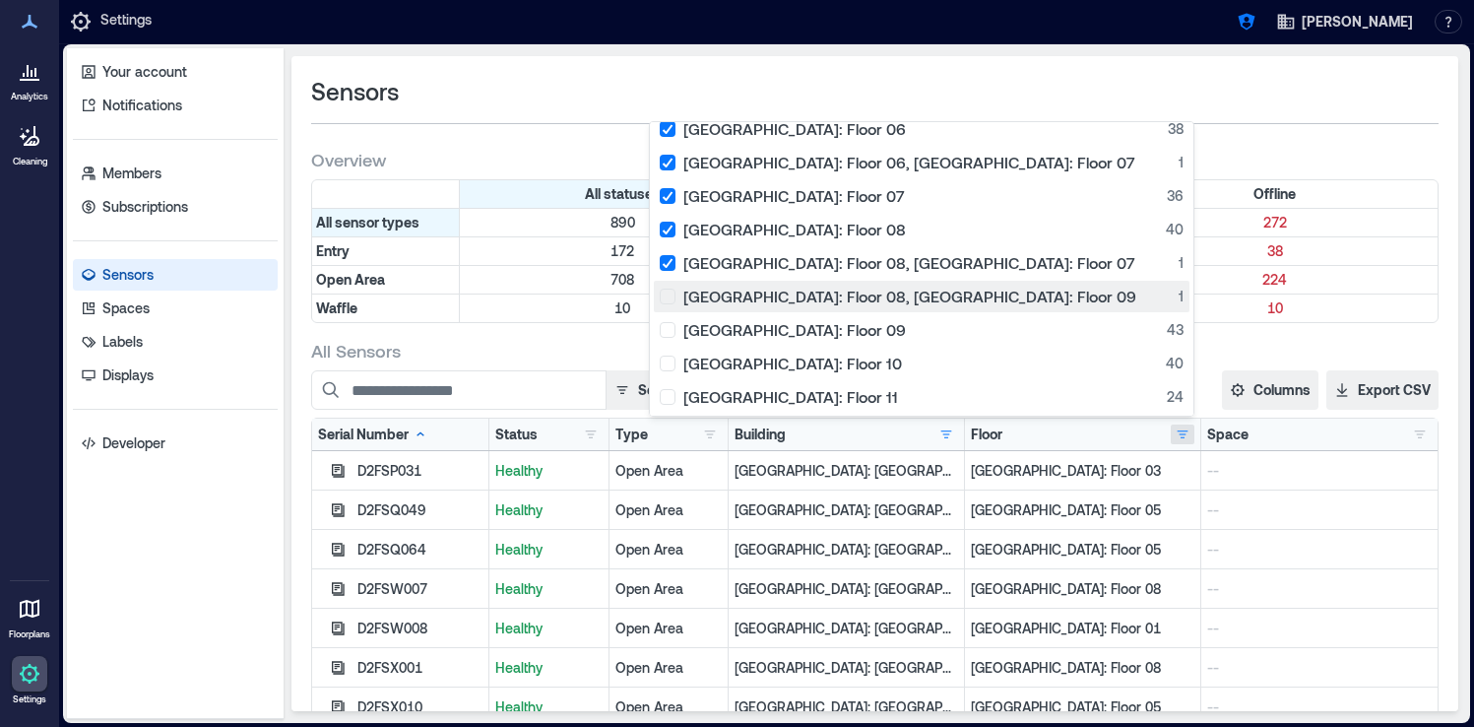
click at [860, 288] on div "Glasgow: Floor 08, Glasgow: Floor 09 1" at bounding box center [922, 296] width 524 height 20
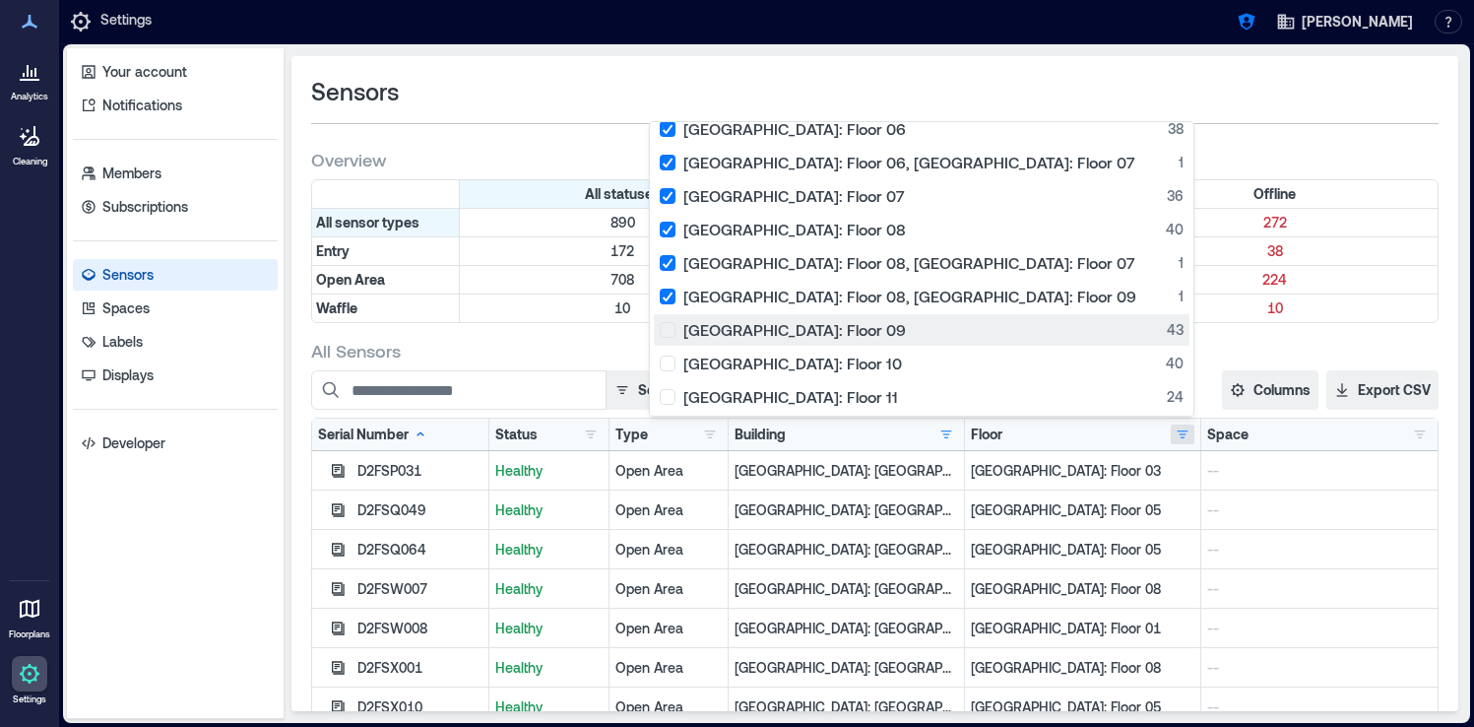
click at [858, 330] on div "Glasgow: Floor 09 43" at bounding box center [922, 330] width 524 height 20
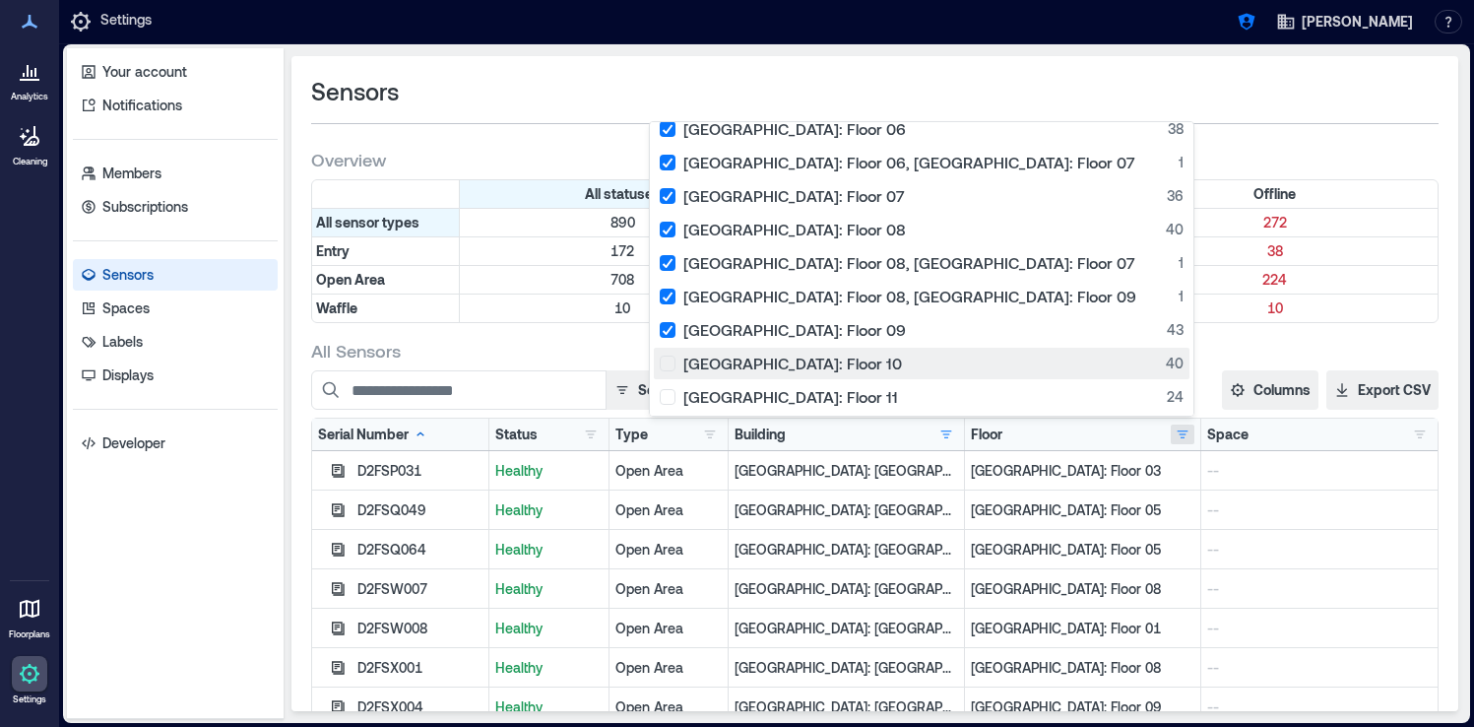
click at [858, 365] on div "Glasgow: Floor 10 40" at bounding box center [922, 363] width 524 height 20
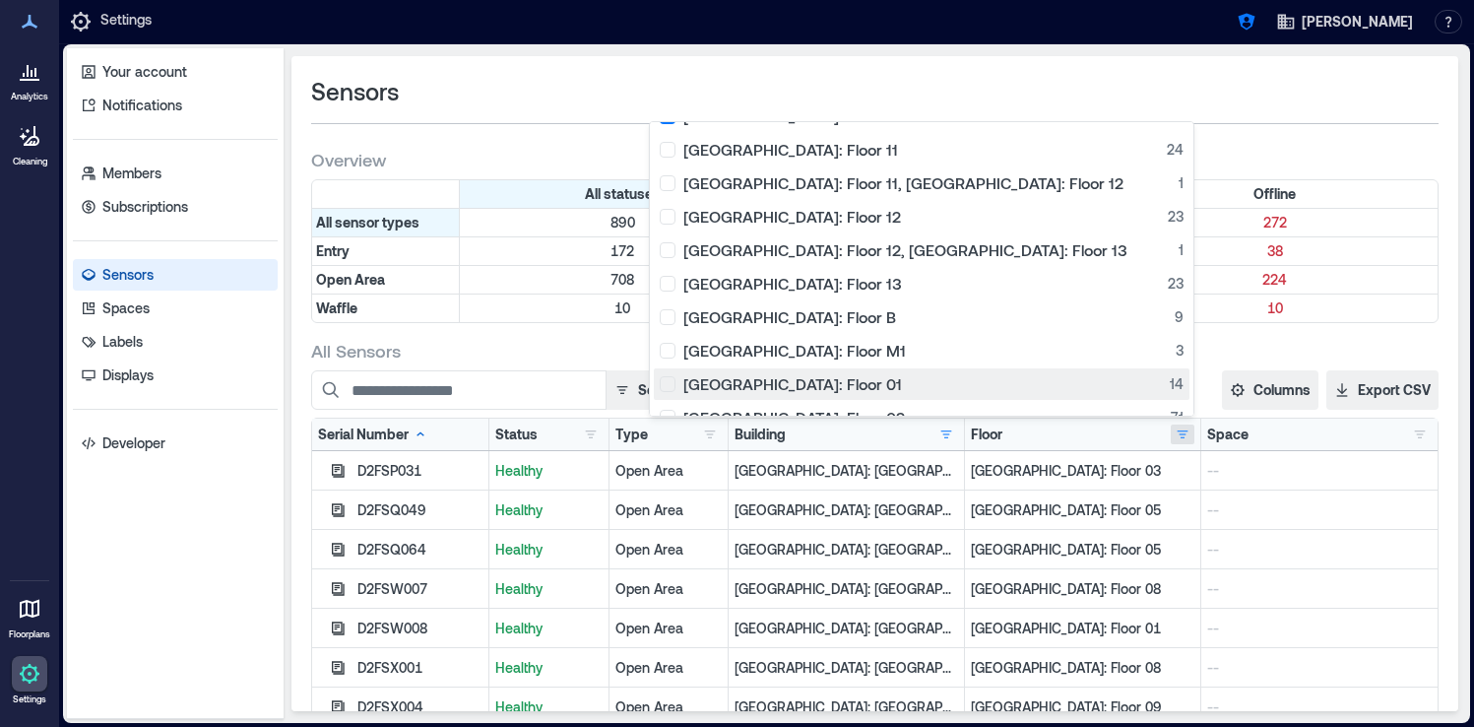
scroll to position [819, 0]
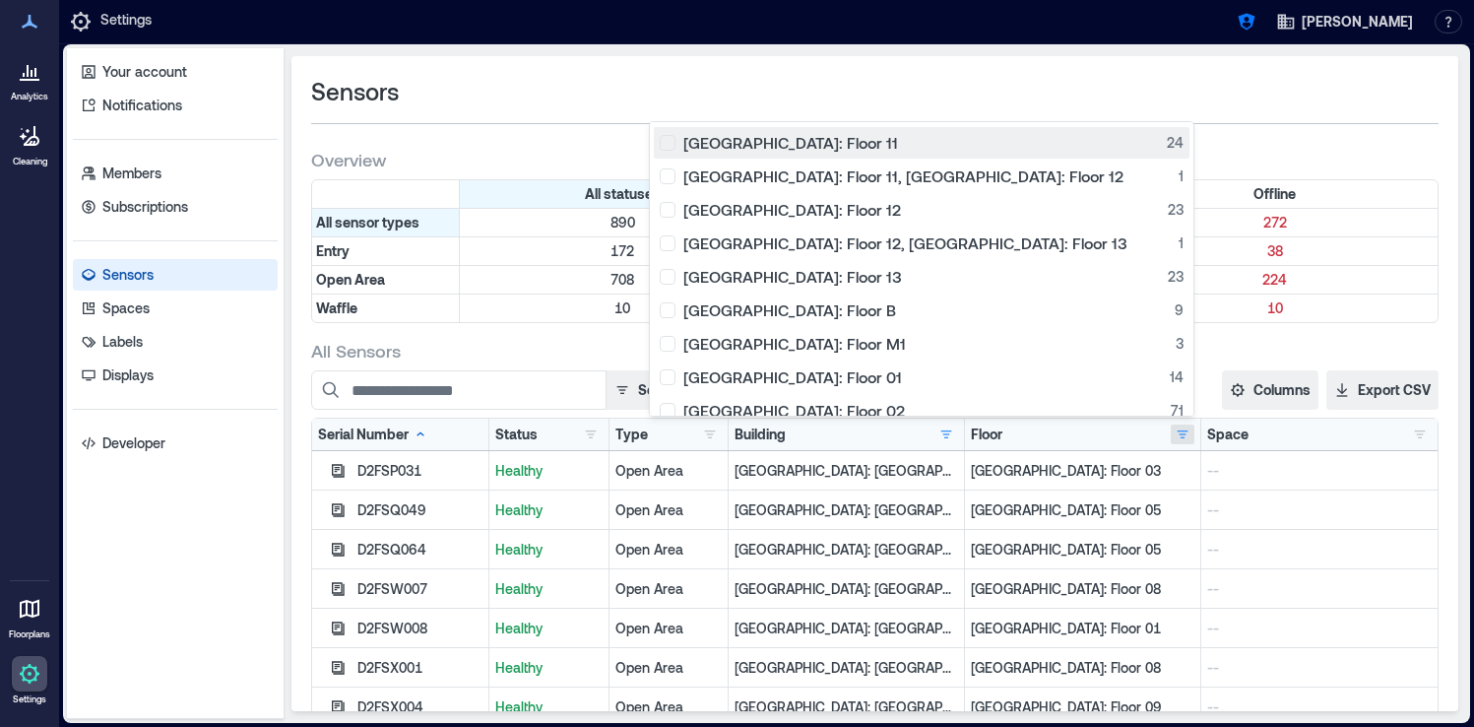
click at [847, 146] on div "Glasgow: Floor 11 24" at bounding box center [922, 143] width 524 height 20
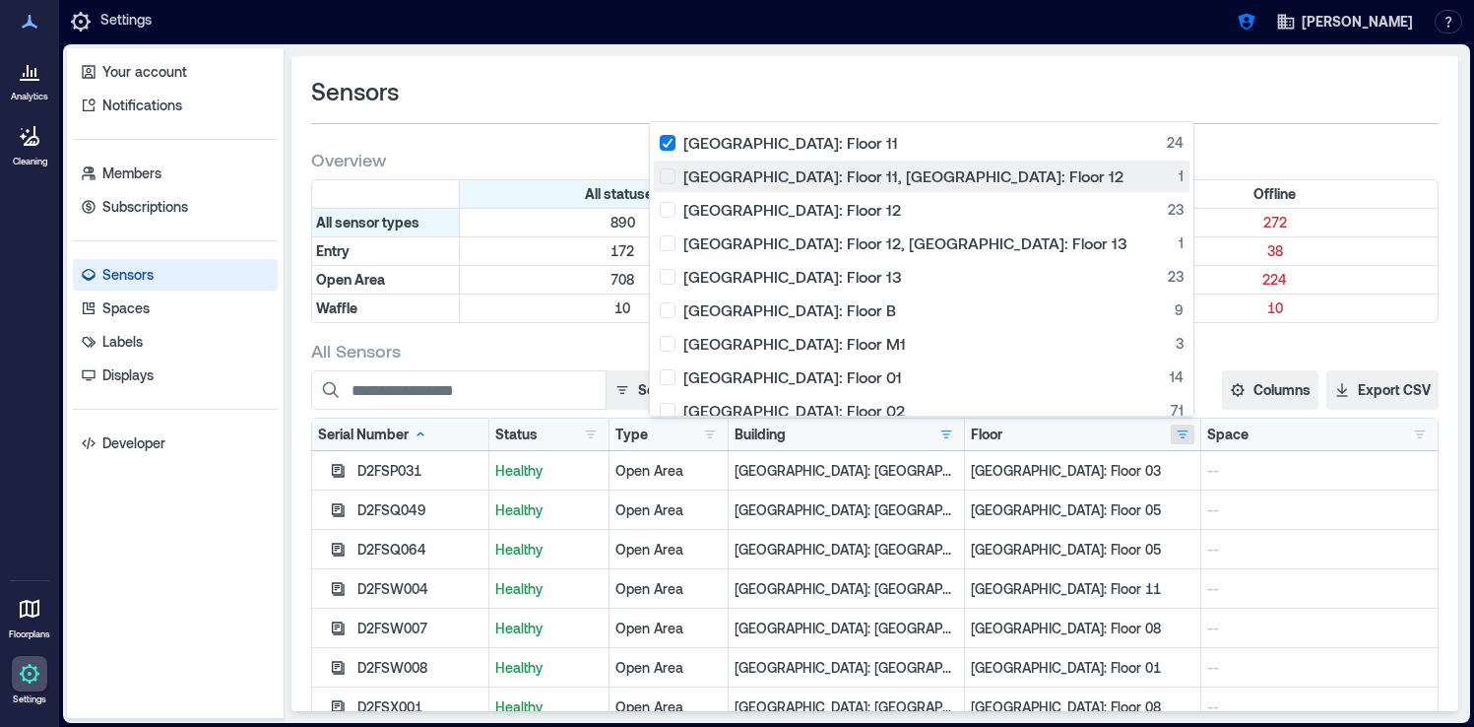
click at [849, 170] on div "Glasgow: Floor 11, Glasgow: Floor 12 1" at bounding box center [922, 176] width 524 height 20
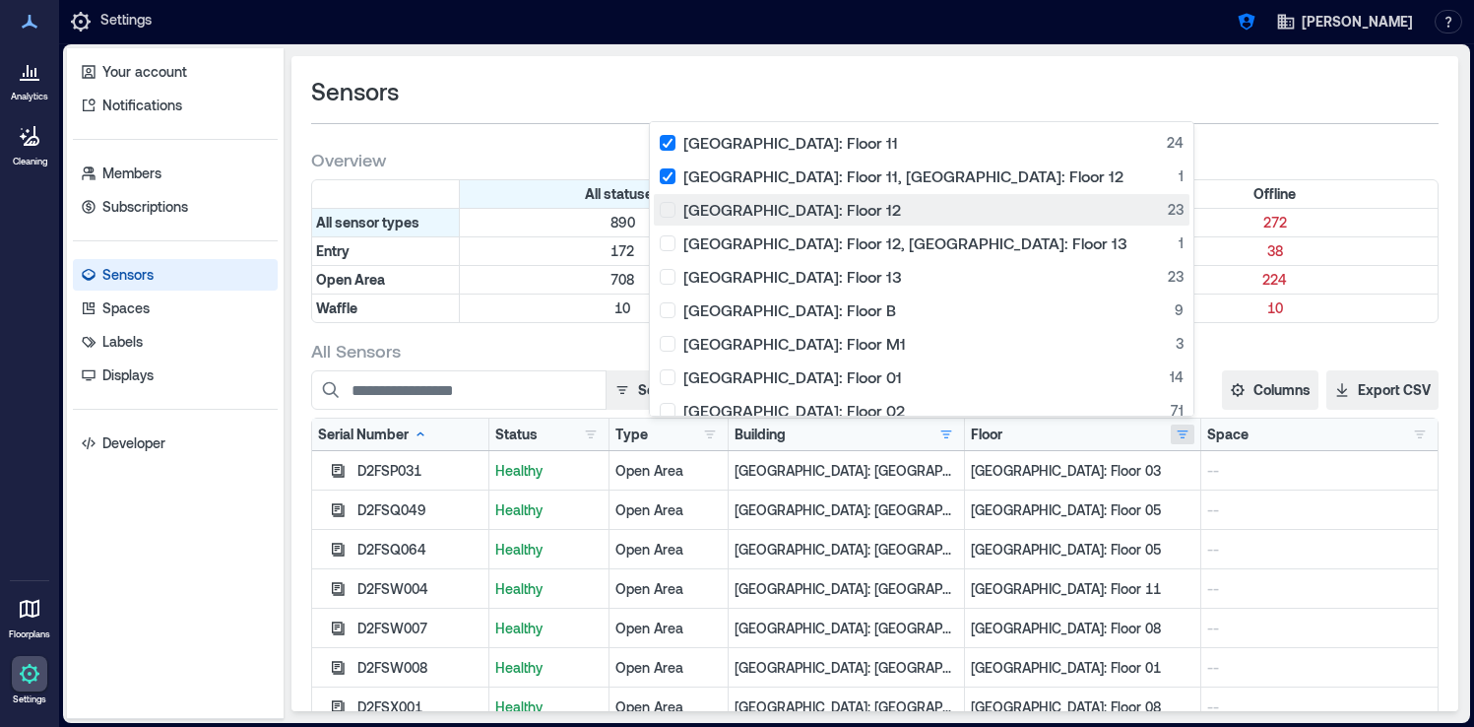
click at [848, 214] on div "Glasgow: Floor 12 23" at bounding box center [922, 210] width 524 height 20
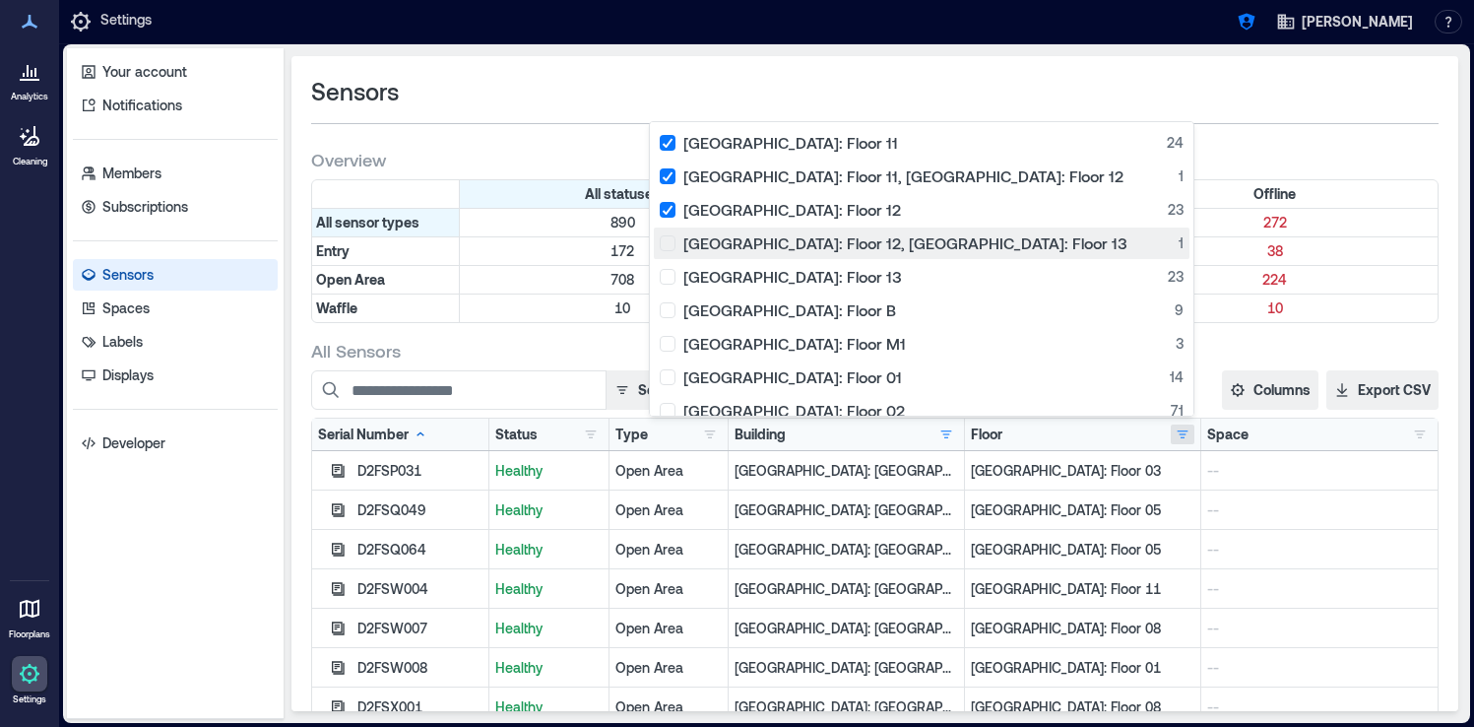
click at [848, 251] on div "Glasgow: Floor 12, Glasgow: Floor 13 1" at bounding box center [922, 243] width 524 height 20
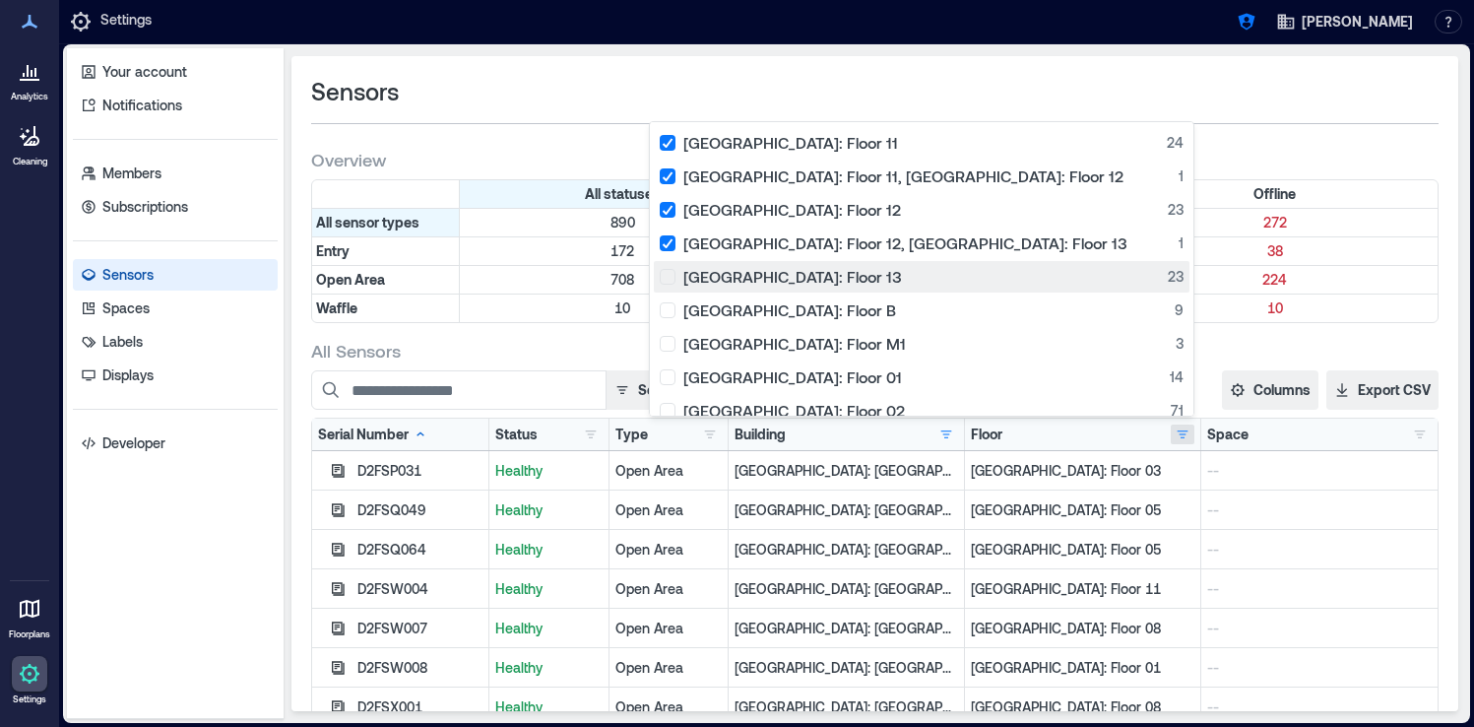
click at [849, 277] on div "Glasgow: Floor 13 23" at bounding box center [922, 277] width 524 height 20
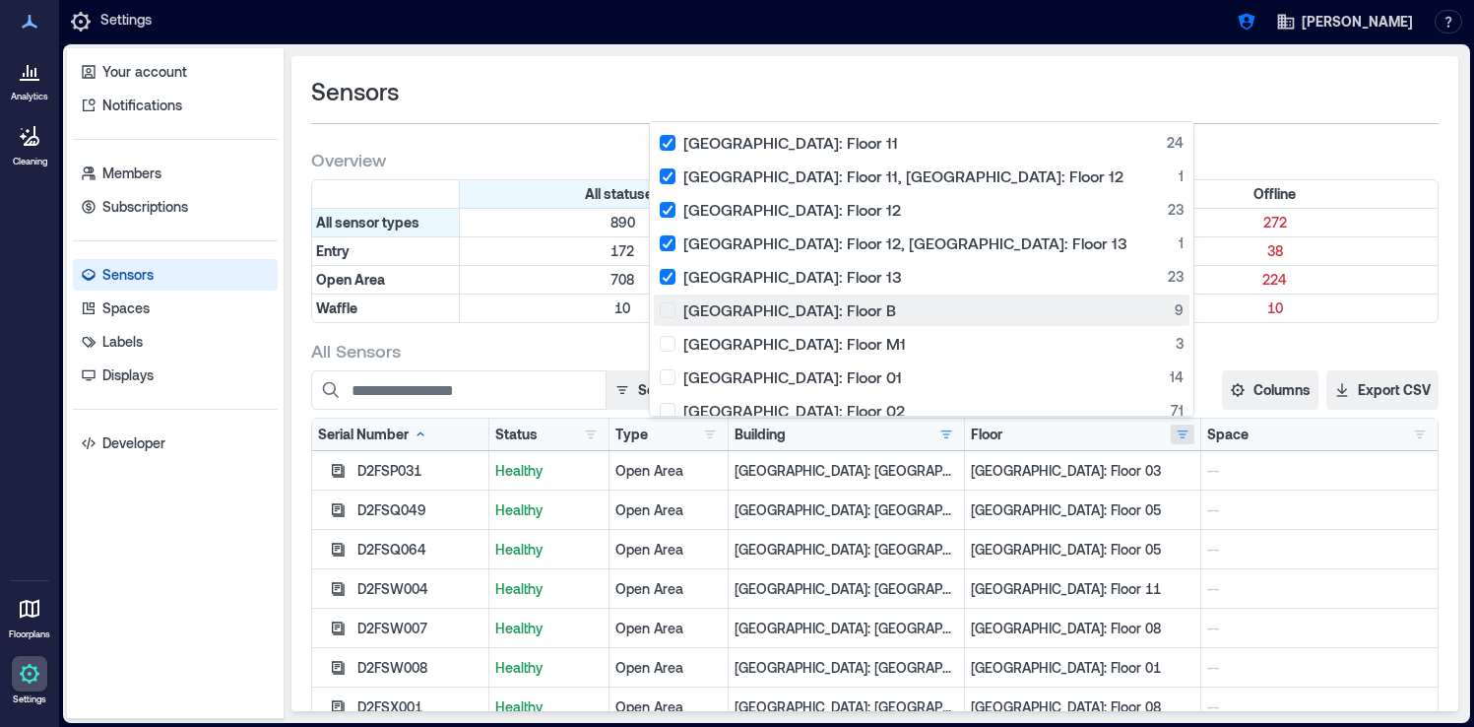
click at [850, 313] on div "Glasgow: Floor B 9" at bounding box center [922, 310] width 524 height 20
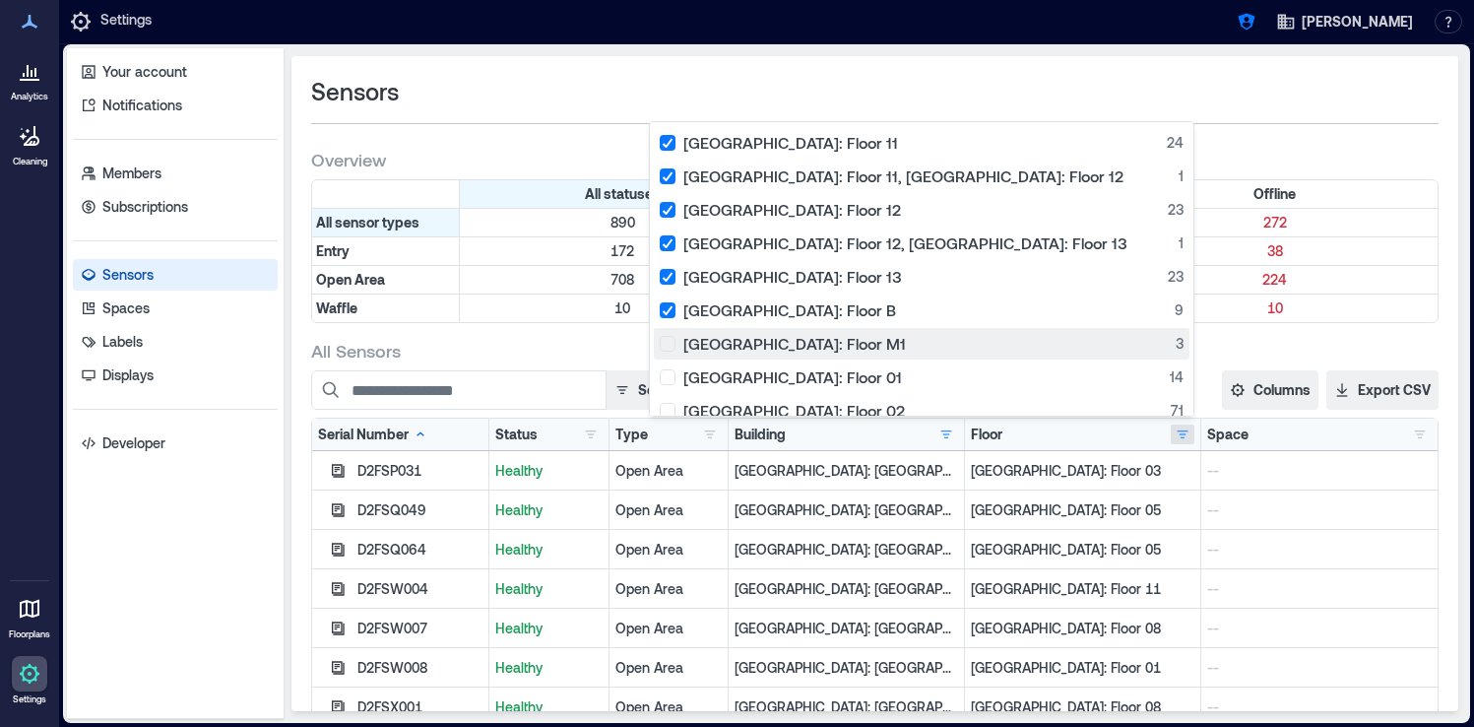
click at [855, 342] on div "Glasgow: Floor M1 3" at bounding box center [922, 344] width 524 height 20
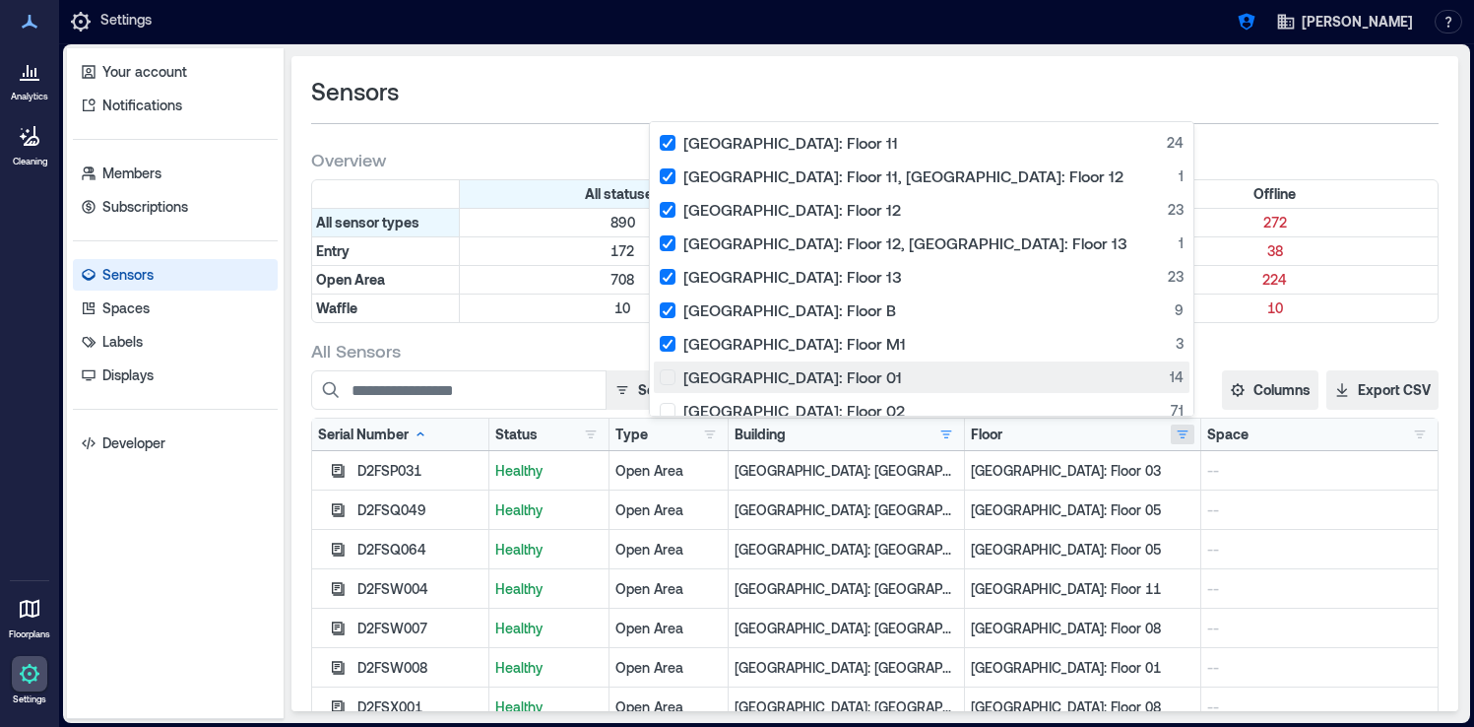
click at [855, 372] on div "Palo Alto: Floor 01 14" at bounding box center [922, 377] width 524 height 20
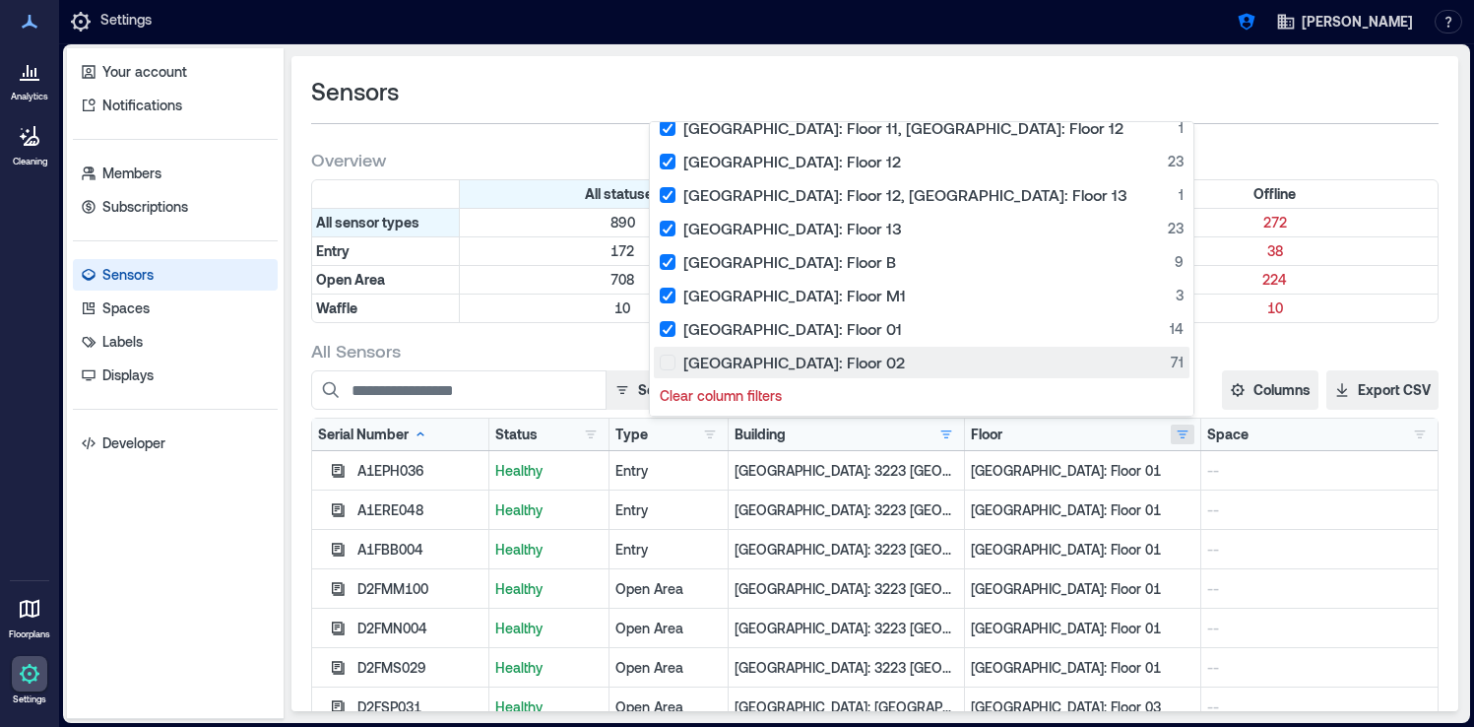
click at [854, 356] on div "Palo Alto: Floor 02 71" at bounding box center [922, 362] width 524 height 20
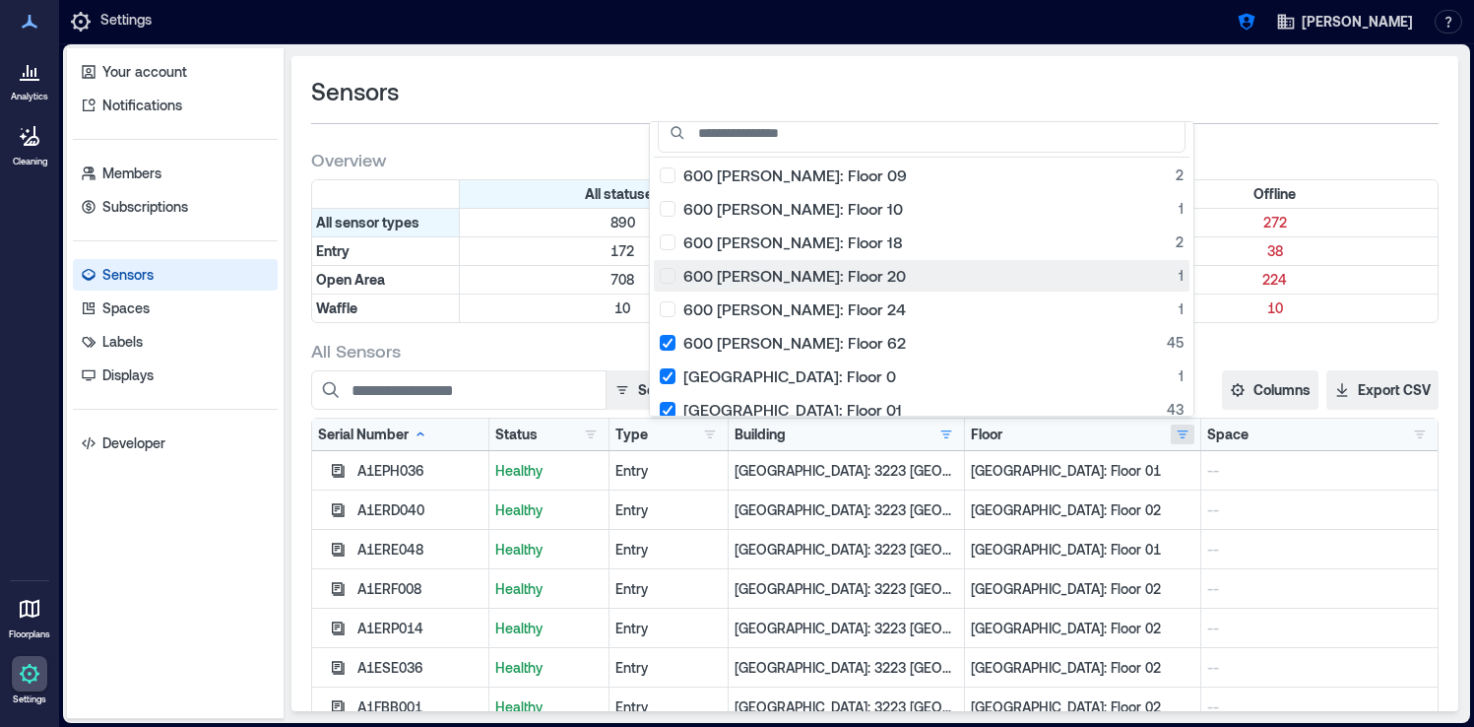
scroll to position [0, 0]
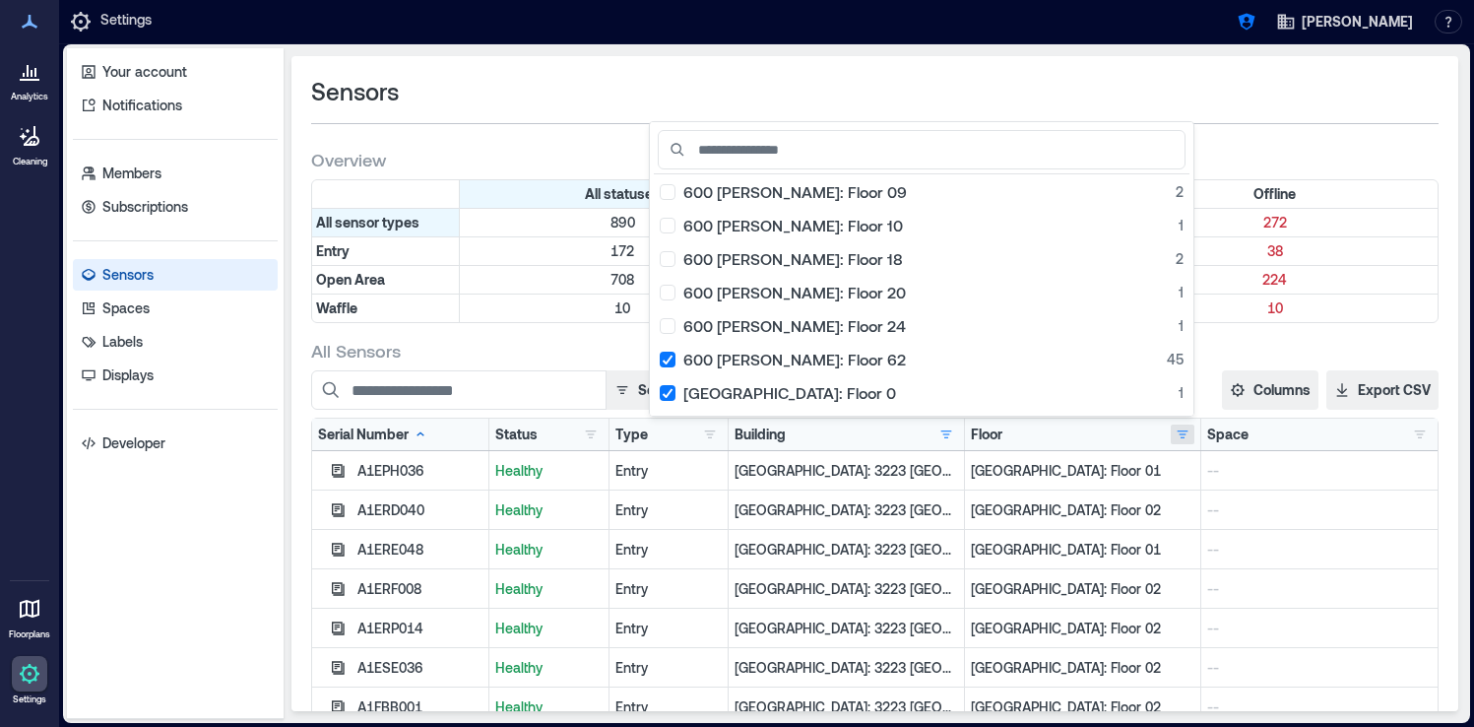
click at [1238, 339] on div "All Sensors" at bounding box center [874, 351] width 1127 height 24
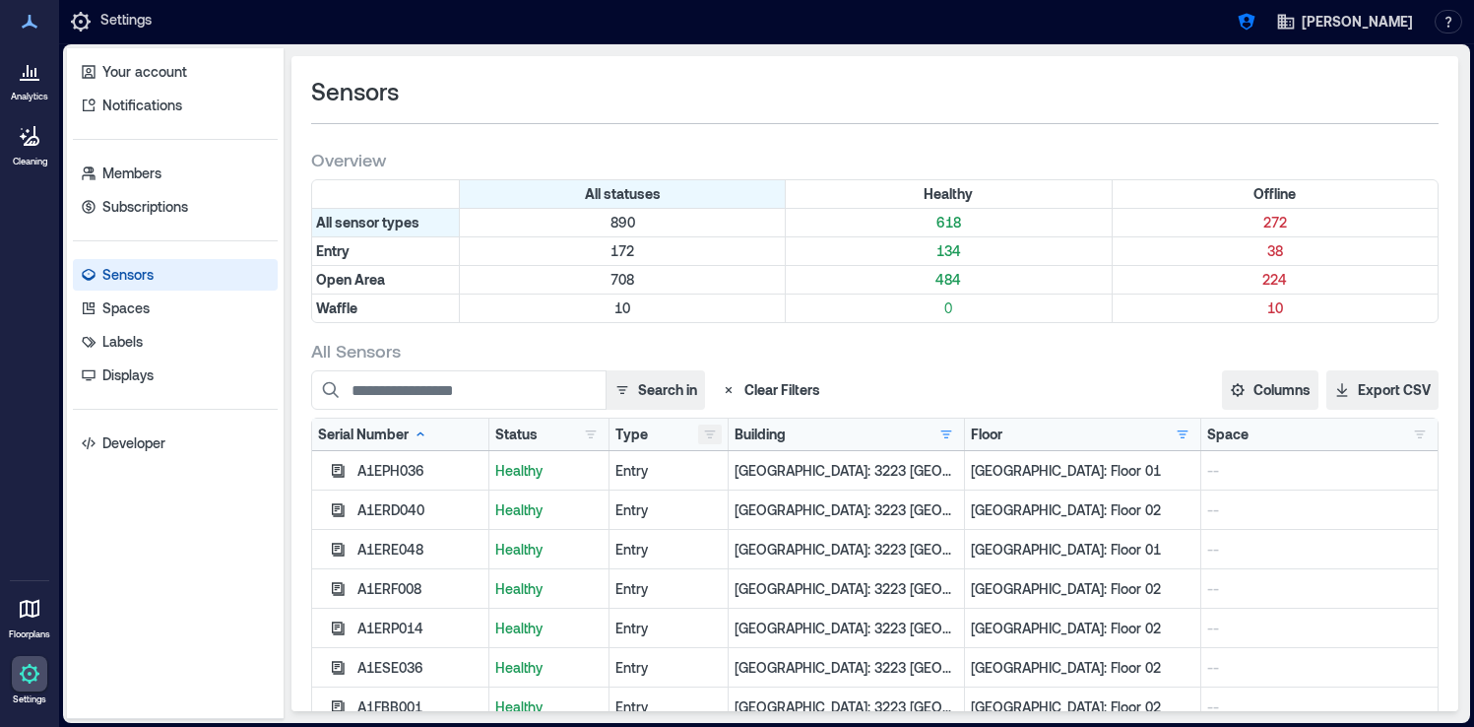
click at [715, 429] on button "button" at bounding box center [710, 434] width 24 height 20
click at [721, 476] on div "Entry 129" at bounding box center [783, 473] width 149 height 20
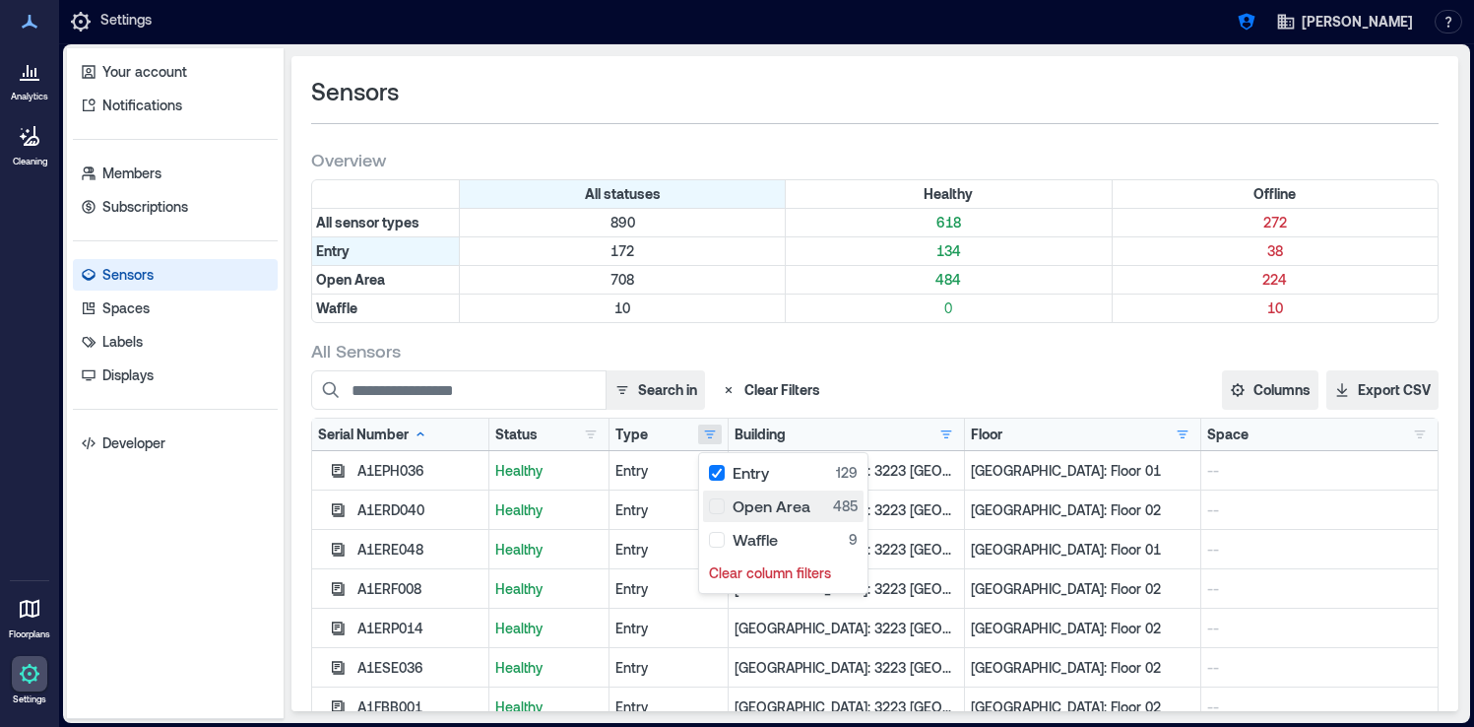
click at [725, 504] on div "Open Area 485" at bounding box center [783, 506] width 149 height 20
click at [851, 368] on div "All Sensors Search in Clear Filters Columns Serial Number Status Type Building …" at bounding box center [874, 641] width 1127 height 605
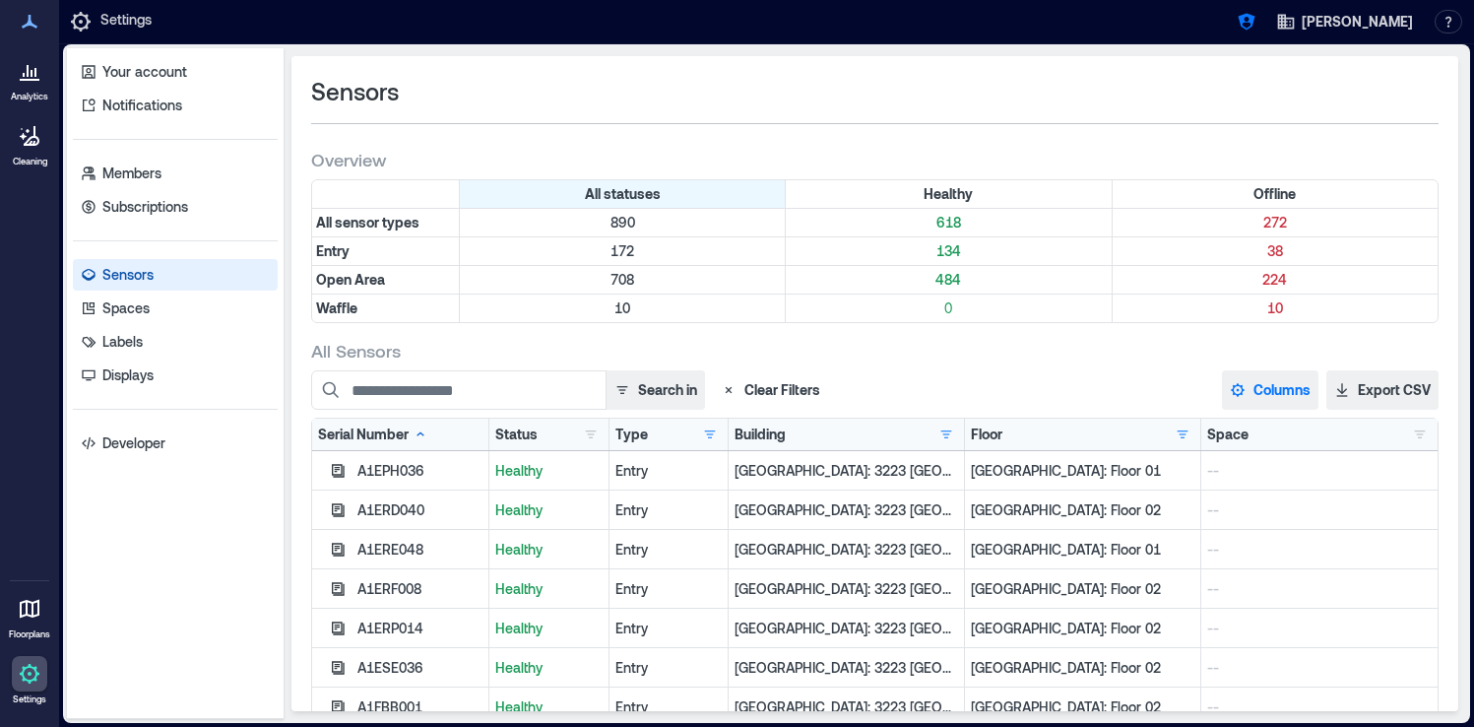
click at [1262, 391] on button "Columns" at bounding box center [1270, 389] width 96 height 39
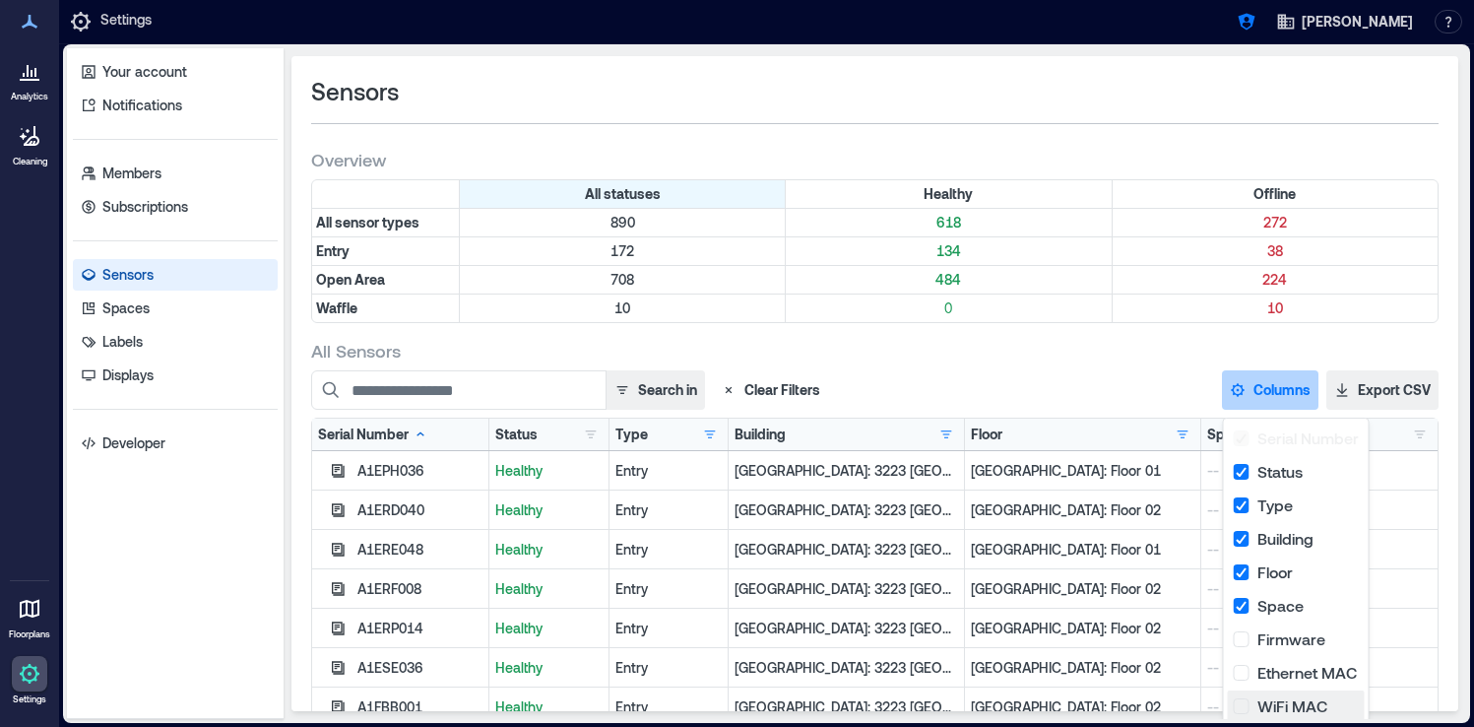
click at [1252, 703] on button "WiFi MAC" at bounding box center [1296, 706] width 137 height 32
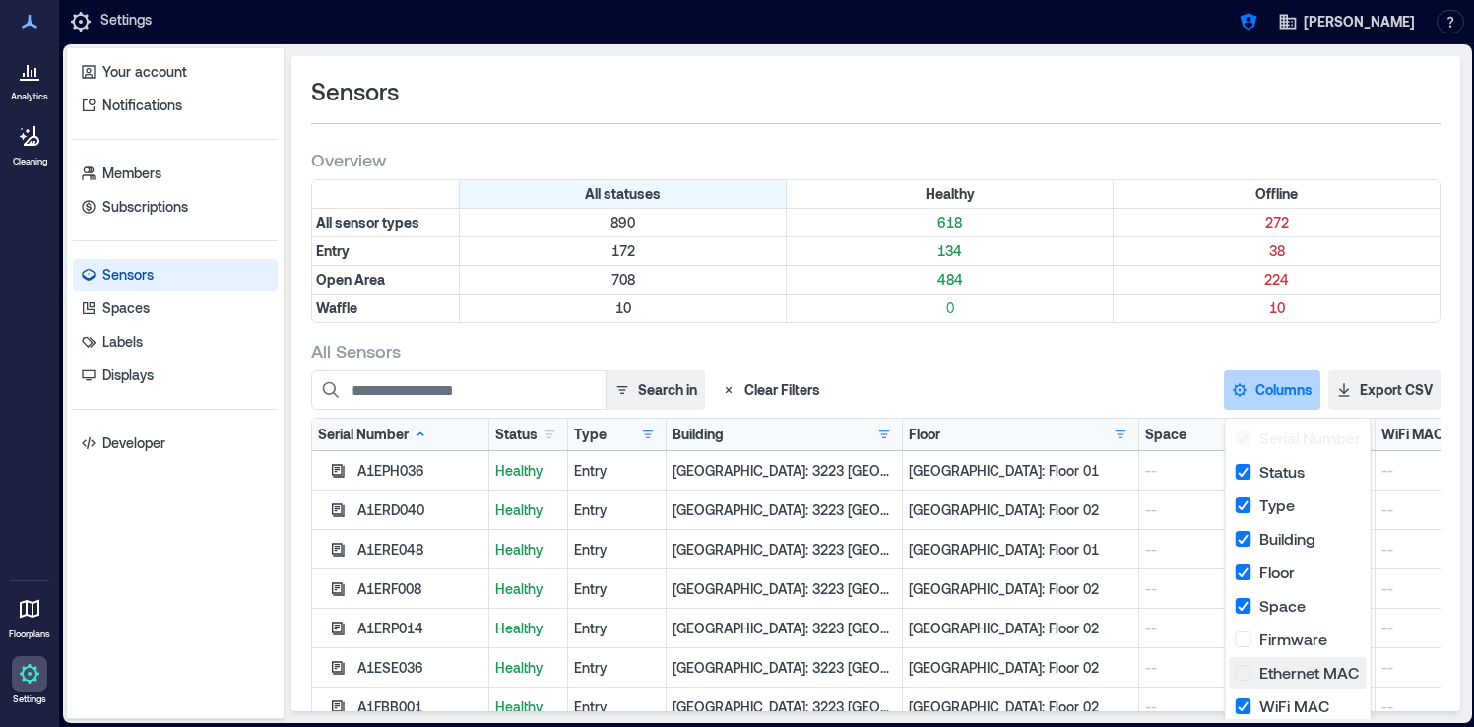
click at [1250, 673] on button "Ethernet MAC" at bounding box center [1298, 673] width 137 height 32
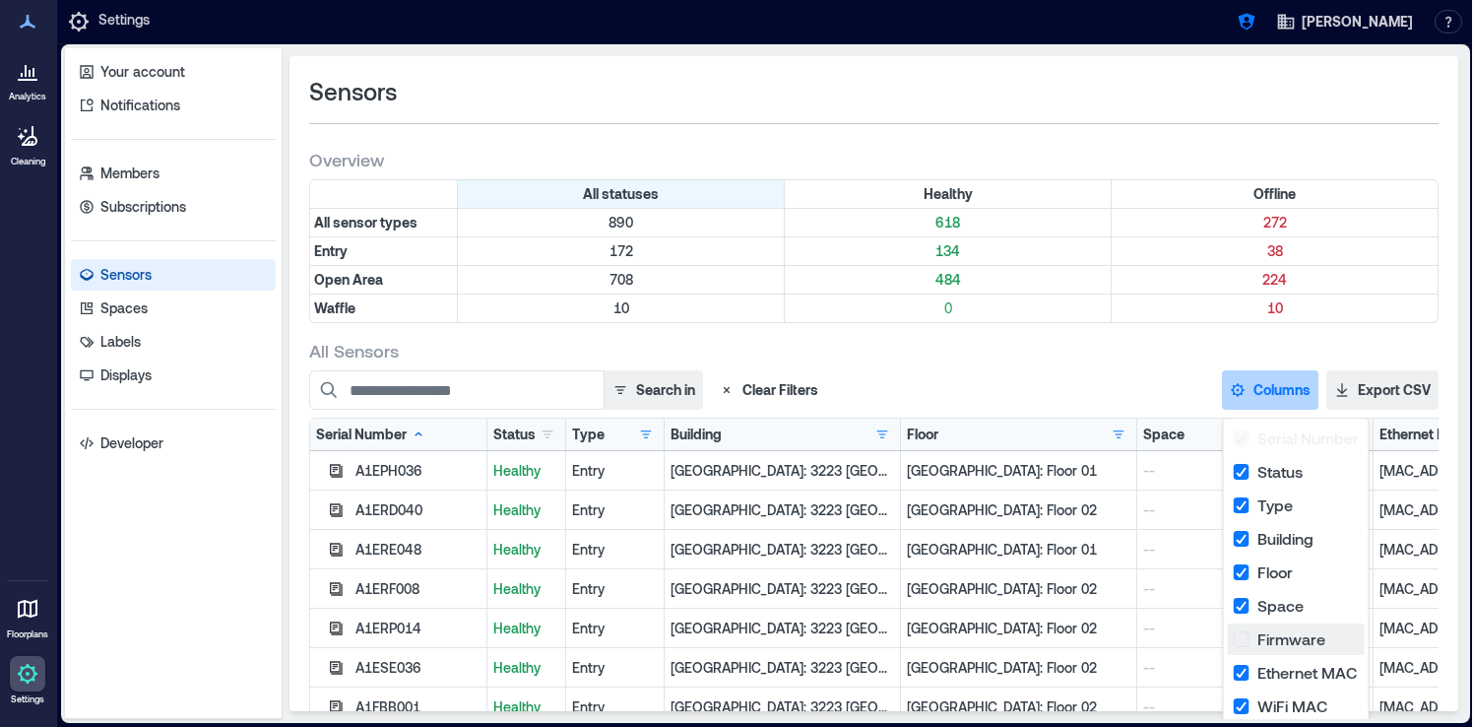
click at [1265, 645] on button "Firmware" at bounding box center [1296, 639] width 137 height 32
click at [1128, 320] on div "10" at bounding box center [1274, 308] width 326 height 28
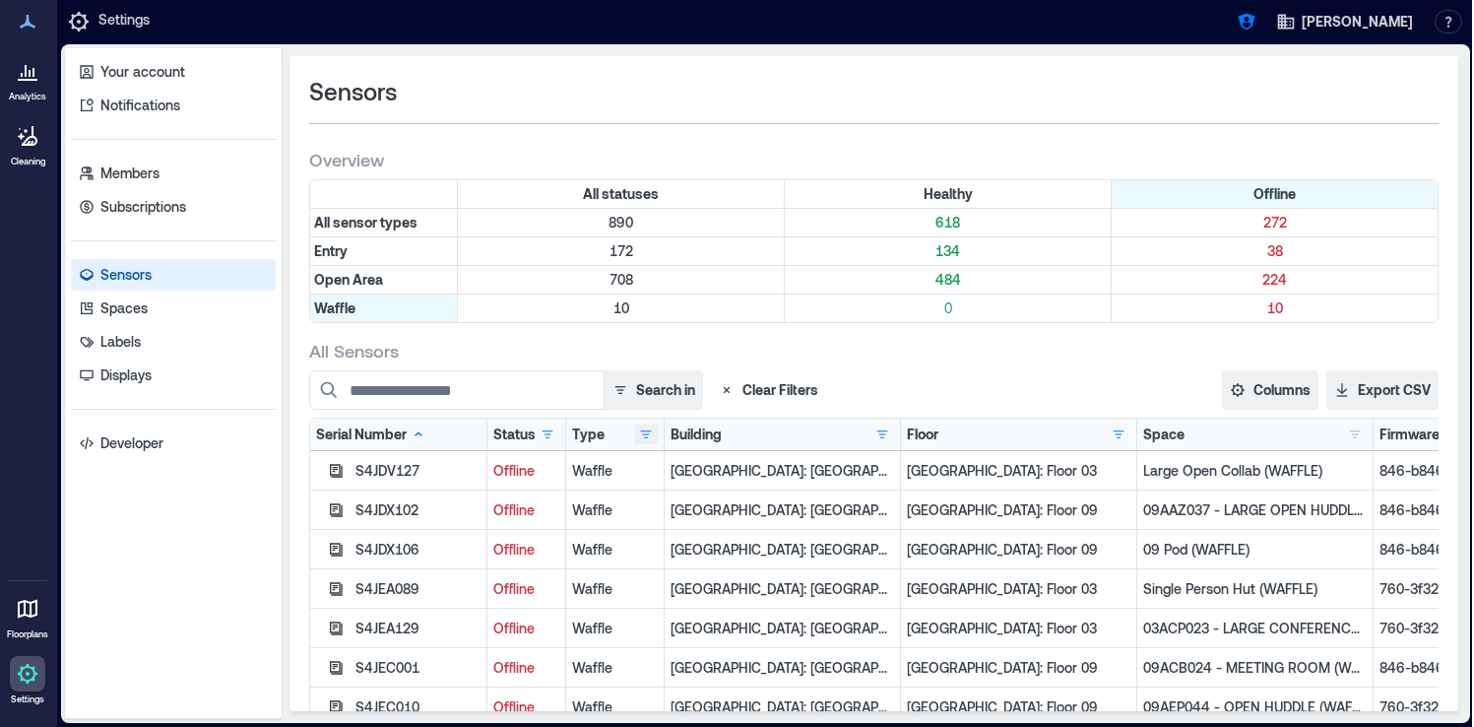
click at [651, 437] on button "button" at bounding box center [646, 434] width 24 height 20
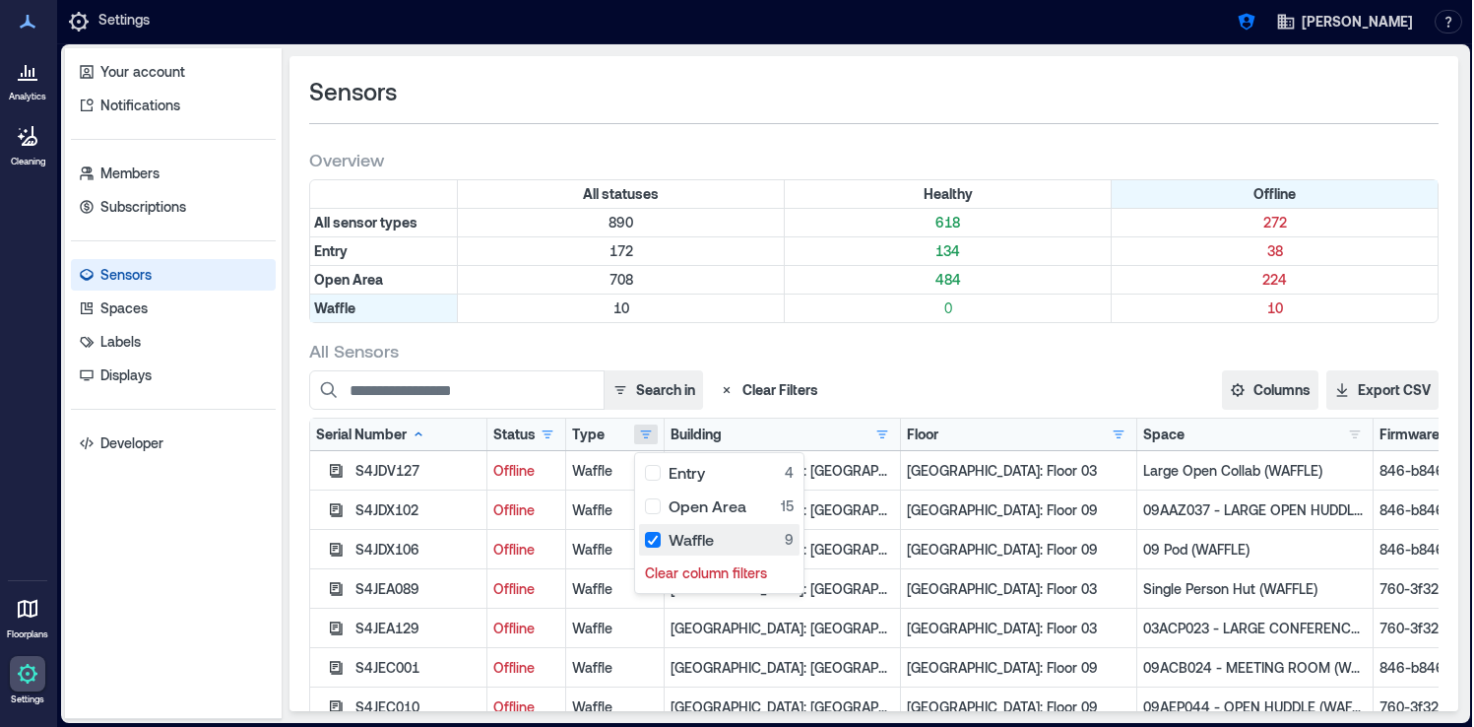
click at [661, 537] on div "Waffle 9" at bounding box center [719, 540] width 149 height 20
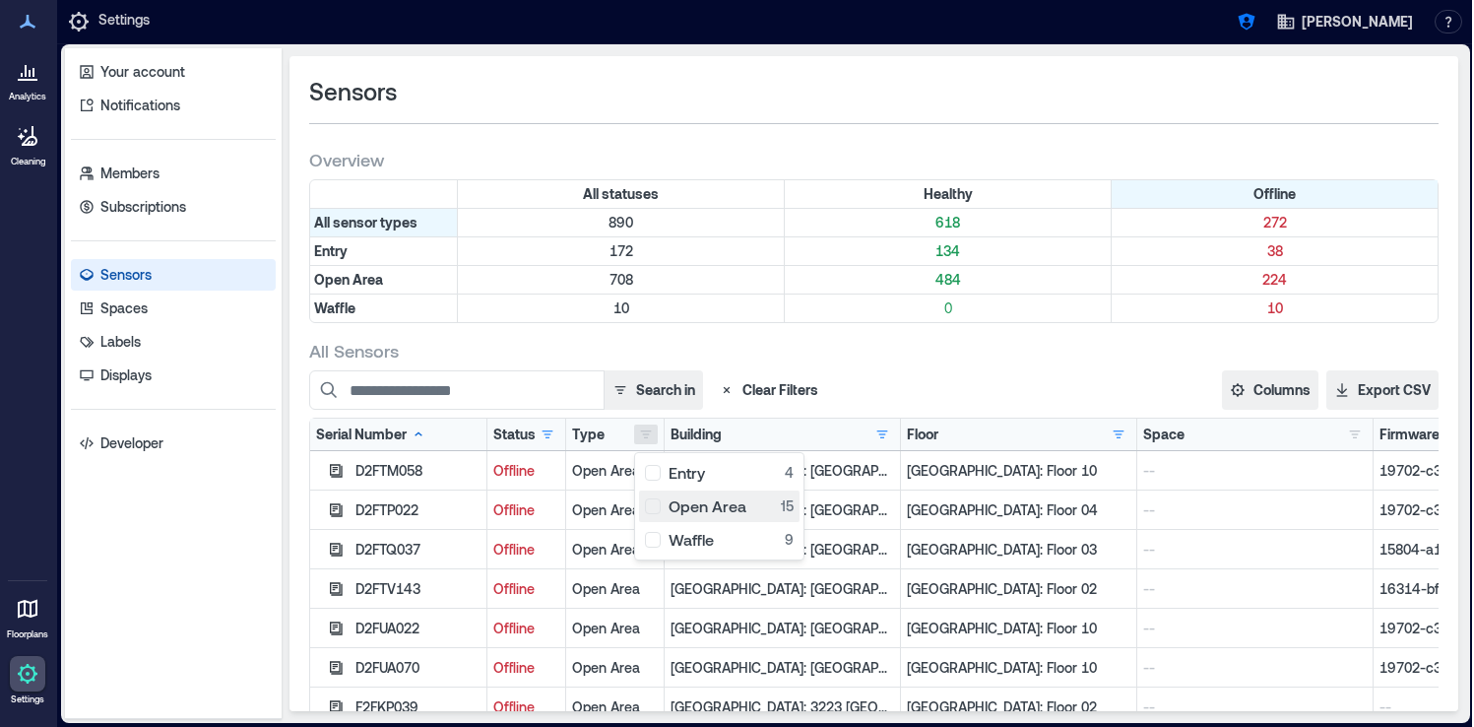
click at [661, 498] on div "Open Area 15" at bounding box center [719, 506] width 149 height 20
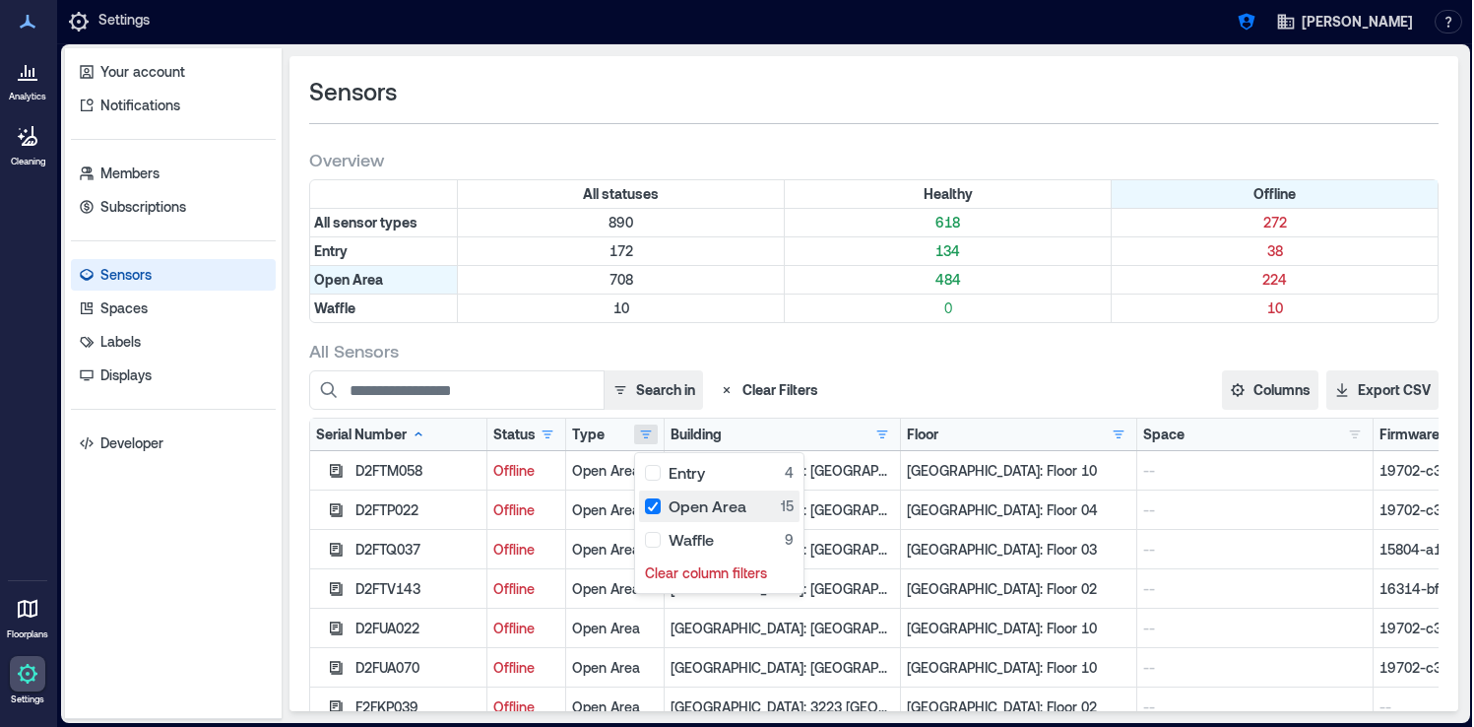
click at [661, 490] on button "Open Area 15" at bounding box center [719, 506] width 160 height 32
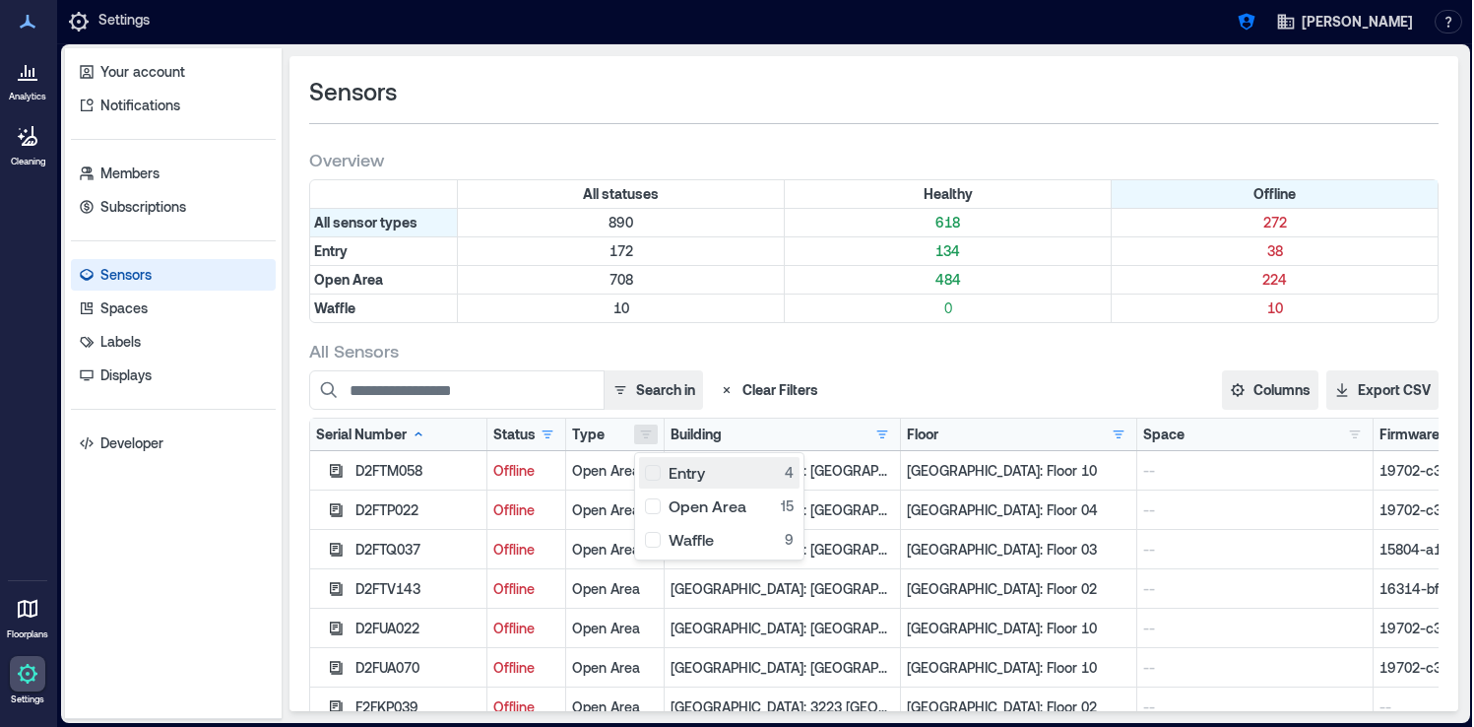
click at [661, 473] on div "Entry 4" at bounding box center [719, 473] width 149 height 20
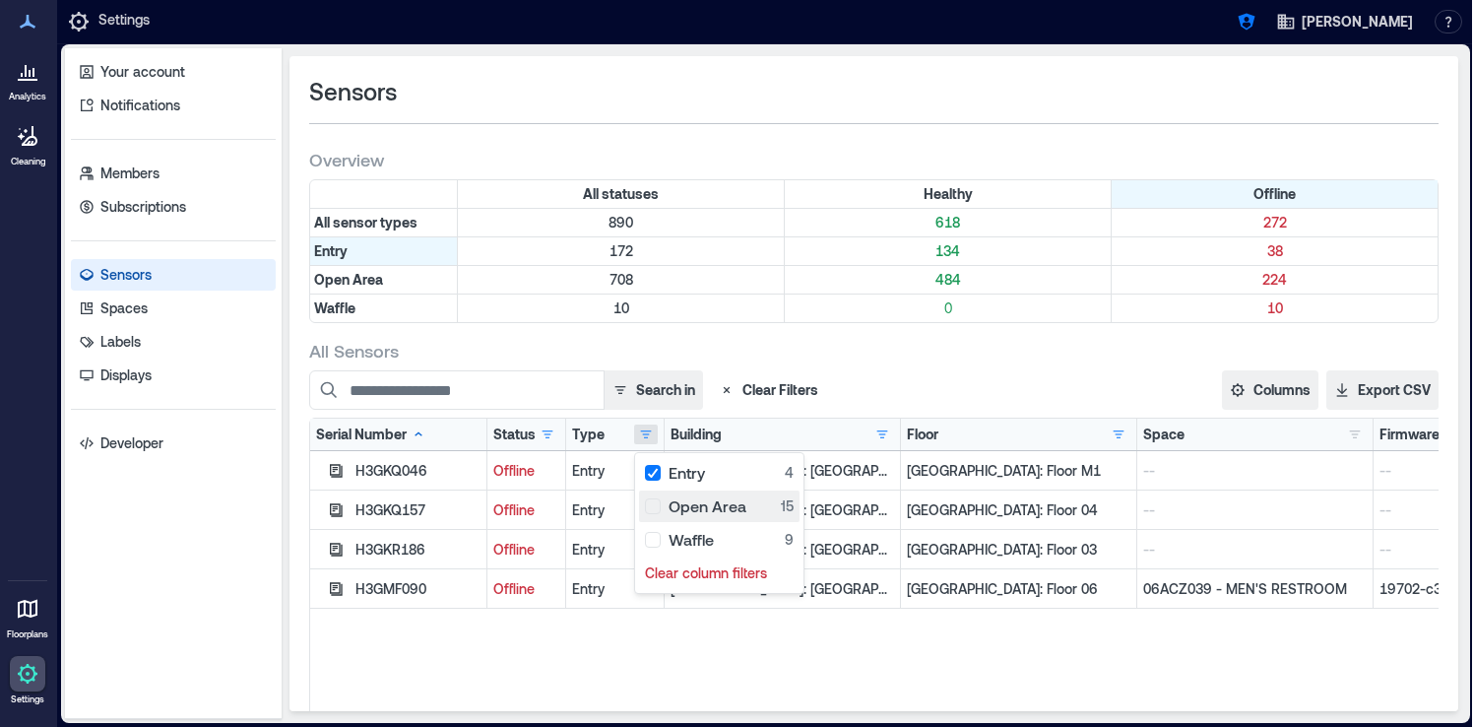
click at [660, 508] on div "Open Area 15" at bounding box center [719, 506] width 149 height 20
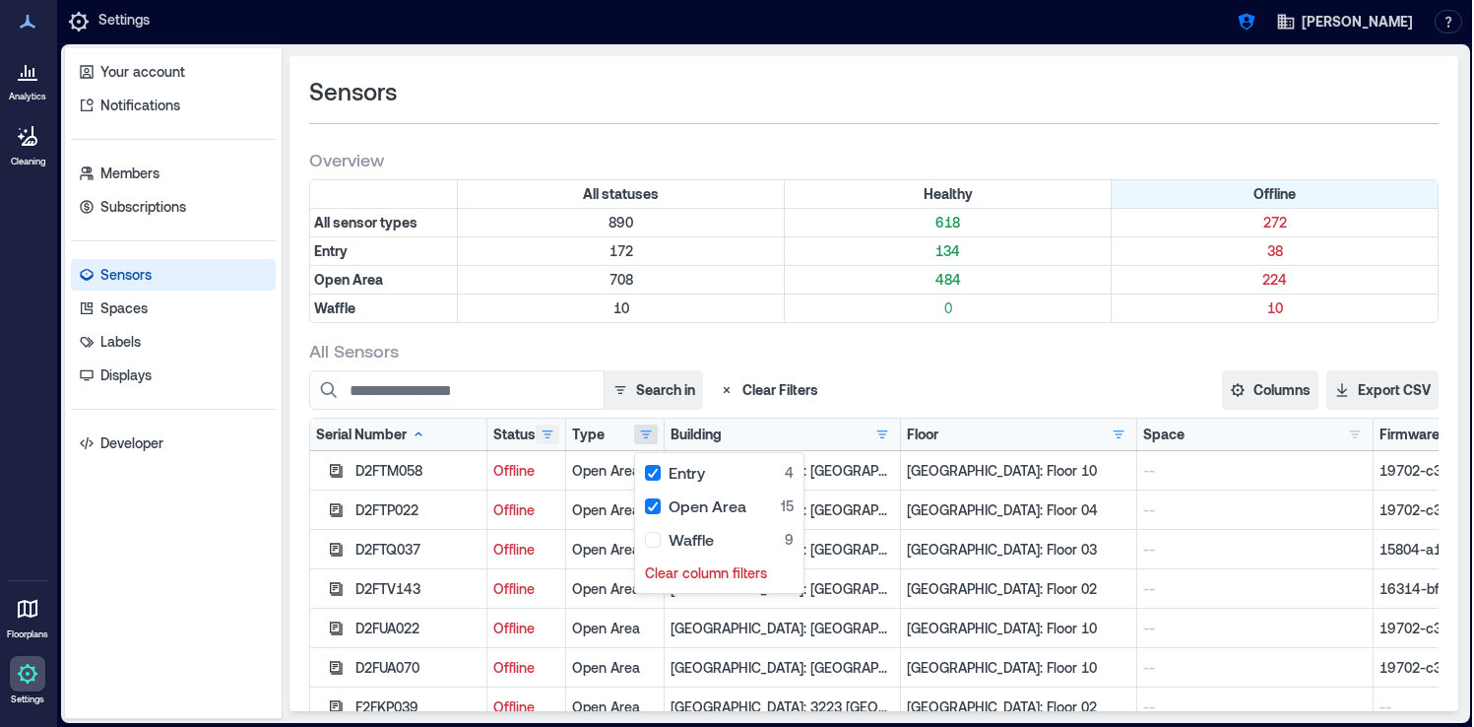
click at [546, 426] on button "button" at bounding box center [548, 434] width 24 height 20
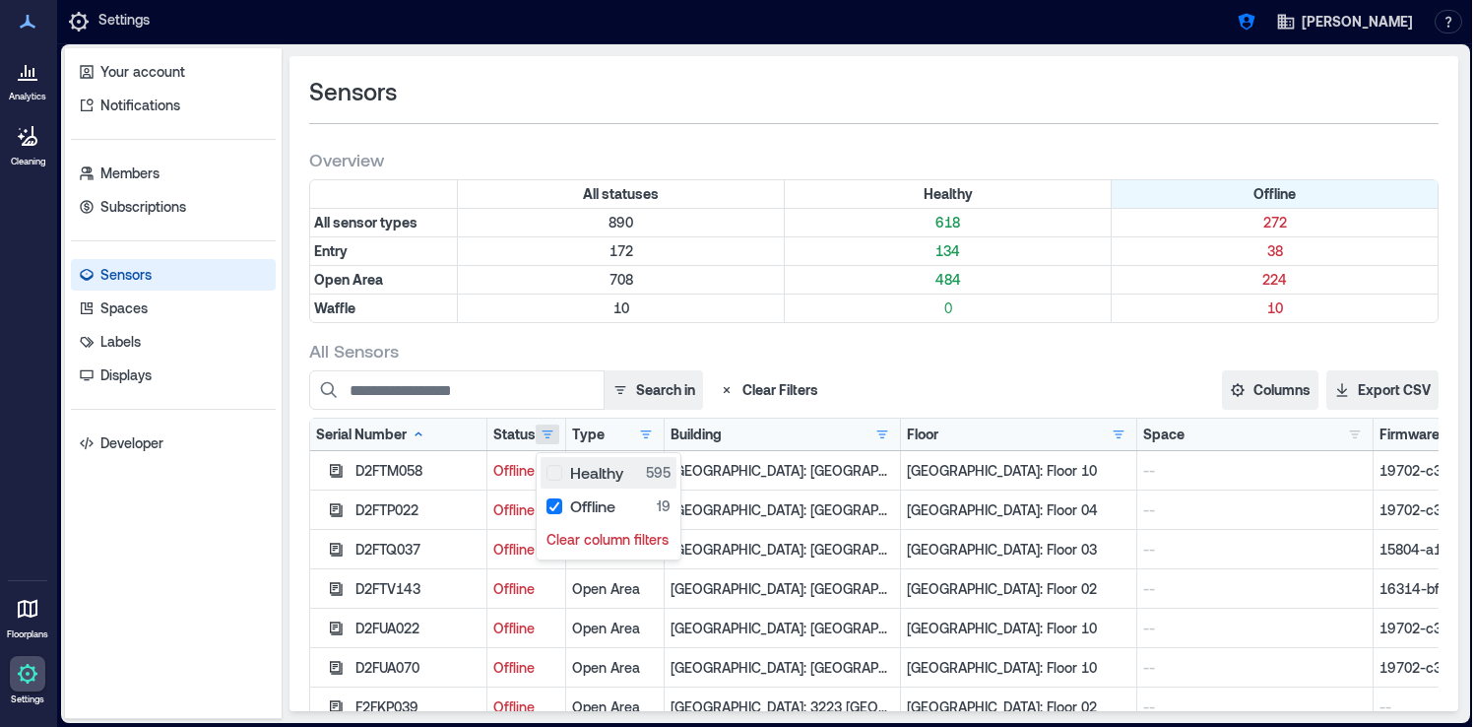
click at [551, 481] on div "Healthy 595" at bounding box center [608, 473] width 124 height 20
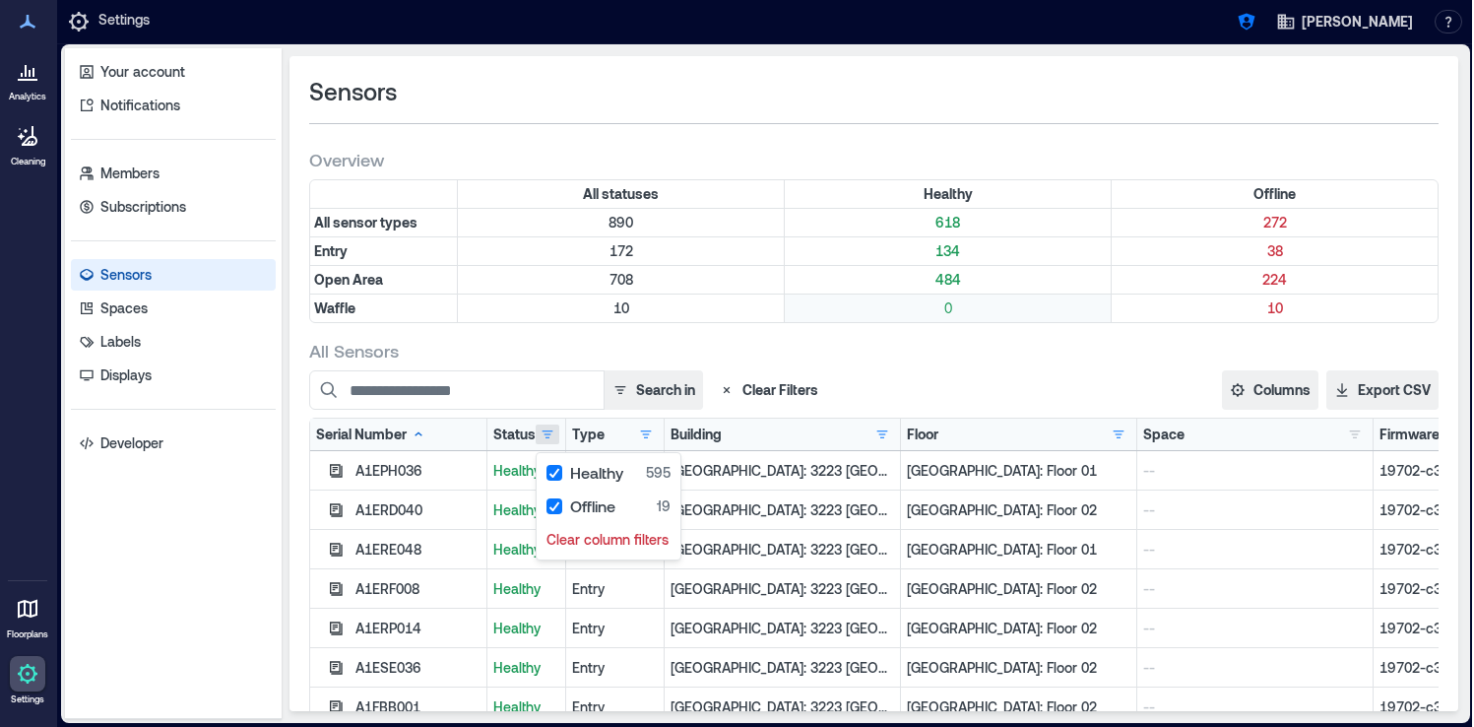
click at [833, 311] on p "0" at bounding box center [948, 308] width 318 height 20
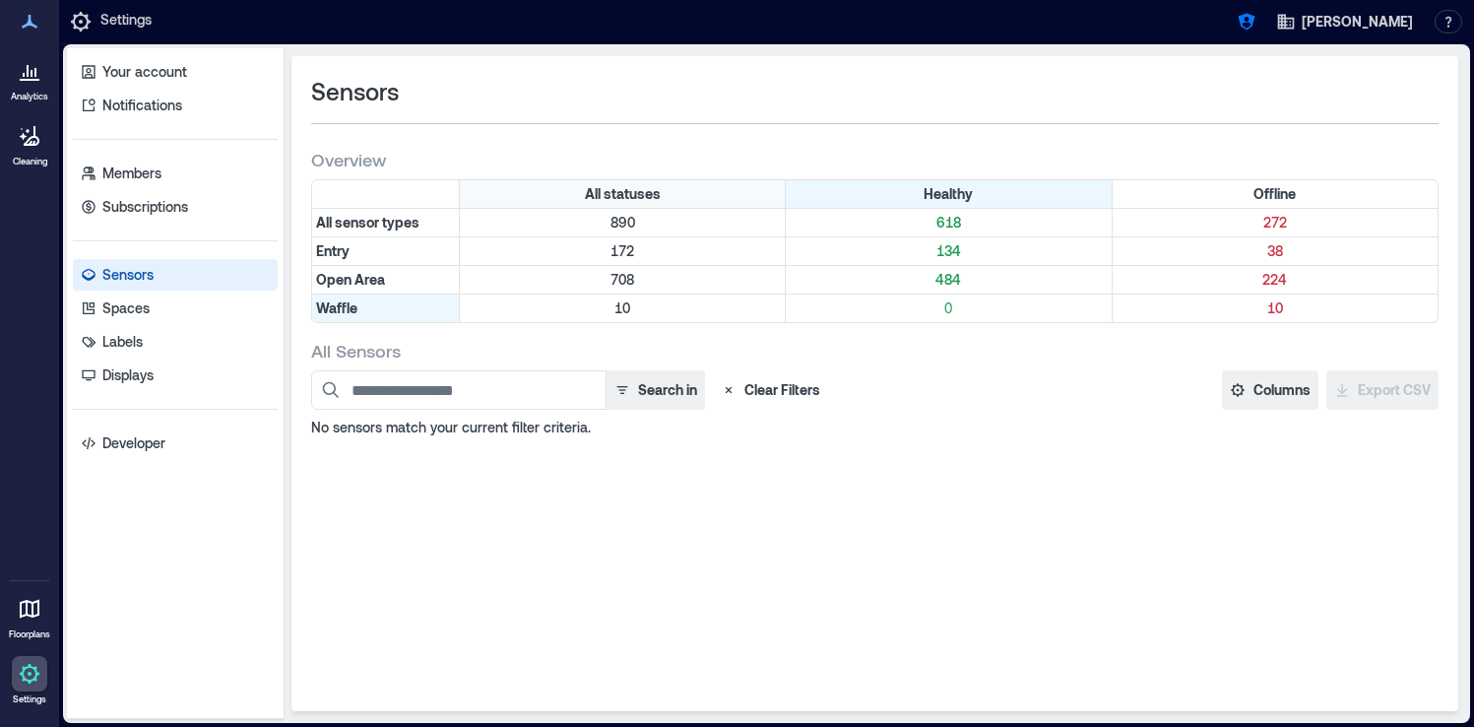
click at [731, 194] on div "All statuses" at bounding box center [623, 194] width 326 height 28
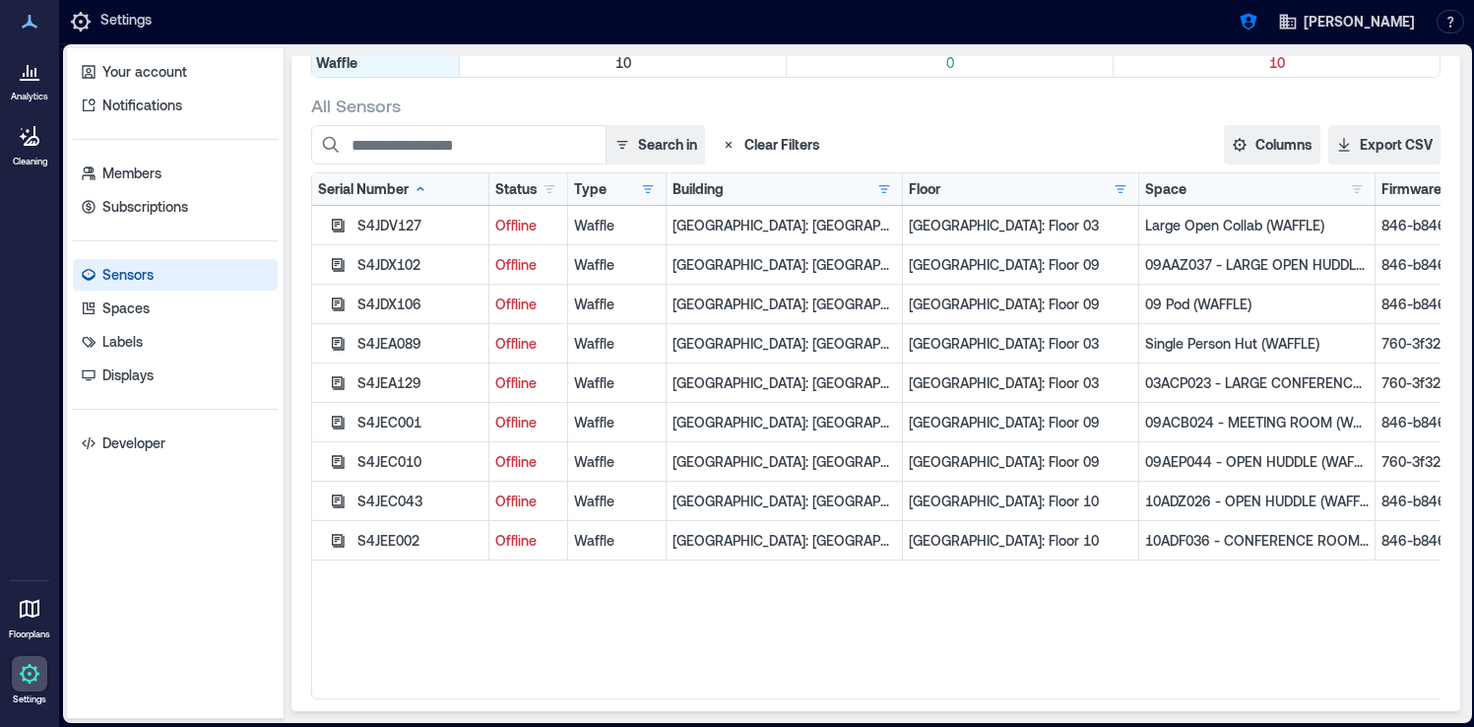
scroll to position [238, 0]
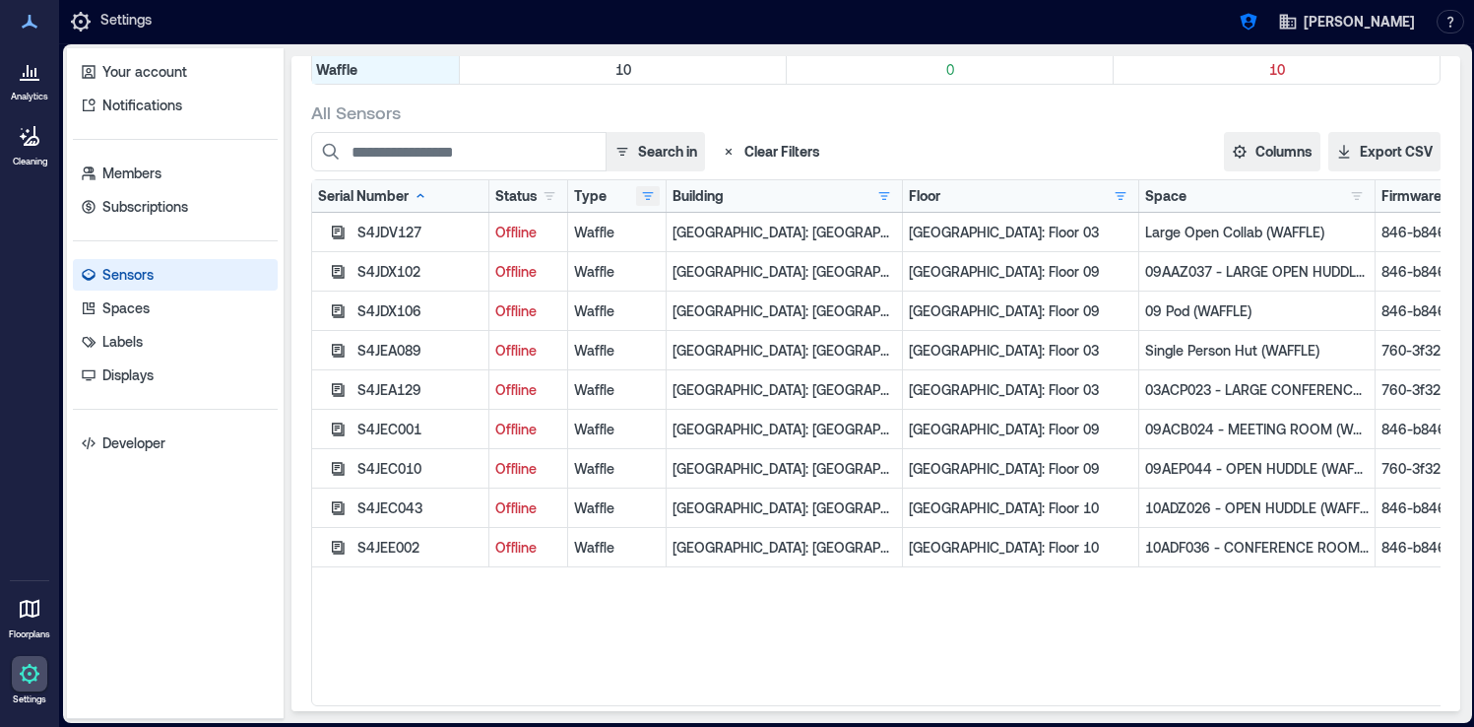
click at [649, 202] on button "button" at bounding box center [648, 196] width 24 height 20
click at [655, 297] on div "Waffle 9" at bounding box center [721, 301] width 149 height 20
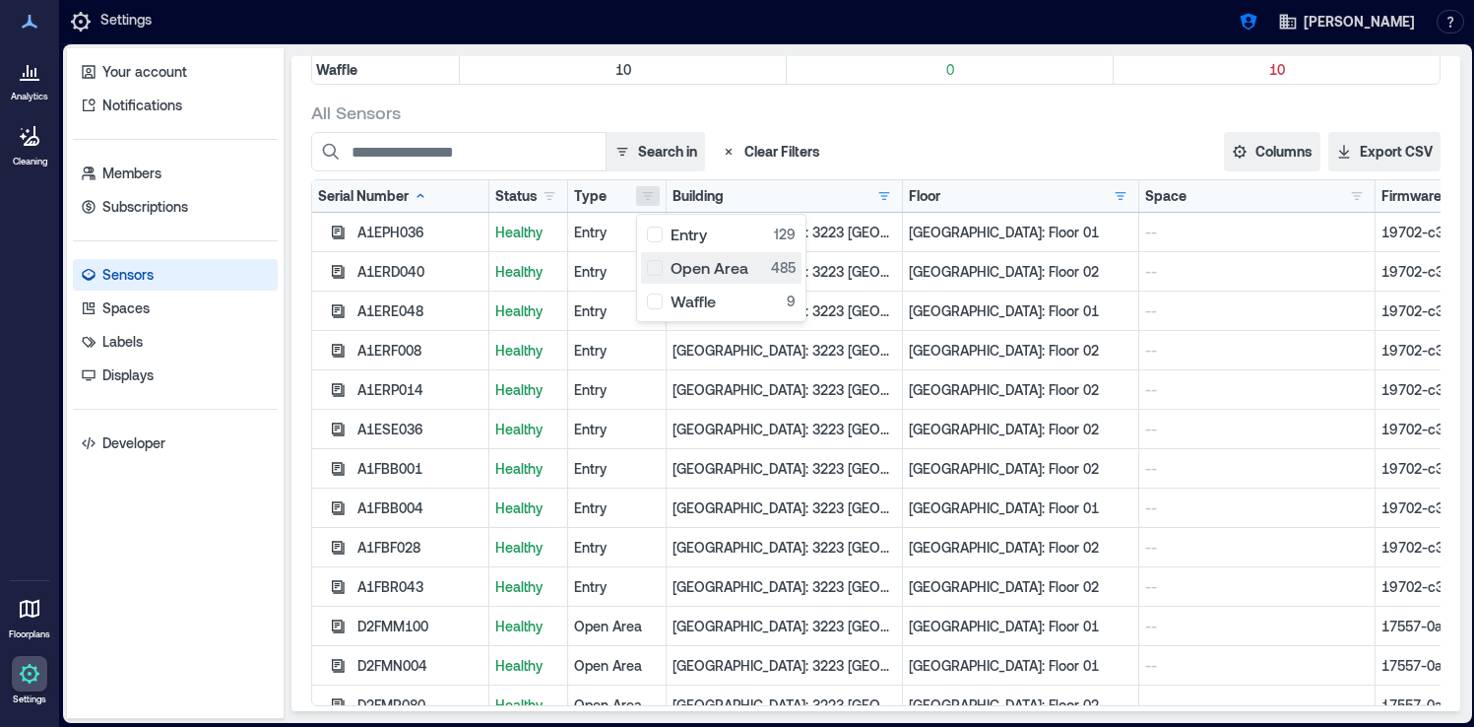
click at [655, 267] on div "Open Area 485" at bounding box center [721, 268] width 149 height 20
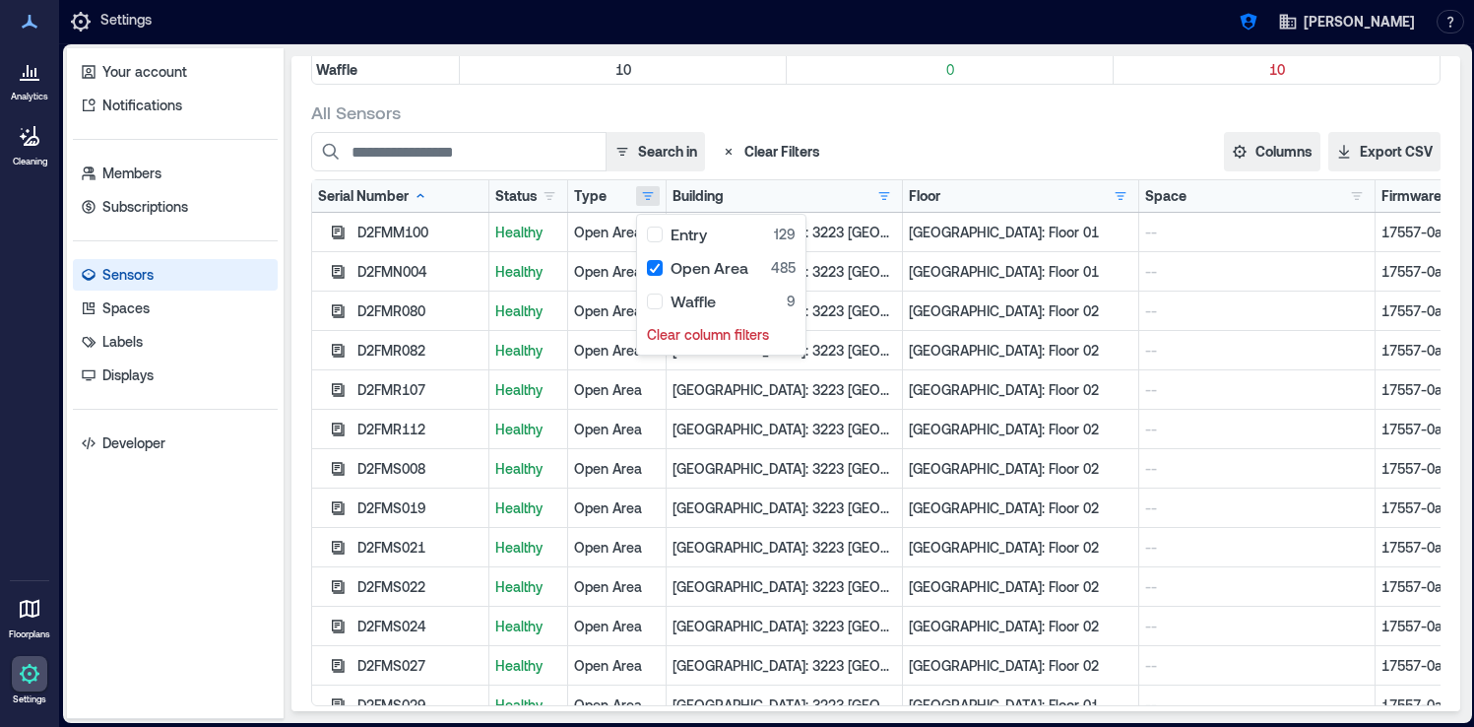
click at [655, 250] on div "Entry 129 Open Area 485 Waffle 9 Clear column filters" at bounding box center [721, 285] width 170 height 142
click at [654, 234] on div "Entry 129" at bounding box center [721, 234] width 149 height 20
click at [549, 195] on button "button" at bounding box center [550, 196] width 24 height 20
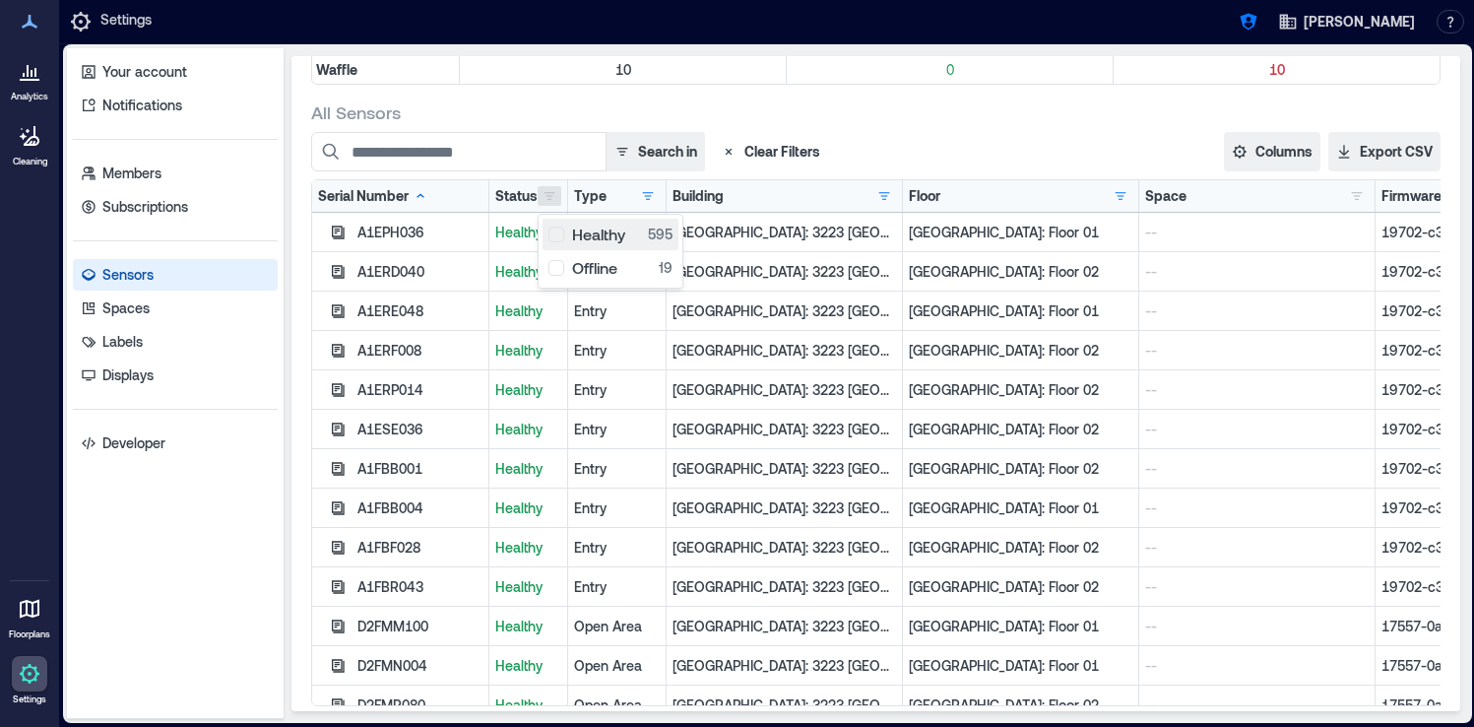
click at [550, 229] on div "Healthy 595" at bounding box center [610, 234] width 124 height 20
click at [554, 260] on div "Offline 19" at bounding box center [610, 268] width 124 height 20
click at [554, 263] on div "Offline 19" at bounding box center [610, 268] width 124 height 20
click at [555, 234] on div "Healthy 595" at bounding box center [610, 234] width 124 height 20
click at [1116, 192] on button "button" at bounding box center [1121, 196] width 24 height 20
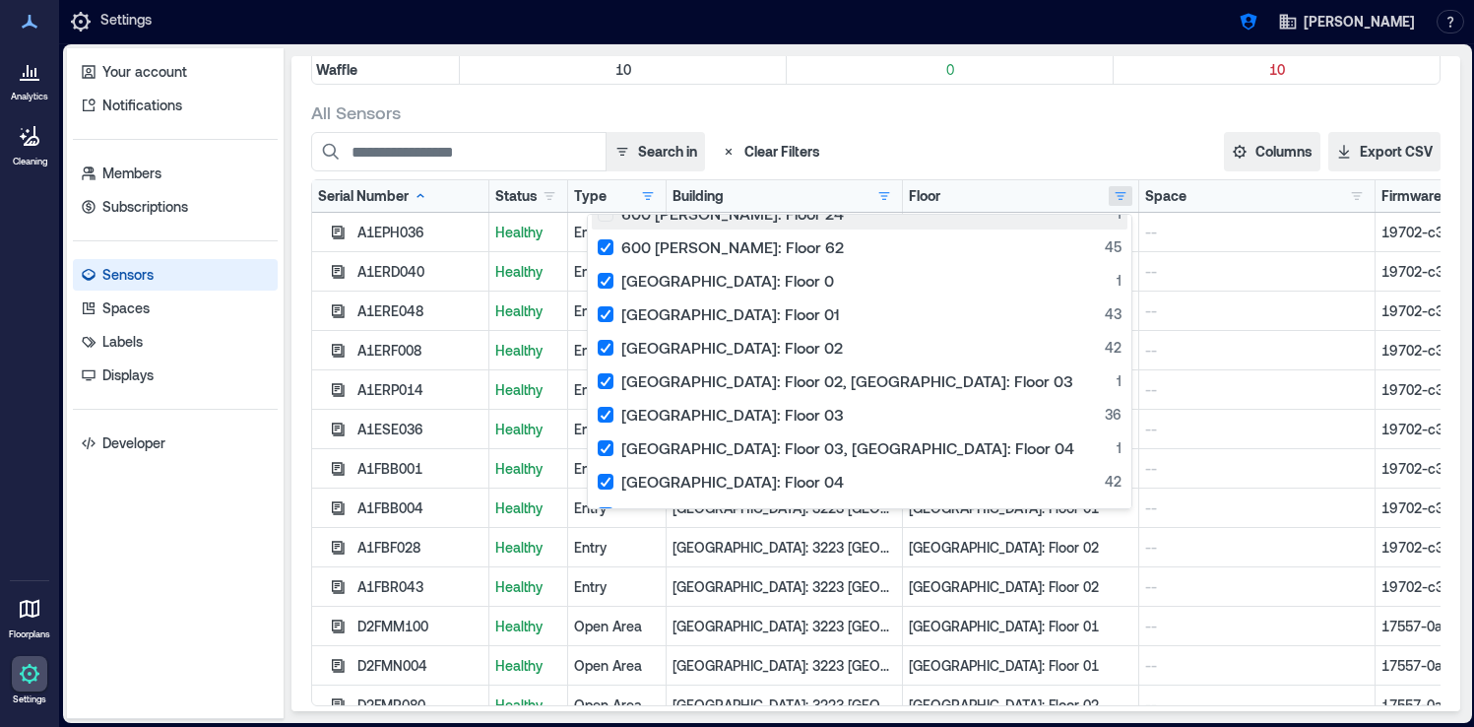
scroll to position [0, 0]
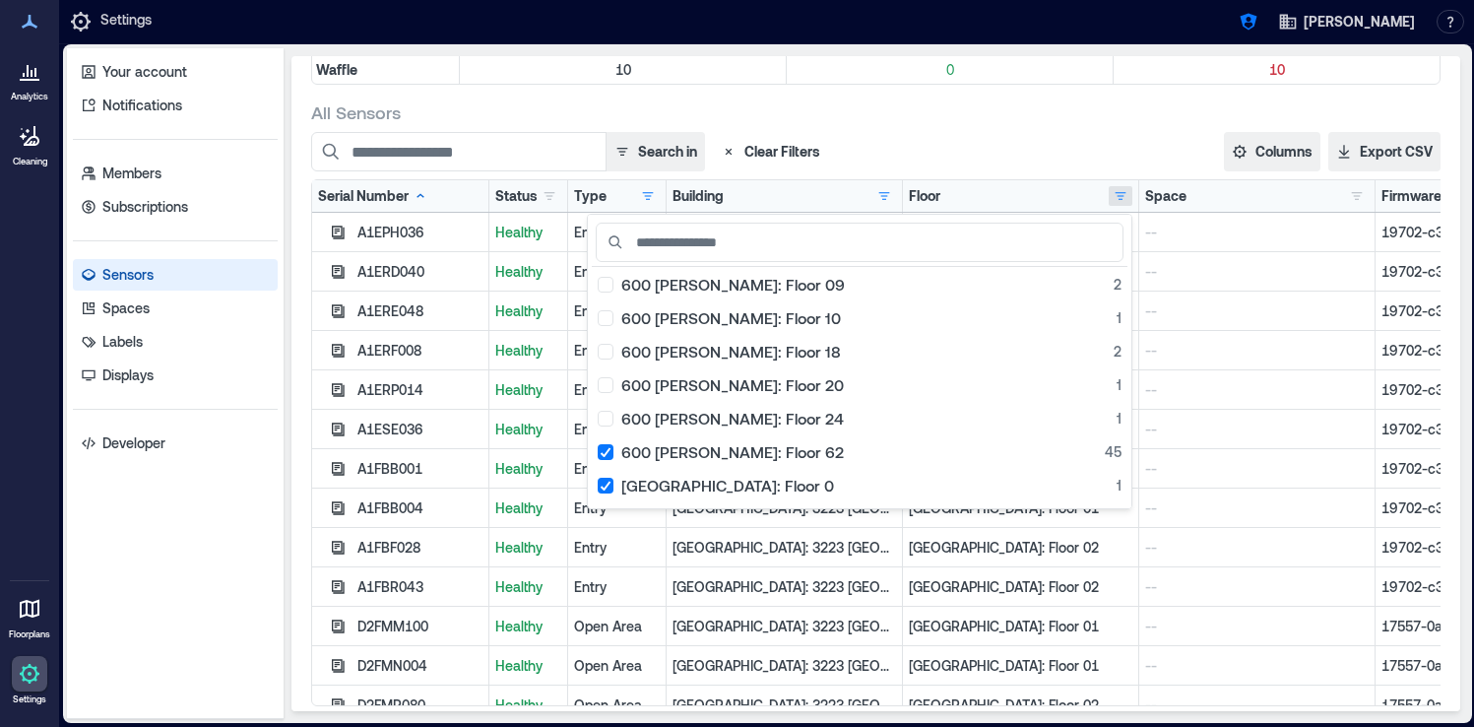
click at [1088, 125] on div "All Sensors Search in Clear Filters Columns Serial Number Status Type Building …" at bounding box center [875, 402] width 1129 height 605
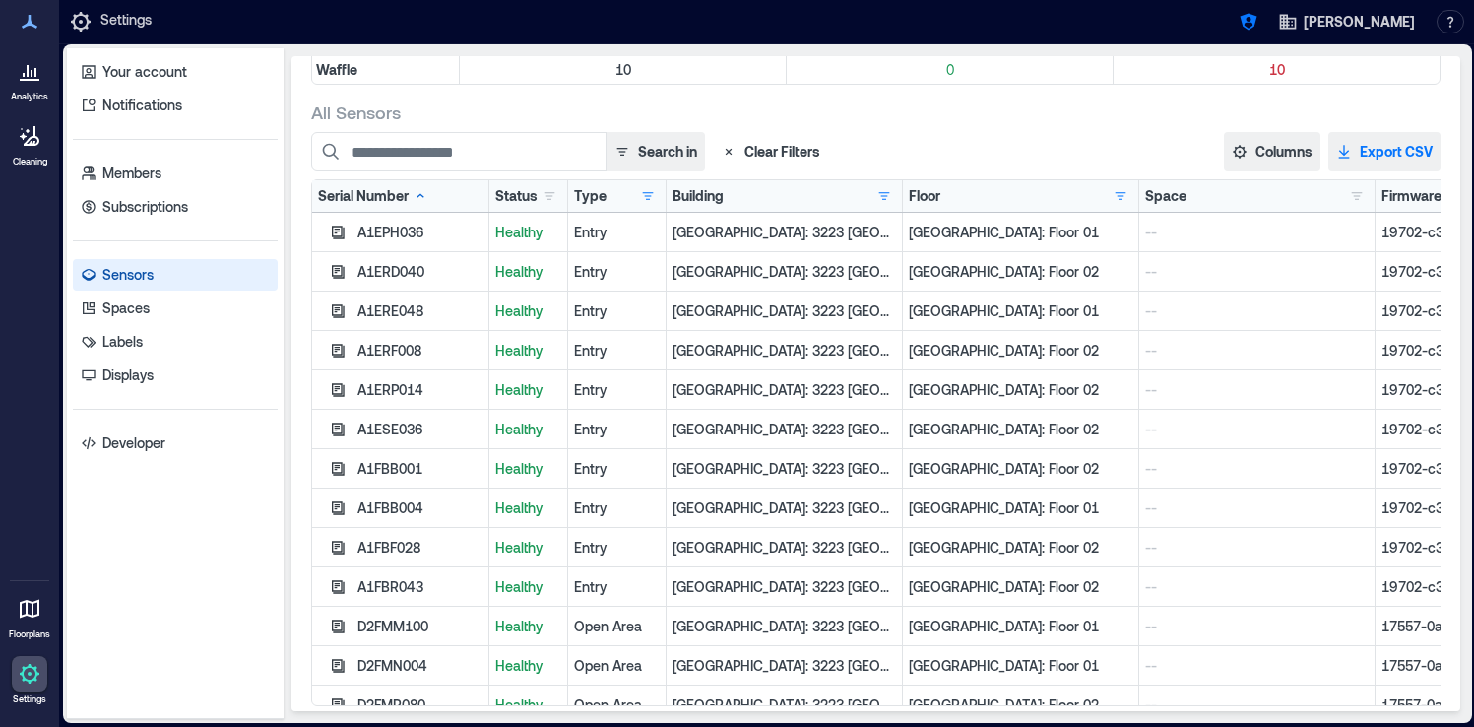
click at [1384, 147] on button "Export CSV" at bounding box center [1384, 151] width 112 height 39
click at [1256, 16] on icon "button" at bounding box center [1247, 22] width 17 height 17
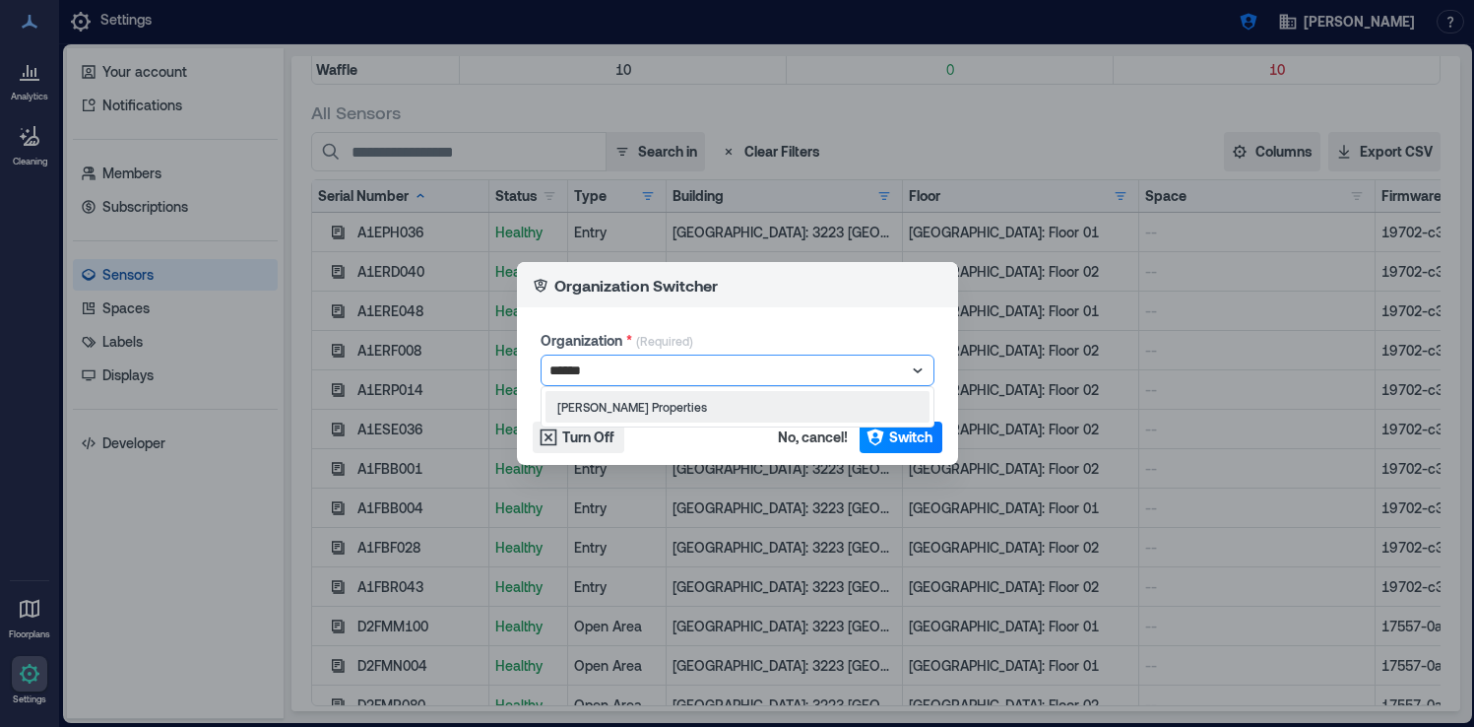
type input "*******"
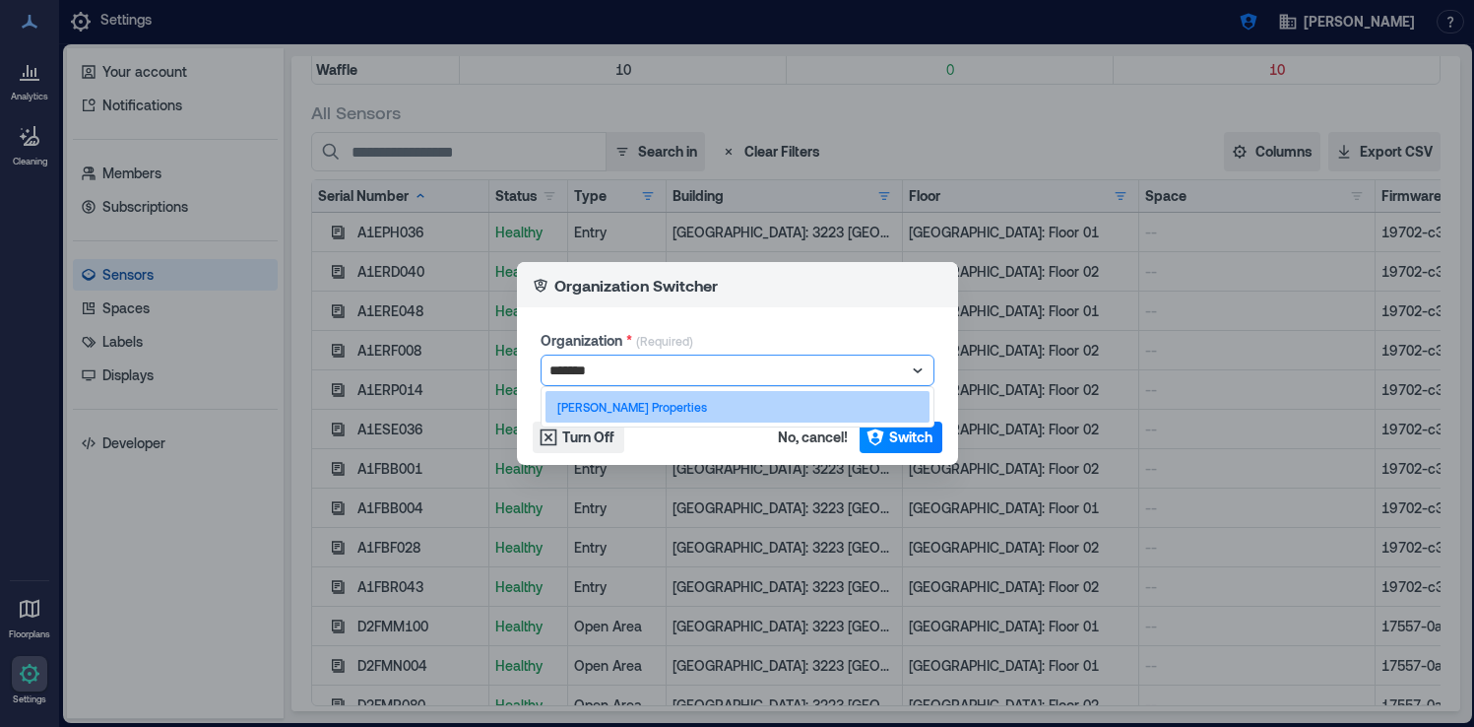
click at [843, 397] on div "[PERSON_NAME] Properties" at bounding box center [737, 407] width 384 height 32
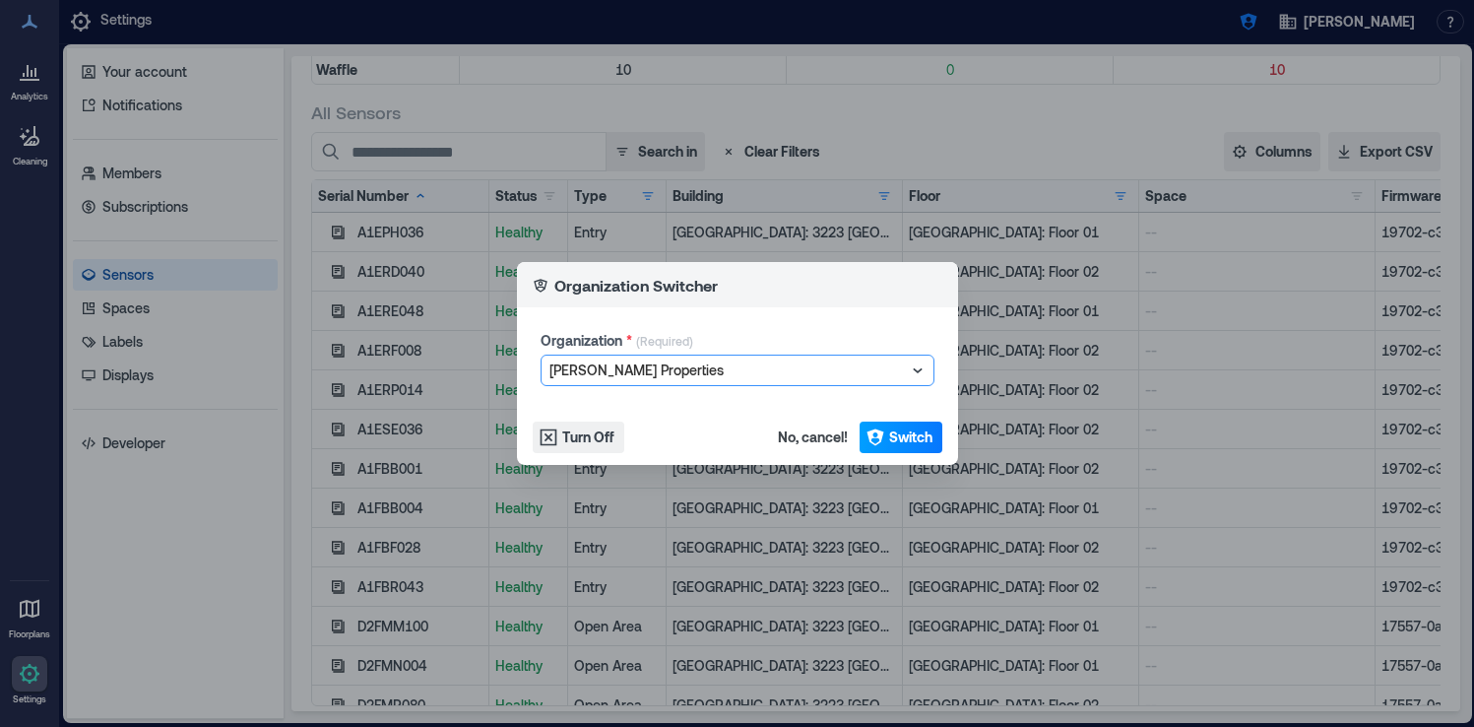
click at [892, 436] on span "Switch" at bounding box center [910, 437] width 43 height 20
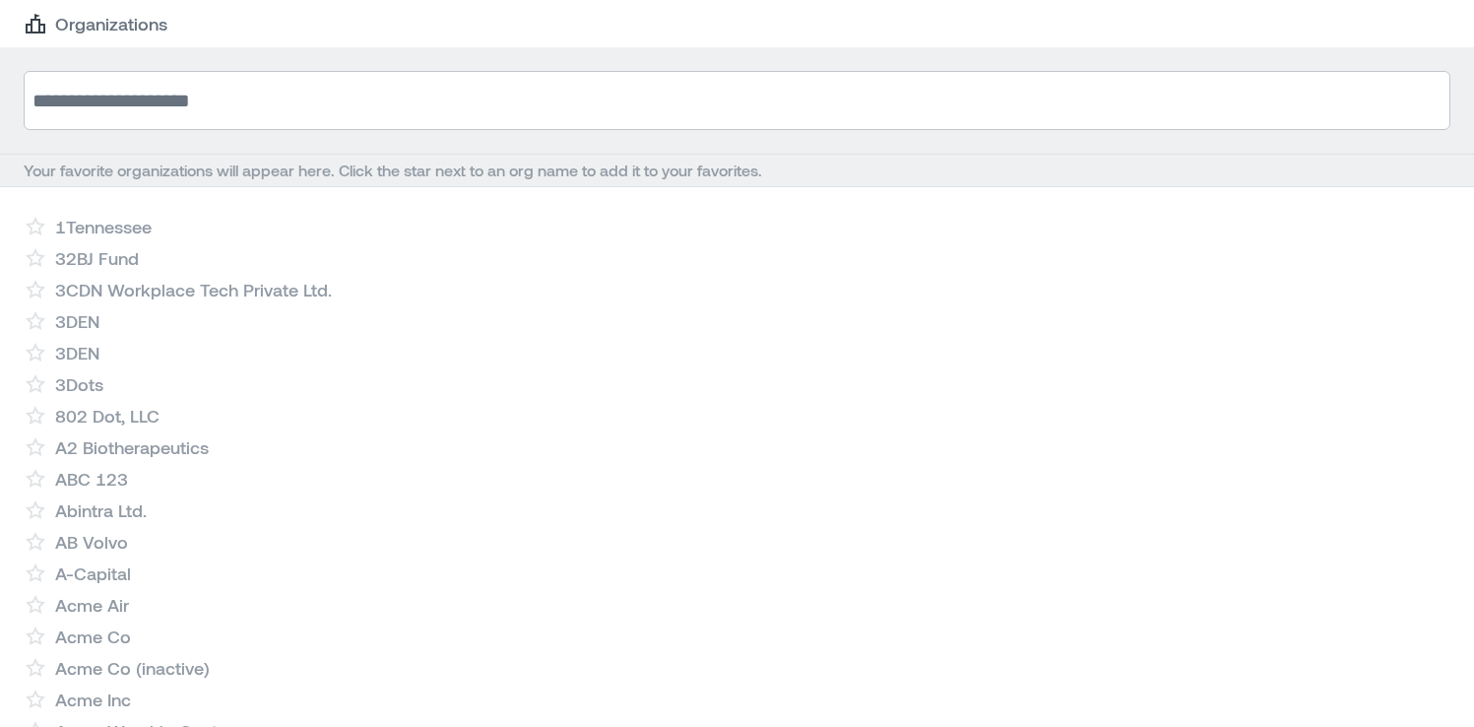
click at [199, 91] on input at bounding box center [737, 100] width 1427 height 59
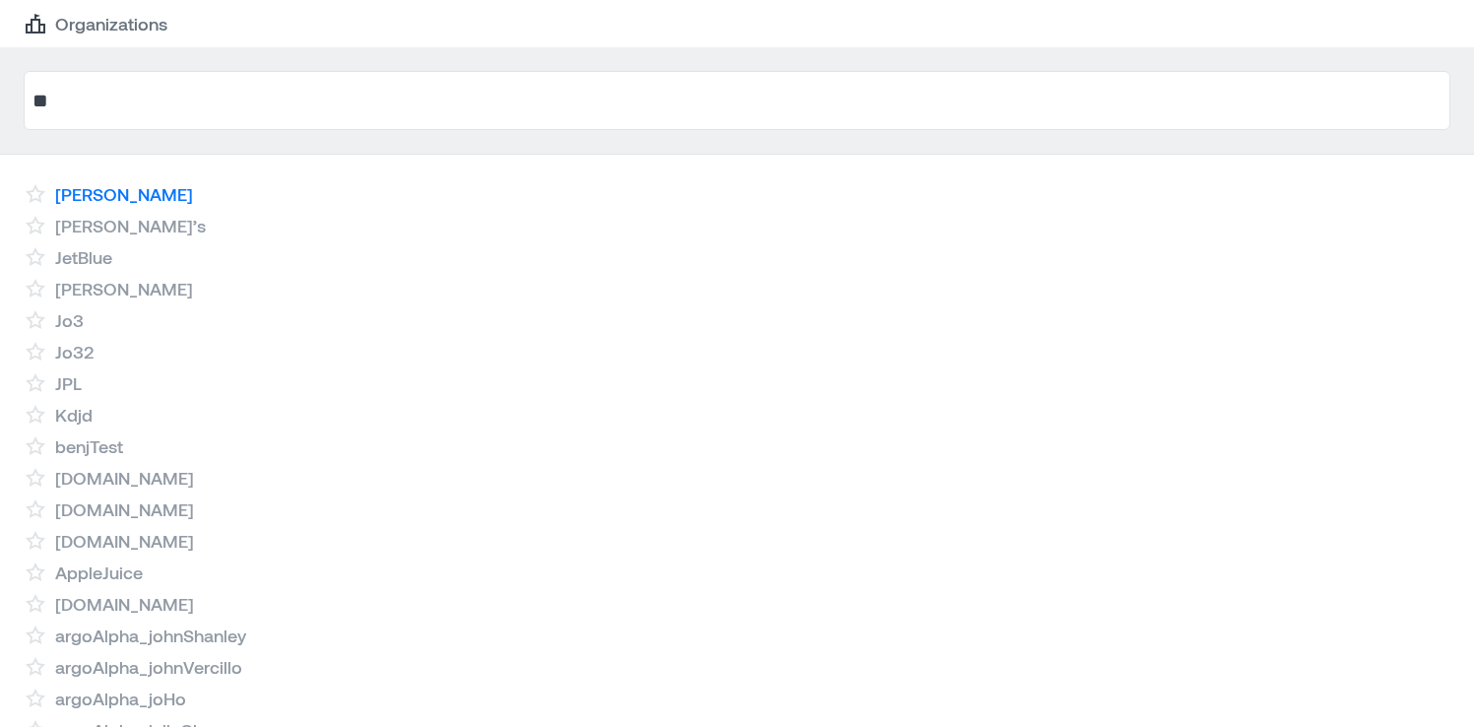
type input "**"
click at [112, 197] on link "[PERSON_NAME]" at bounding box center [124, 194] width 138 height 24
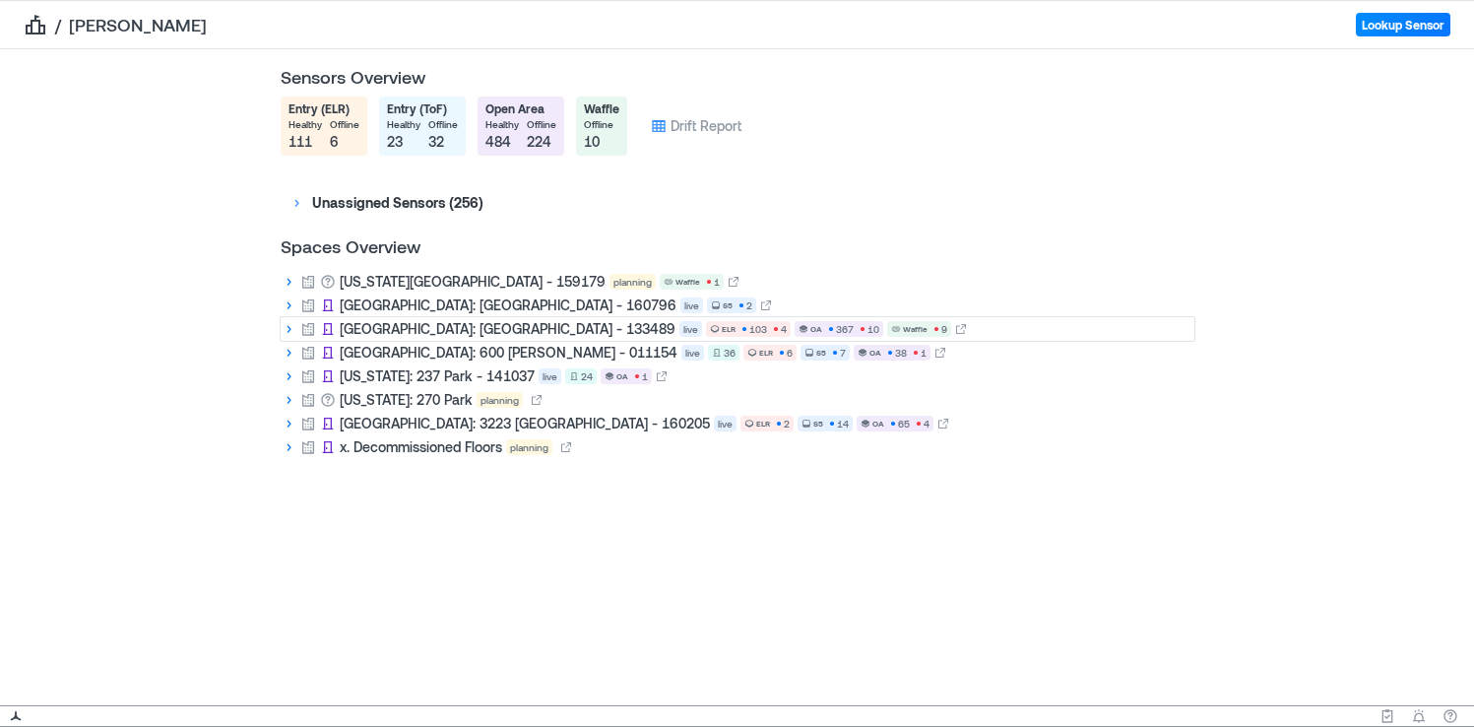
click at [294, 334] on icon at bounding box center [289, 329] width 16 height 16
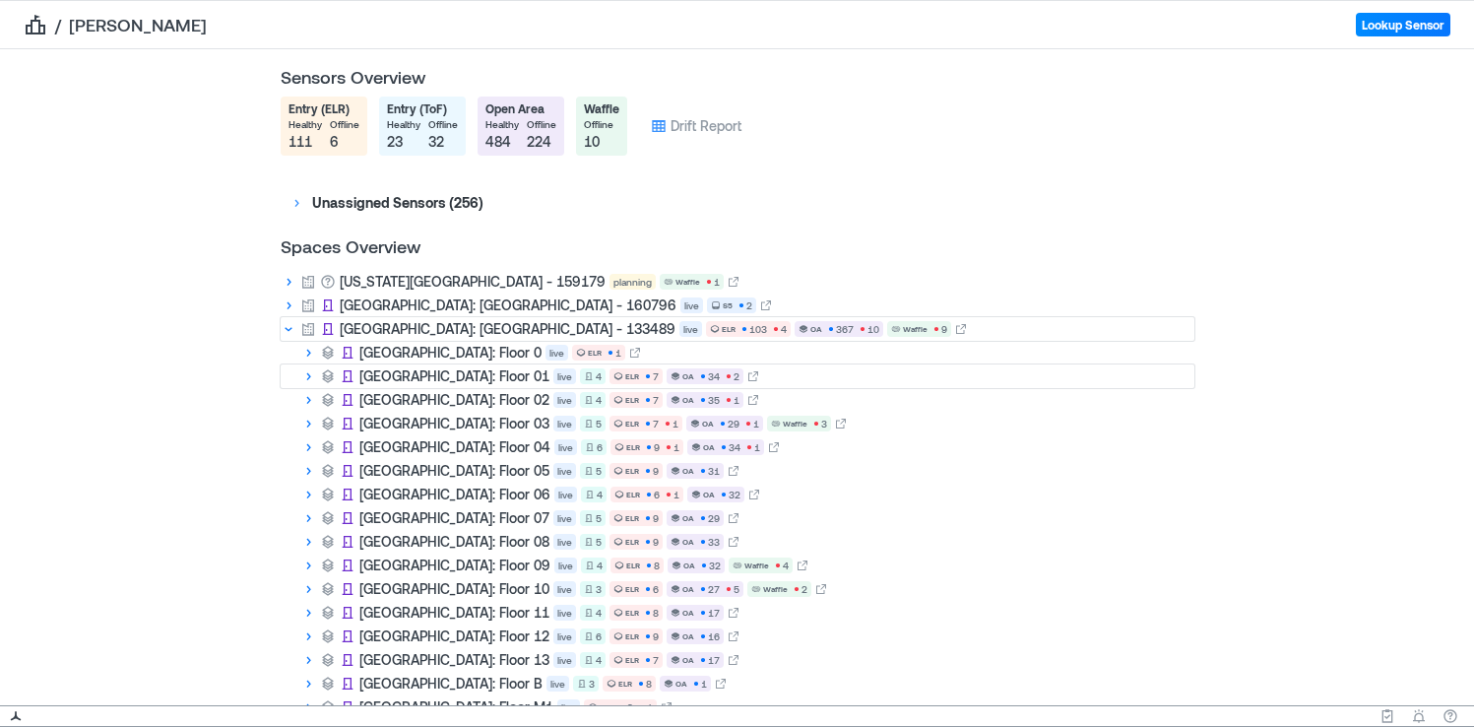
click at [385, 377] on p "[GEOGRAPHIC_DATA]: Floor 01" at bounding box center [454, 376] width 190 height 20
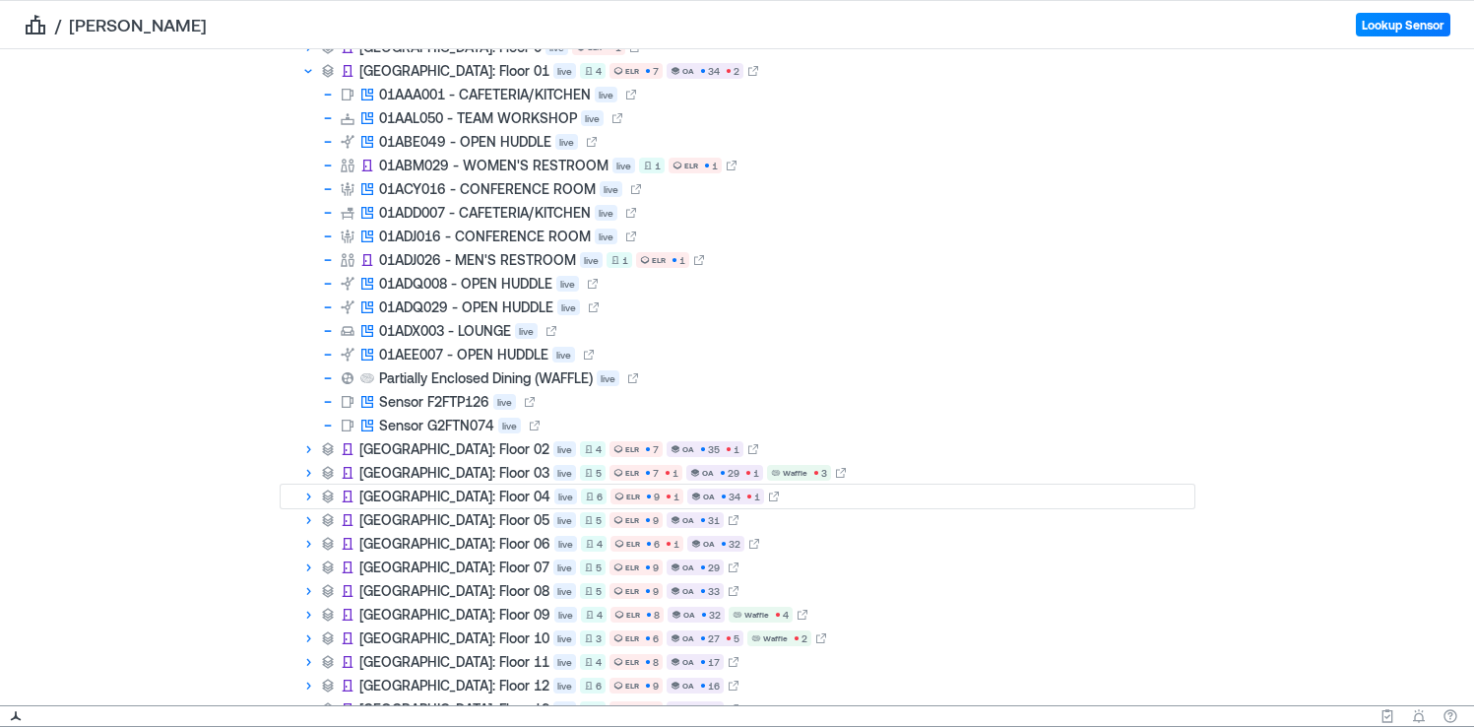
scroll to position [490, 0]
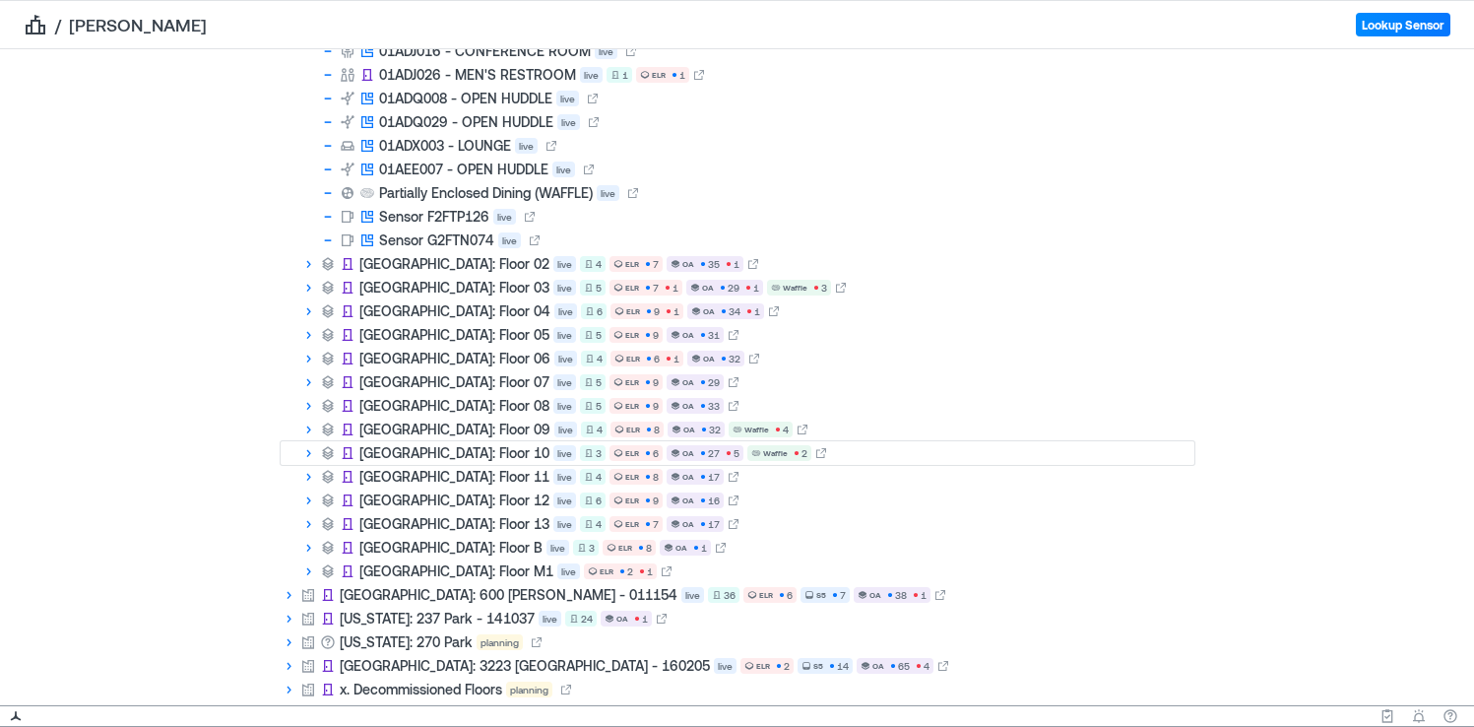
click at [311, 455] on icon at bounding box center [308, 453] width 16 height 16
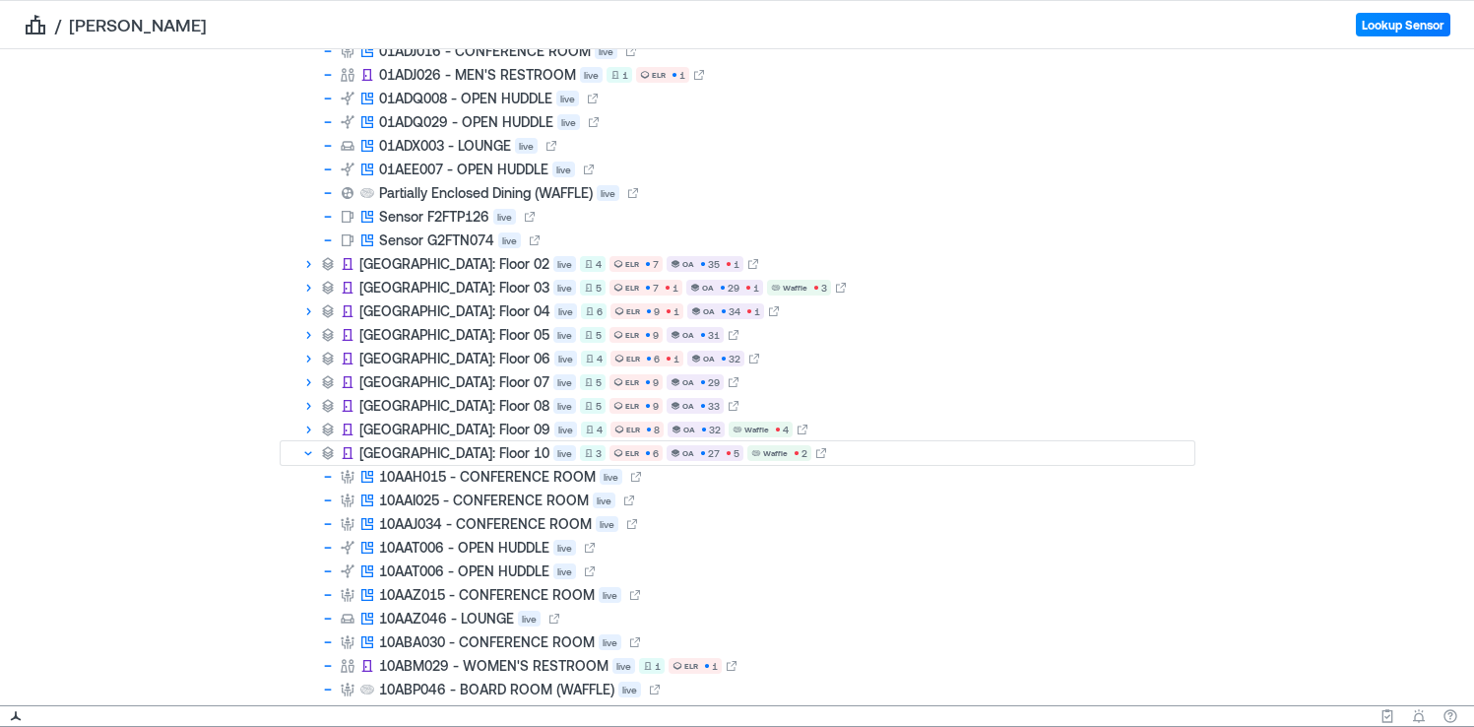
click at [446, 479] on p "10AAH015 - CONFERENCE ROOM" at bounding box center [487, 477] width 217 height 20
click at [409, 473] on p "10AAH015 - CONFERENCE ROOM" at bounding box center [487, 477] width 217 height 20
click at [631, 475] on icon at bounding box center [636, 477] width 12 height 12
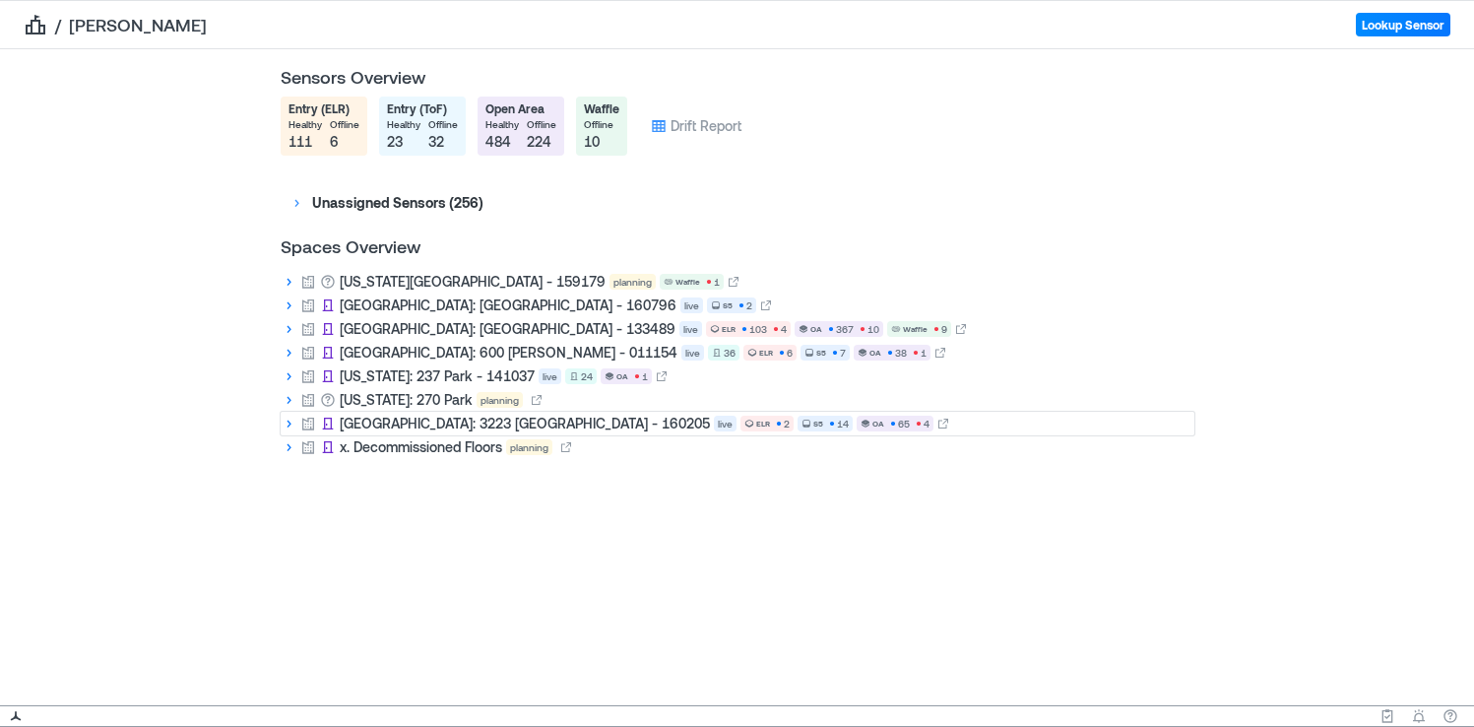
click at [285, 422] on icon at bounding box center [289, 423] width 16 height 16
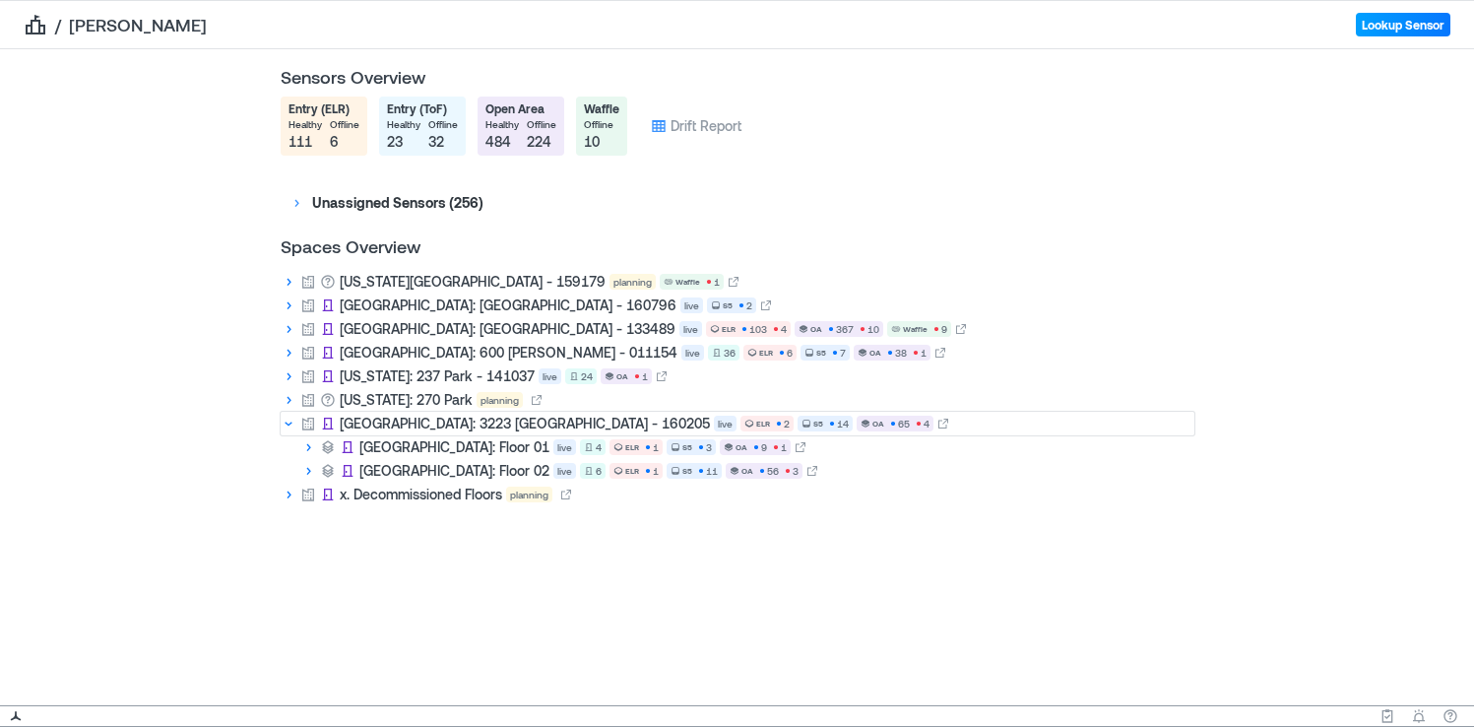
click at [1415, 23] on button "Lookup Sensor" at bounding box center [1403, 25] width 95 height 24
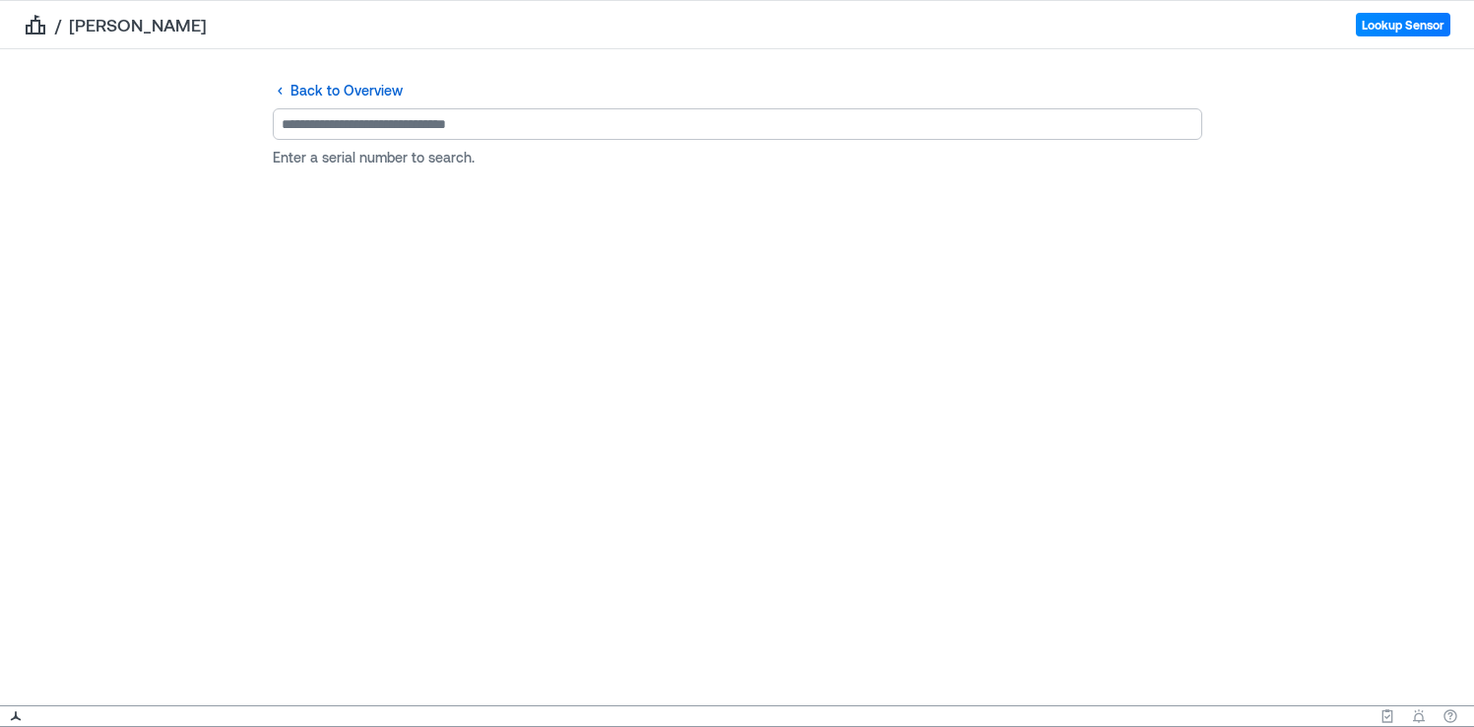
click at [465, 134] on input at bounding box center [737, 124] width 929 height 32
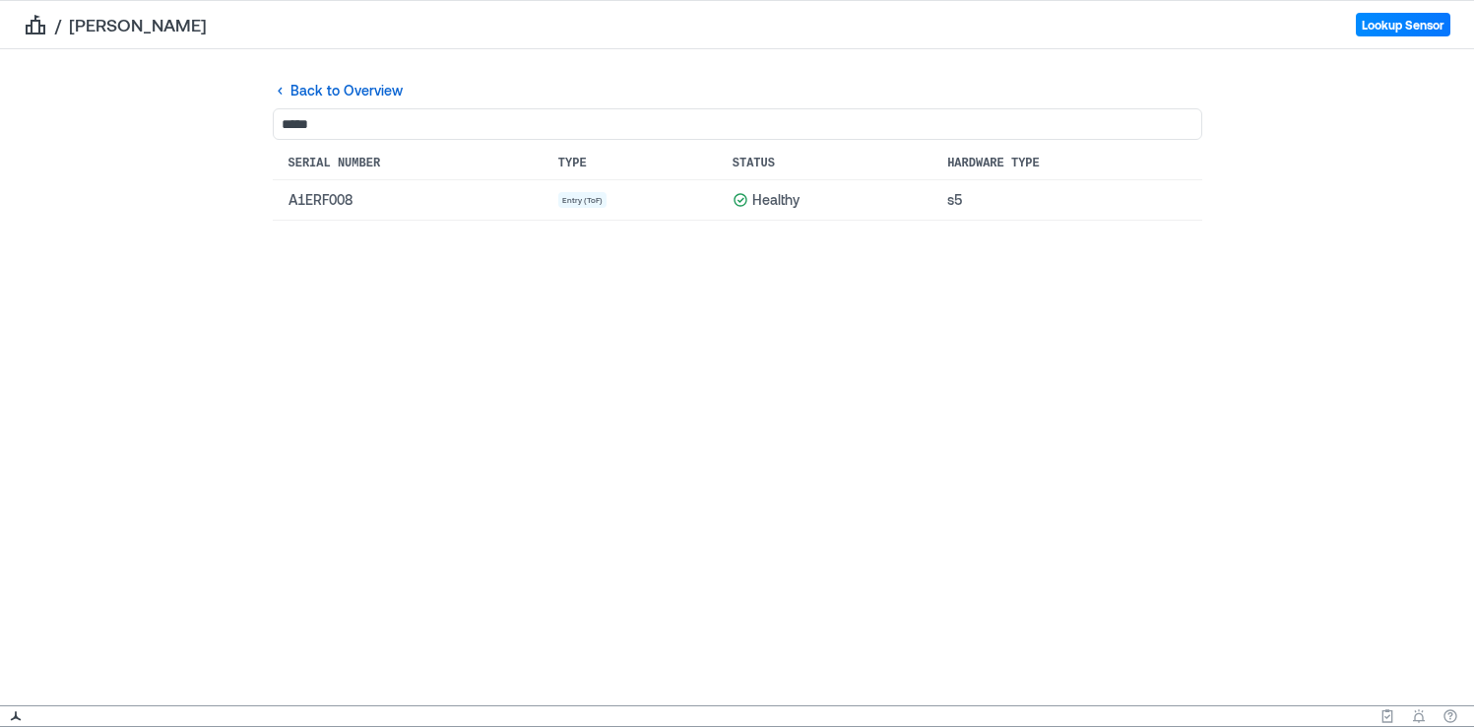
type input "*****"
click at [339, 201] on link "A1ERF008" at bounding box center [320, 199] width 64 height 17
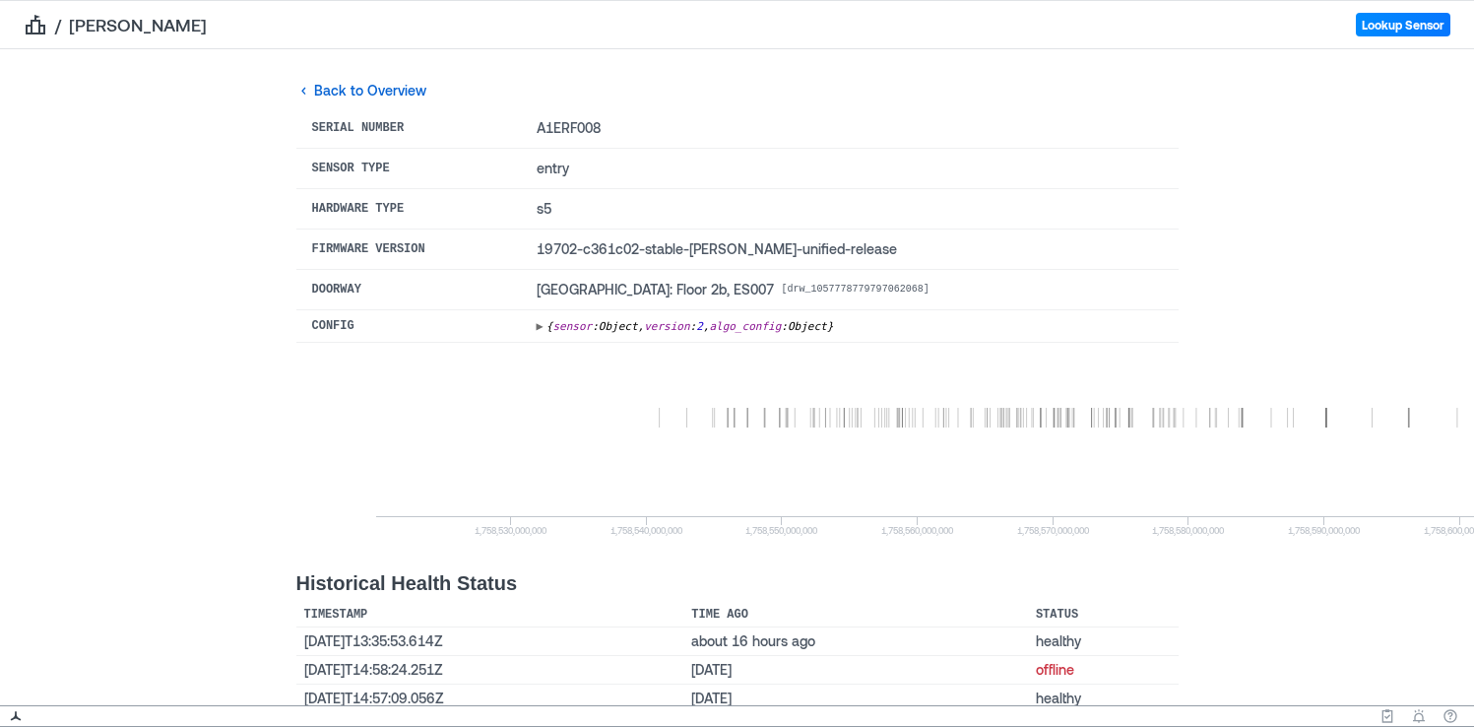
click at [543, 327] on span "▶" at bounding box center [540, 326] width 7 height 14
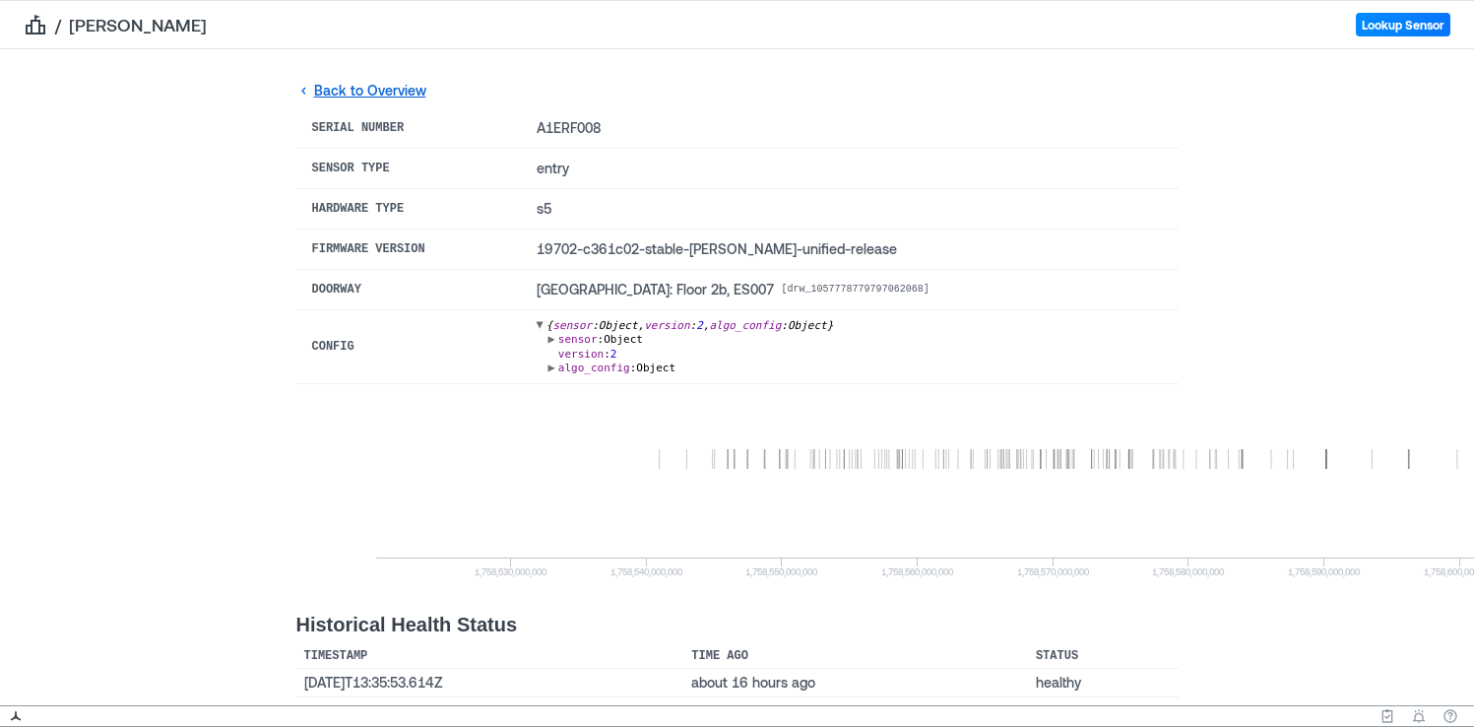
click at [407, 91] on link "Back to Overview" at bounding box center [361, 91] width 130 height 20
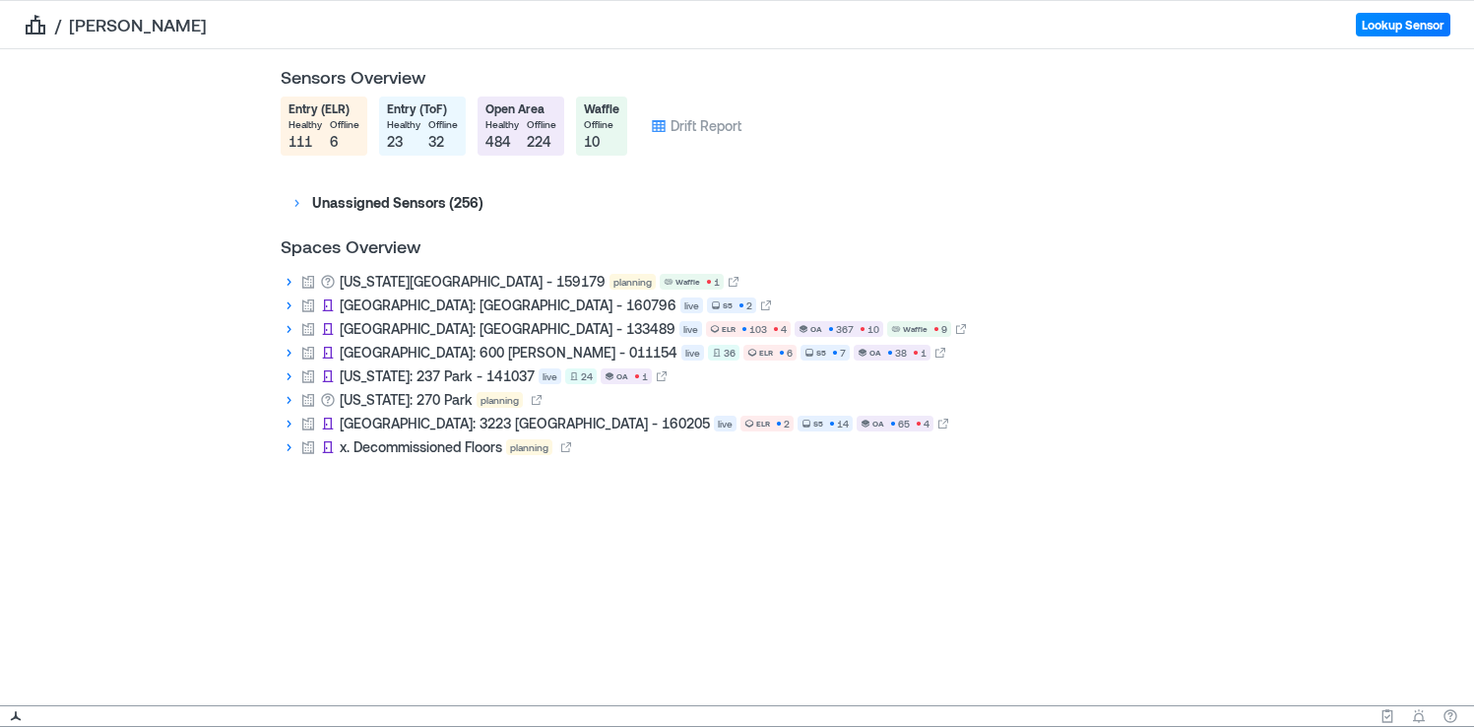
click at [659, 126] on icon at bounding box center [658, 126] width 13 height 12
click at [720, 126] on link "Drift Report" at bounding box center [705, 126] width 71 height 20
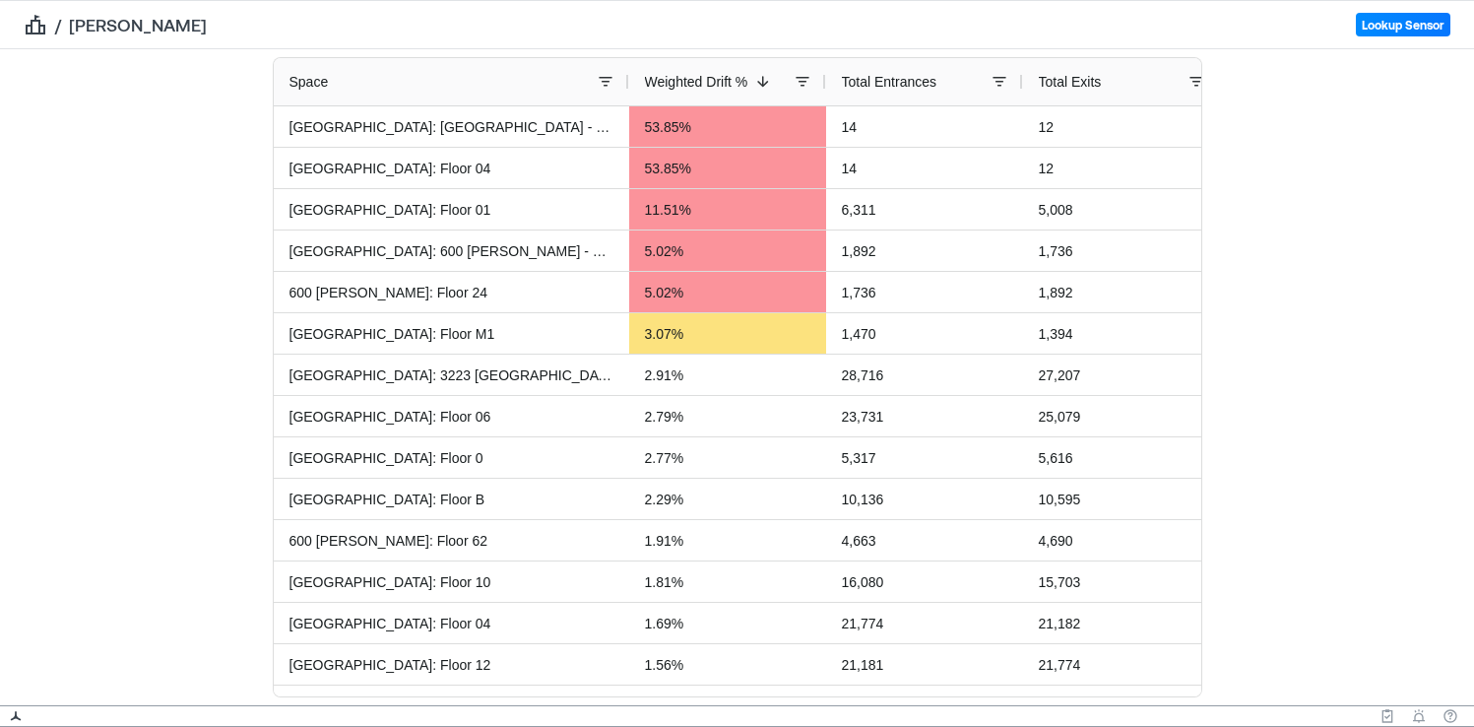
drag, startPoint x: 306, startPoint y: 79, endPoint x: 626, endPoint y: 122, distance: 322.9
click at [626, 122] on div "Space Weighted Drift % 1 Total Entrances Total Exits" at bounding box center [737, 377] width 927 height 638
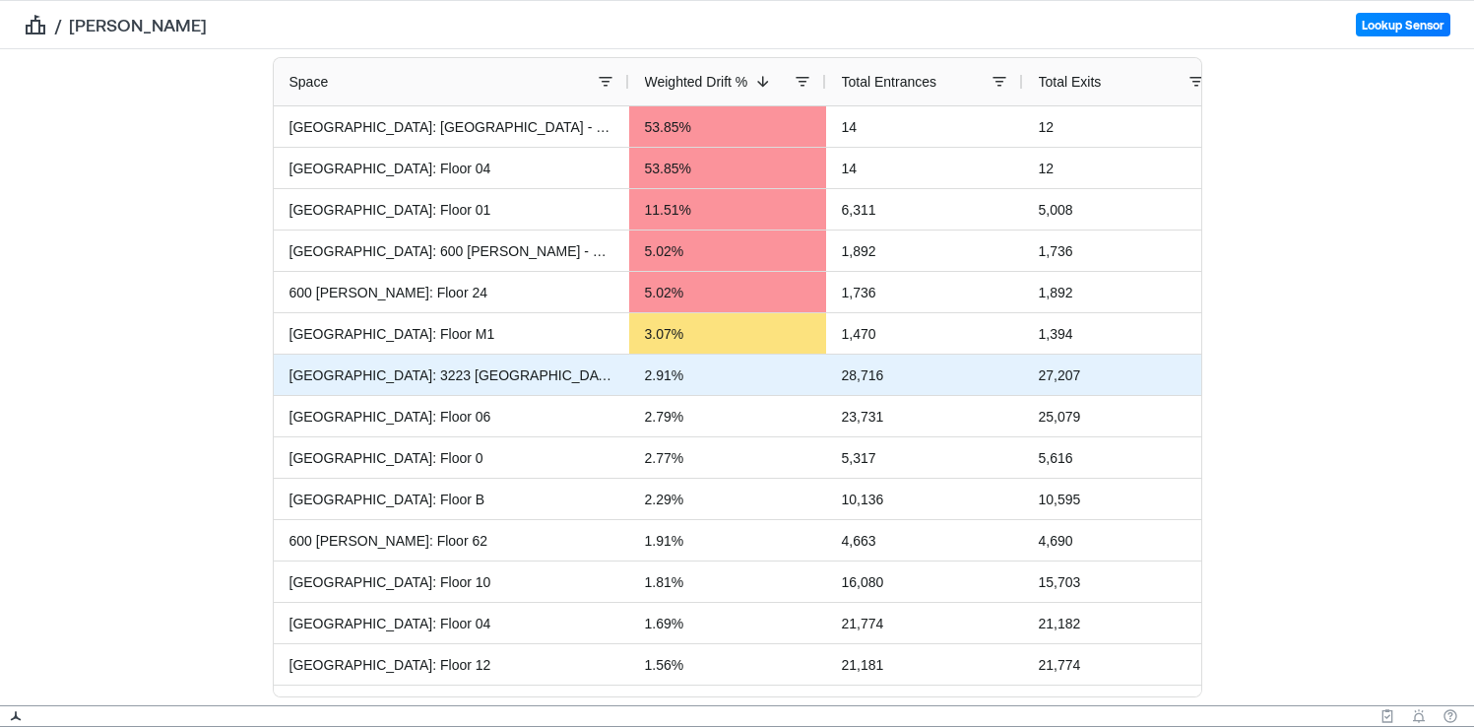
scroll to position [0, 412]
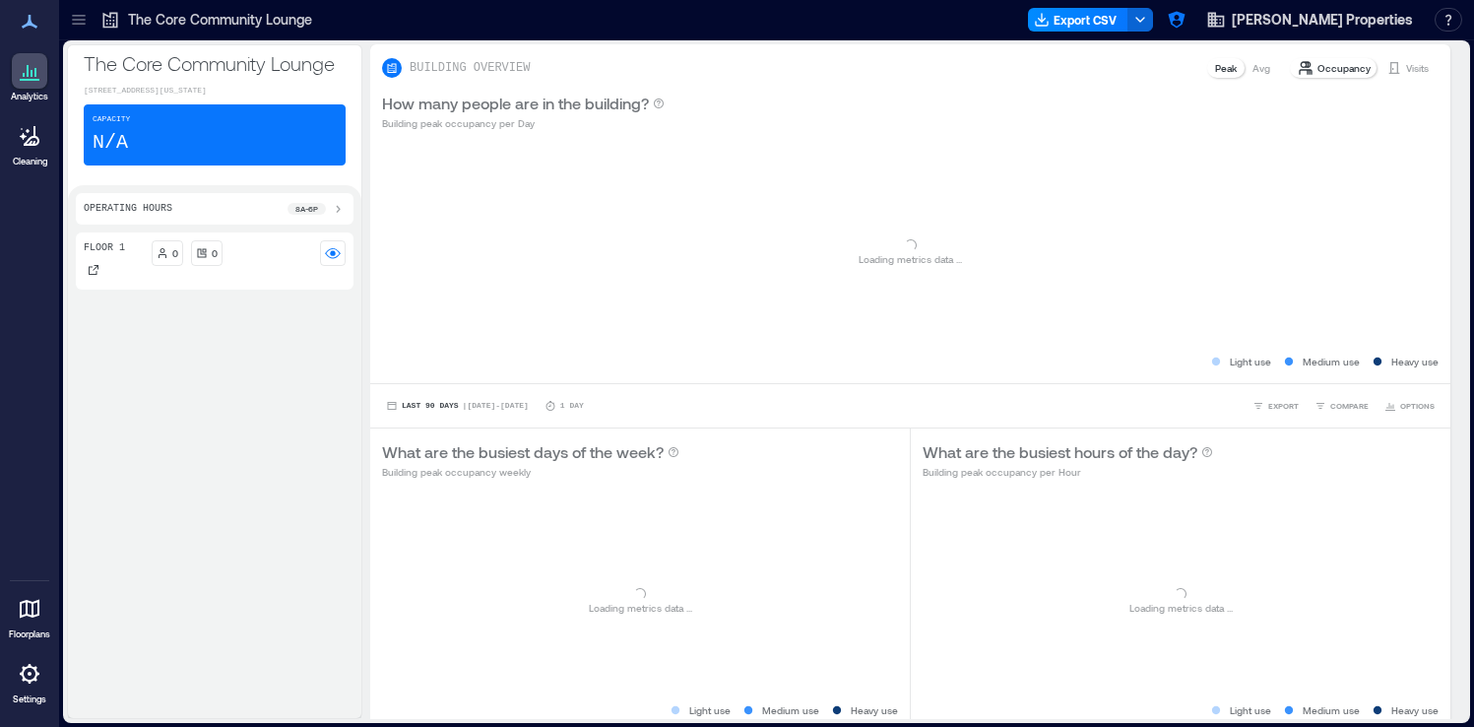
click at [78, 32] on div at bounding box center [79, 20] width 32 height 32
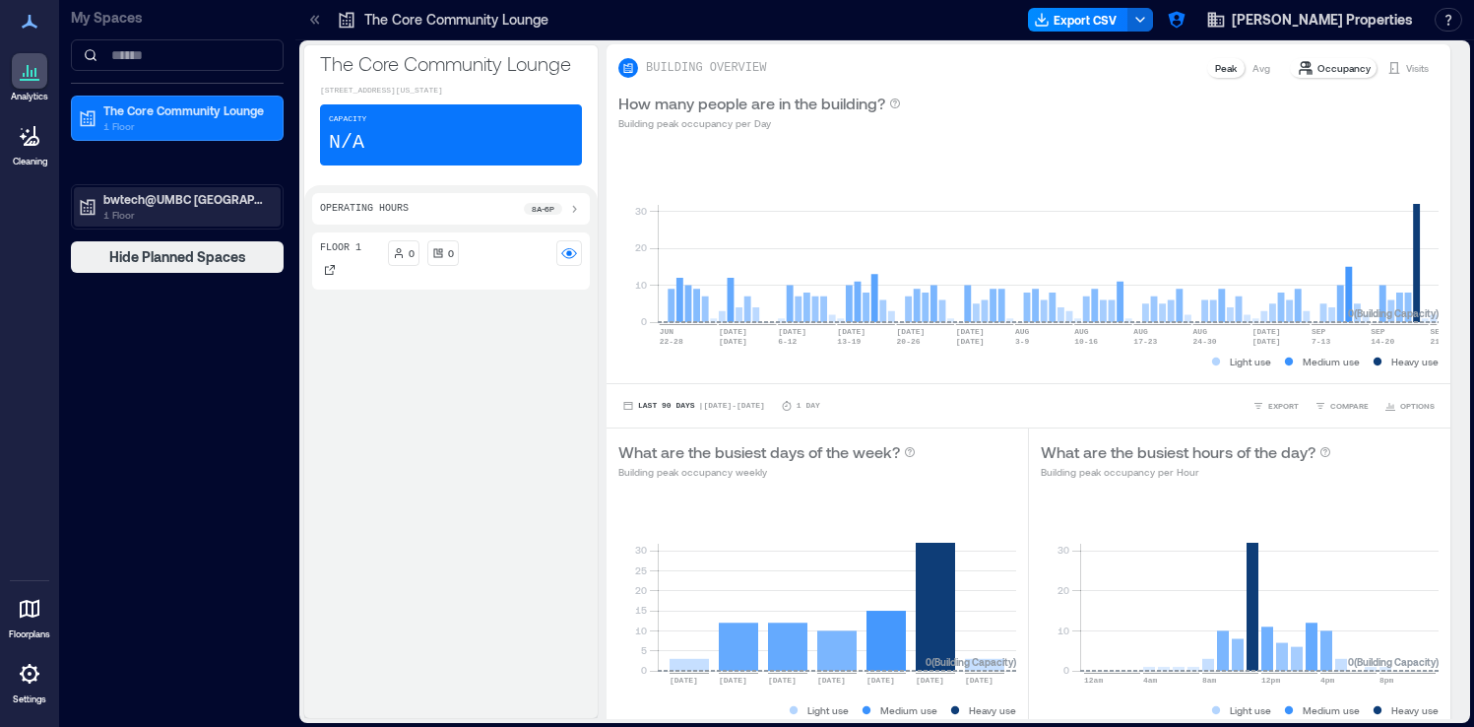
click at [172, 206] on p "bwtech@UMBC [GEOGRAPHIC_DATA] 1" at bounding box center [185, 199] width 165 height 16
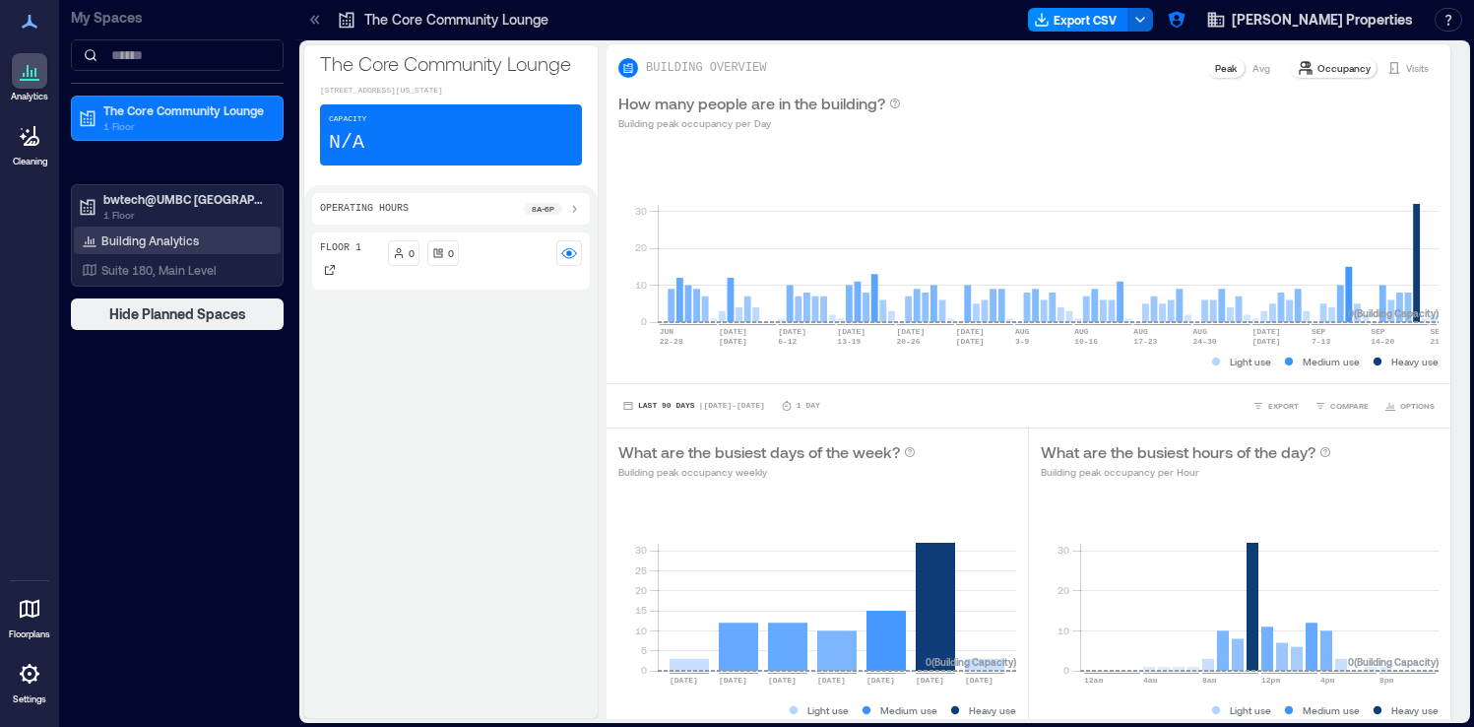
click at [168, 245] on p "Building Analytics" at bounding box center [149, 240] width 97 height 16
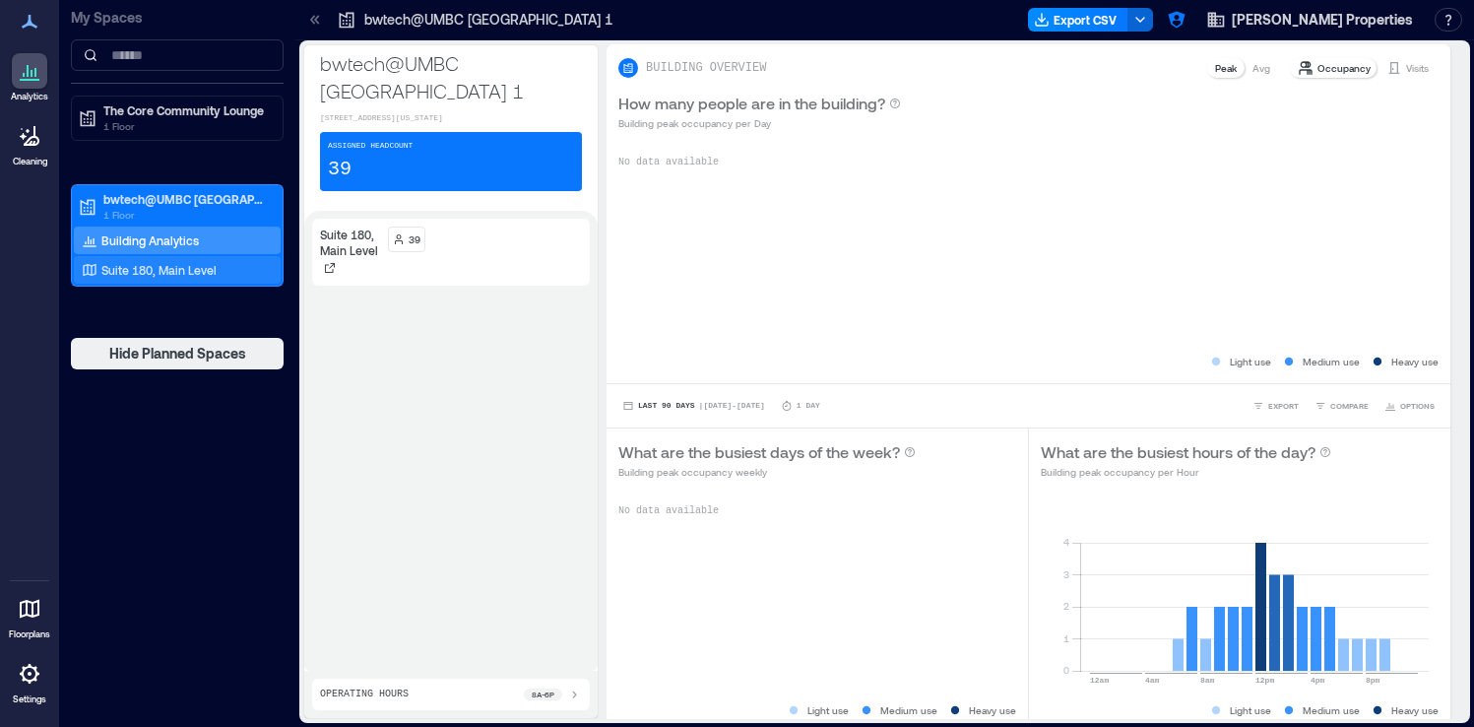
click at [215, 268] on div "Suite 180, Main Level" at bounding box center [173, 270] width 191 height 20
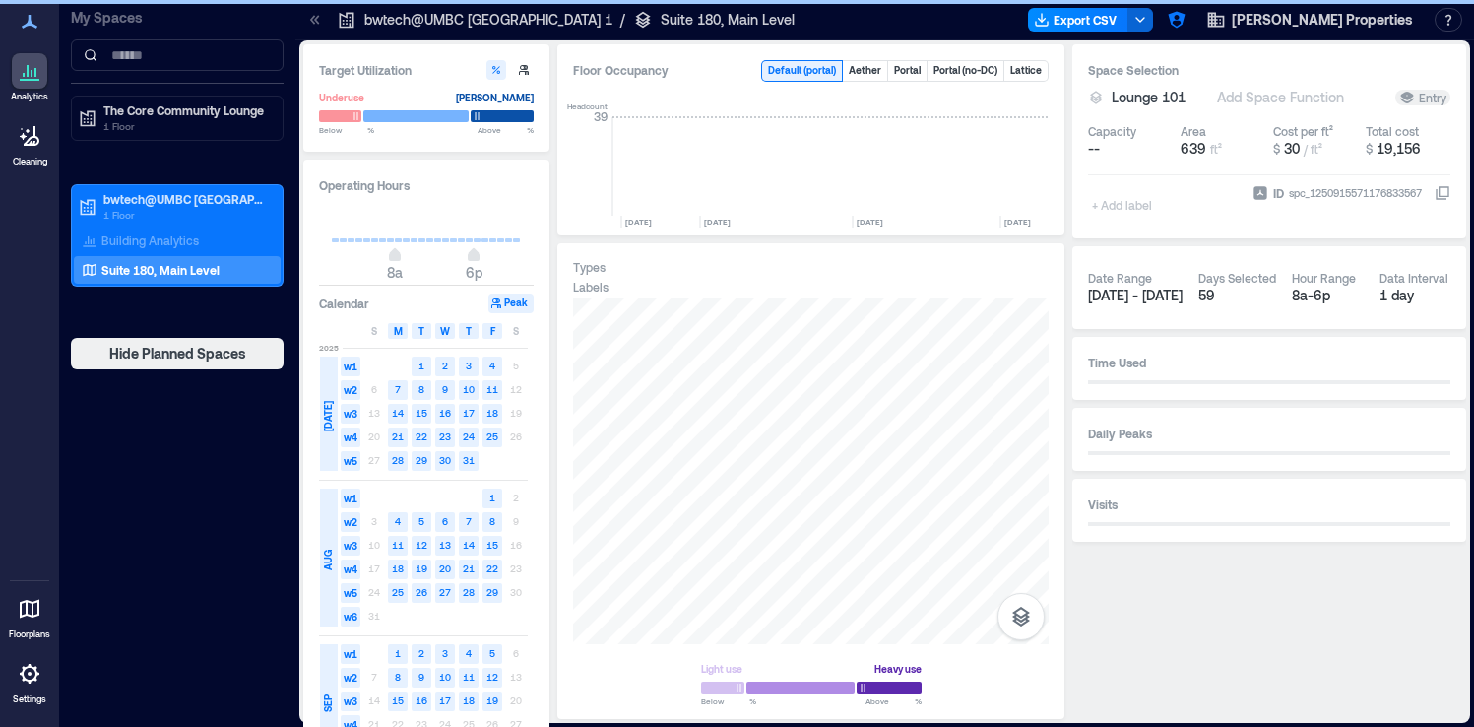
scroll to position [0, 3963]
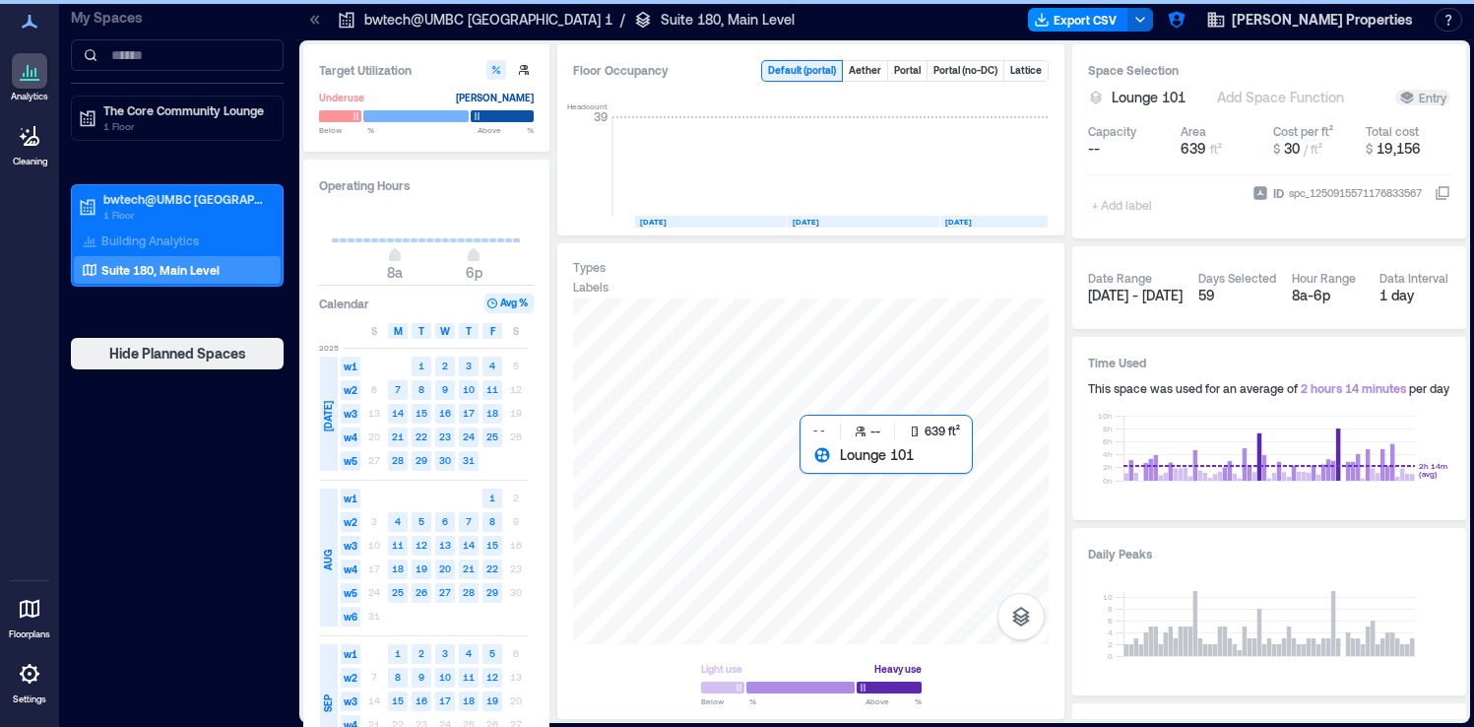
click at [880, 501] on div at bounding box center [811, 471] width 476 height 346
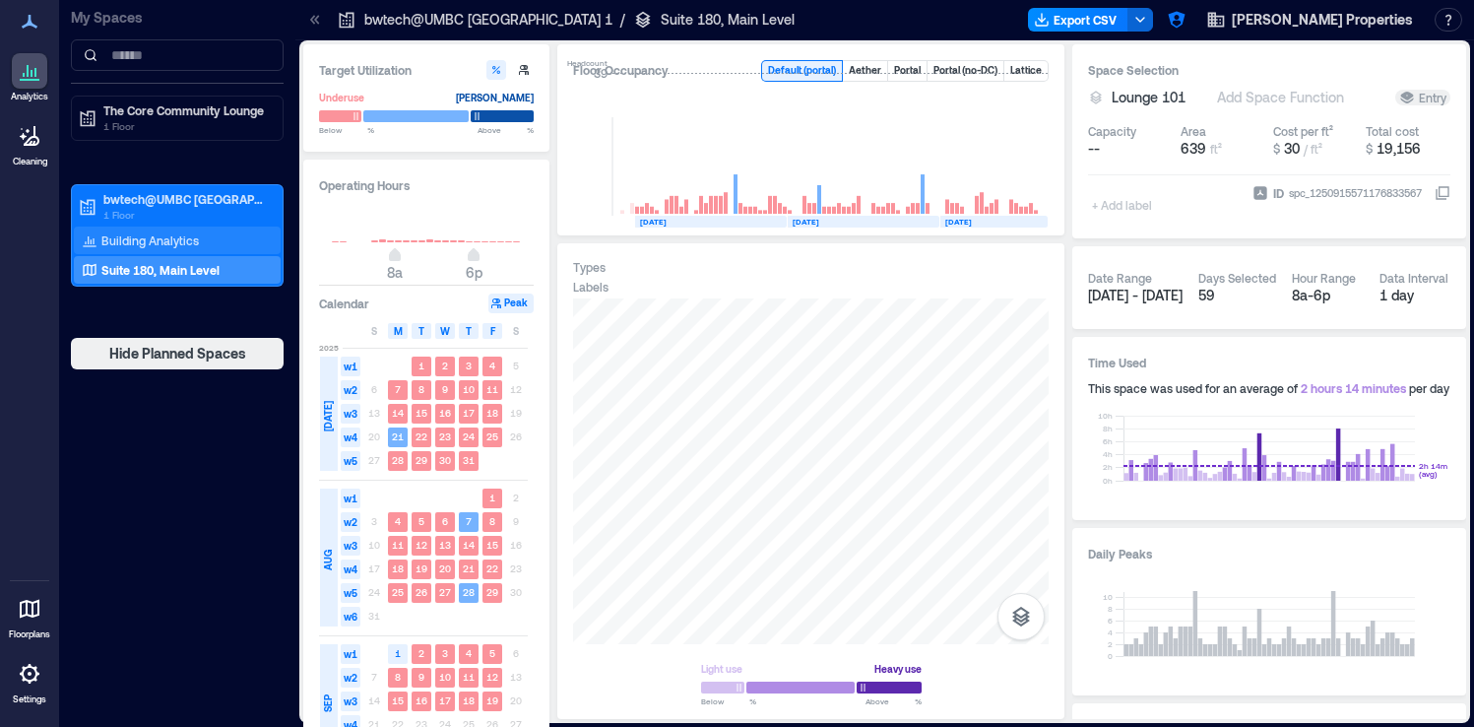
click at [210, 243] on div "Building Analytics" at bounding box center [177, 240] width 207 height 28
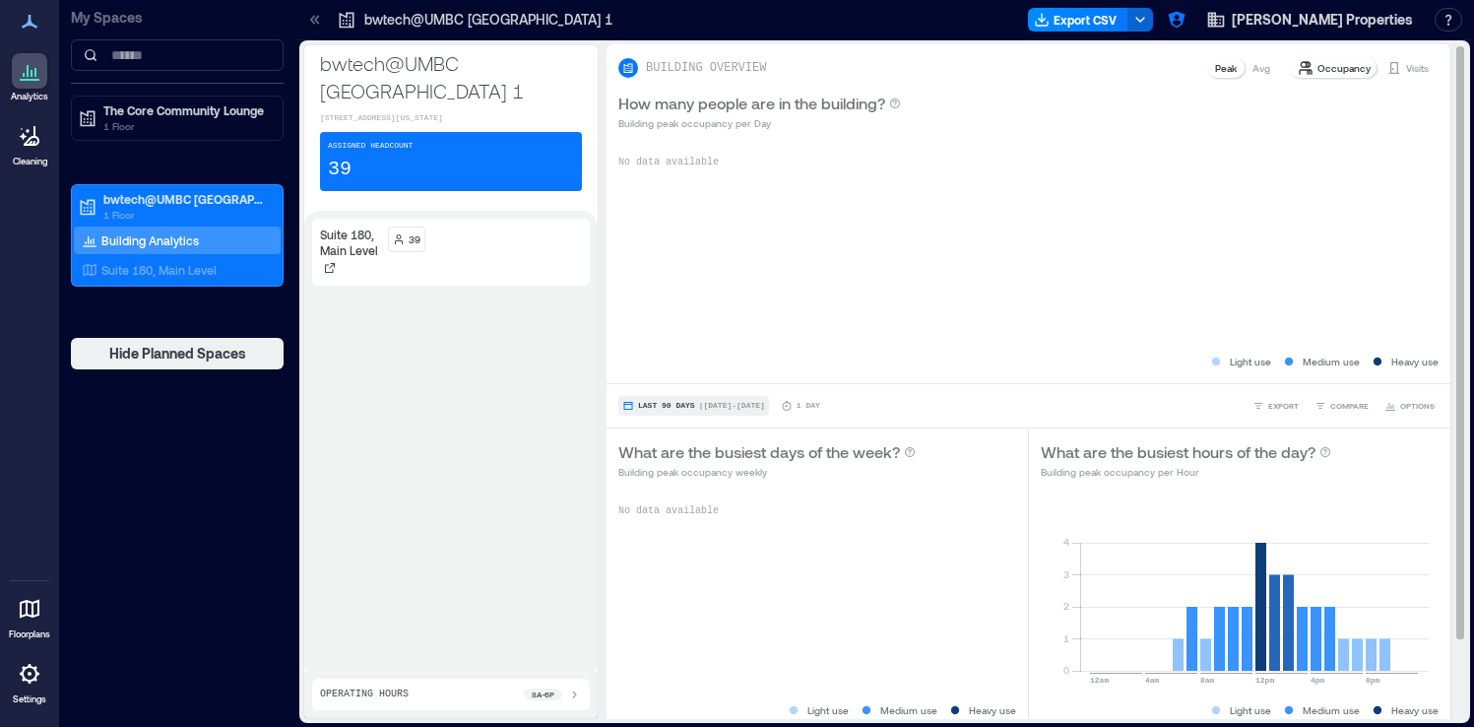
click at [765, 406] on span "| Sep [DATE]" at bounding box center [732, 406] width 66 height 0
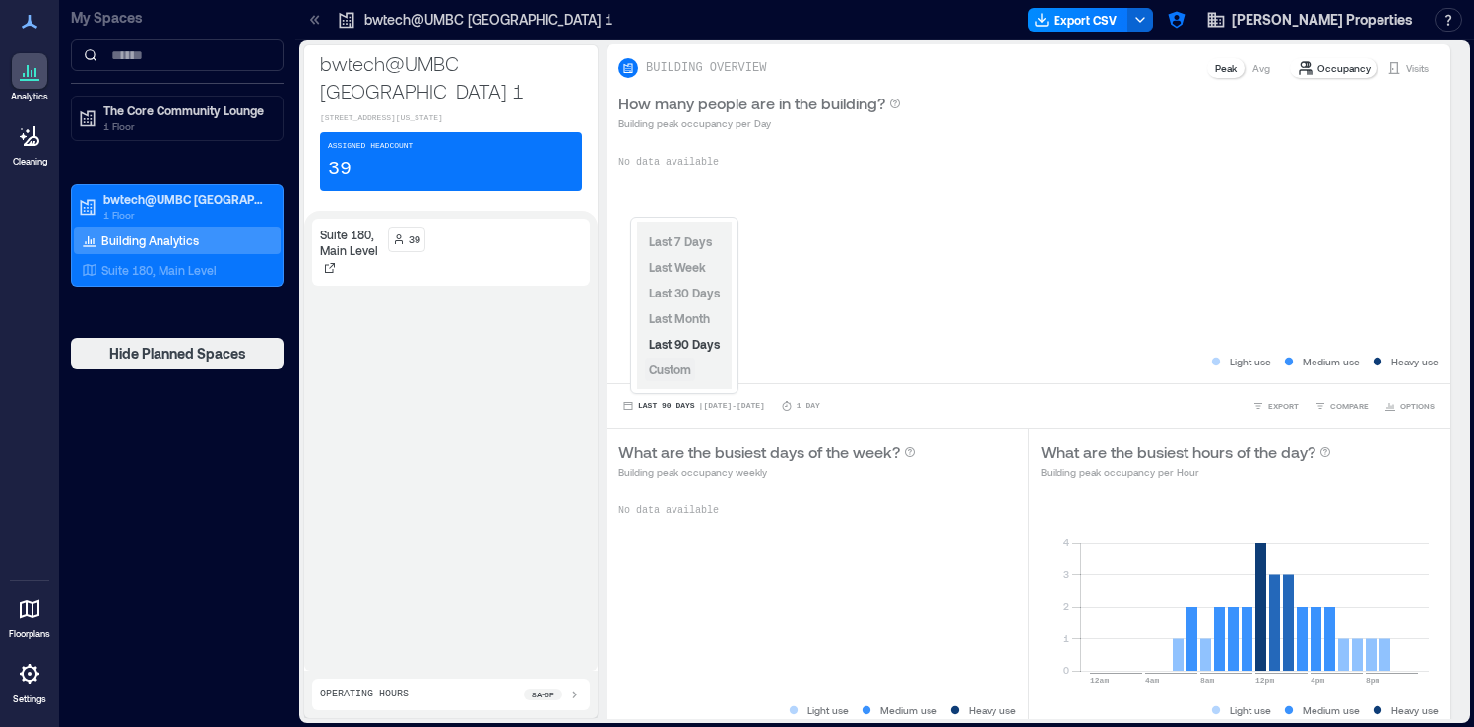
click at [680, 372] on span "Custom" at bounding box center [670, 369] width 42 height 14
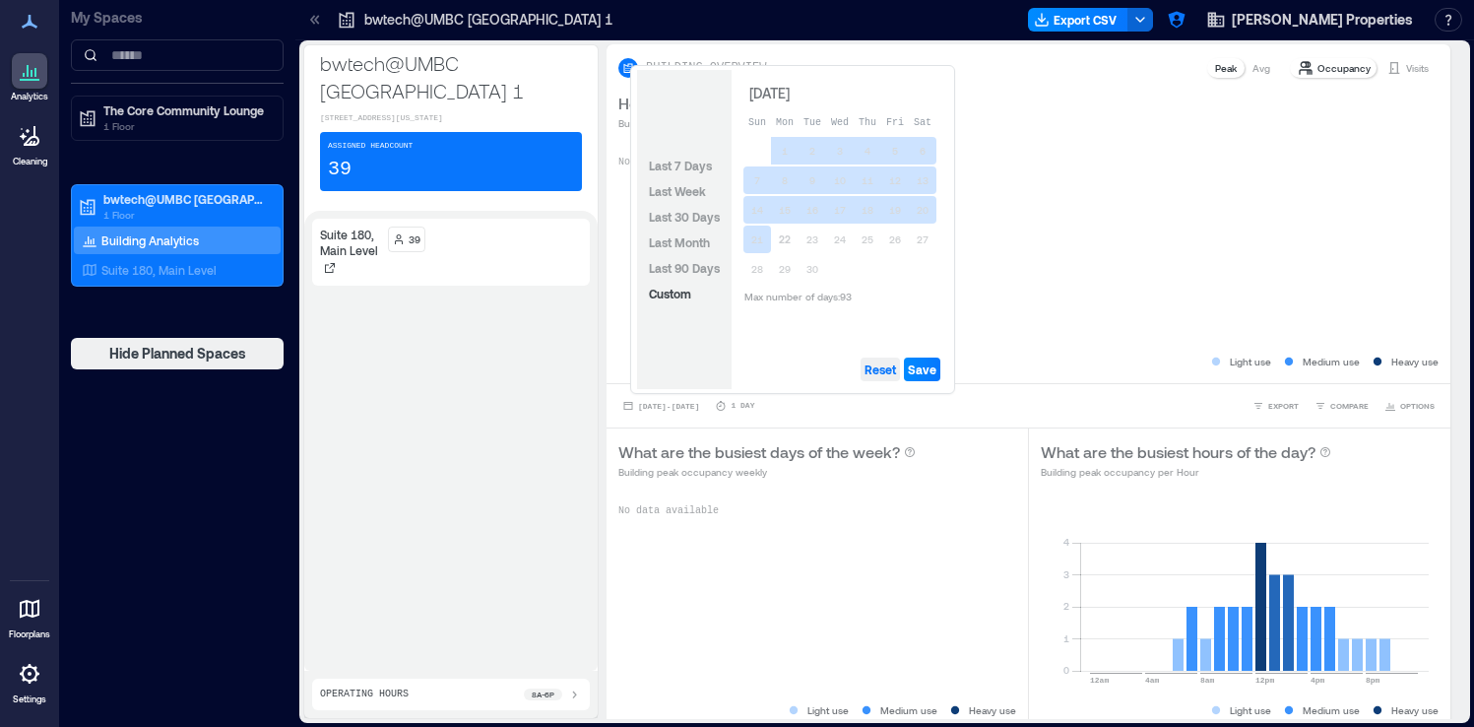
click at [892, 367] on span "Reset" at bounding box center [880, 369] width 32 height 16
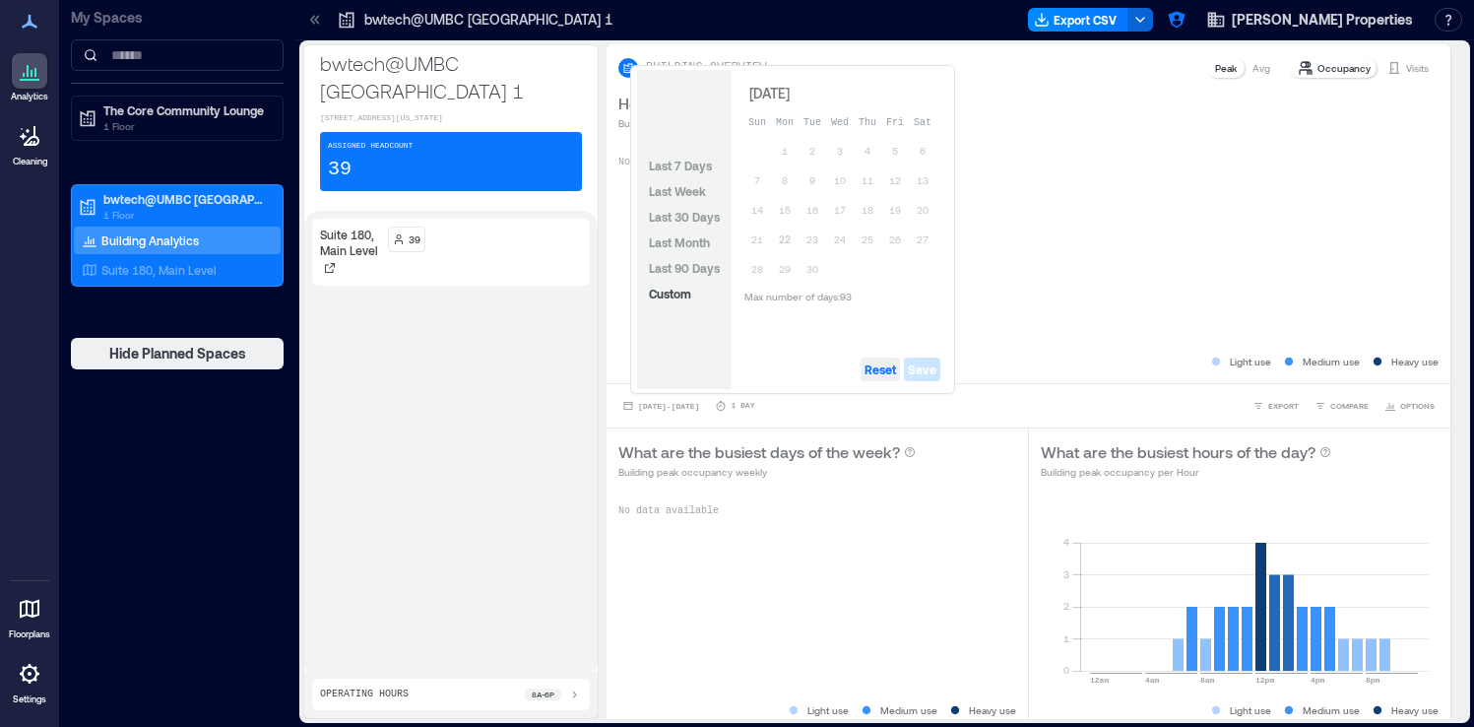
click at [891, 369] on span "Reset" at bounding box center [880, 369] width 32 height 16
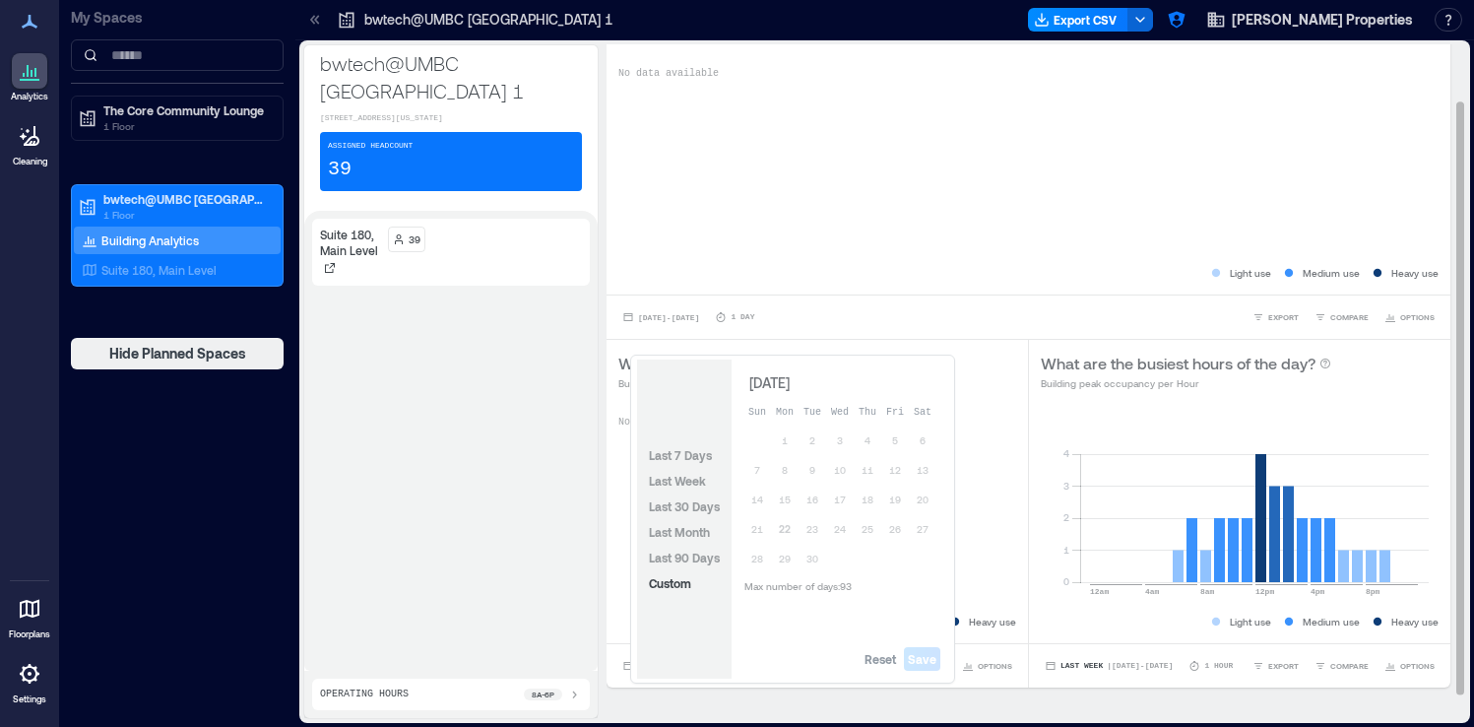
scroll to position [93, 0]
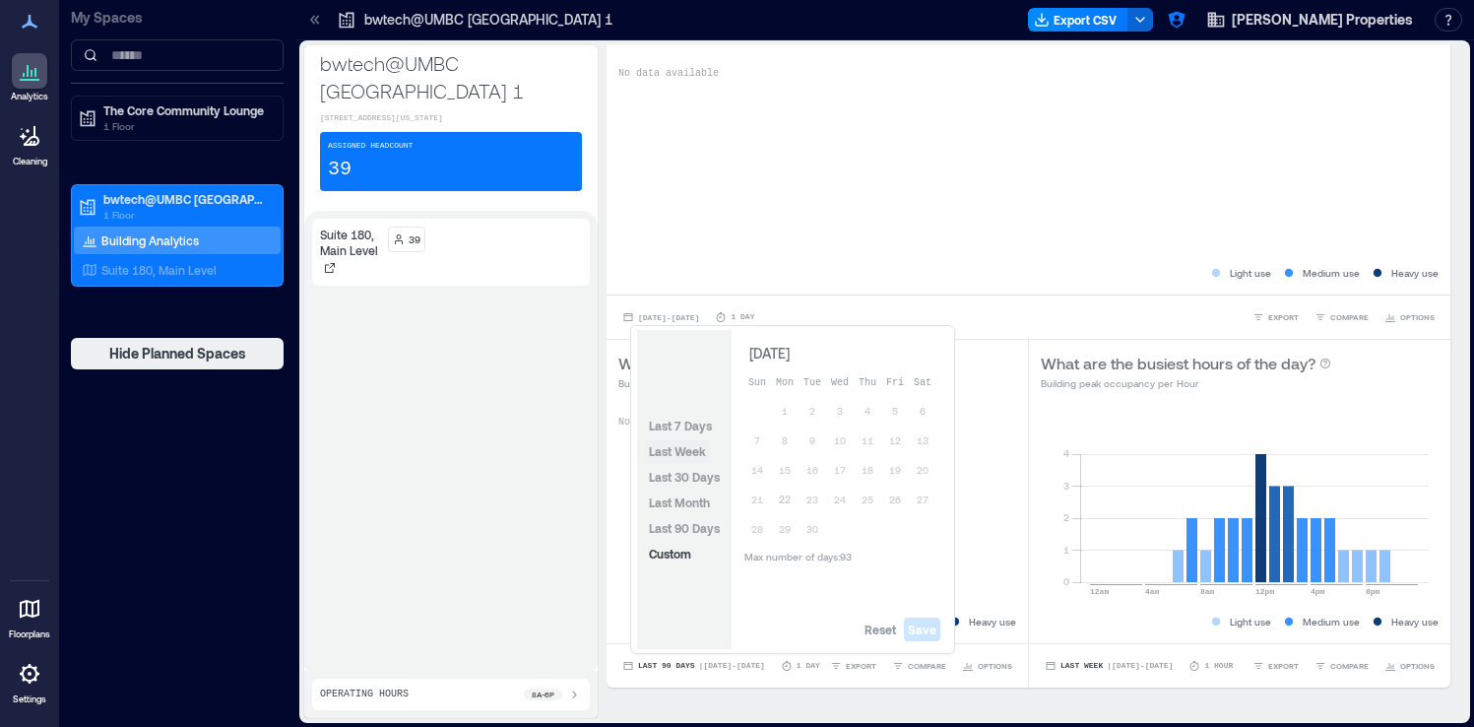
click at [686, 459] on button "Last Week" at bounding box center [677, 451] width 65 height 24
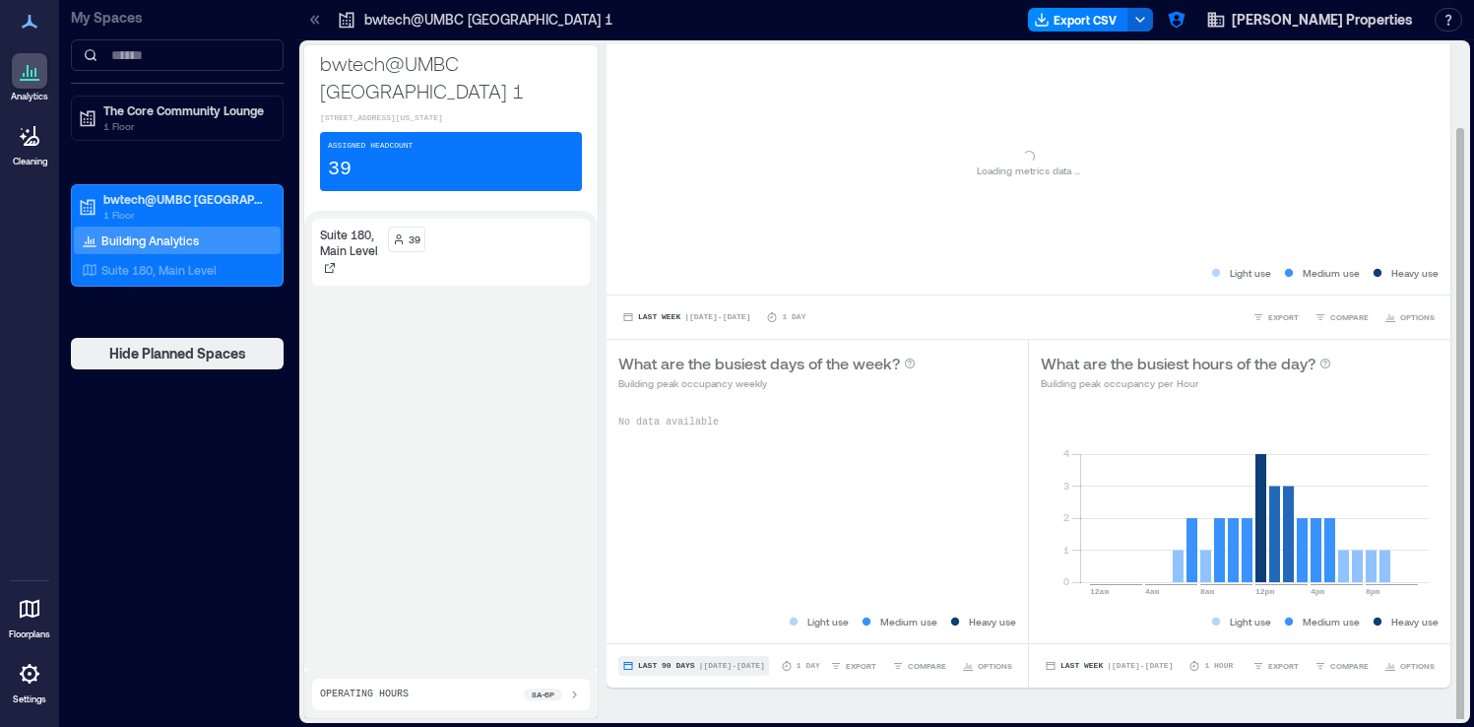
click at [705, 670] on button "Last 90 Days | Sep [DATE]" at bounding box center [693, 666] width 151 height 20
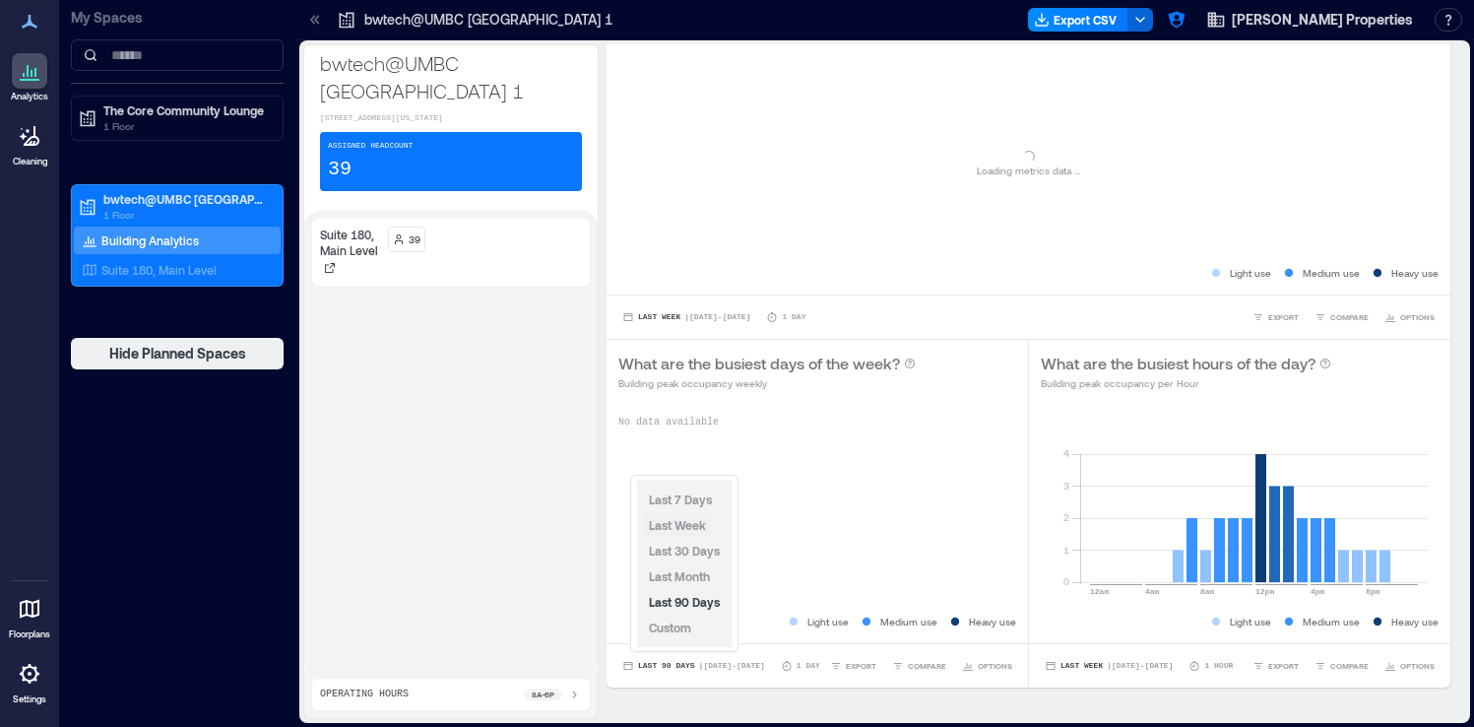
click at [683, 527] on span "Last Week" at bounding box center [677, 525] width 57 height 14
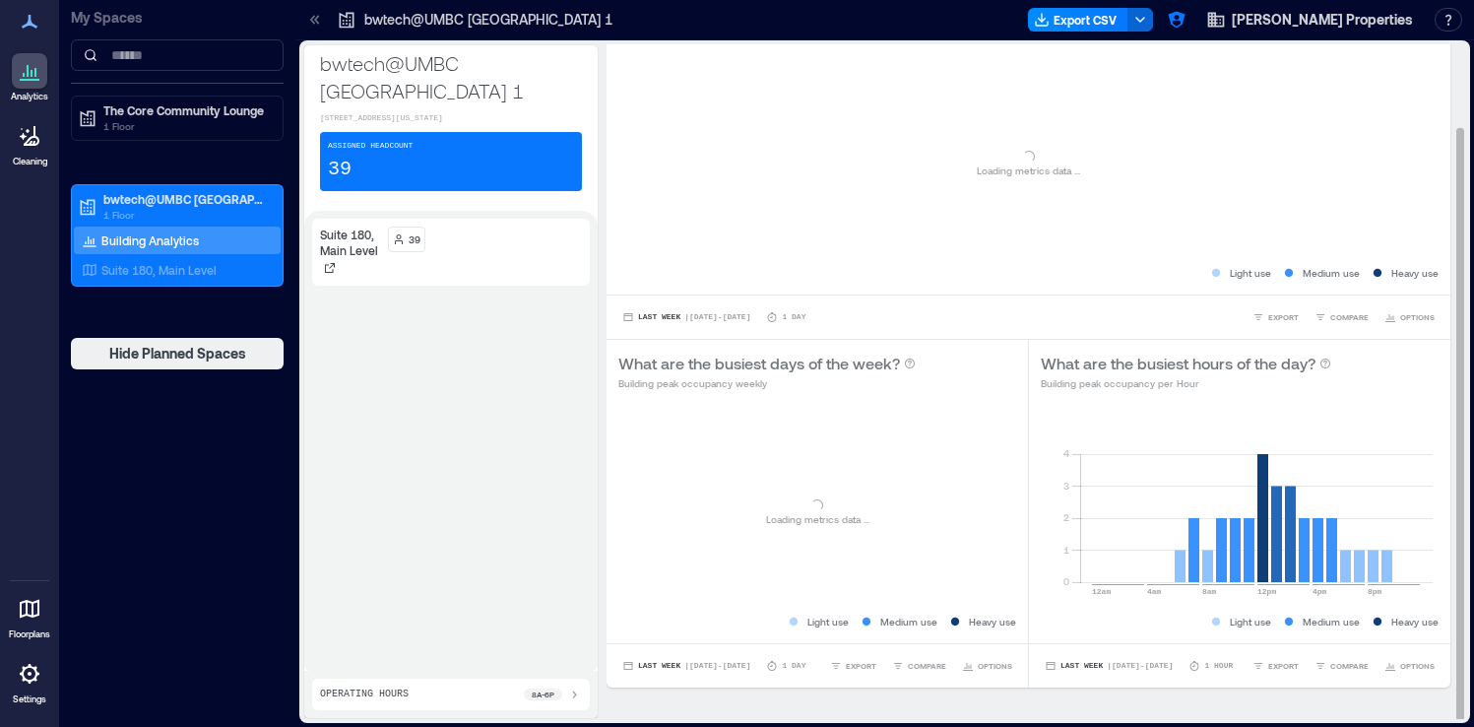
scroll to position [0, 0]
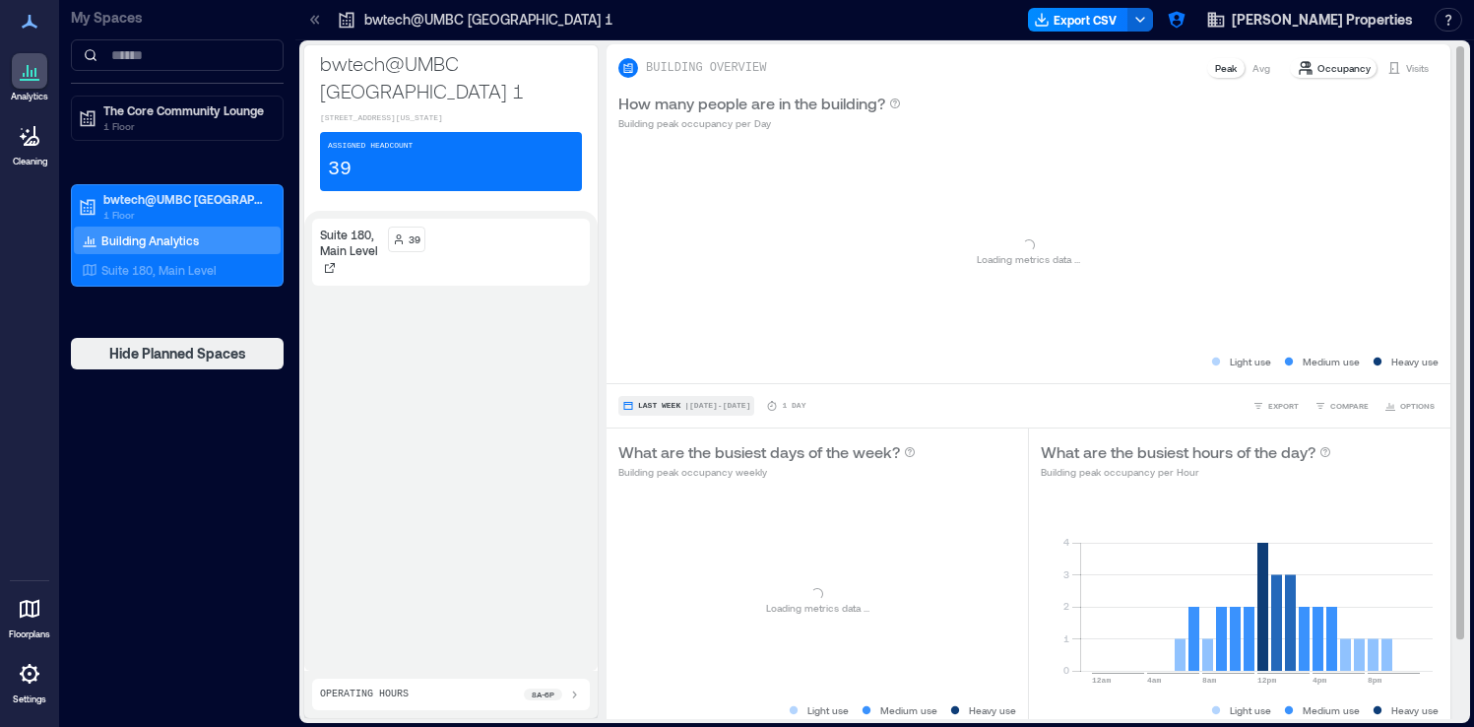
click at [701, 406] on span "| Sep [DATE]" at bounding box center [717, 406] width 66 height 0
